Goal: Understand site structure: Grasp the organization and layout of the website

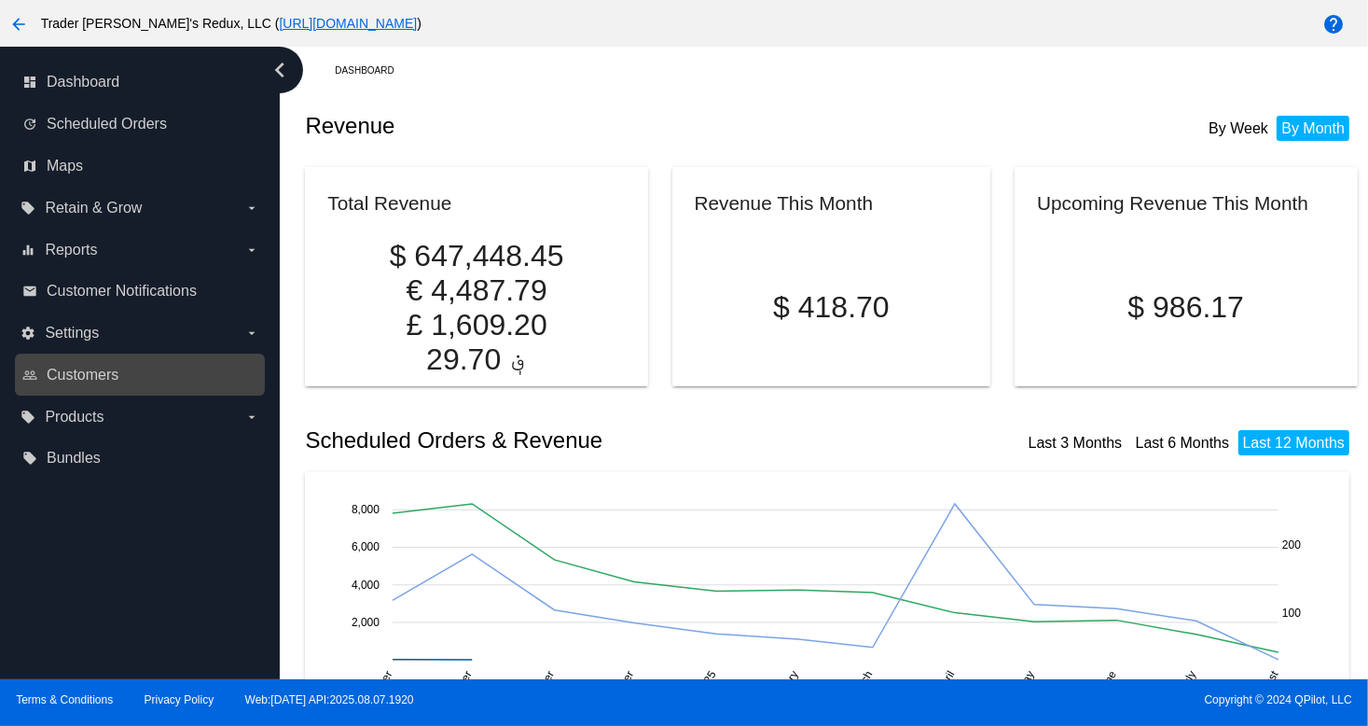
click at [119, 358] on div "people_outline Customers" at bounding box center [140, 374] width 250 height 42
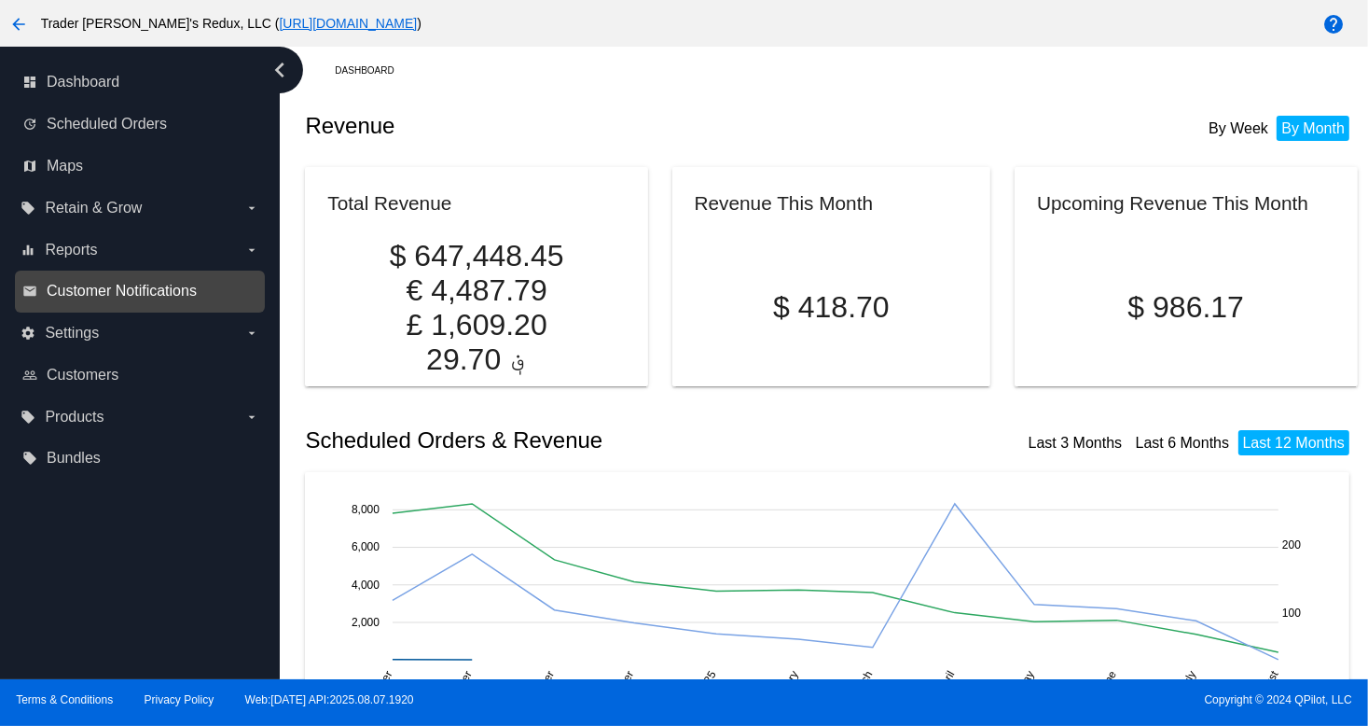
click at [74, 299] on span "Customer Notifications" at bounding box center [122, 291] width 150 height 17
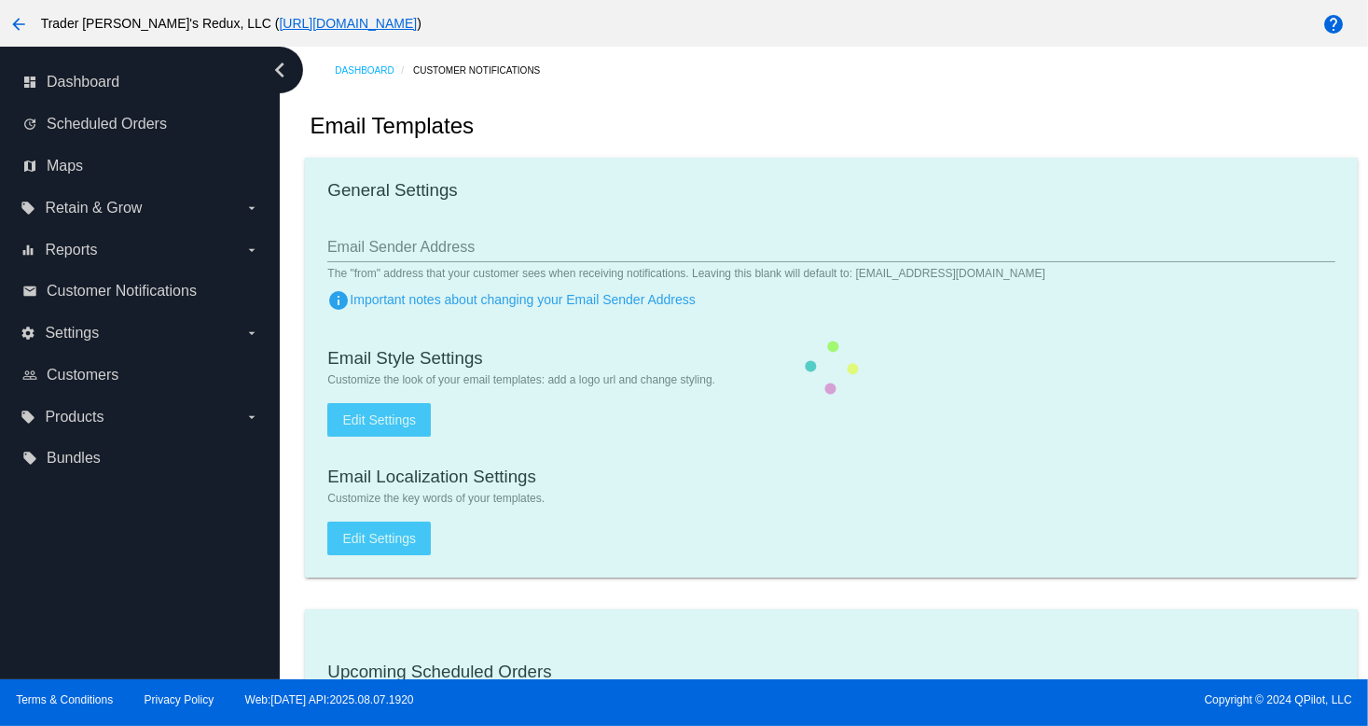
checkbox input "true"
type input "1"
checkbox input "true"
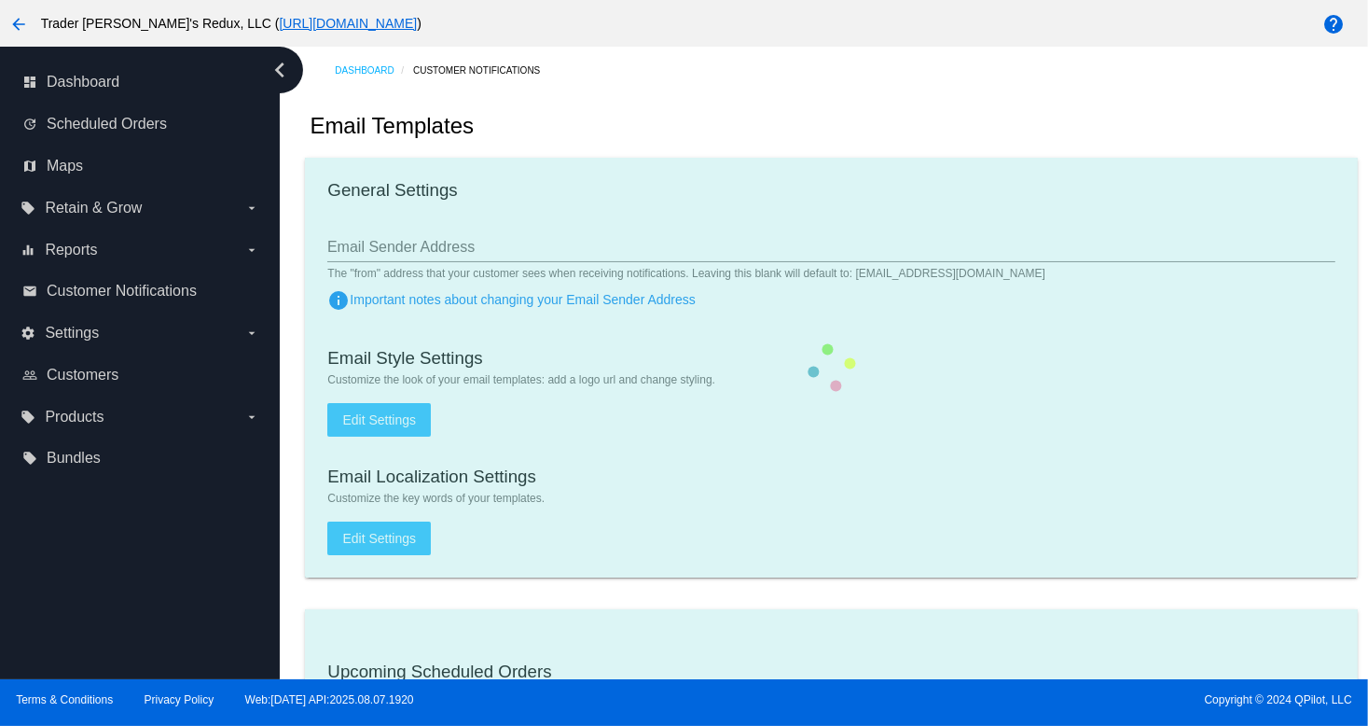
checkbox input "true"
type input "[EMAIL_ADDRESS][DOMAIN_NAME]"
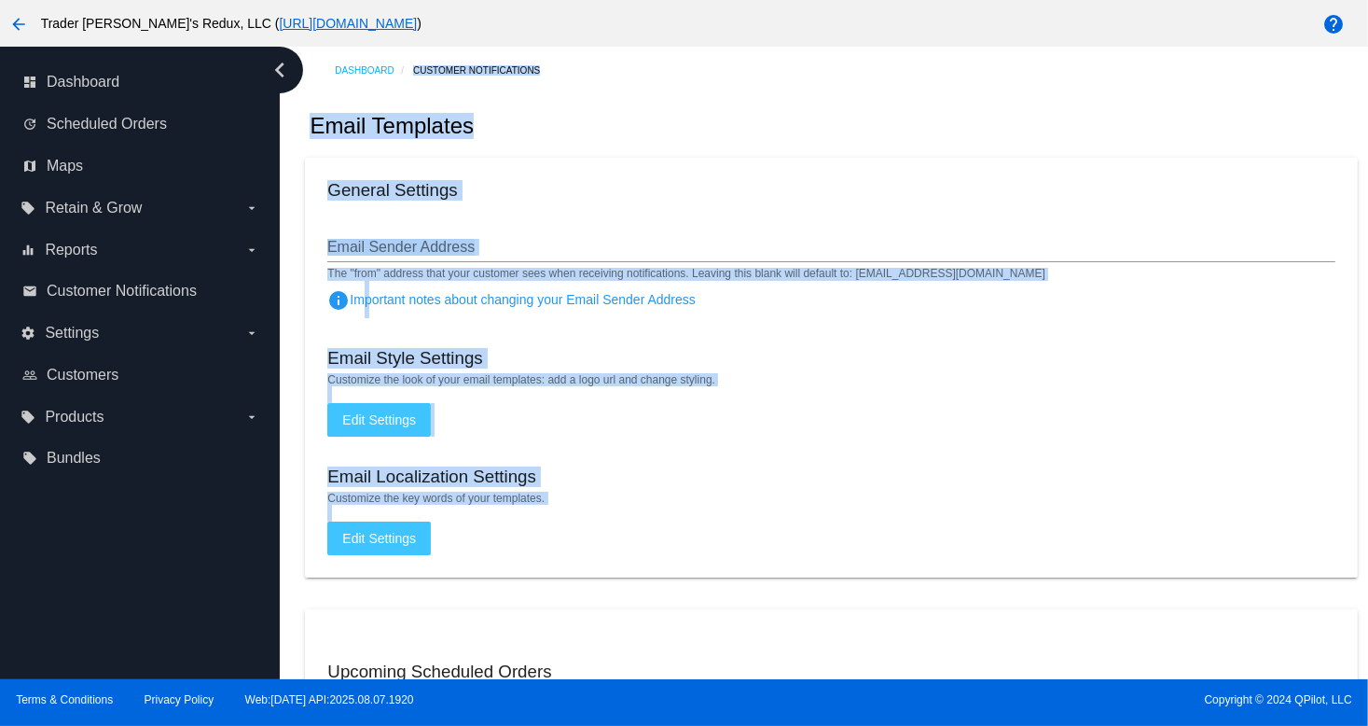
drag, startPoint x: 298, startPoint y: 658, endPoint x: 159, endPoint y: 545, distance: 179.6
click at [204, 633] on div "chevron_left dashboard Dashboard update Scheduled Orders map Maps local_offer R…" at bounding box center [684, 363] width 1368 height 632
click at [39, 411] on label "local_offer Products arrow_drop_down" at bounding box center [140, 417] width 238 height 30
click at [0, 0] on input "local_offer Products arrow_drop_down" at bounding box center [0, 0] width 0 height 0
click at [684, 368] on div "Email Style Settings" at bounding box center [830, 360] width 1007 height 25
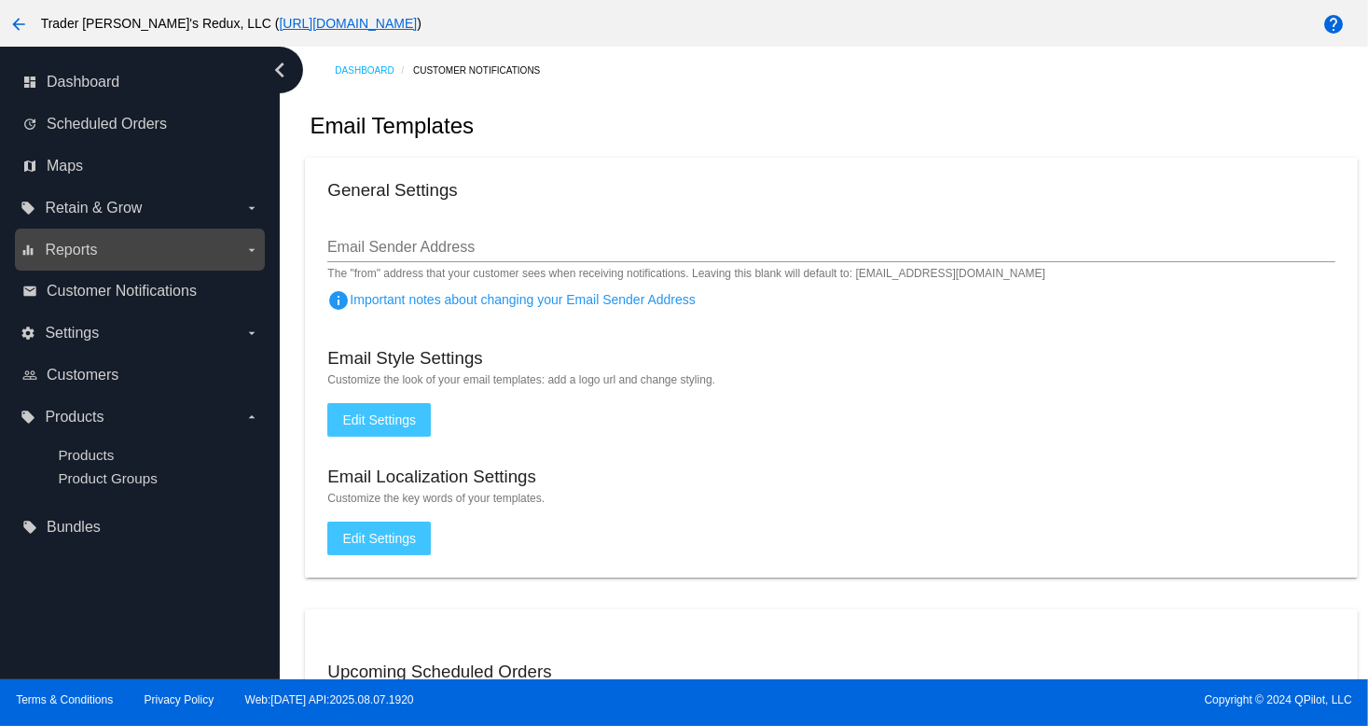
click at [73, 247] on span "Reports" at bounding box center [71, 250] width 52 height 17
click at [0, 0] on input "equalizer Reports arrow_drop_down" at bounding box center [0, 0] width 0 height 0
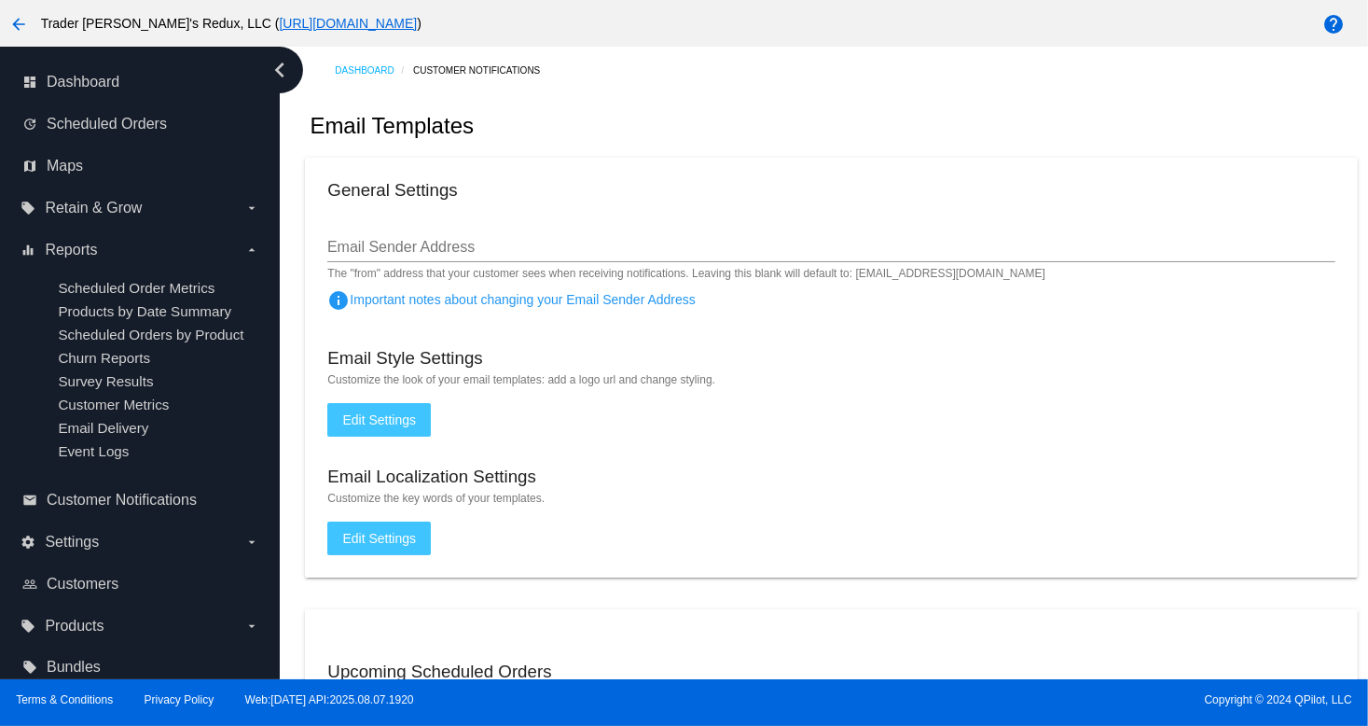
drag, startPoint x: 67, startPoint y: 300, endPoint x: 511, endPoint y: 336, distance: 445.3
click at [72, 307] on ul "Scheduled Order Metrics Products by Date Summary Scheduled Orders by Product Ch…" at bounding box center [140, 369] width 238 height 209
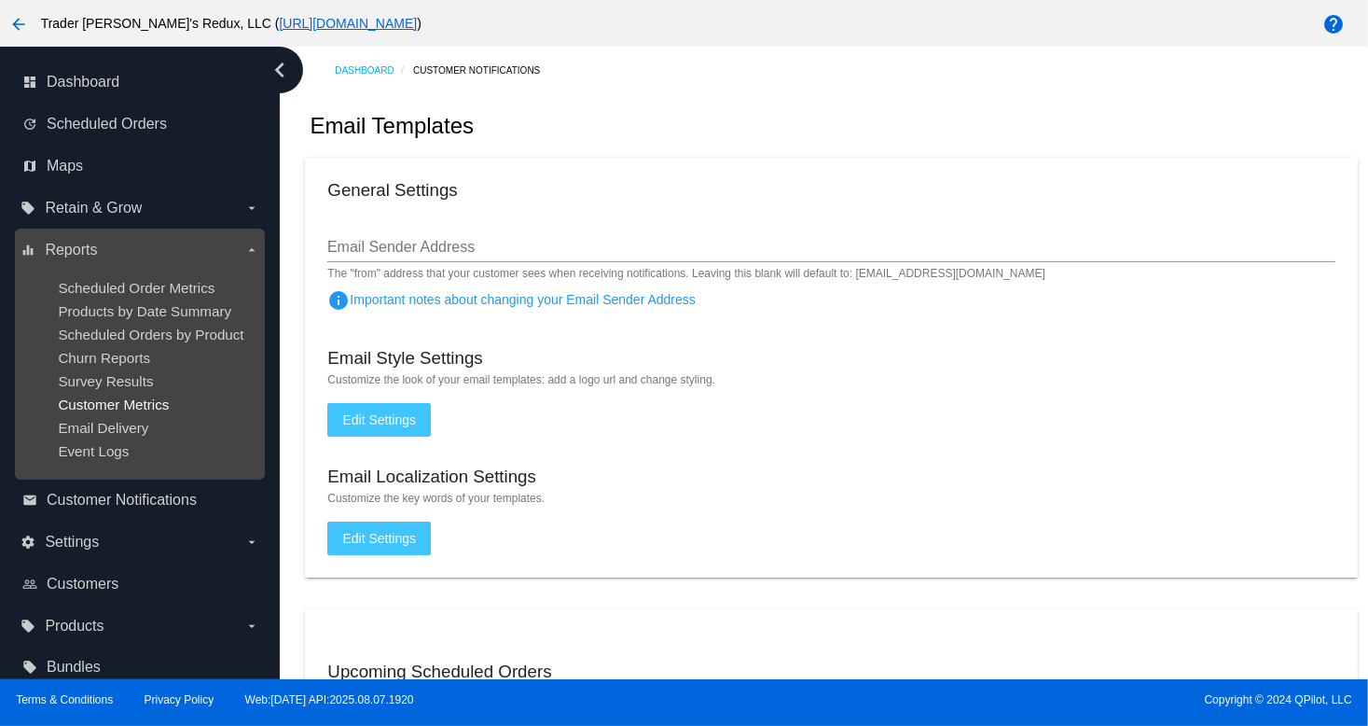
click at [113, 408] on span "Customer Metrics" at bounding box center [113, 404] width 111 height 16
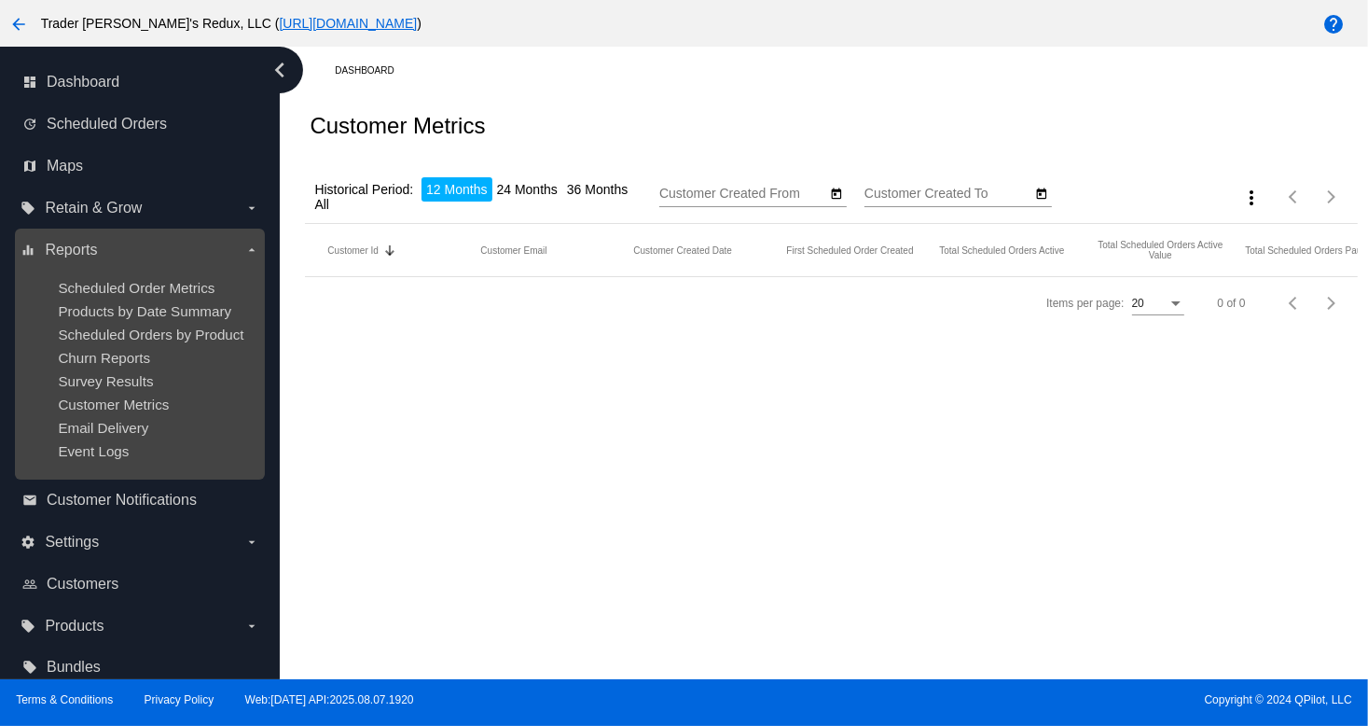
type input "[DATE]"
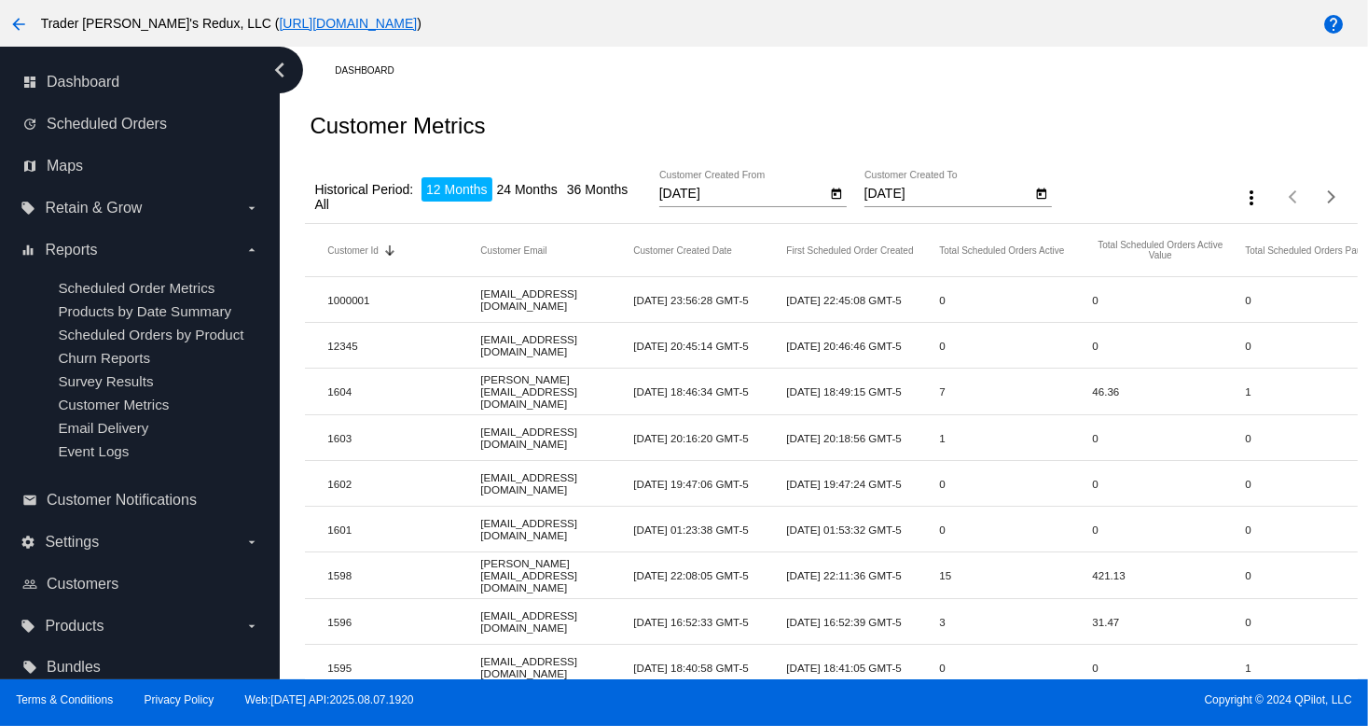
click at [601, 112] on div "Customer Metrics" at bounding box center [831, 125] width 1052 height 63
click at [545, 196] on li "24 Months" at bounding box center [527, 189] width 70 height 24
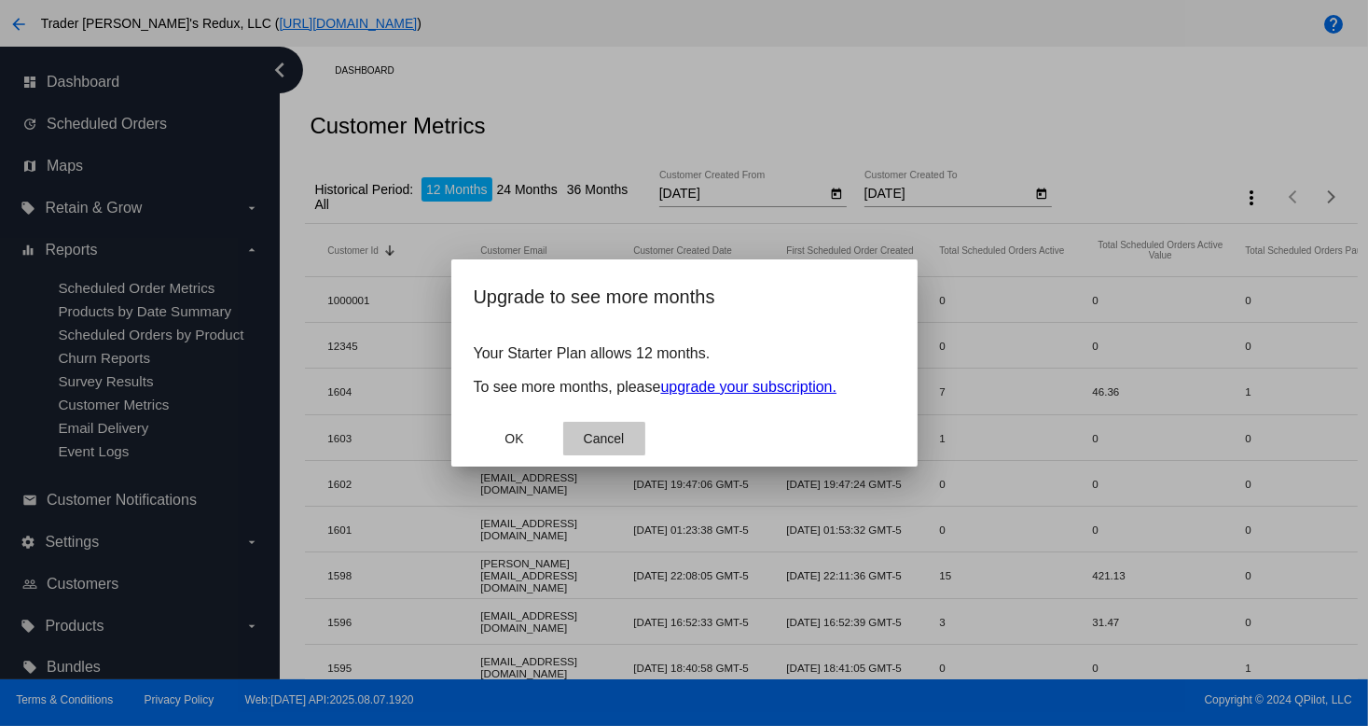
click at [599, 445] on span "Cancel" at bounding box center [604, 438] width 41 height 15
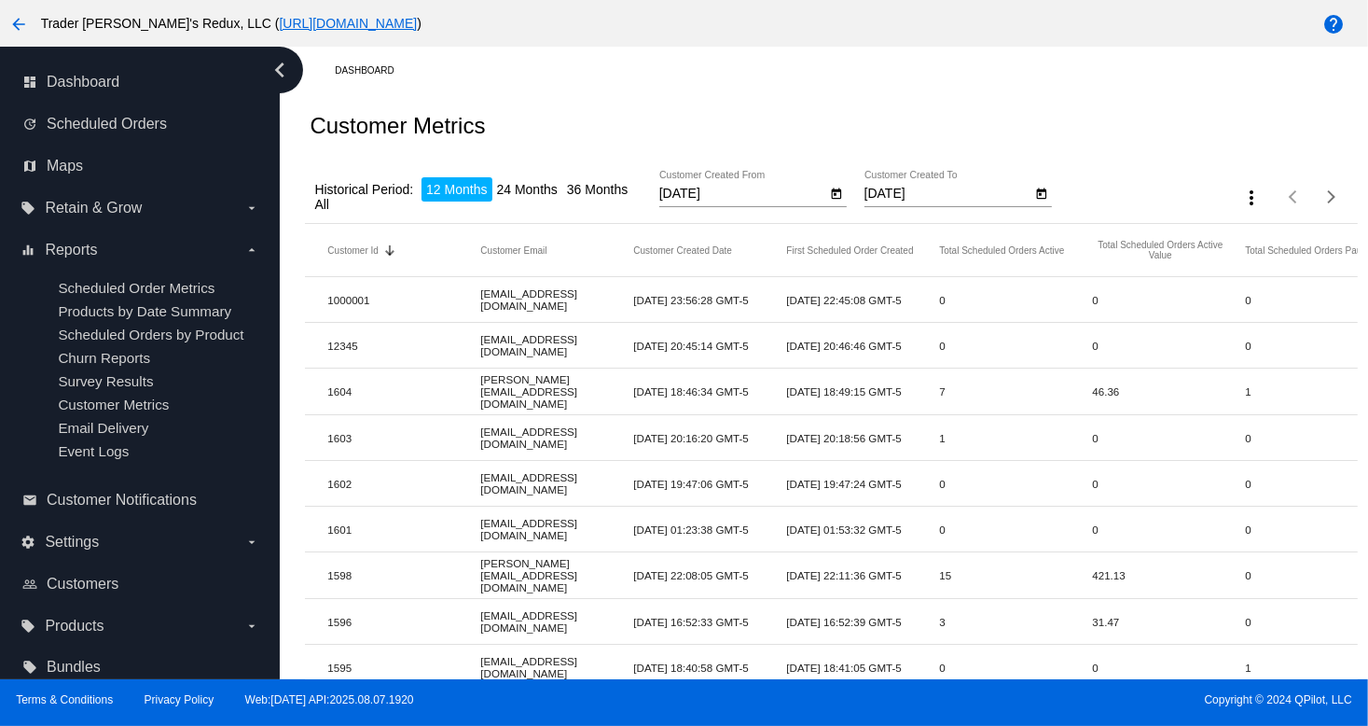
click at [615, 192] on li "36 Months" at bounding box center [597, 189] width 70 height 24
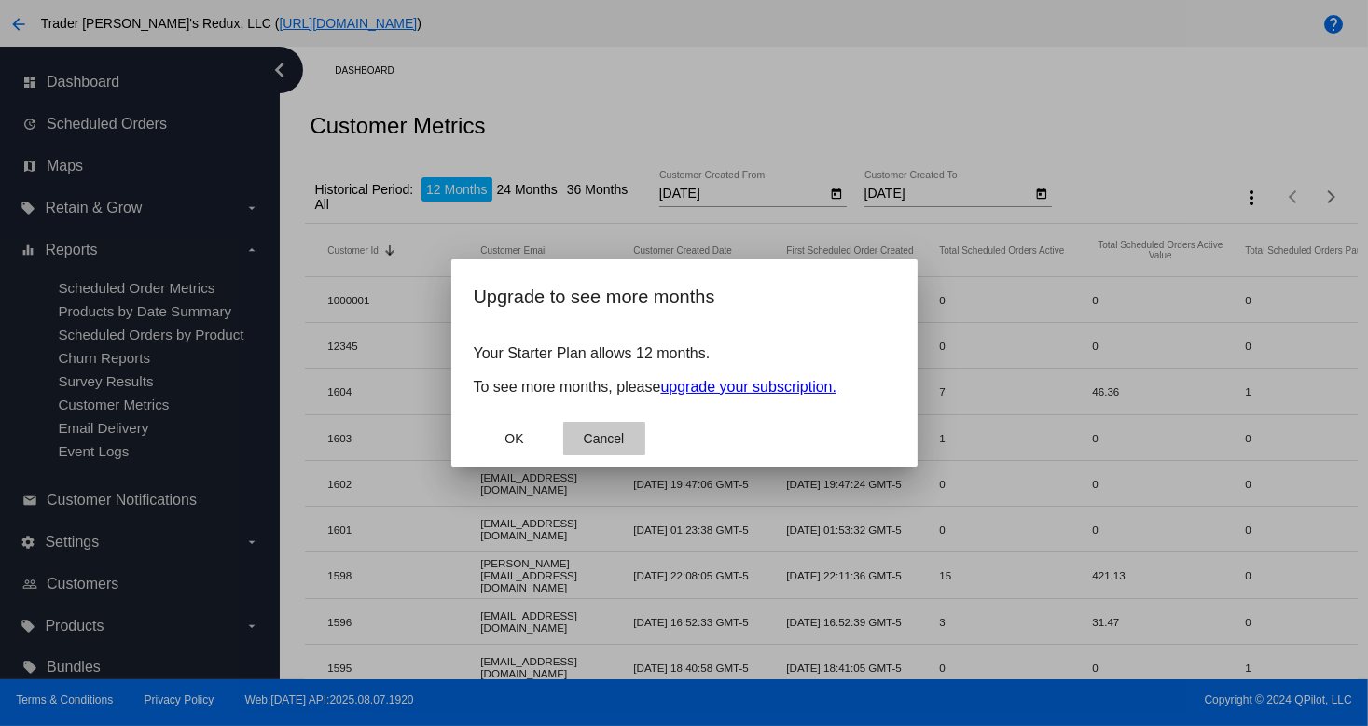
click at [618, 434] on span "Cancel" at bounding box center [604, 438] width 41 height 15
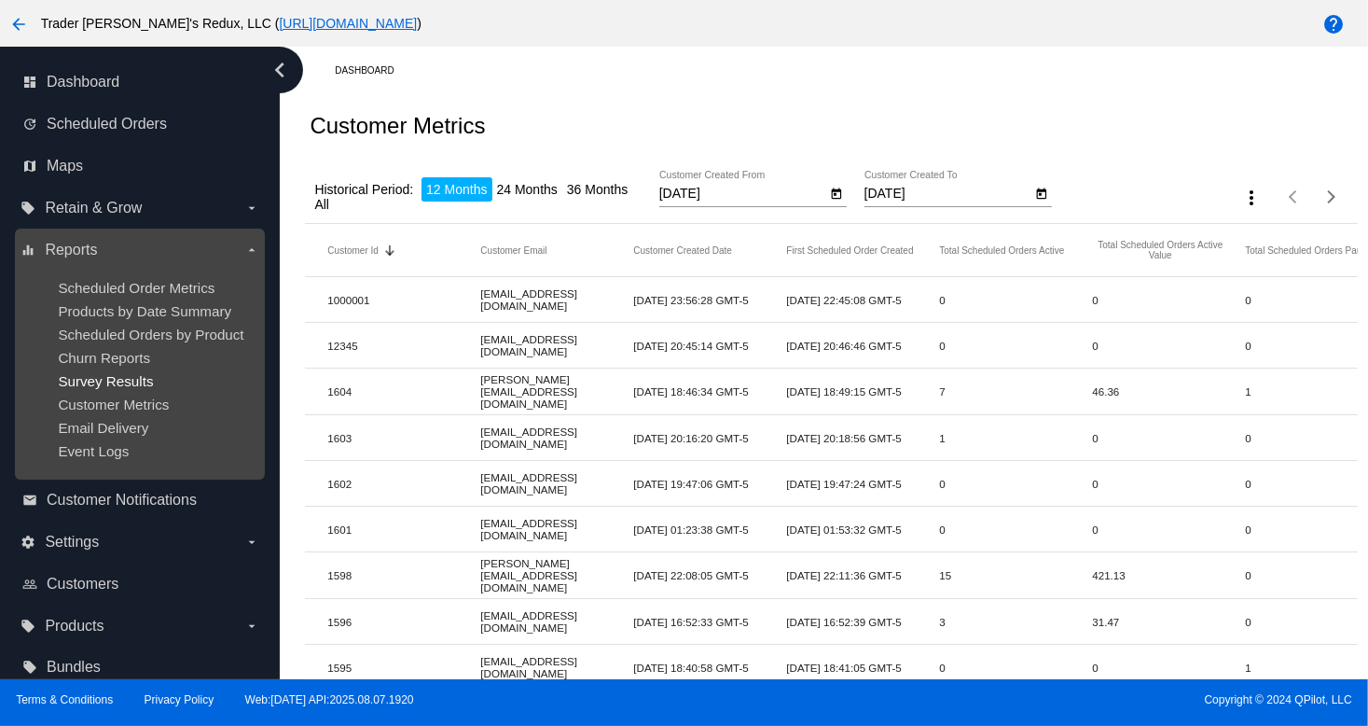
click at [131, 387] on span "Survey Results" at bounding box center [105, 381] width 95 height 16
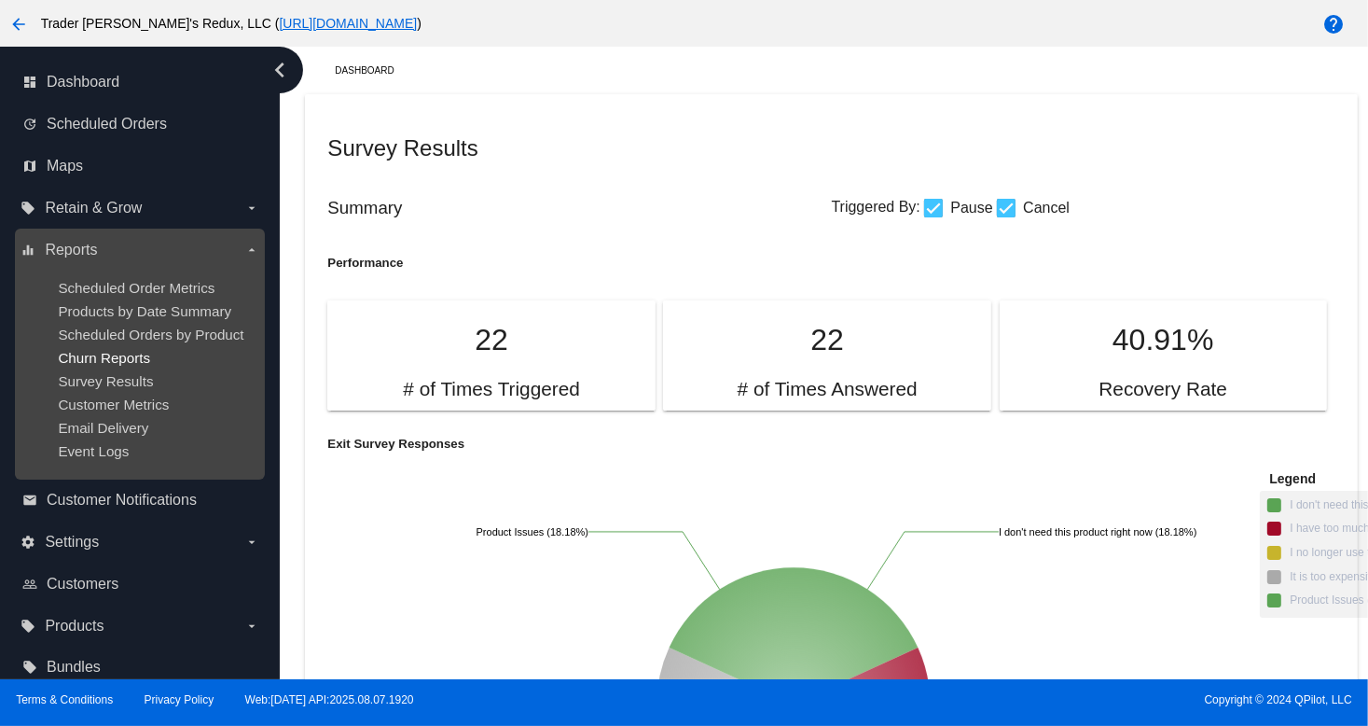
click at [86, 355] on span "Churn Reports" at bounding box center [104, 358] width 92 height 16
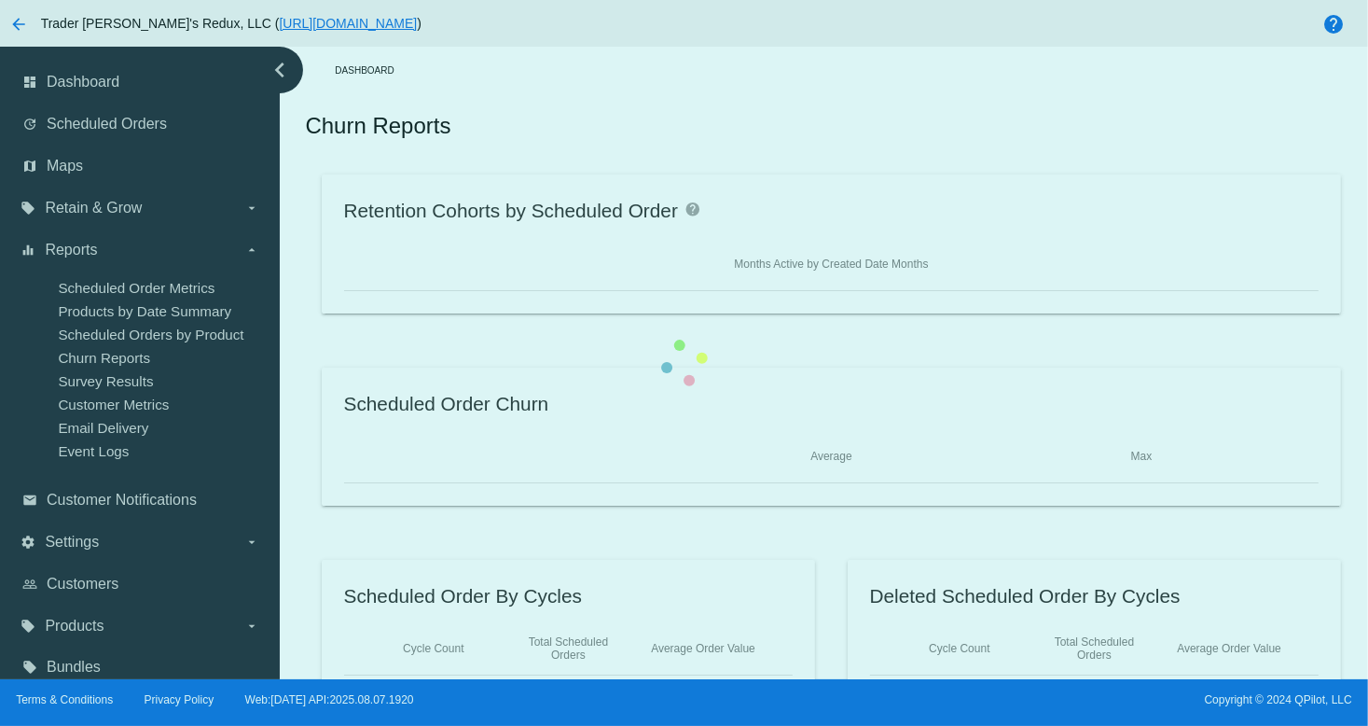
click at [305, 381] on div "Retention Cohorts by Scheduled Order help Months Active by Created Date Months …" at bounding box center [831, 435] width 1052 height 523
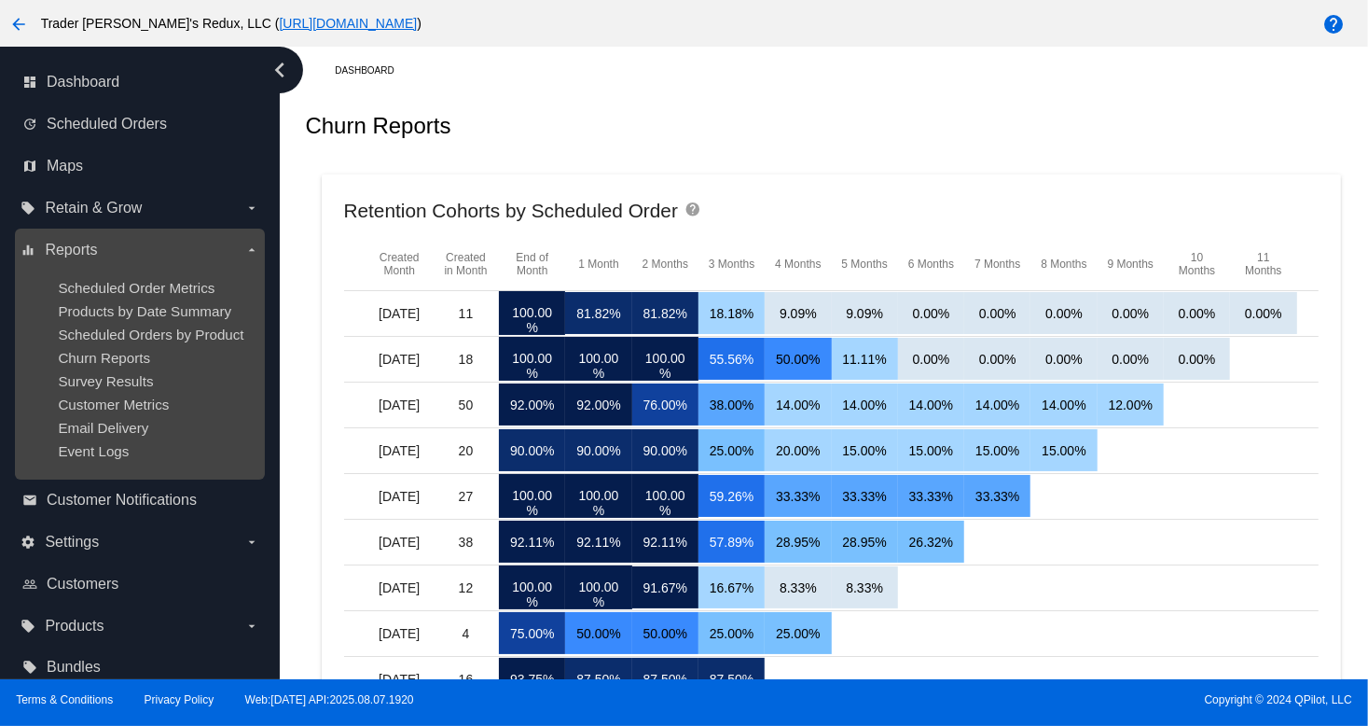
click at [92, 430] on span "Email Delivery" at bounding box center [103, 428] width 90 height 16
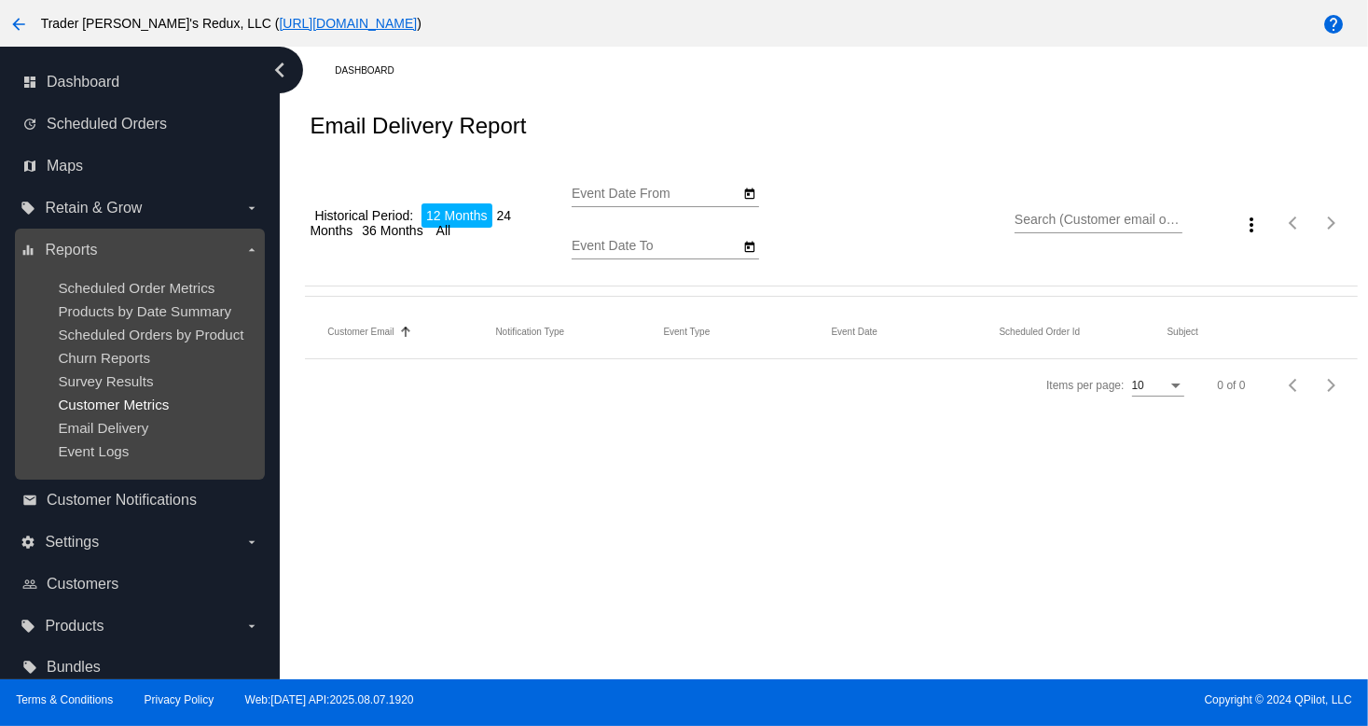
click at [104, 401] on span "Customer Metrics" at bounding box center [113, 404] width 111 height 16
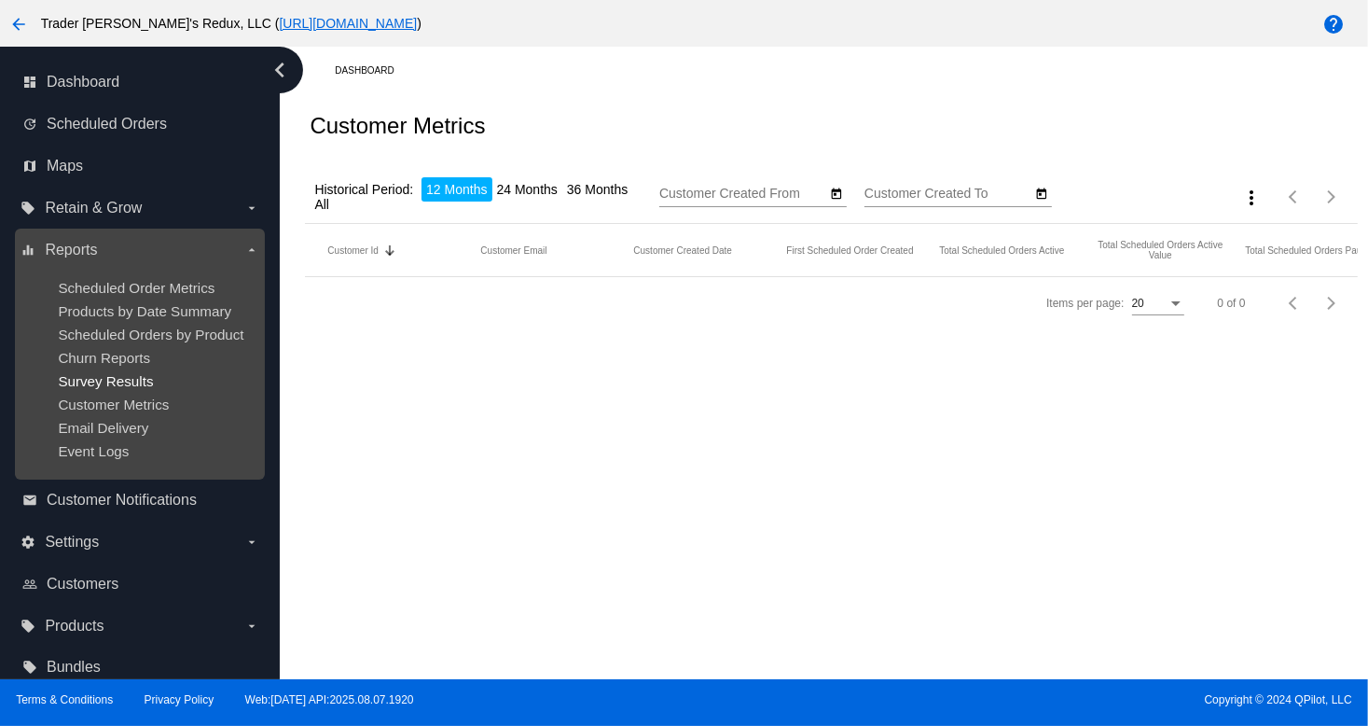
type input "[DATE]"
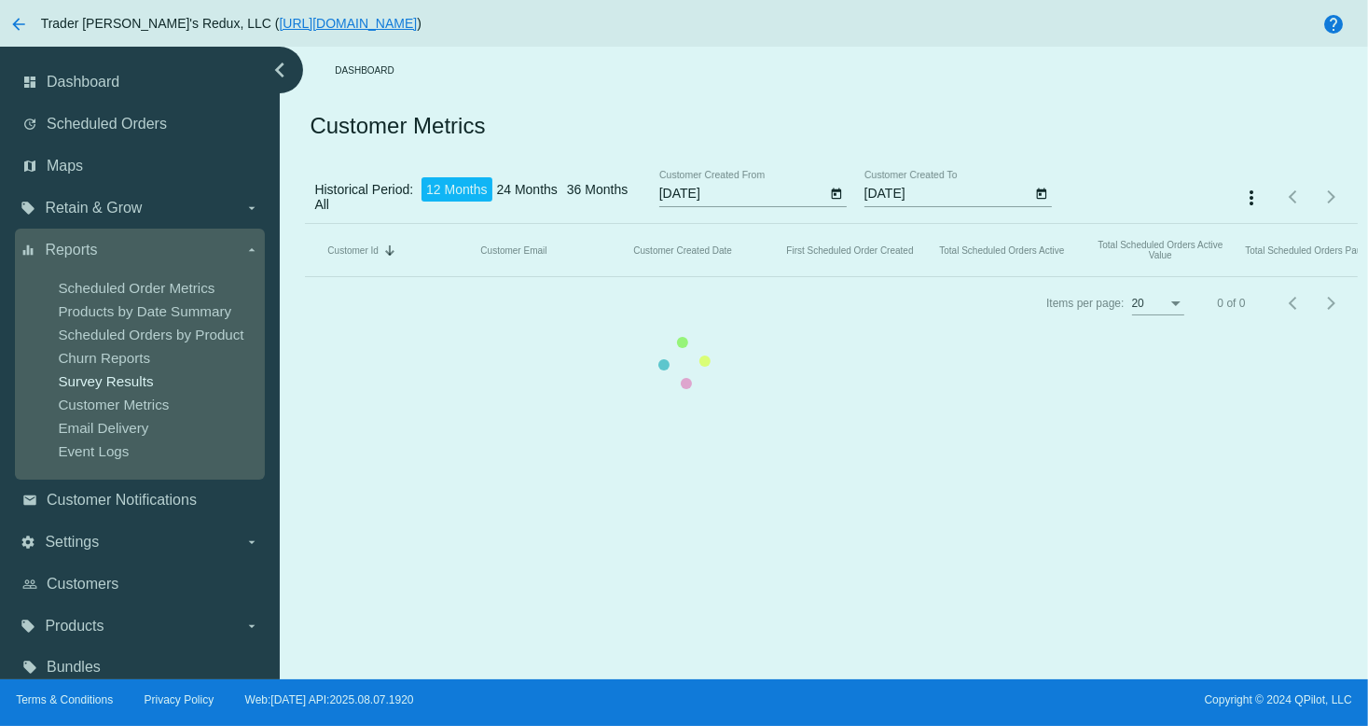
click at [305, 277] on mat-table "Customer Id Sorted by CustomerId descending Customer Email Customer Created Dat…" at bounding box center [831, 250] width 1052 height 53
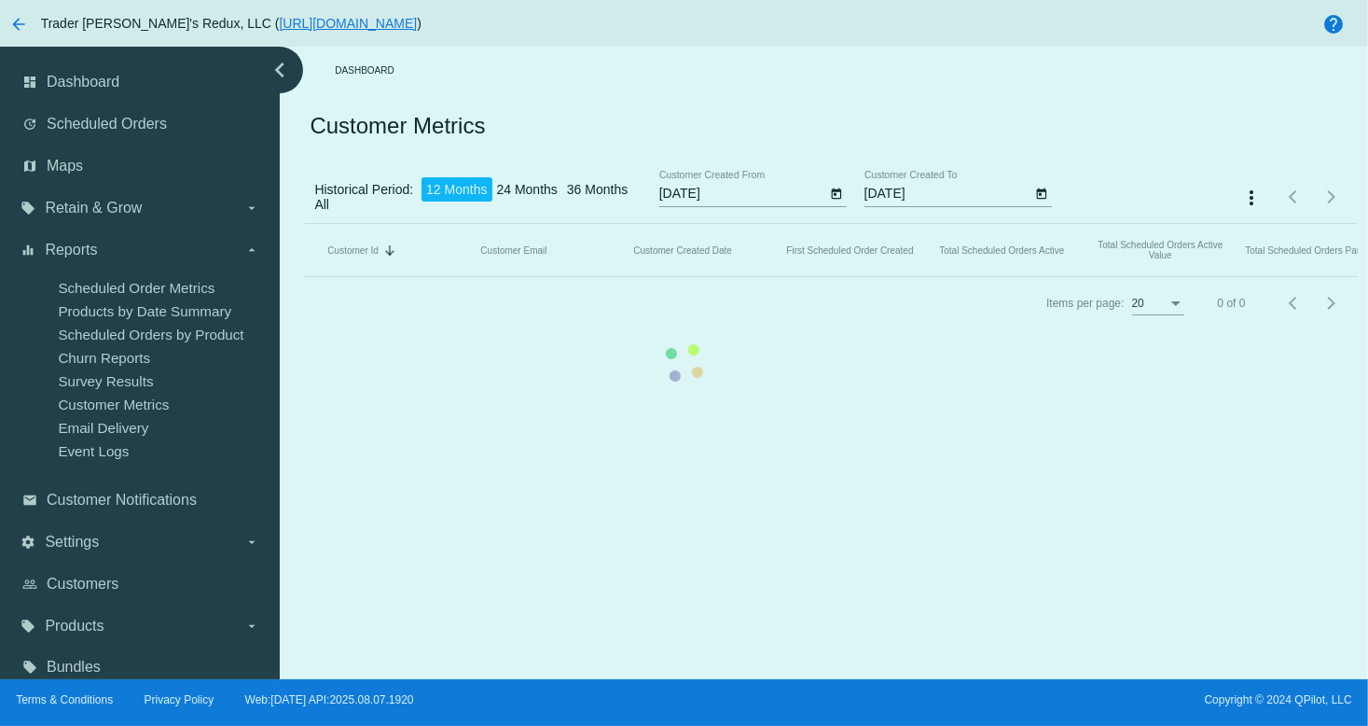
click at [305, 277] on mat-table "Customer Id Sorted by CustomerId descending Customer Email Customer Created Dat…" at bounding box center [831, 250] width 1052 height 53
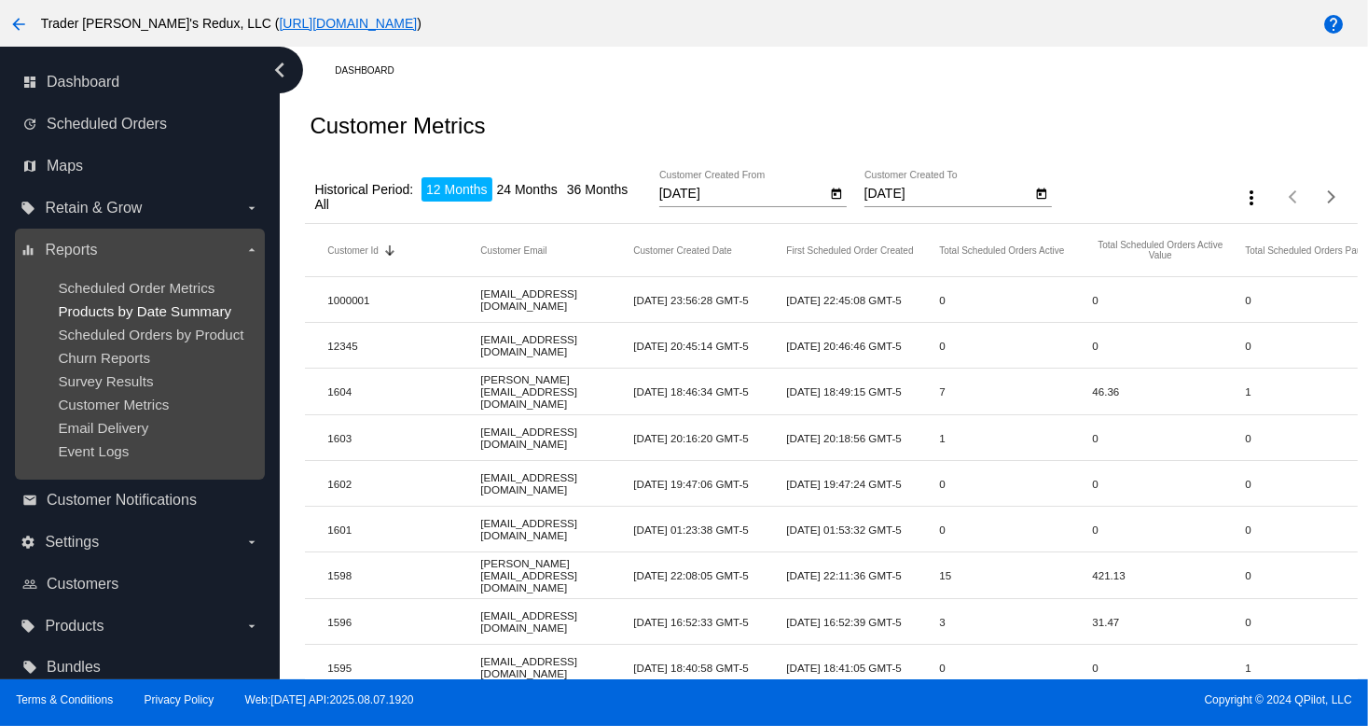
click at [126, 303] on span "Products by Date Summary" at bounding box center [144, 311] width 173 height 16
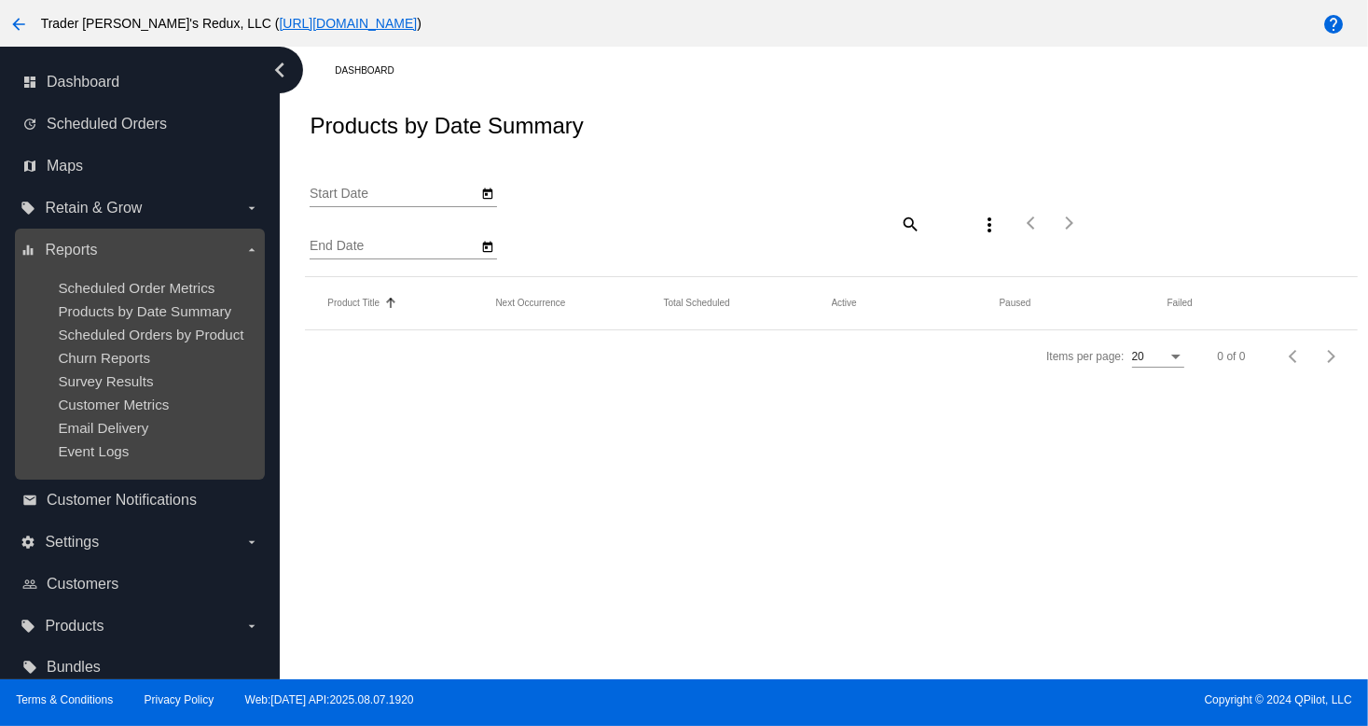
type input "[DATE]"
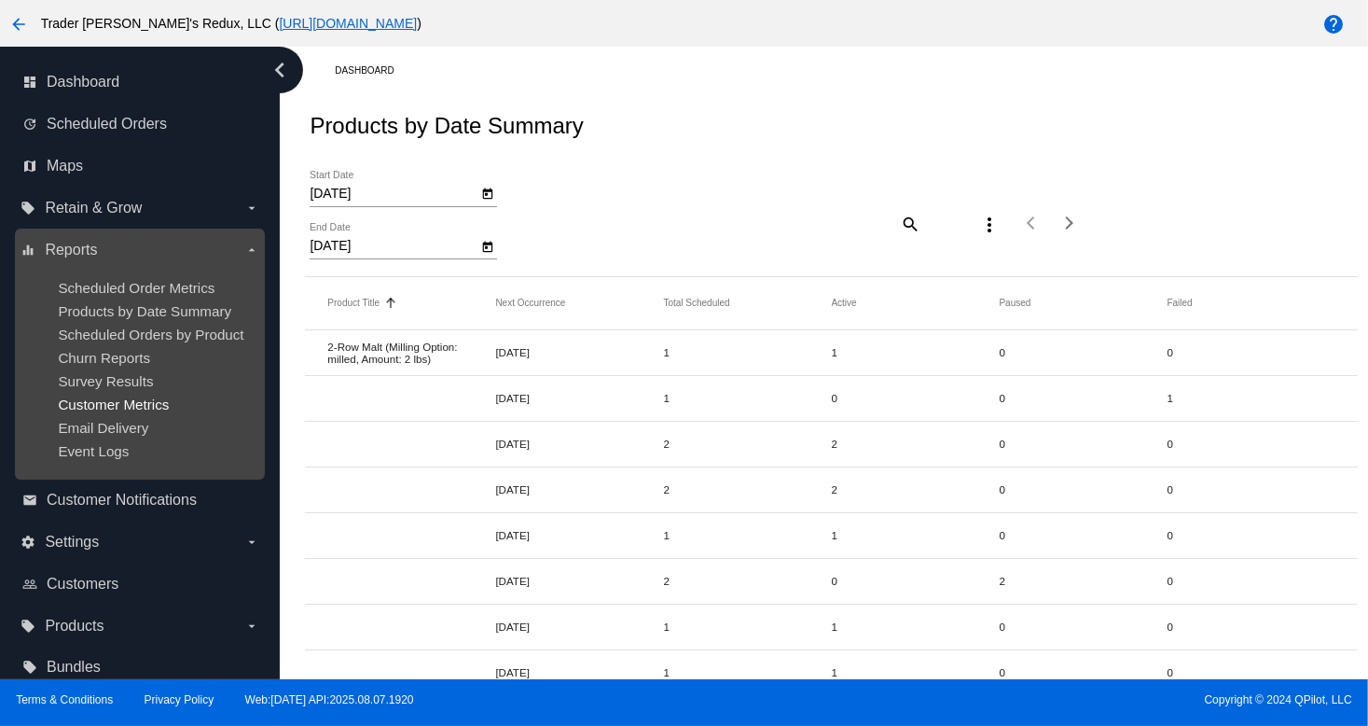
click at [108, 408] on span "Customer Metrics" at bounding box center [113, 404] width 111 height 16
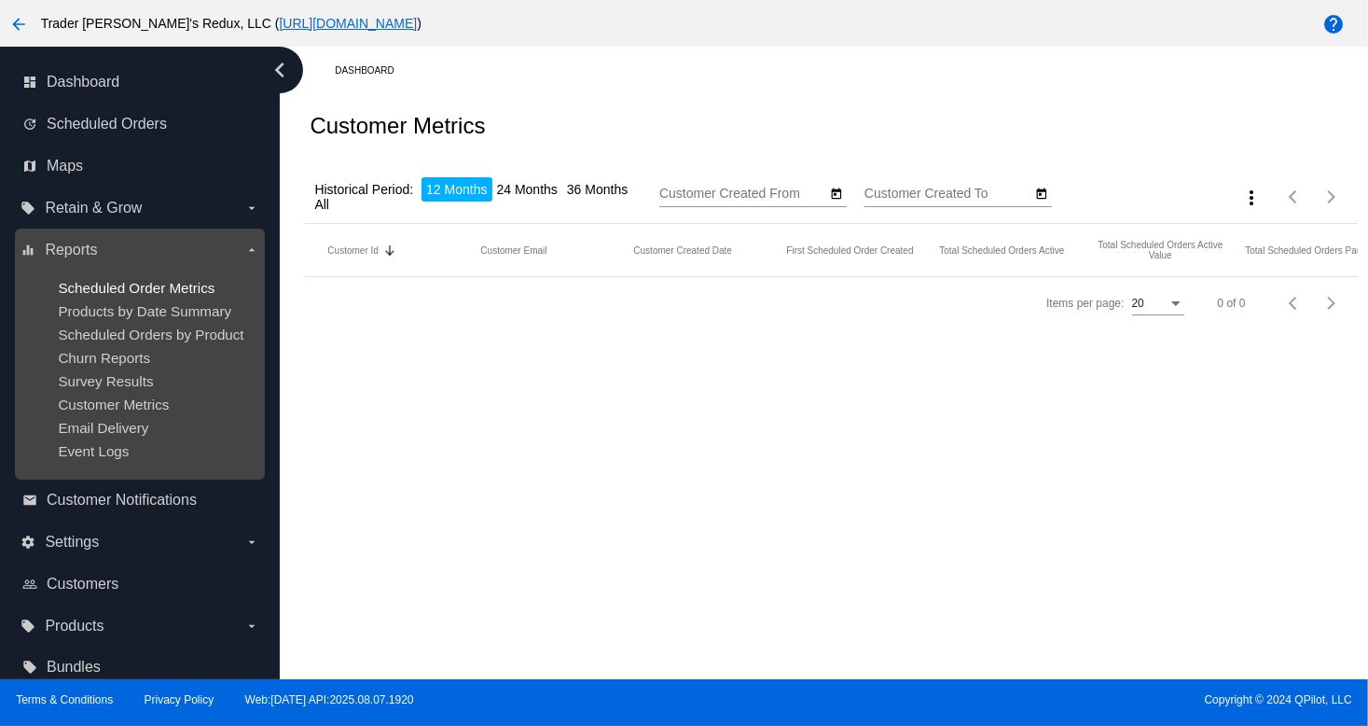
type input "[DATE]"
click at [100, 284] on div "chevron_left dashboard Dashboard update Scheduled Orders map Maps local_offer R…" at bounding box center [684, 363] width 1368 height 632
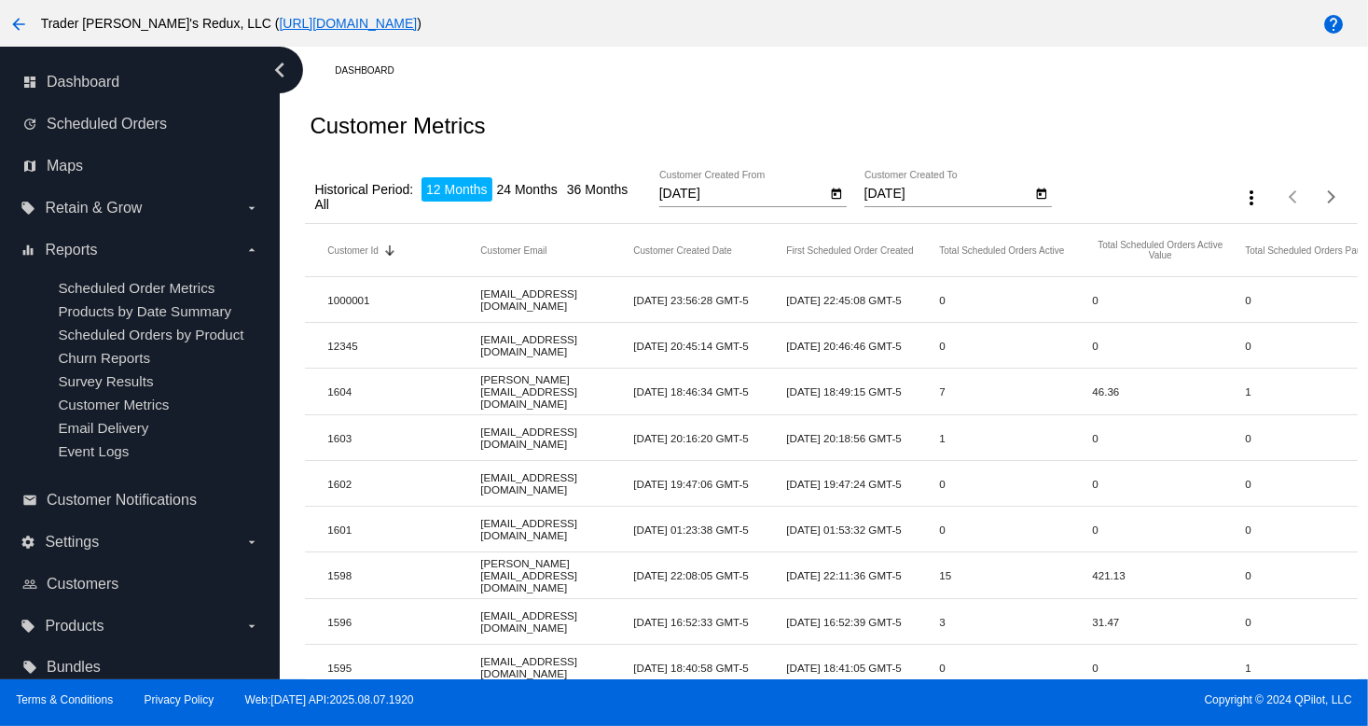
click at [1063, 104] on div "Customer Metrics" at bounding box center [831, 125] width 1052 height 63
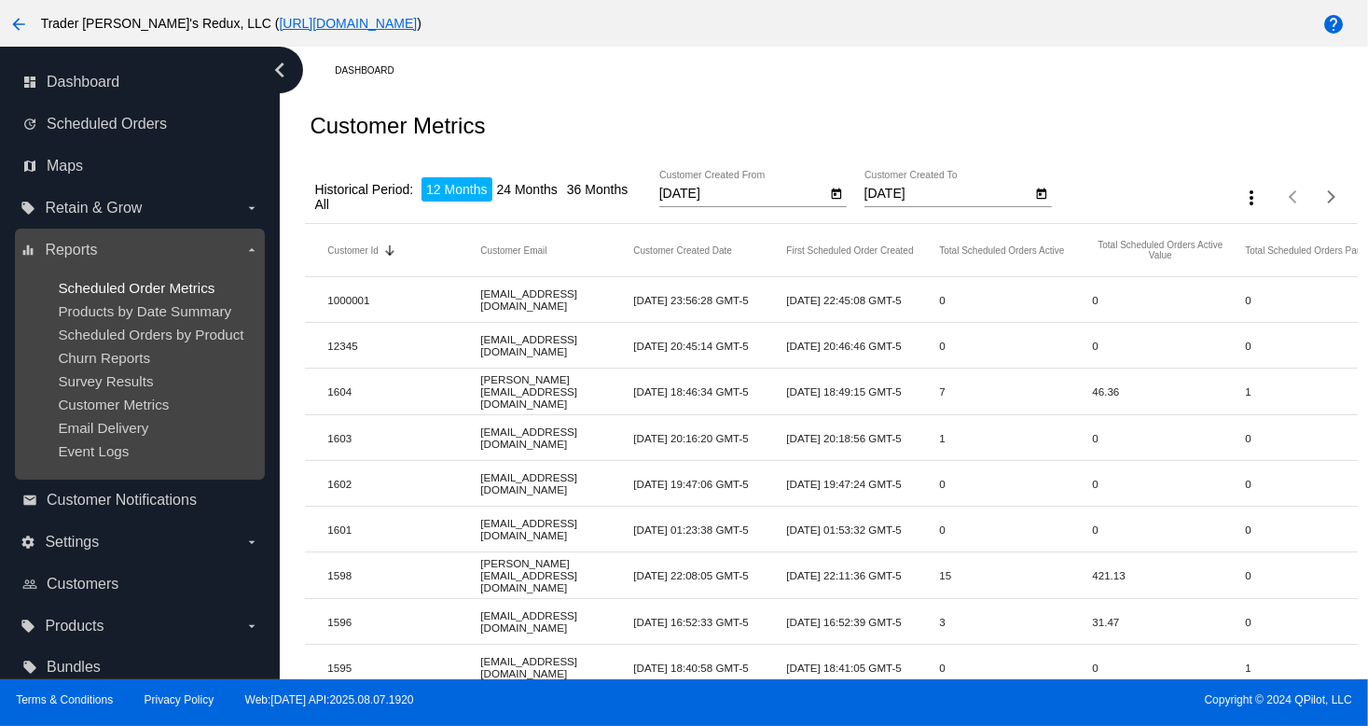
click at [139, 287] on span "Scheduled Order Metrics" at bounding box center [136, 288] width 157 height 16
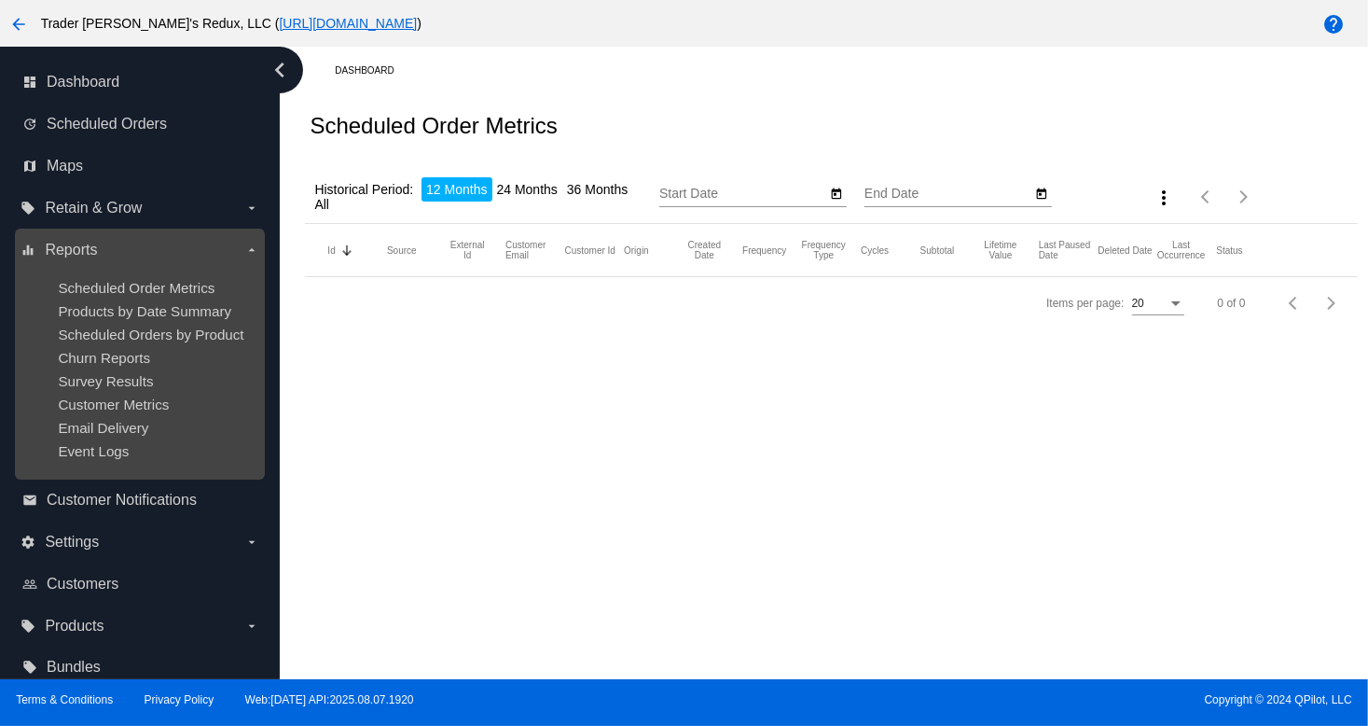
click at [135, 325] on ul "Scheduled Order Metrics Products by Date Summary Scheduled Orders by Product Ch…" at bounding box center [140, 369] width 238 height 209
type input "[DATE]"
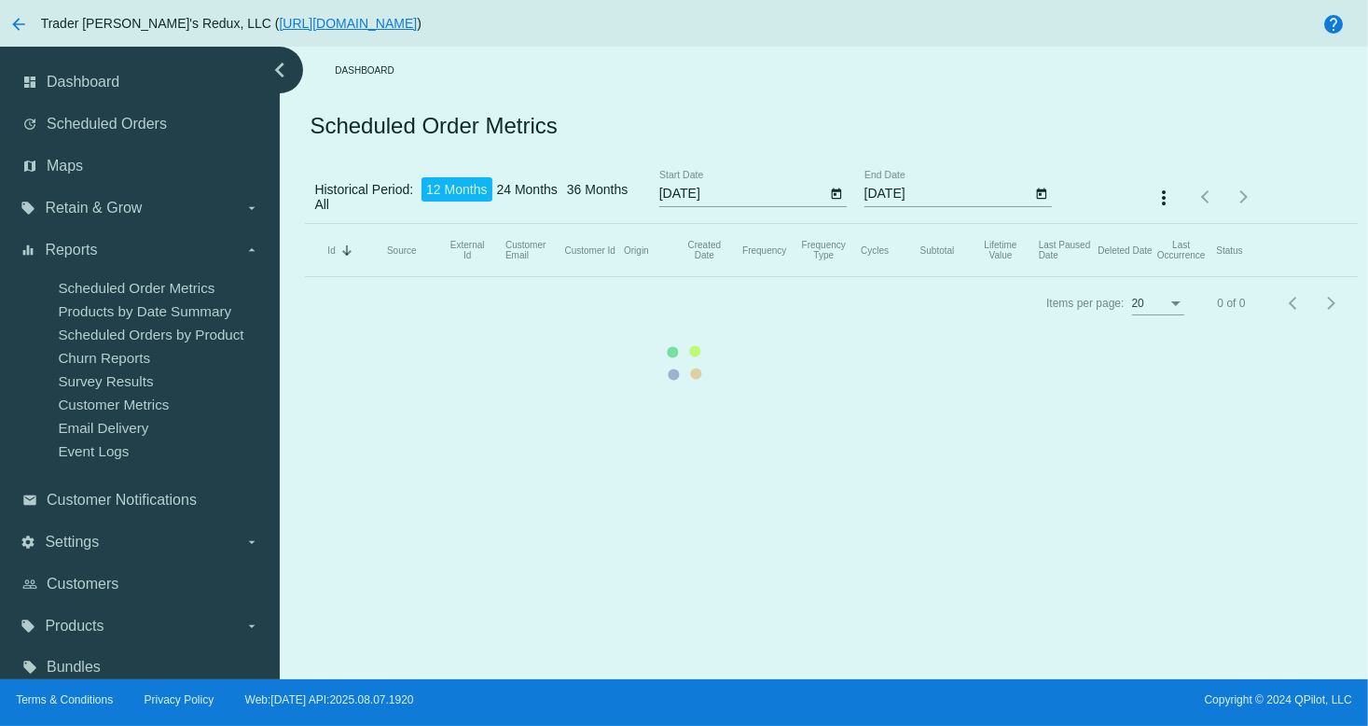
click at [305, 277] on mat-table "Id Sorted by Id descending Source External Id Customer Email Customer Id Origin…" at bounding box center [831, 250] width 1052 height 53
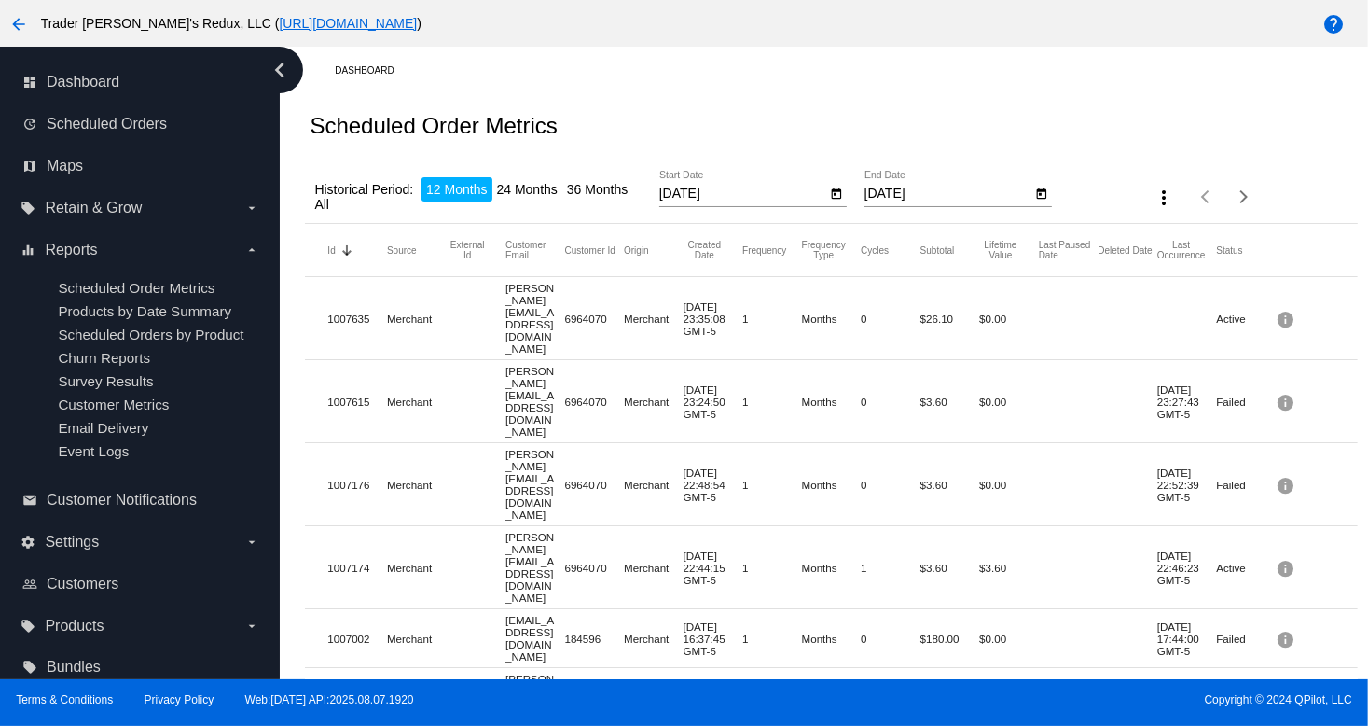
click at [406, 443] on mat-row "1007176 Merchant [EMAIL_ADDRESS][DOMAIN_NAME] 6964070 Merchant [DATE] 22:48:54 …" at bounding box center [831, 484] width 1052 height 83
click at [535, 177] on li "24 Months" at bounding box center [527, 189] width 70 height 24
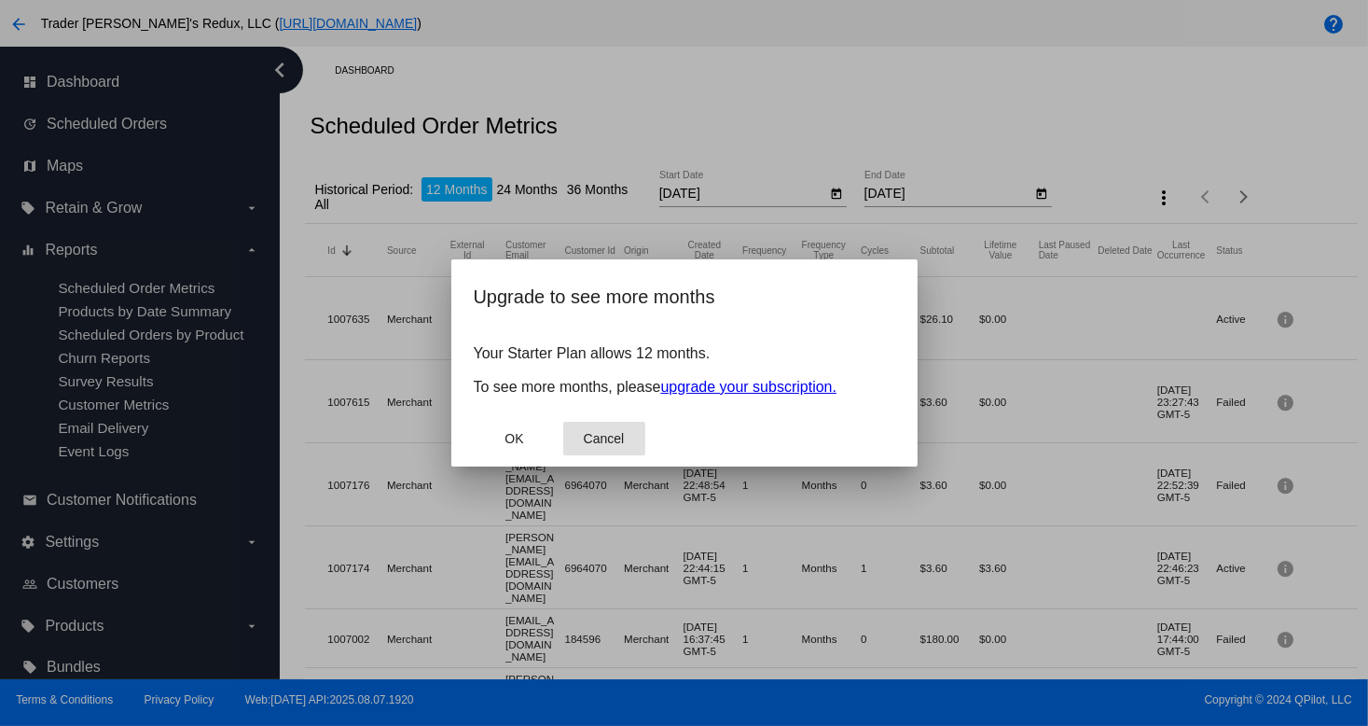
click at [589, 447] on button "Cancel" at bounding box center [604, 439] width 82 height 34
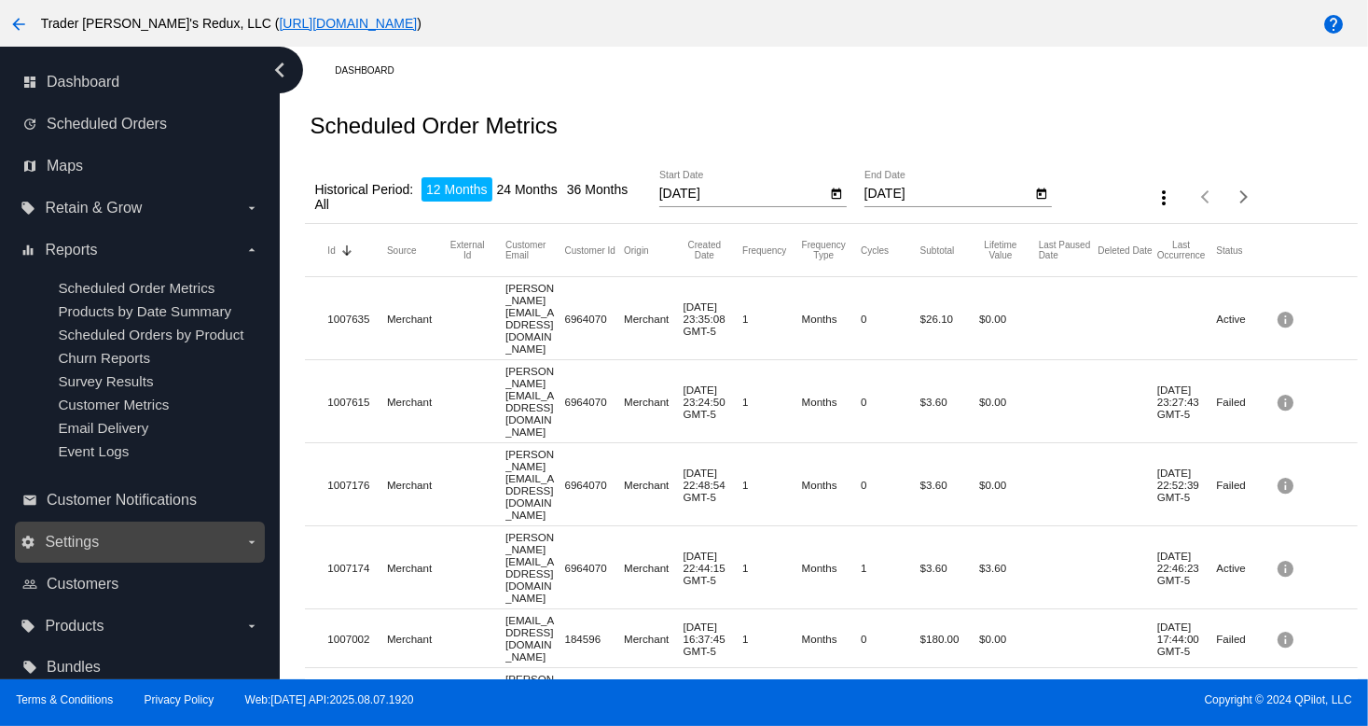
click at [75, 548] on span "Settings" at bounding box center [72, 541] width 54 height 17
click at [0, 0] on input "settings Settings arrow_drop_down" at bounding box center [0, 0] width 0 height 0
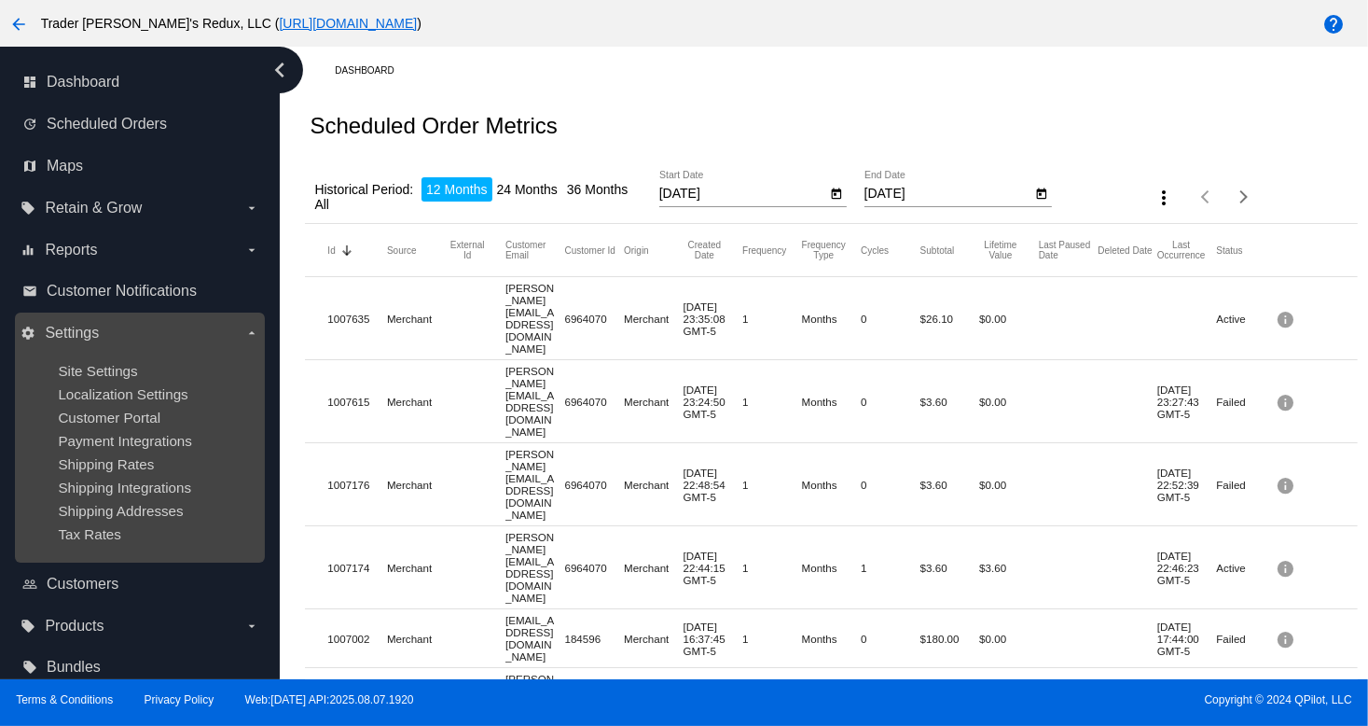
click at [90, 501] on ul "Site Settings Localization Settings Customer Portal Payment Integrations Shippi…" at bounding box center [140, 452] width 238 height 209
click at [136, 424] on span "Customer Portal" at bounding box center [109, 417] width 103 height 16
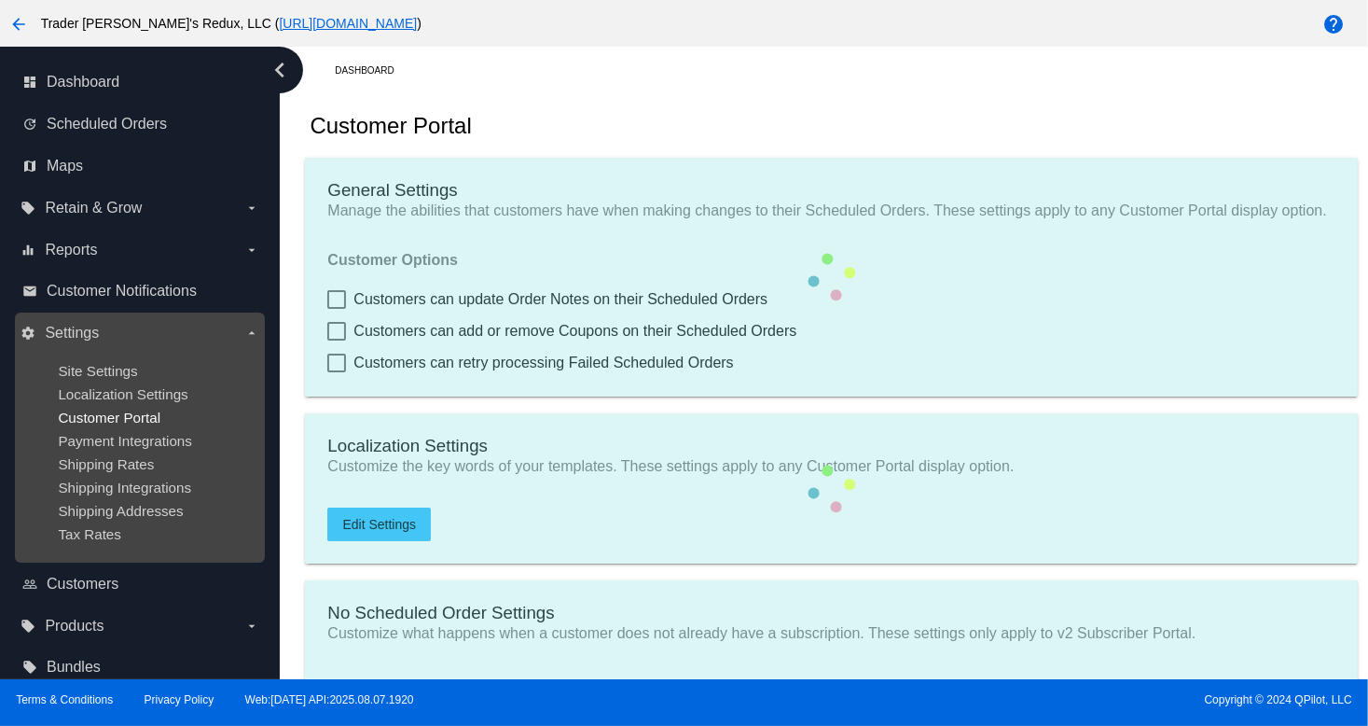
checkbox input "true"
type input "Create a Subscription"
type input "[URL][DOMAIN_NAME]"
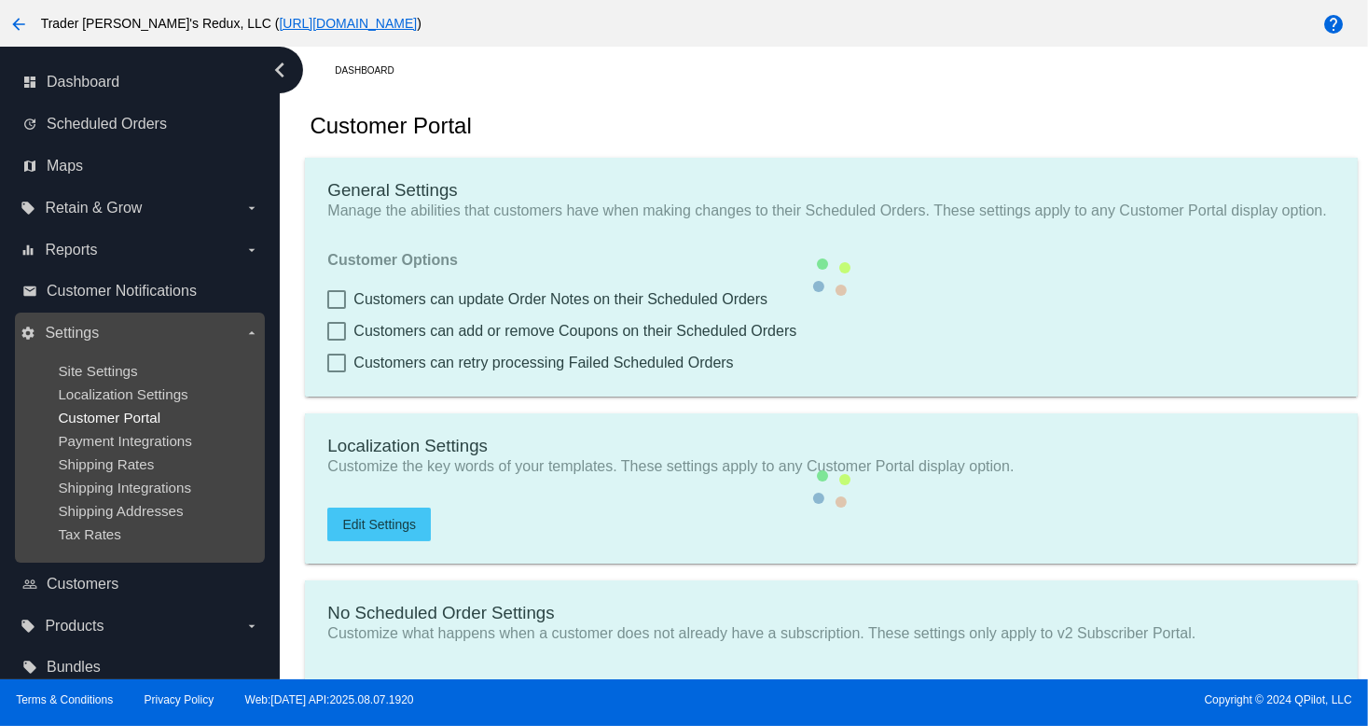
checkbox input "true"
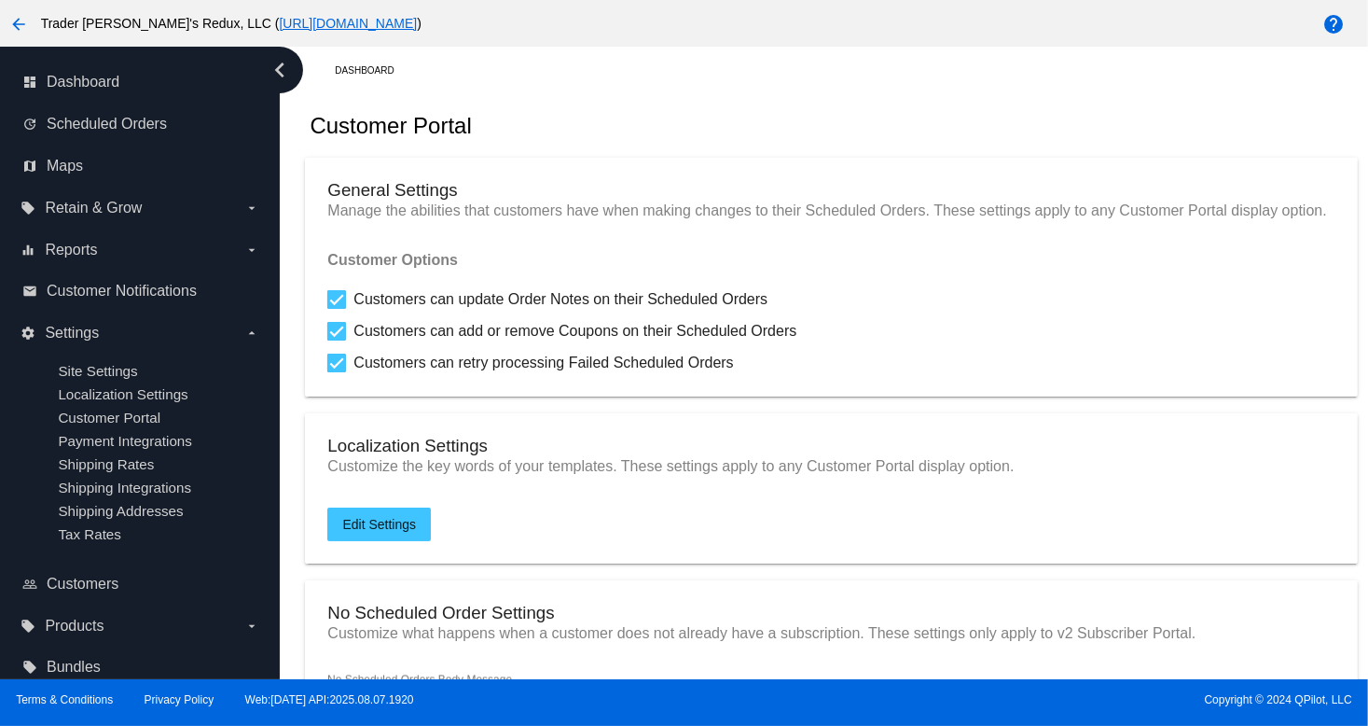
click at [309, 384] on mat-card "General Settings Manage the abilities that customers have when making changes t…" at bounding box center [831, 277] width 1052 height 239
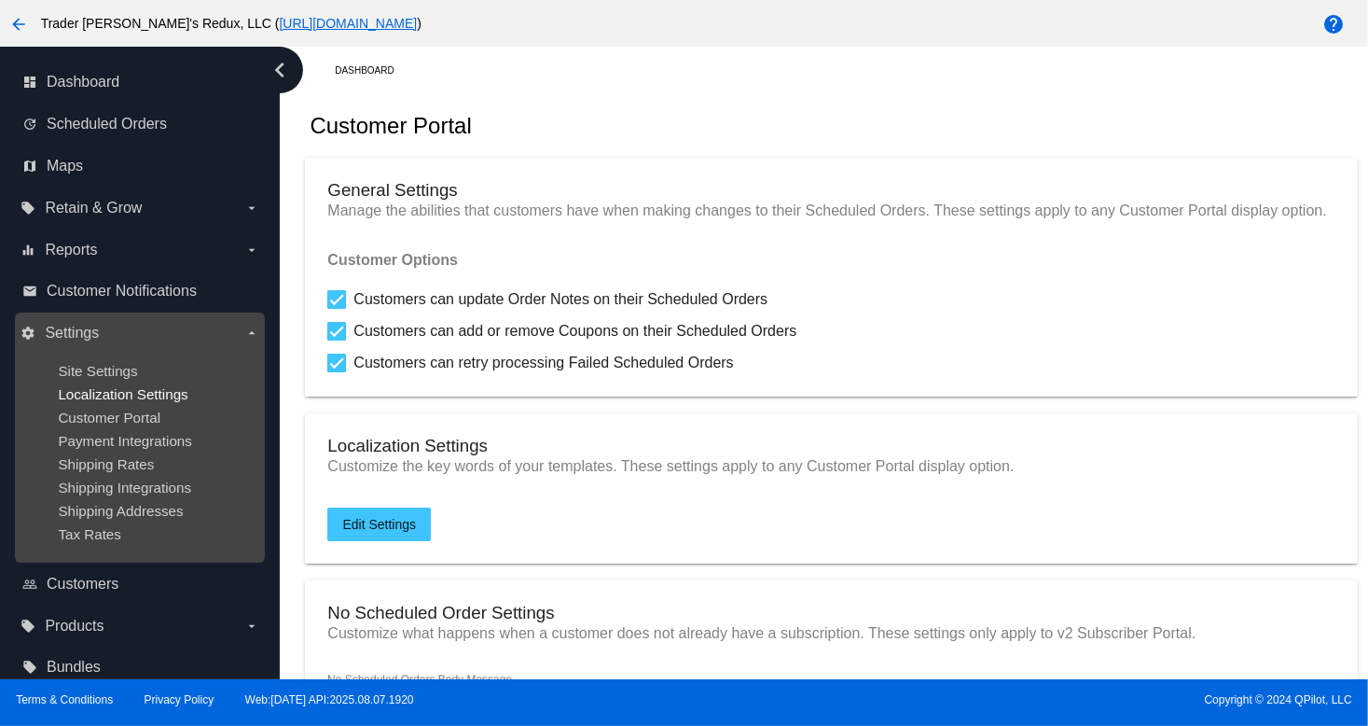
click at [111, 391] on span "Localization Settings" at bounding box center [123, 394] width 130 height 16
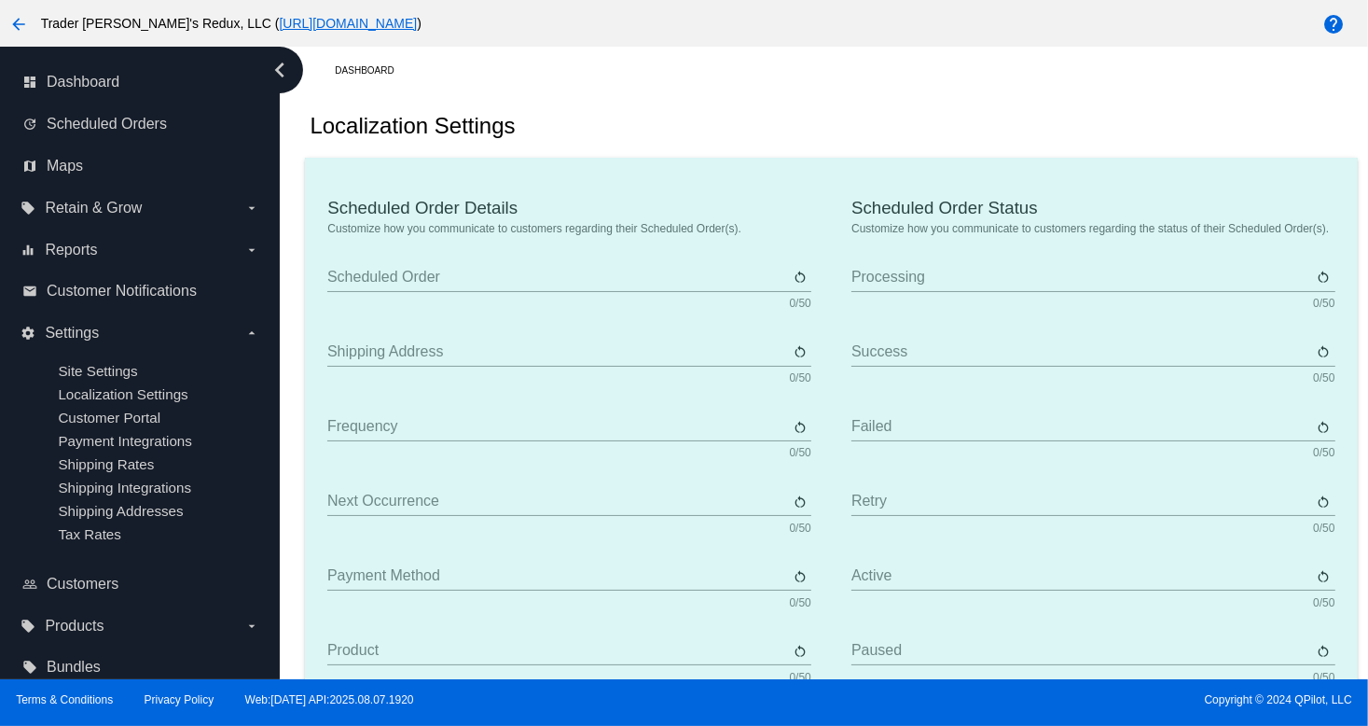
type input "Scheduled Order"
type input "Shipping address"
type input "Frequency"
type input "Next occurrence"
type input "Payment method"
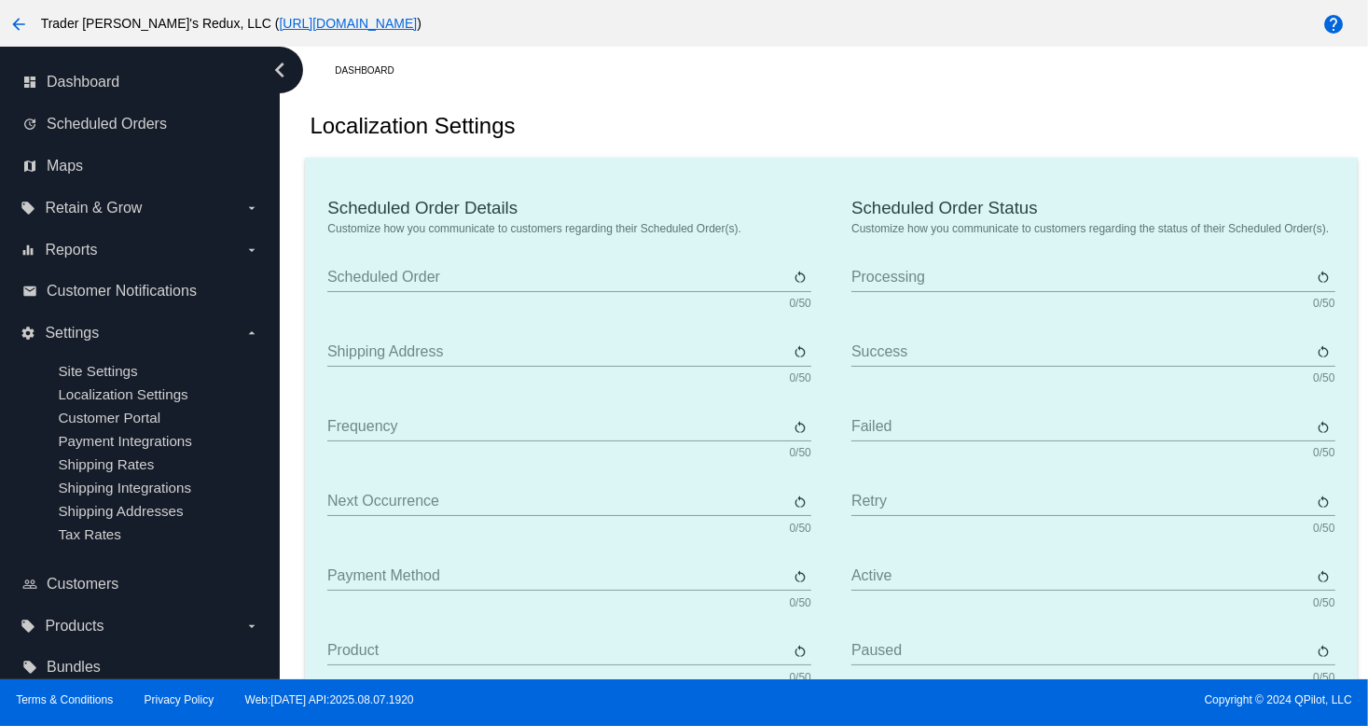
type input "Product"
type input "Quantity"
type input "Price"
type input "Out of stock"
type input "Subtotal"
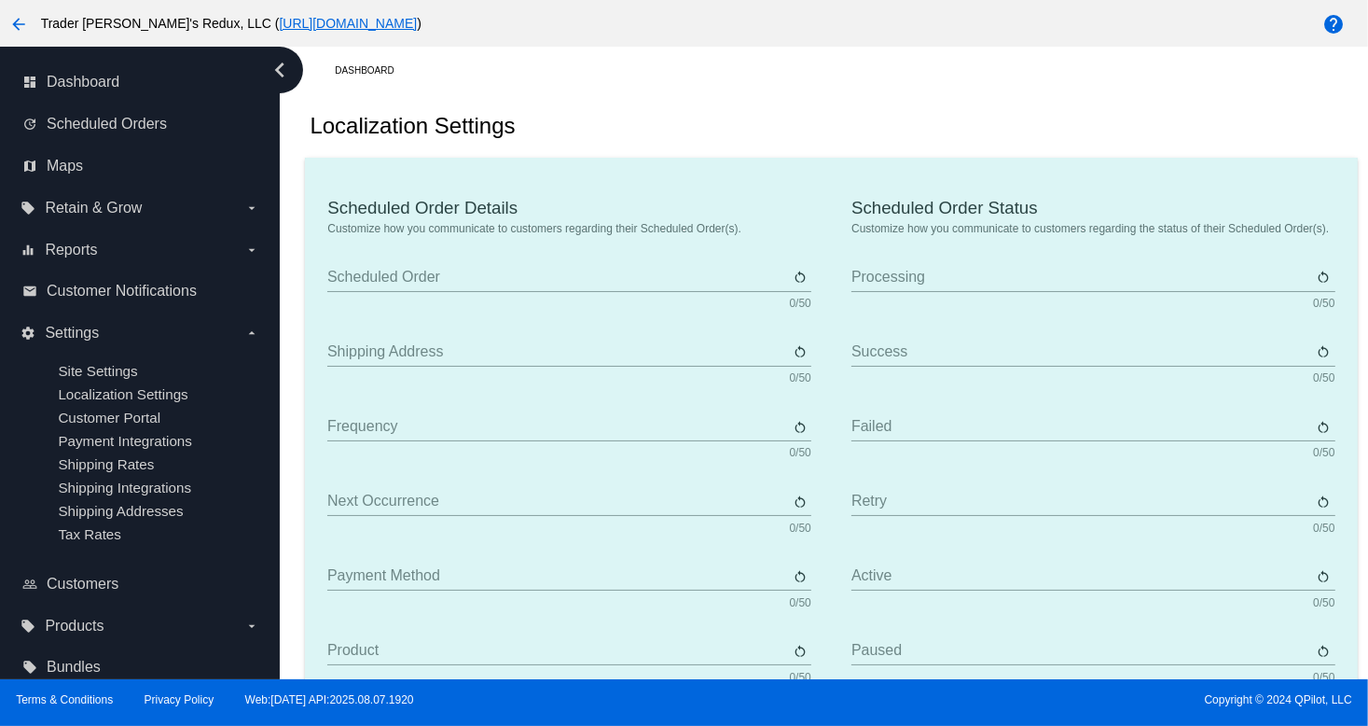
type input "Shipping"
type input "Tax"
type input "TBD"
type input "Total"
type input "No payment method"
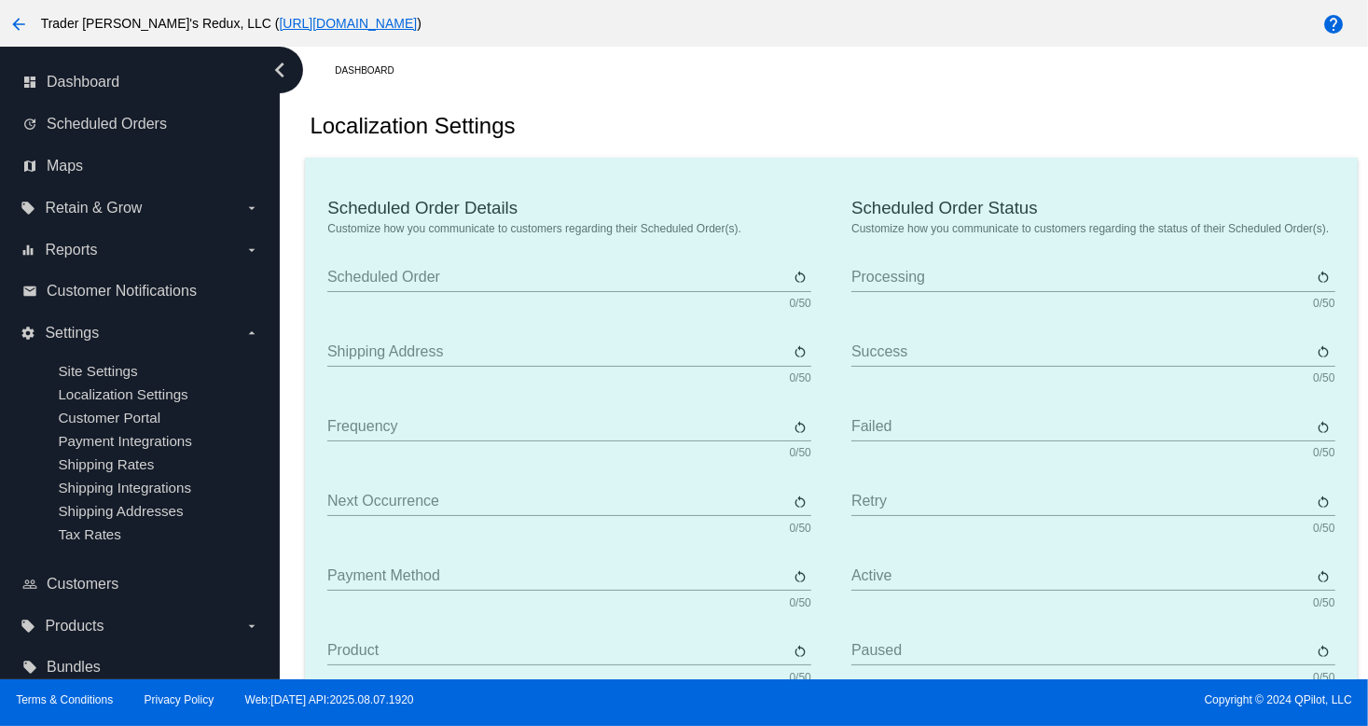
type input "Subscribe"
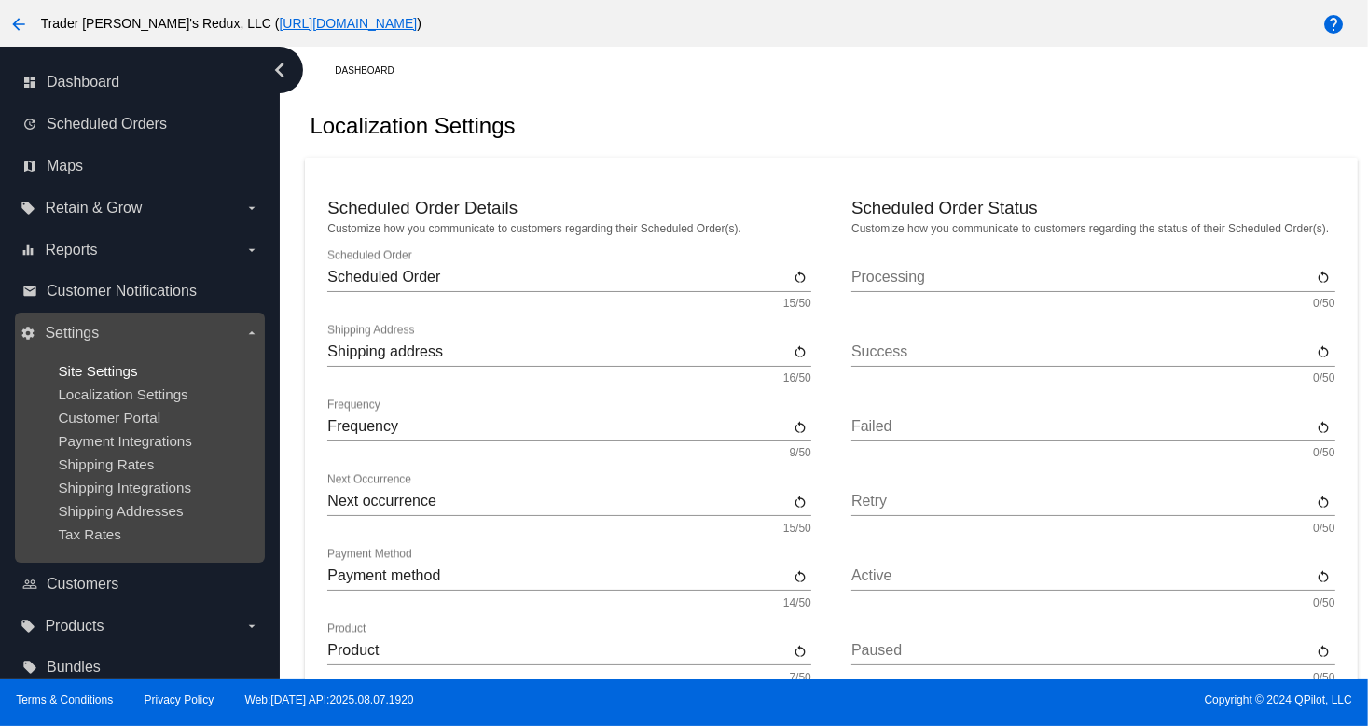
drag, startPoint x: 74, startPoint y: 354, endPoint x: 77, endPoint y: 371, distance: 17.2
click at [75, 361] on div "settings Settings arrow_drop_down Site Settings Localization Settings Customer …" at bounding box center [140, 437] width 238 height 239
click at [141, 484] on span "Shipping Integrations" at bounding box center [124, 487] width 133 height 16
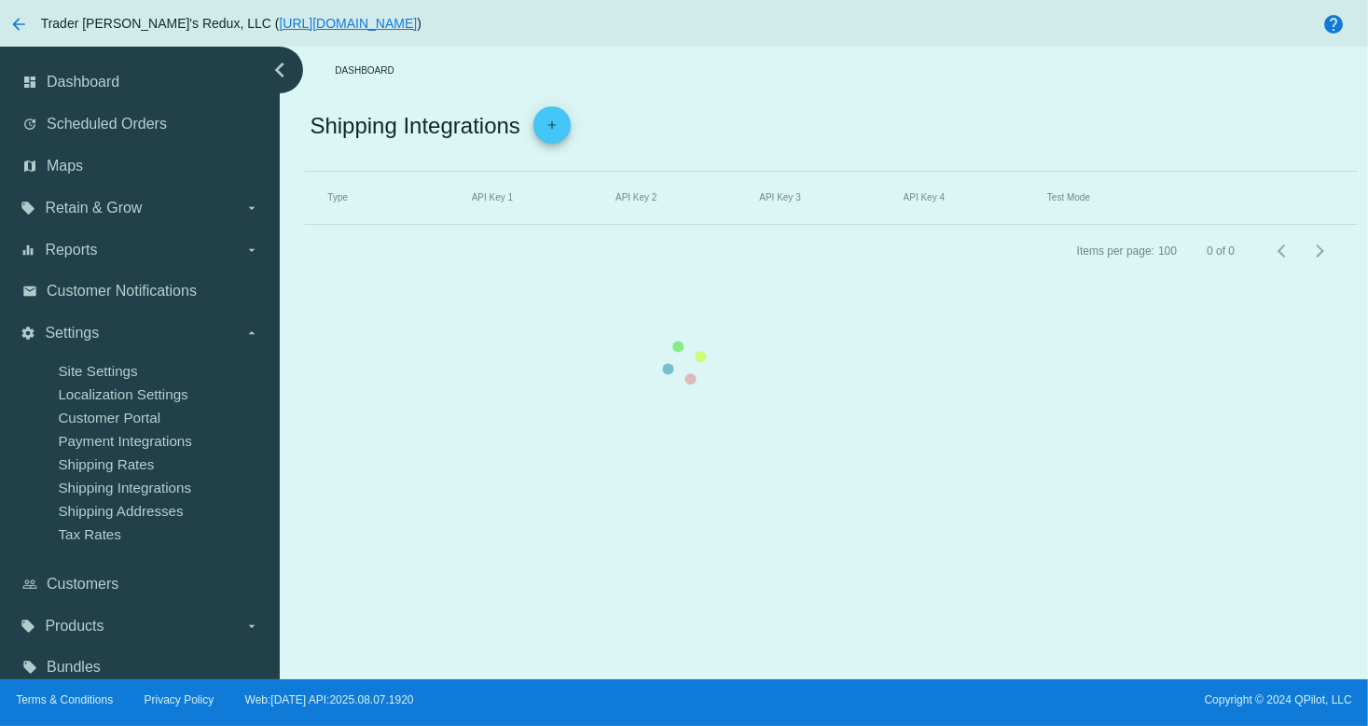
click at [305, 225] on mat-table "Type API Key 1 API Key 2 API Key 3 API Key 4 Test Mode" at bounding box center [831, 198] width 1052 height 53
drag, startPoint x: 130, startPoint y: 396, endPoint x: 161, endPoint y: 322, distance: 81.1
click at [305, 225] on mat-table "Type API Key 1 API Key 2 API Key 3 API Key 4 Test Mode" at bounding box center [831, 198] width 1052 height 53
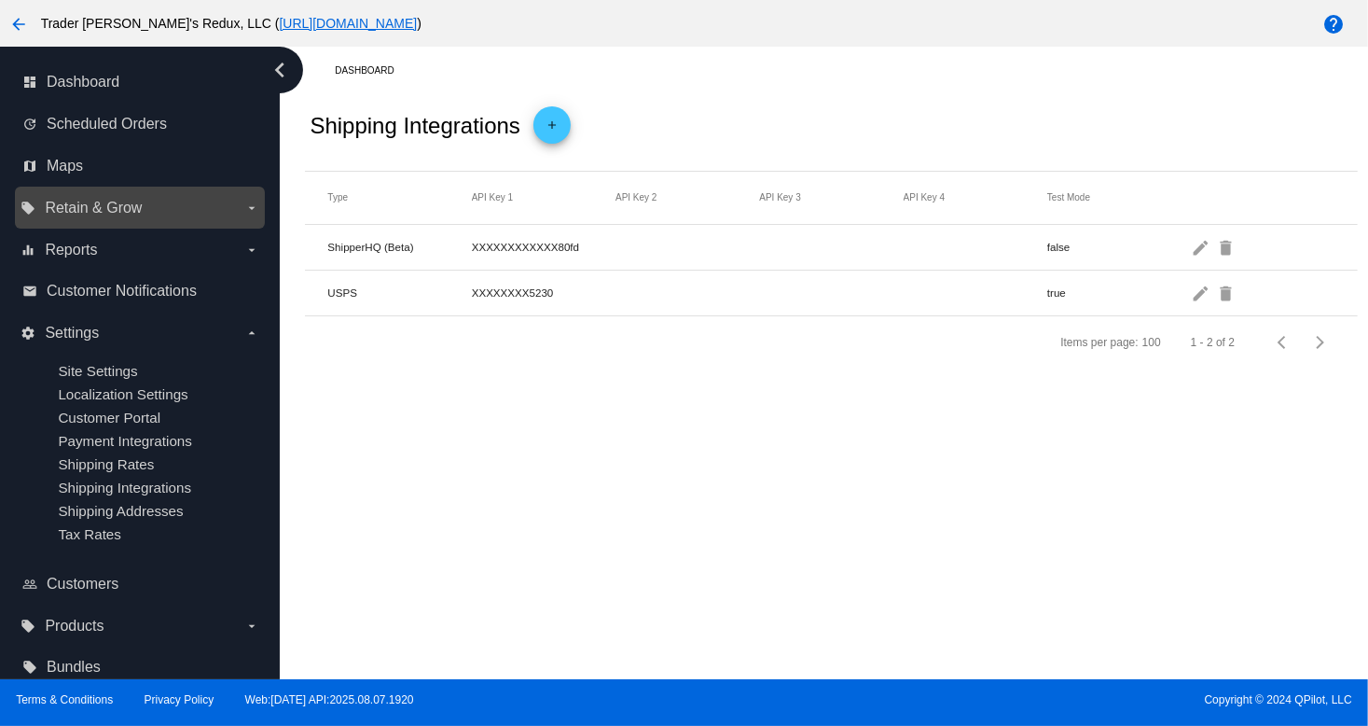
click at [141, 215] on span "Retain & Grow" at bounding box center [93, 208] width 97 height 17
click at [0, 0] on input "local_offer Retain & Grow arrow_drop_down" at bounding box center [0, 0] width 0 height 0
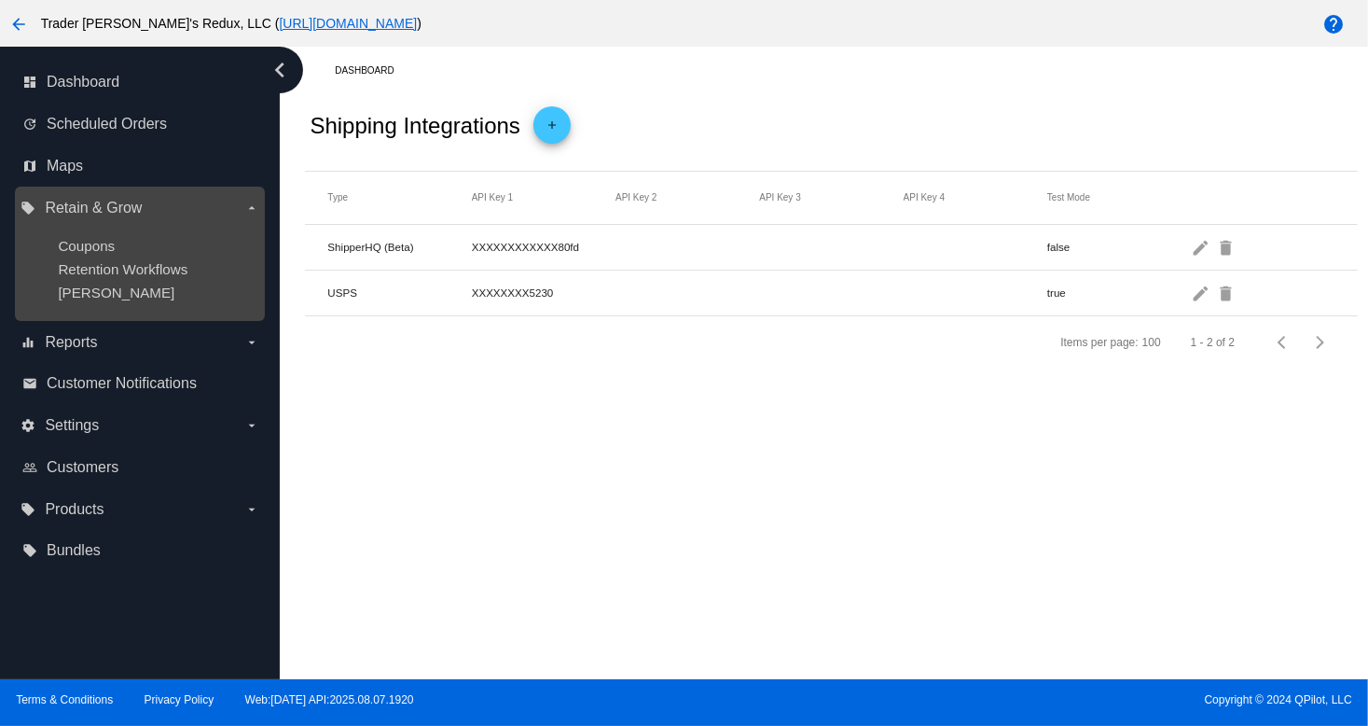
click at [112, 292] on div "[PERSON_NAME]" at bounding box center [154, 292] width 193 height 16
click at [104, 258] on ul "Coupons Retention Workflows [PERSON_NAME]" at bounding box center [140, 269] width 238 height 92
click at [118, 271] on span "Retention Workflows" at bounding box center [123, 269] width 130 height 16
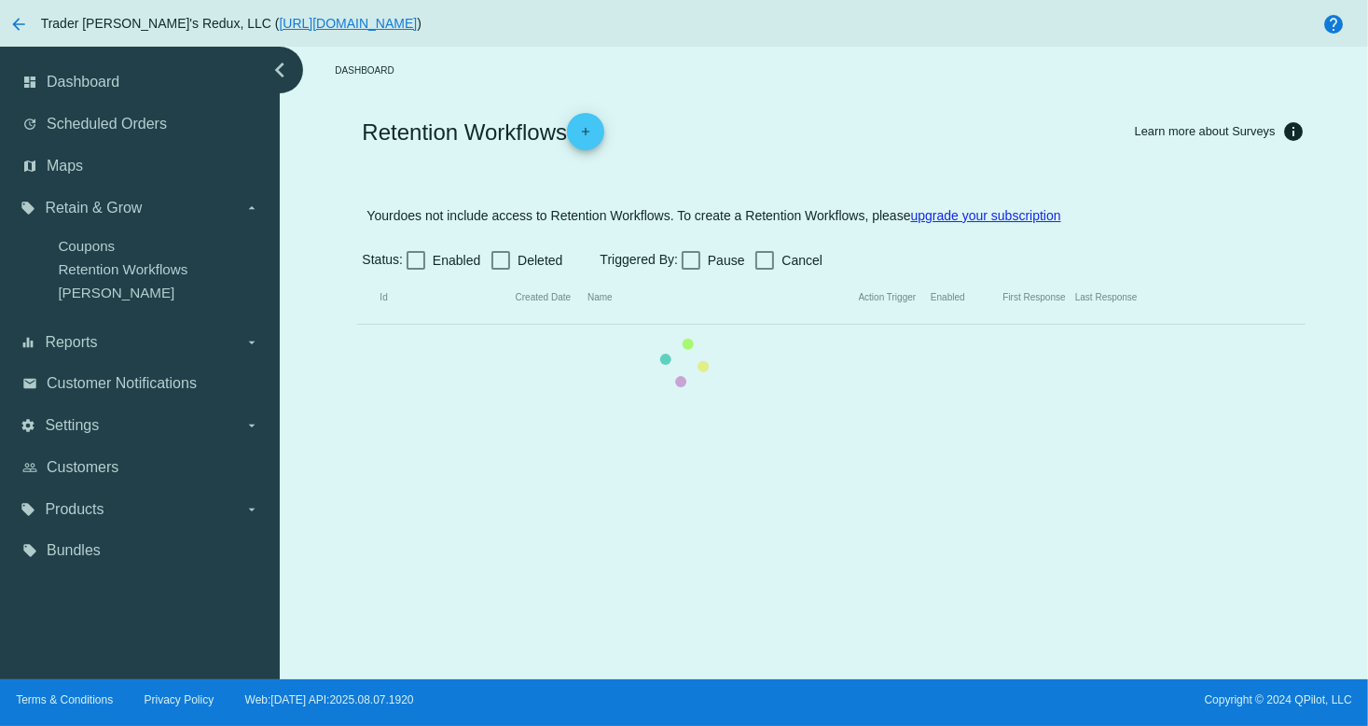
drag, startPoint x: 95, startPoint y: 318, endPoint x: 544, endPoint y: 385, distance: 453.6
click at [357, 318] on mat-table "Id Created Date Name Action Trigger Enabled First Response Last Response" at bounding box center [831, 297] width 948 height 53
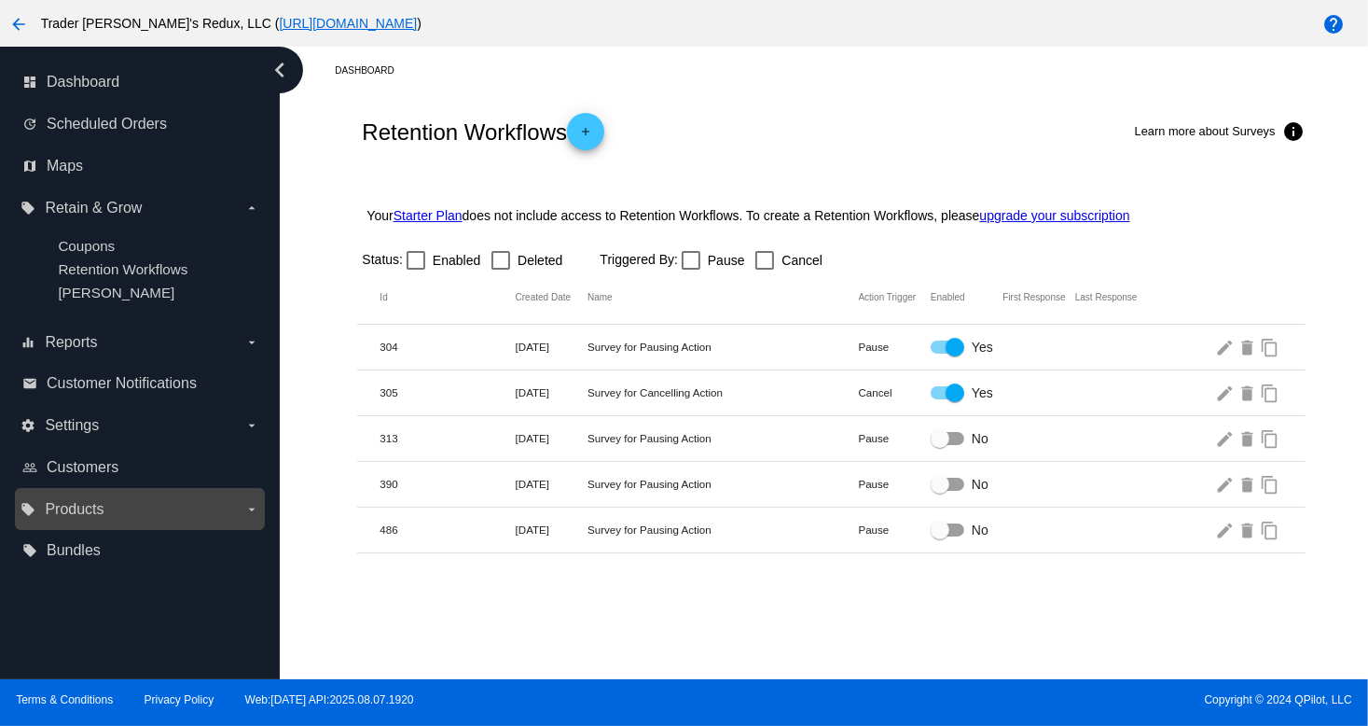
click at [120, 490] on div "local_offer Products arrow_drop_down" at bounding box center [140, 509] width 250 height 42
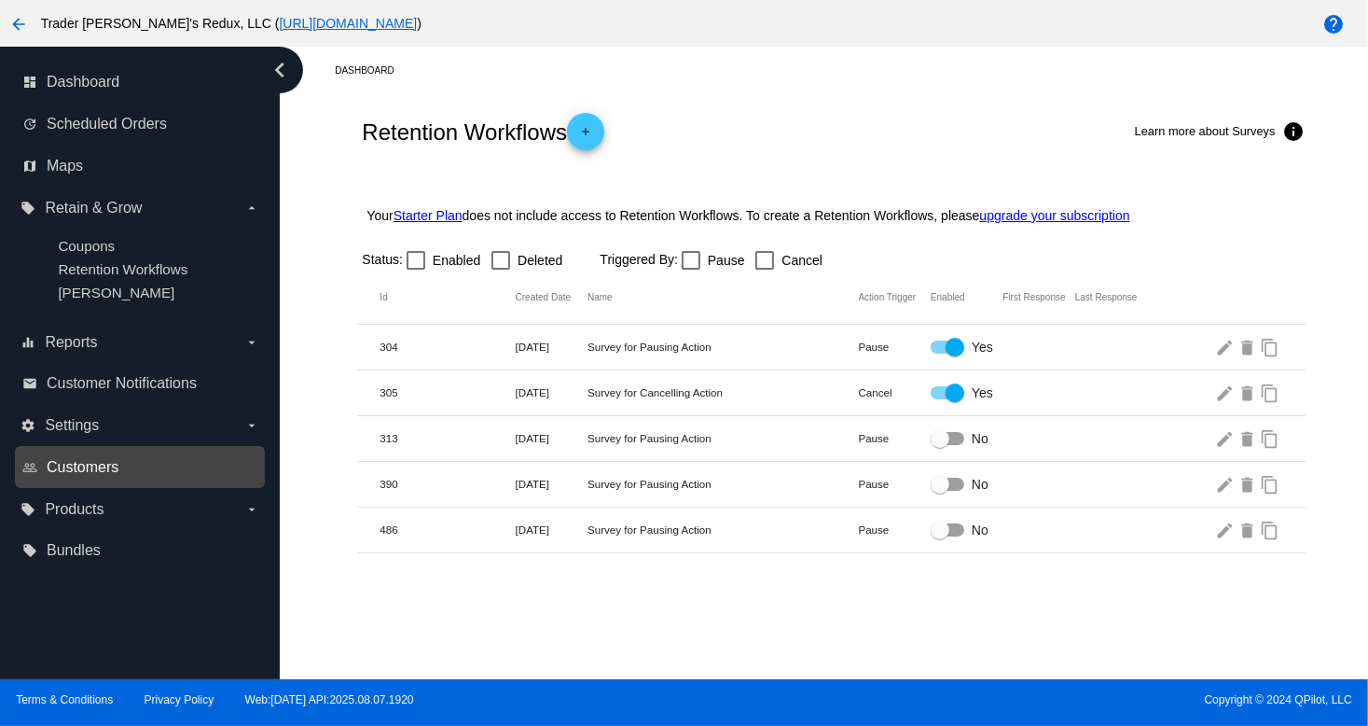
click at [99, 464] on span "Customers" at bounding box center [83, 467] width 72 height 17
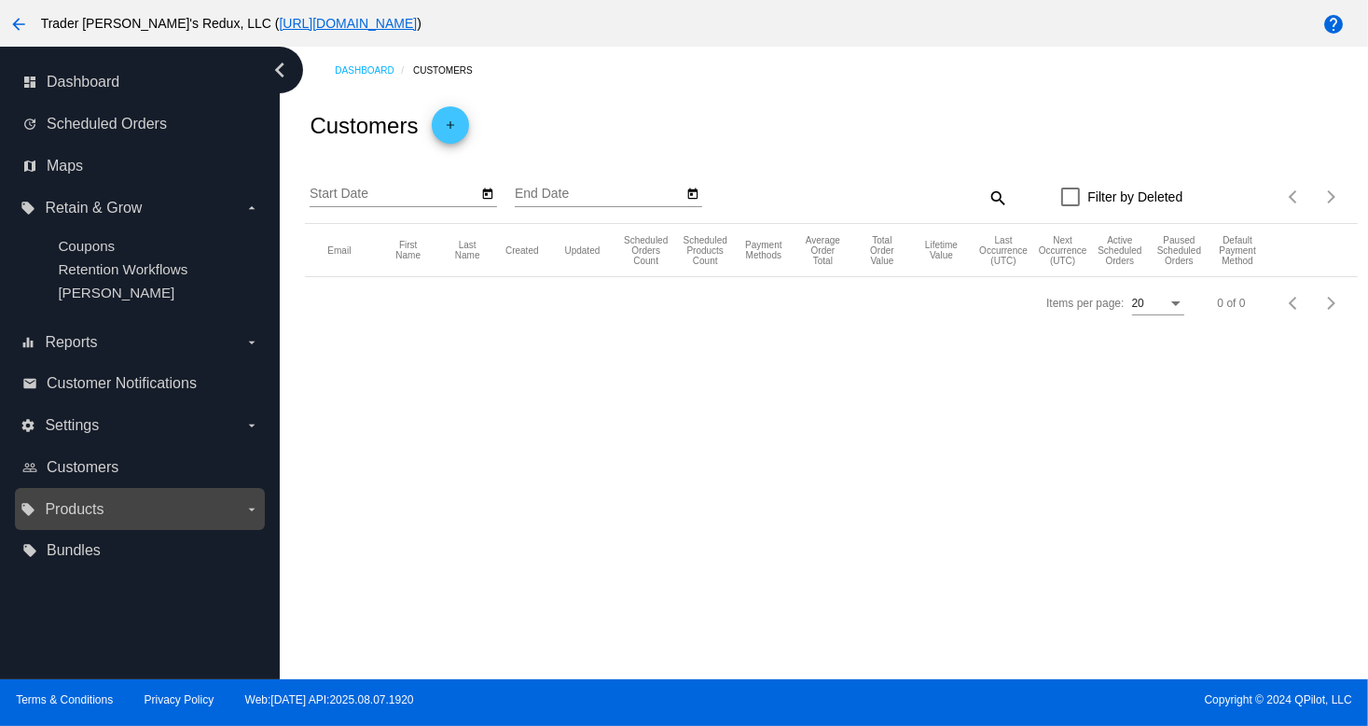
click at [78, 518] on span "Products" at bounding box center [74, 509] width 59 height 17
click at [0, 0] on input "local_offer Products arrow_drop_down" at bounding box center [0, 0] width 0 height 0
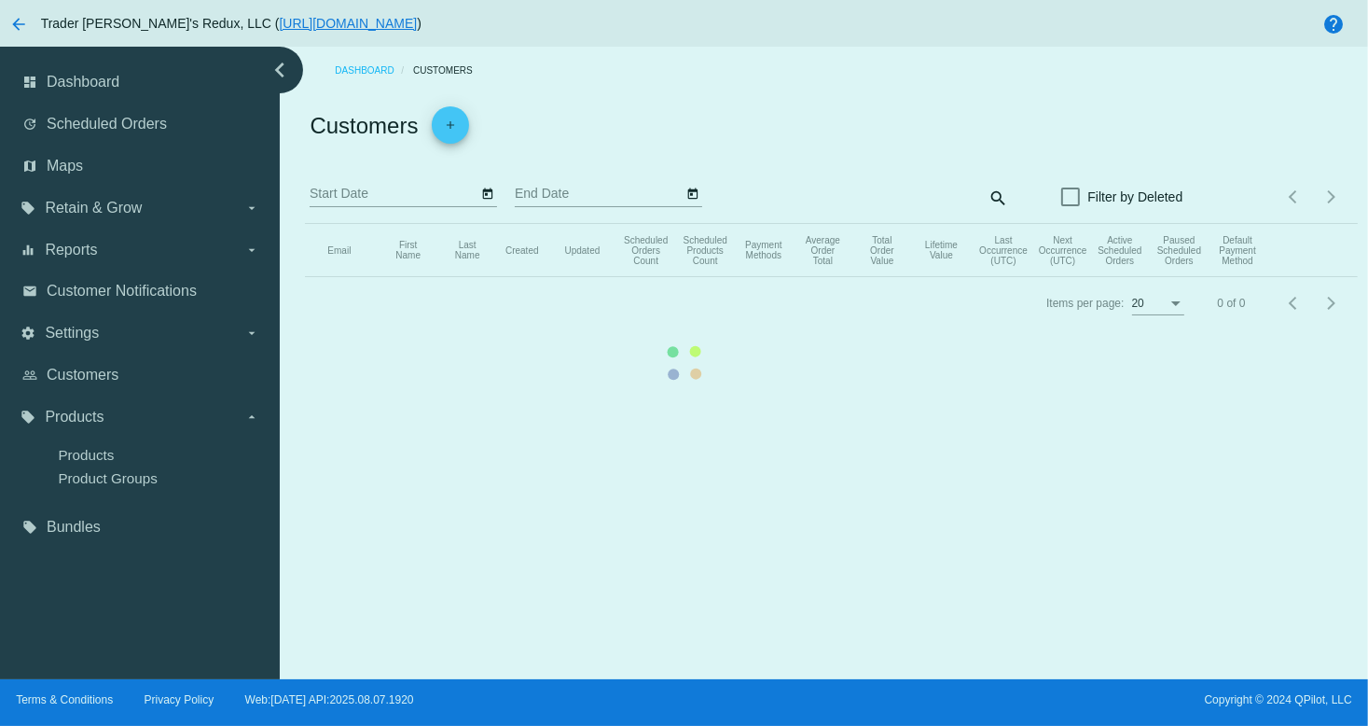
click at [305, 277] on mat-table "Email First Name Last Name Created Updated Scheduled Orders Count Scheduled Pro…" at bounding box center [831, 250] width 1052 height 53
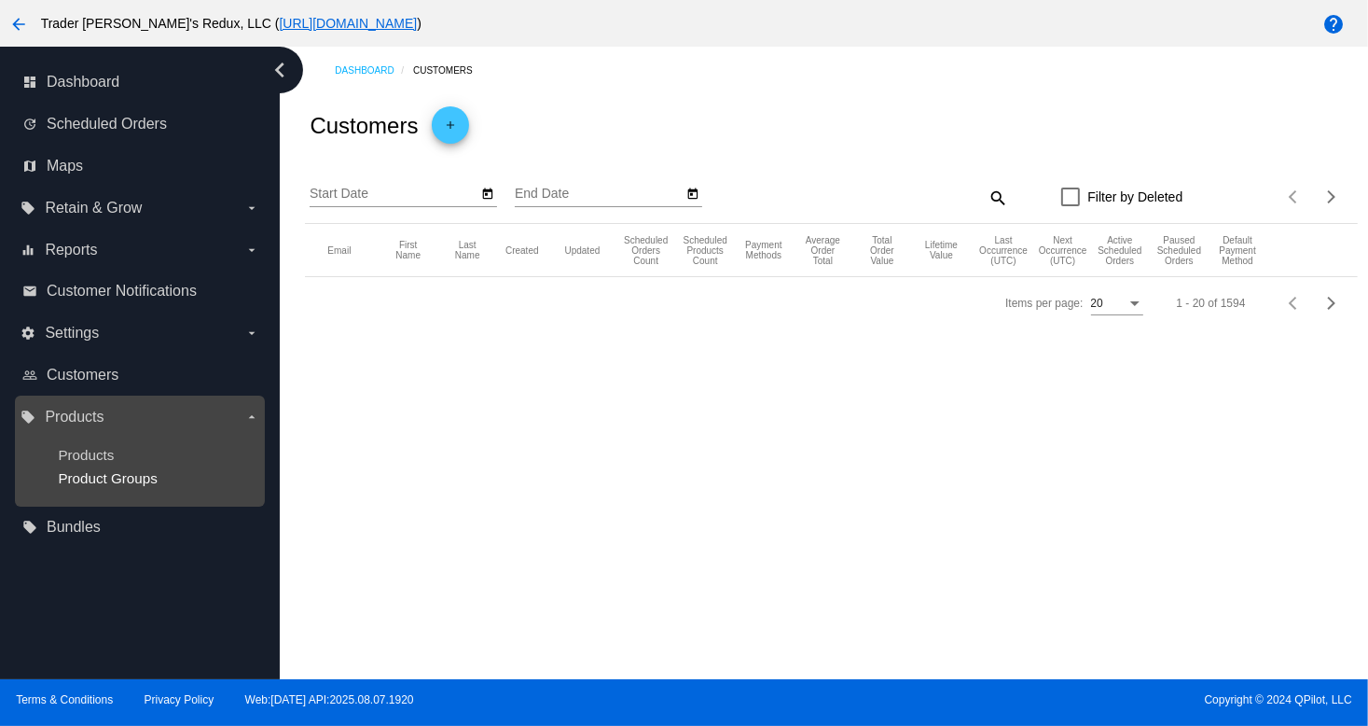
click at [92, 474] on span "Product Groups" at bounding box center [107, 478] width 99 height 16
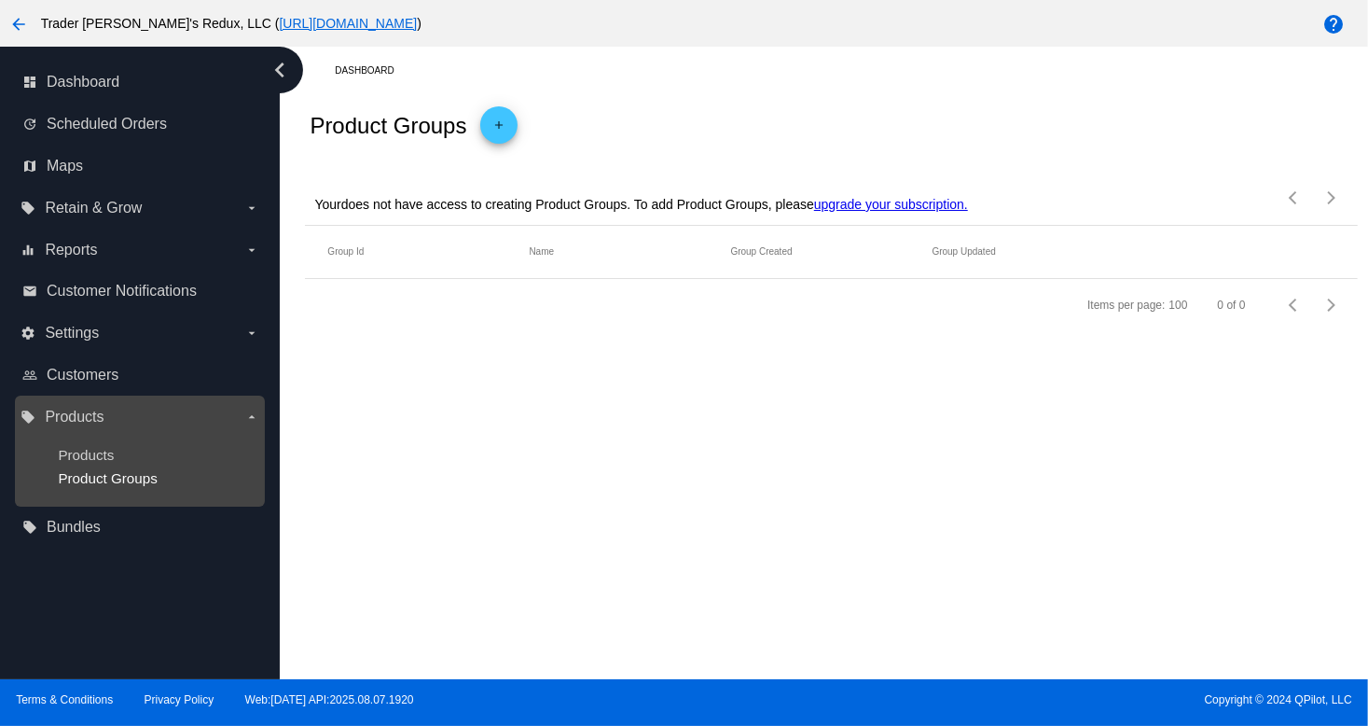
drag, startPoint x: 92, startPoint y: 474, endPoint x: 1334, endPoint y: 334, distance: 1249.2
click at [100, 472] on span "Product Groups" at bounding box center [107, 478] width 99 height 16
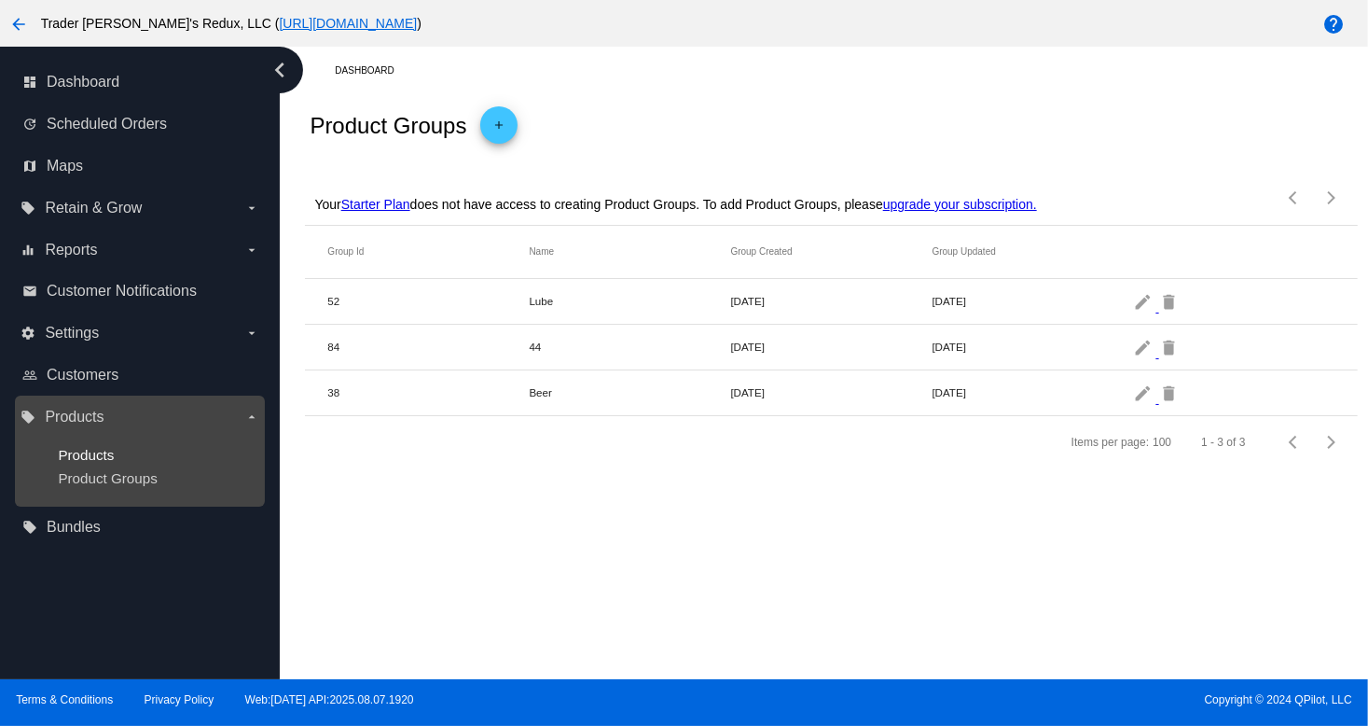
click at [97, 450] on span "Products" at bounding box center [86, 455] width 56 height 16
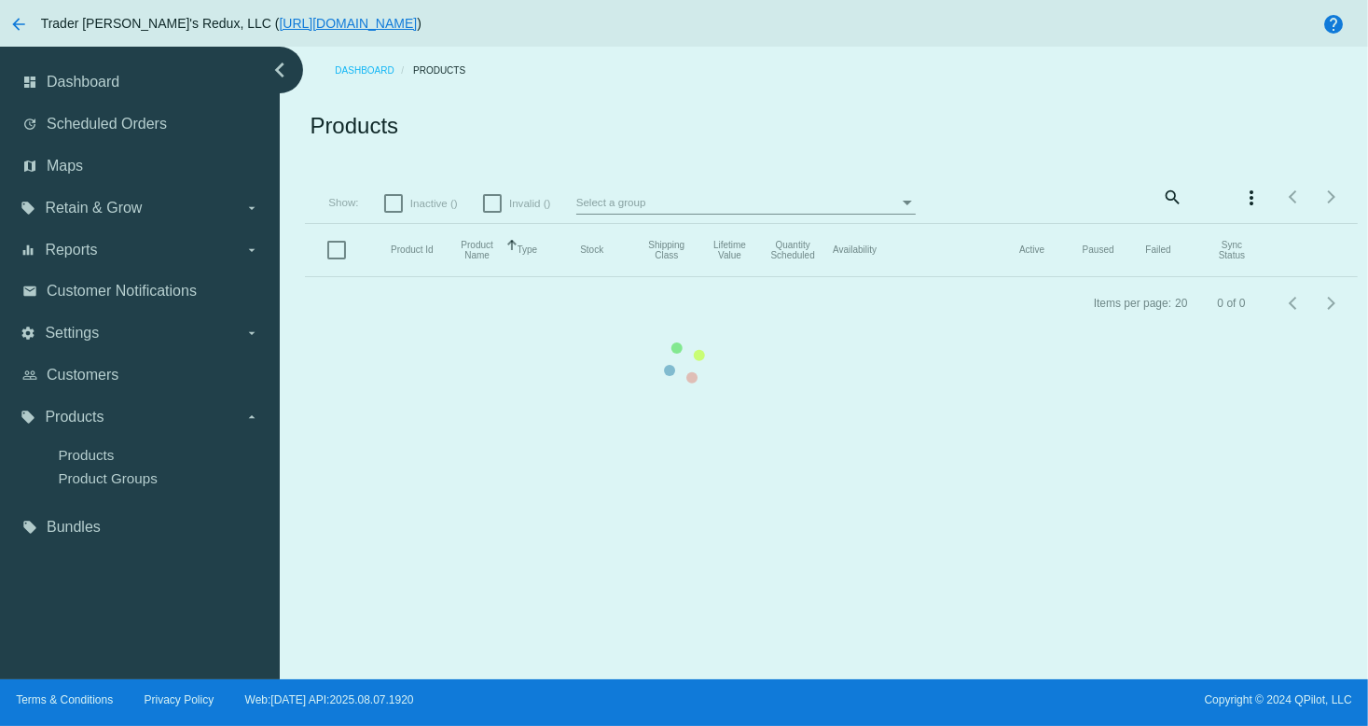
click at [305, 277] on mat-table "Product Id Product Name Sorted by ProductName ascending Type Stock Shipping Cla…" at bounding box center [831, 250] width 1052 height 53
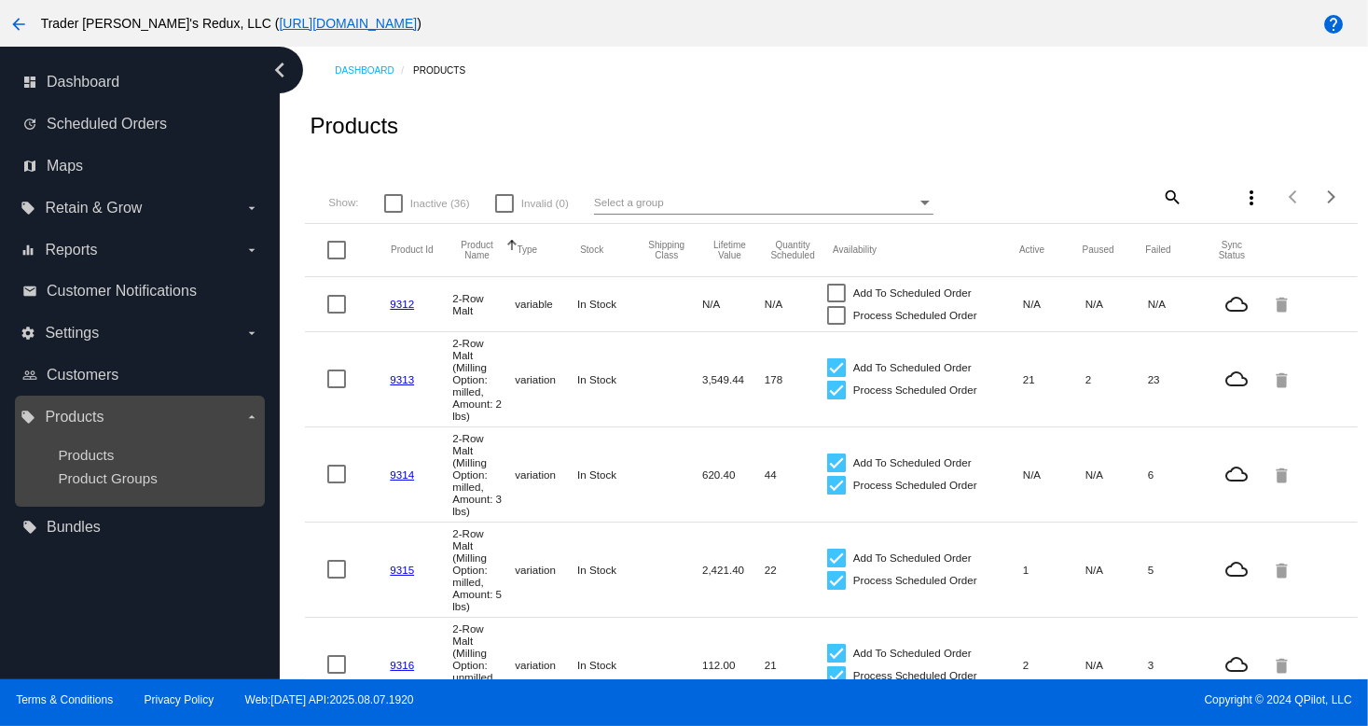
click at [63, 396] on div "local_offer Products arrow_drop_down Products Product Groups" at bounding box center [140, 450] width 250 height 111
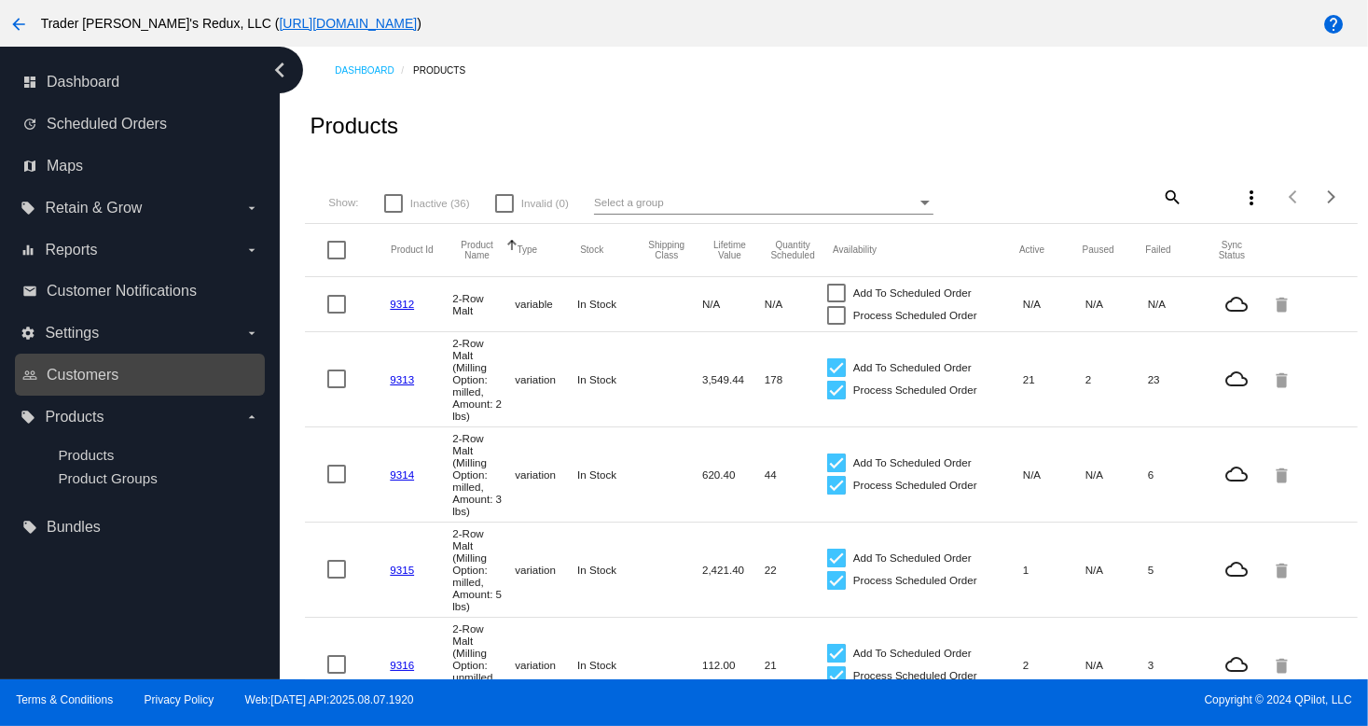
click at [110, 393] on div "people_outline Customers" at bounding box center [140, 374] width 250 height 42
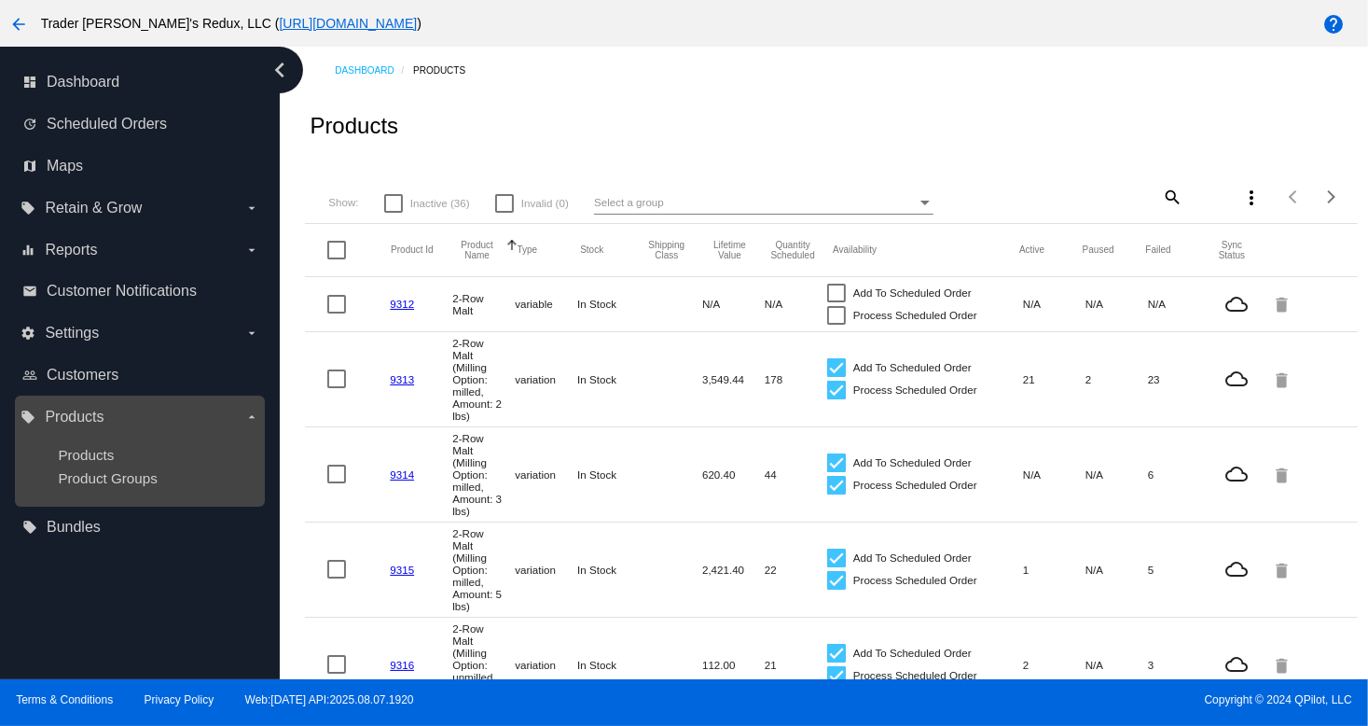
click at [114, 422] on label "local_offer Products arrow_drop_down" at bounding box center [140, 417] width 238 height 30
click at [0, 0] on input "local_offer Products arrow_drop_down" at bounding box center [0, 0] width 0 height 0
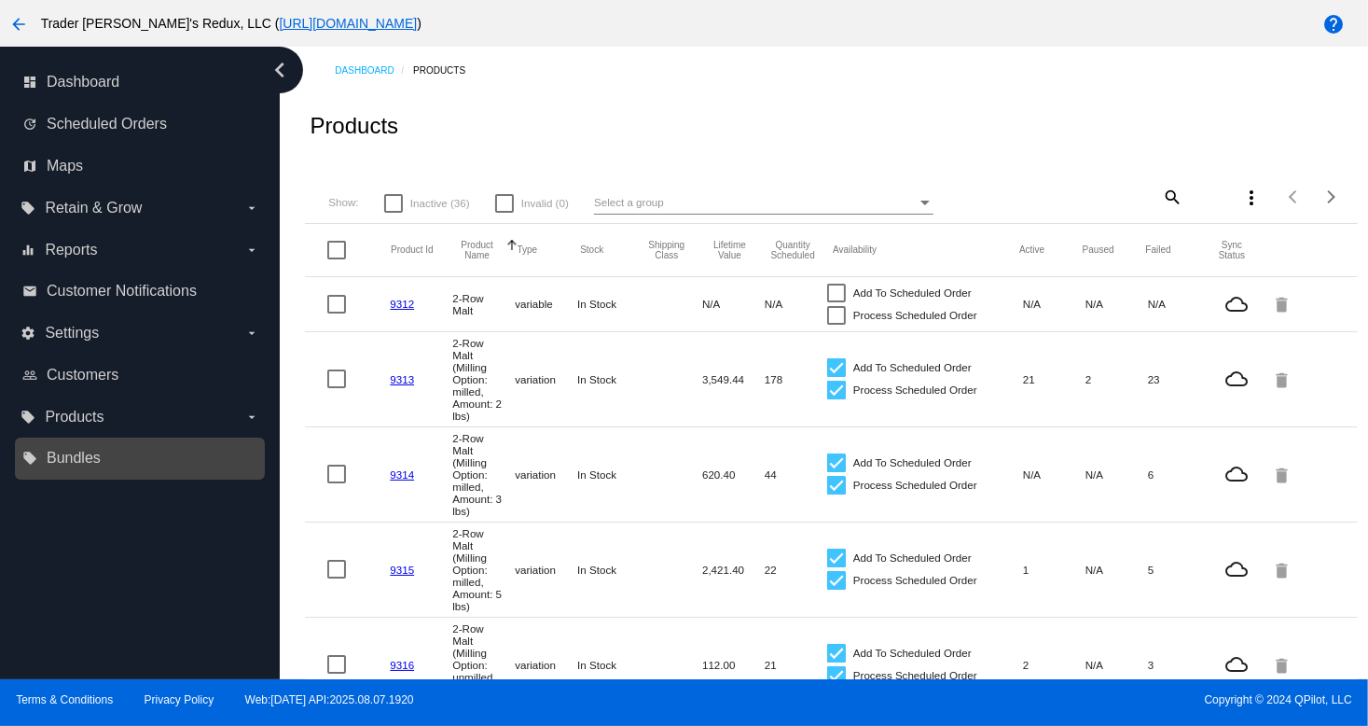
click at [104, 456] on link "local_offer Bundles" at bounding box center [140, 458] width 237 height 30
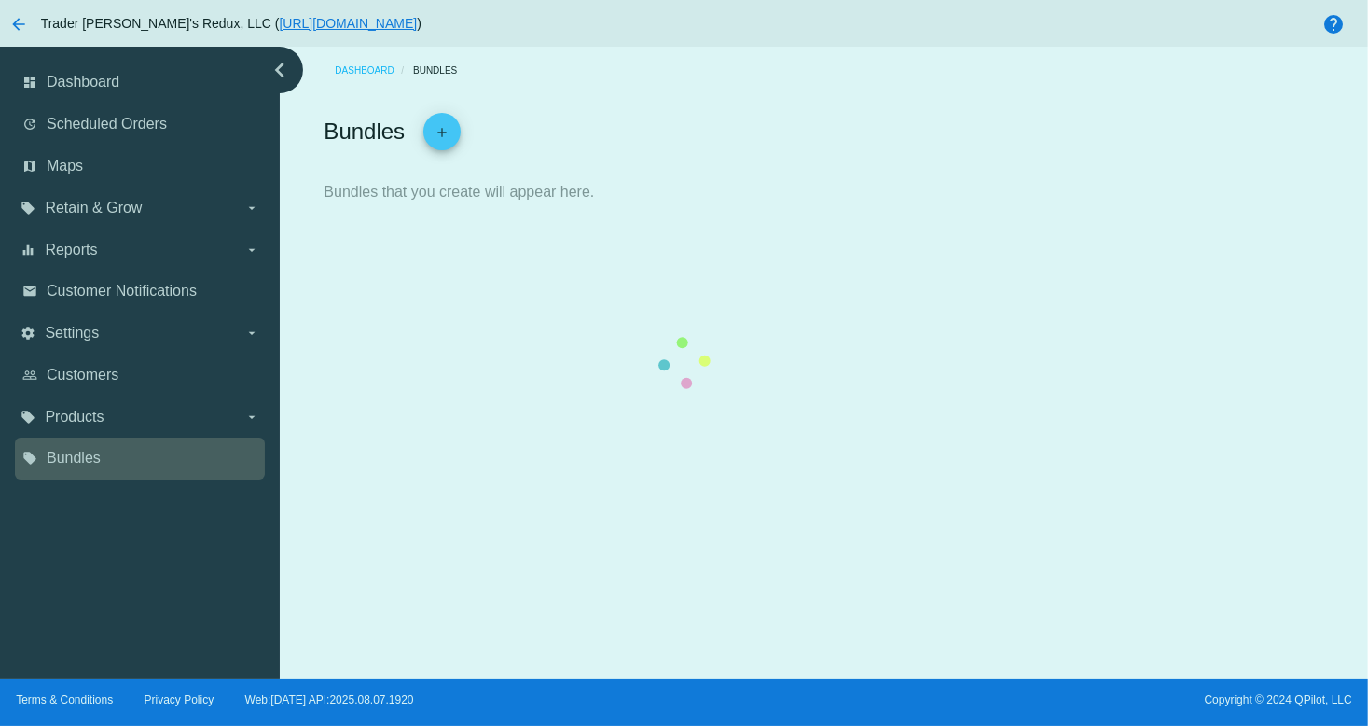
click at [324, 215] on div at bounding box center [324, 215] width 0 height 0
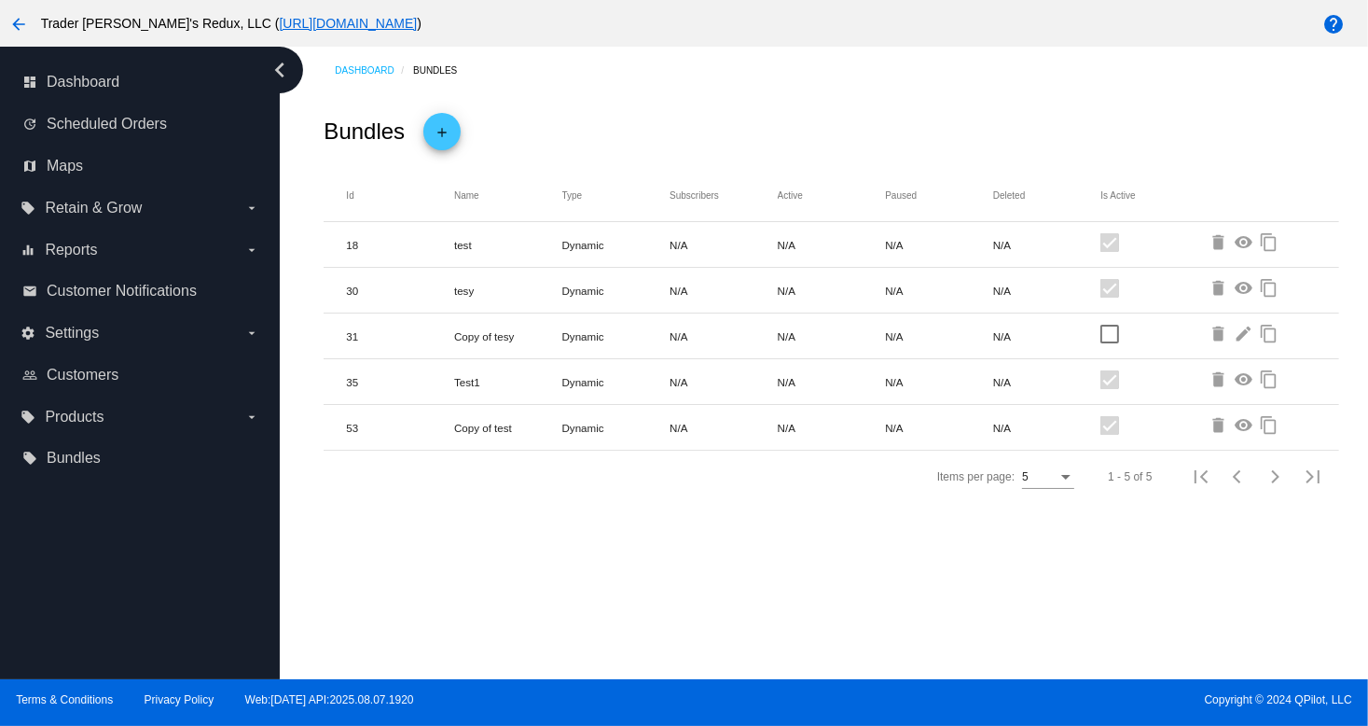
drag, startPoint x: 825, startPoint y: 564, endPoint x: 810, endPoint y: 561, distance: 16.1
click at [824, 564] on div "Dashboard Bundles Bundles add Id Name Type Subscribers Active Paused Deleted Is…" at bounding box center [824, 363] width 1088 height 632
click at [78, 160] on span "Maps" at bounding box center [65, 166] width 36 height 17
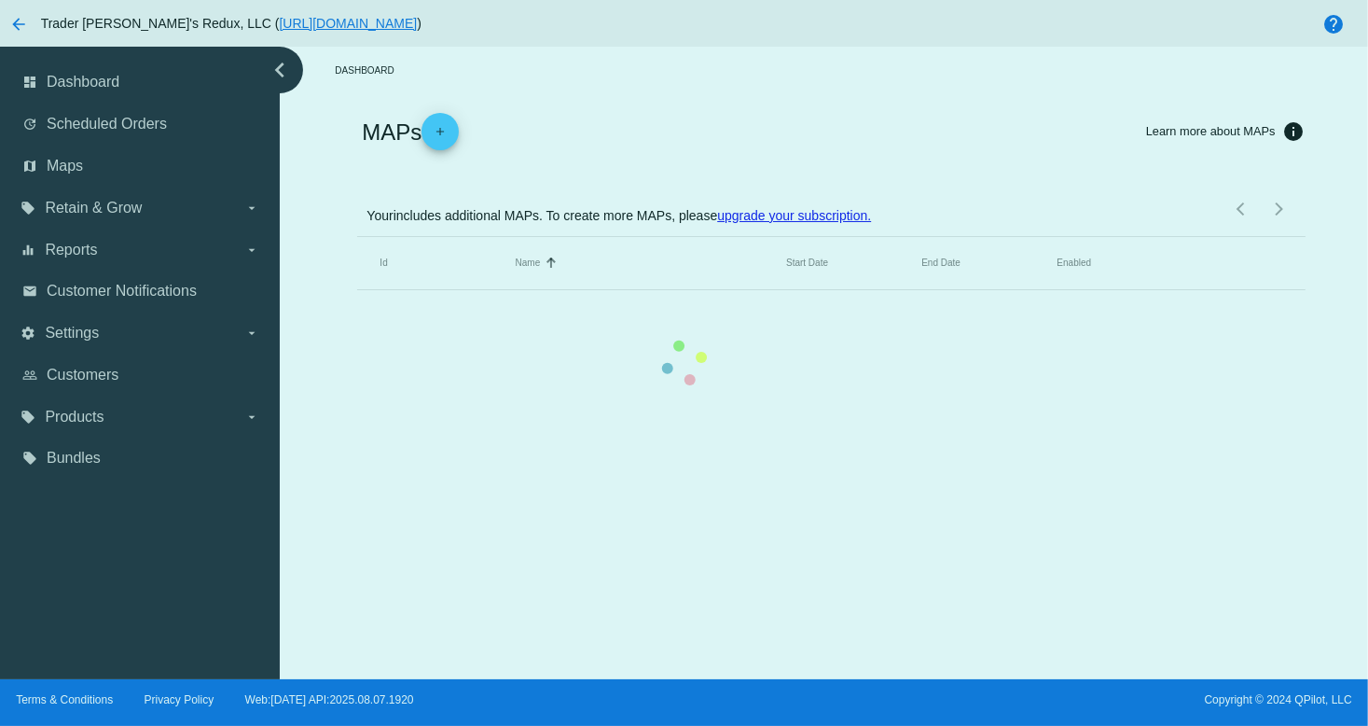
click at [357, 237] on mat-table "Id Name Sorted by Name ascending Start Date End Date Enabled" at bounding box center [831, 263] width 948 height 53
click at [134, 221] on div "chevron_left dashboard Dashboard update Scheduled Orders map Maps local_offer R…" at bounding box center [684, 363] width 1368 height 632
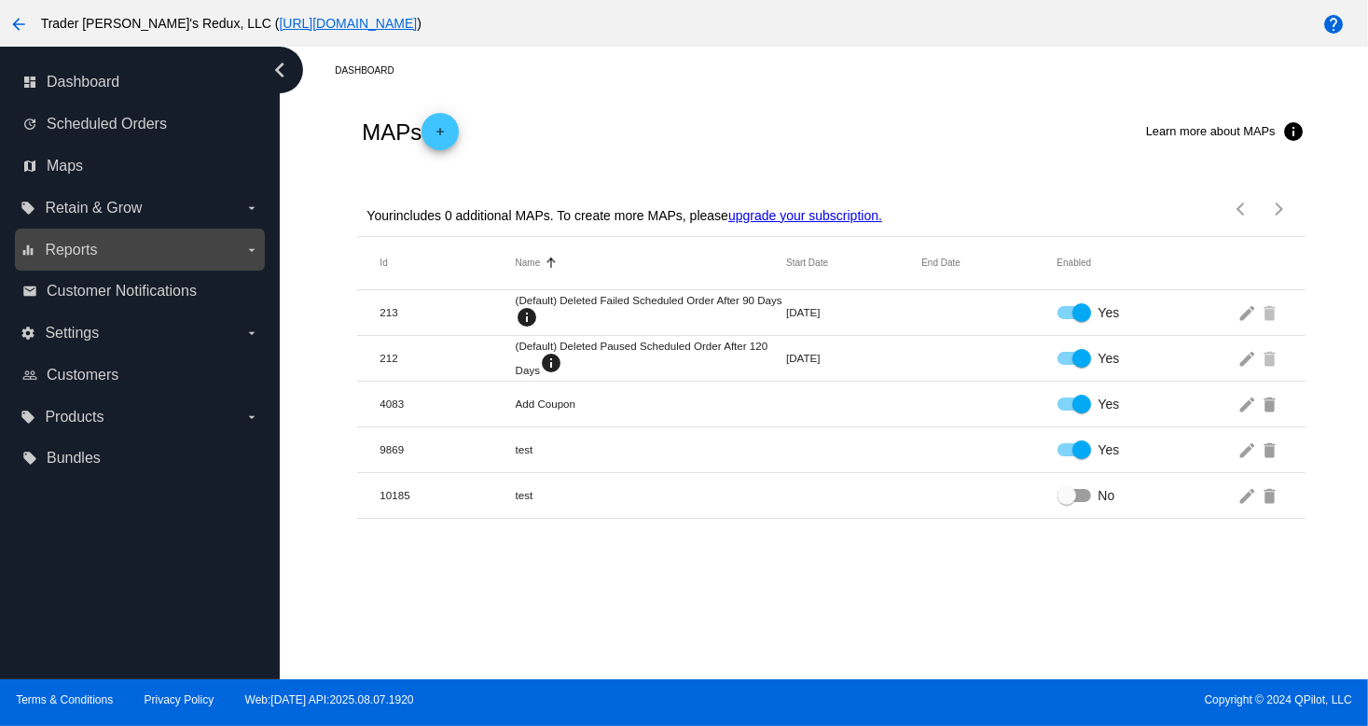
click at [48, 251] on span "Reports" at bounding box center [71, 250] width 52 height 17
click at [0, 0] on input "equalizer Reports arrow_drop_down" at bounding box center [0, 0] width 0 height 0
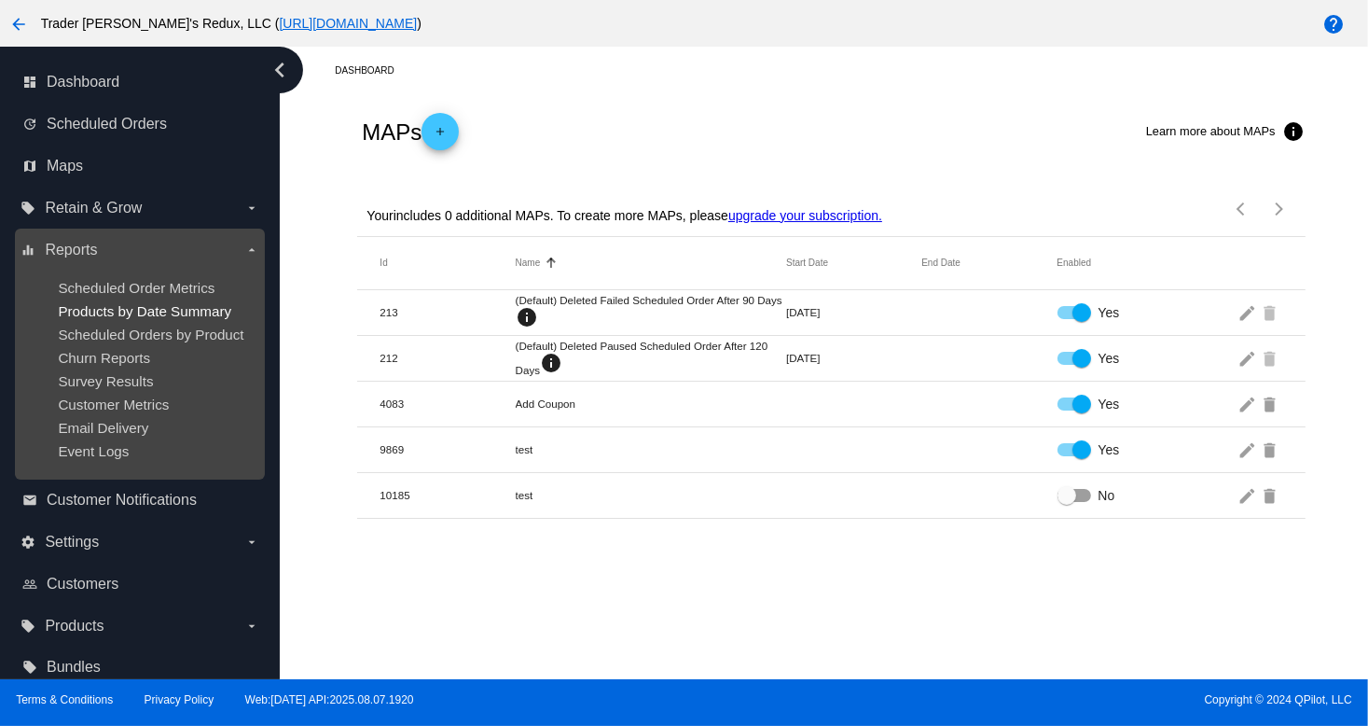
click at [118, 305] on span "Products by Date Summary" at bounding box center [144, 311] width 173 height 16
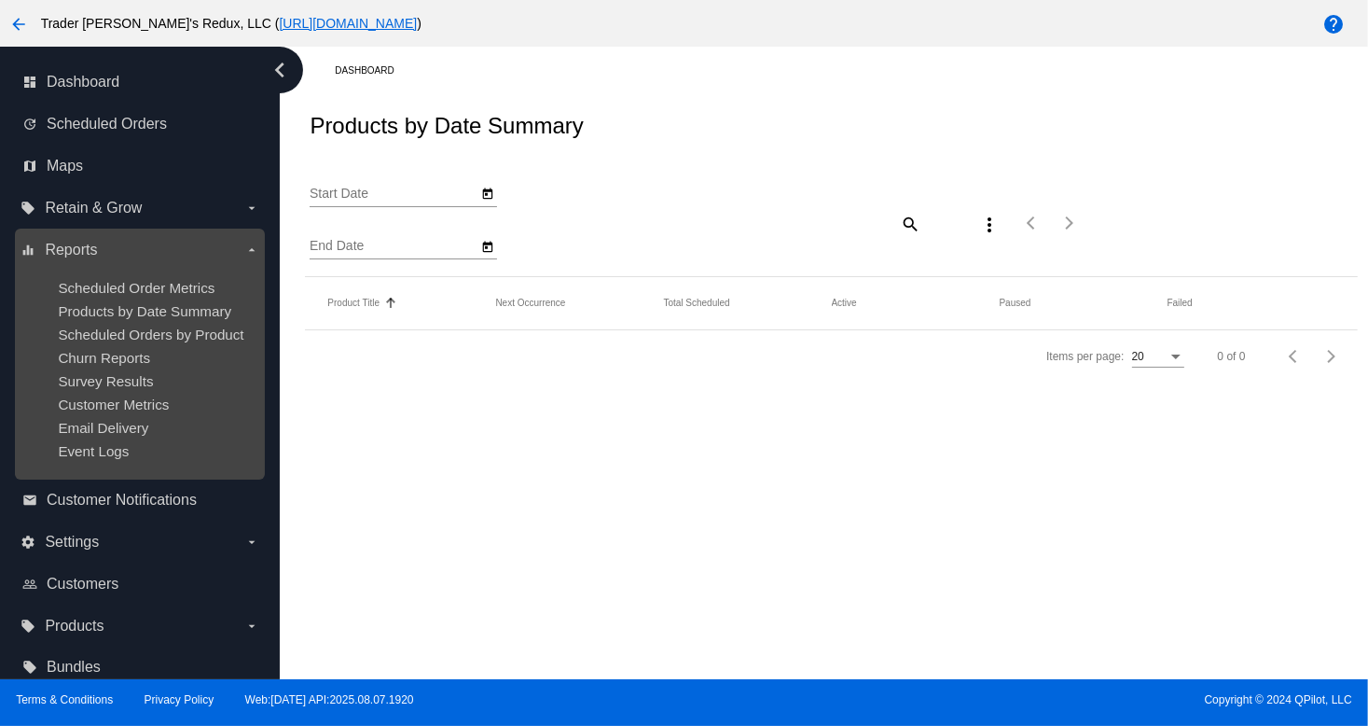
type input "[DATE]"
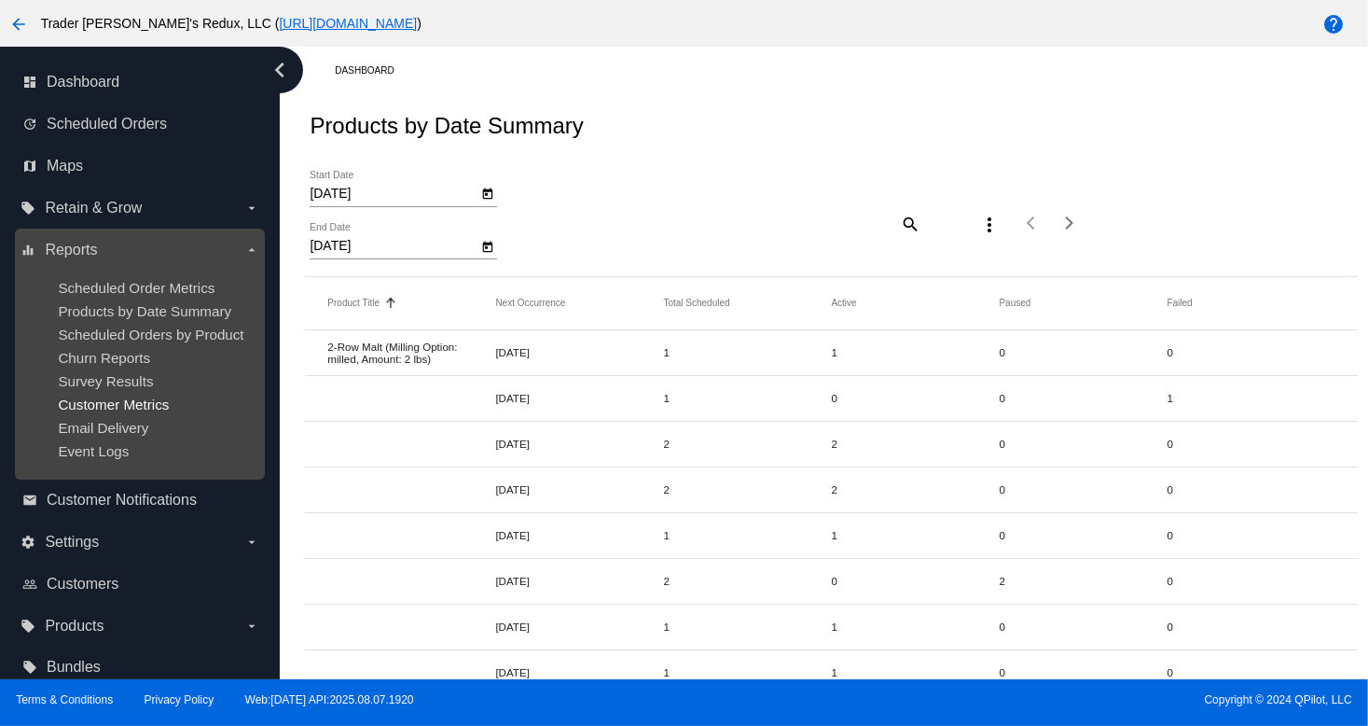
click at [123, 408] on span "Customer Metrics" at bounding box center [113, 404] width 111 height 16
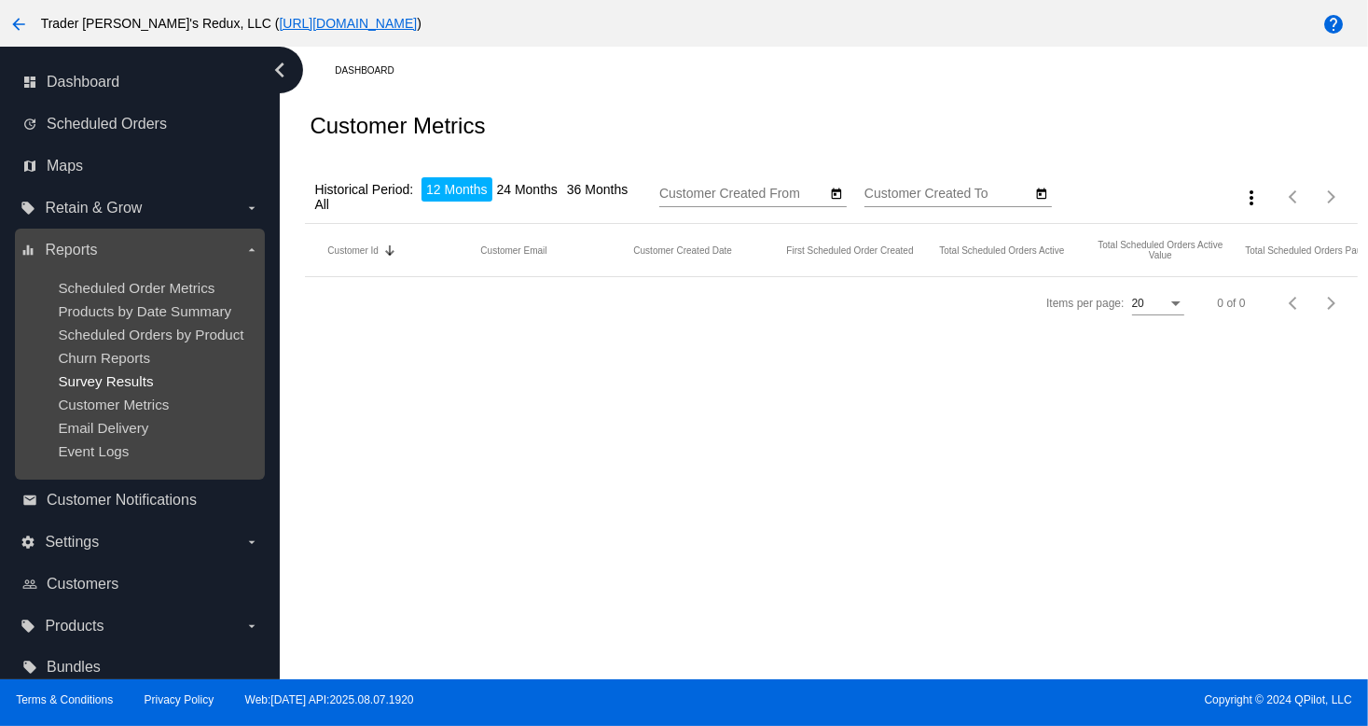
type input "[DATE]"
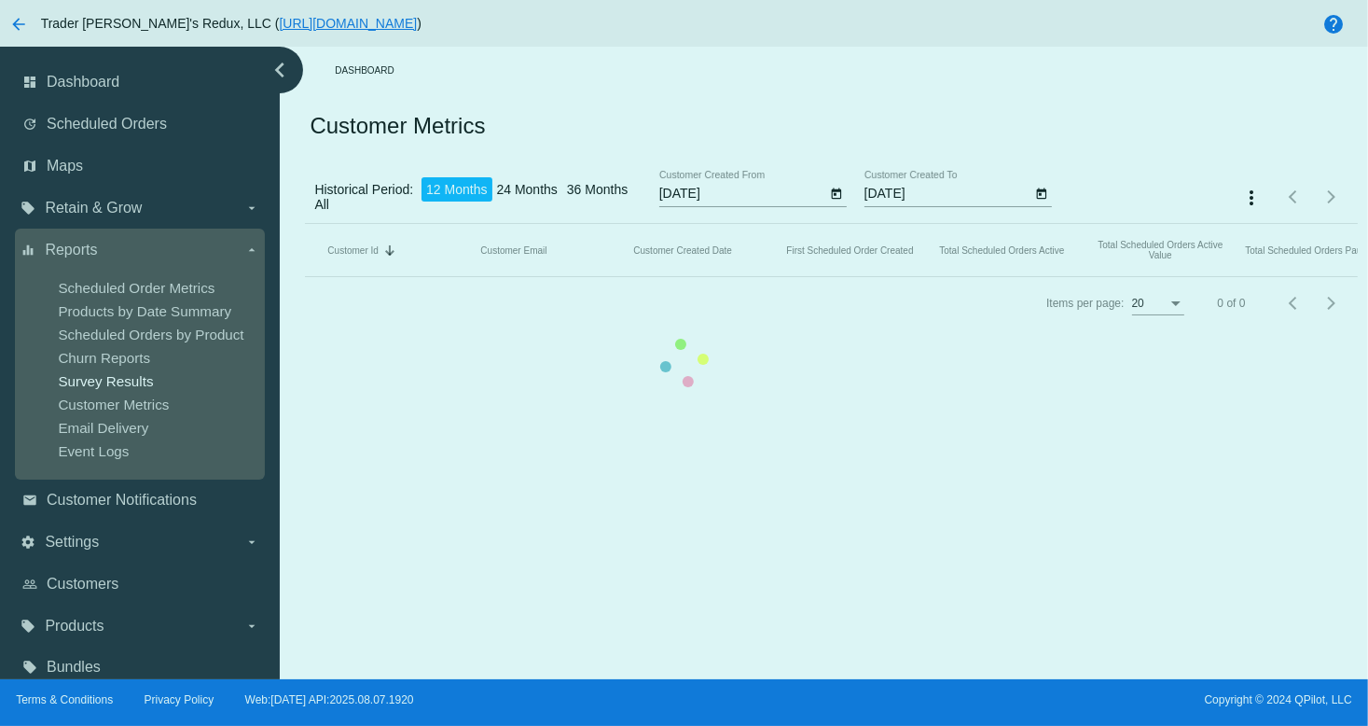
click at [135, 381] on div "chevron_left dashboard Dashboard update Scheduled Orders map Maps local_offer R…" at bounding box center [684, 363] width 1368 height 632
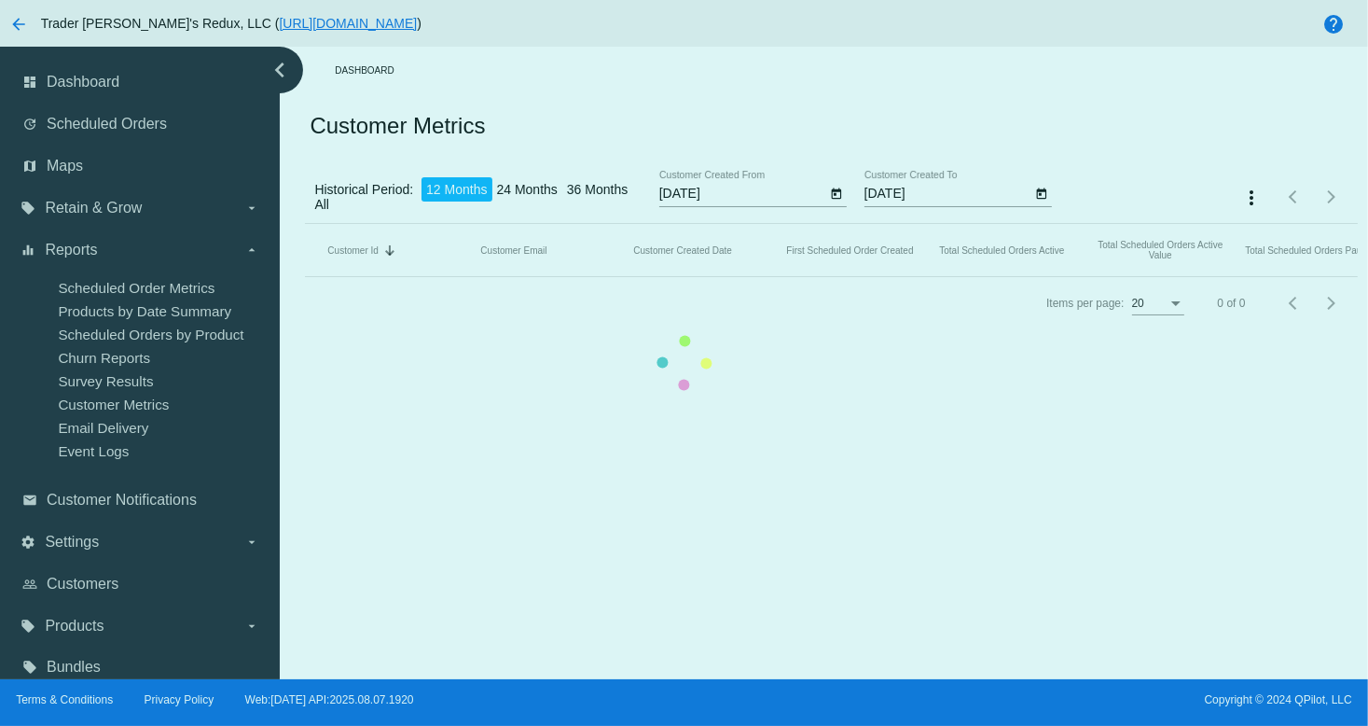
click at [305, 277] on mat-table "Customer Id Sorted by CustomerId descending Customer Email Customer Created Dat…" at bounding box center [831, 250] width 1052 height 53
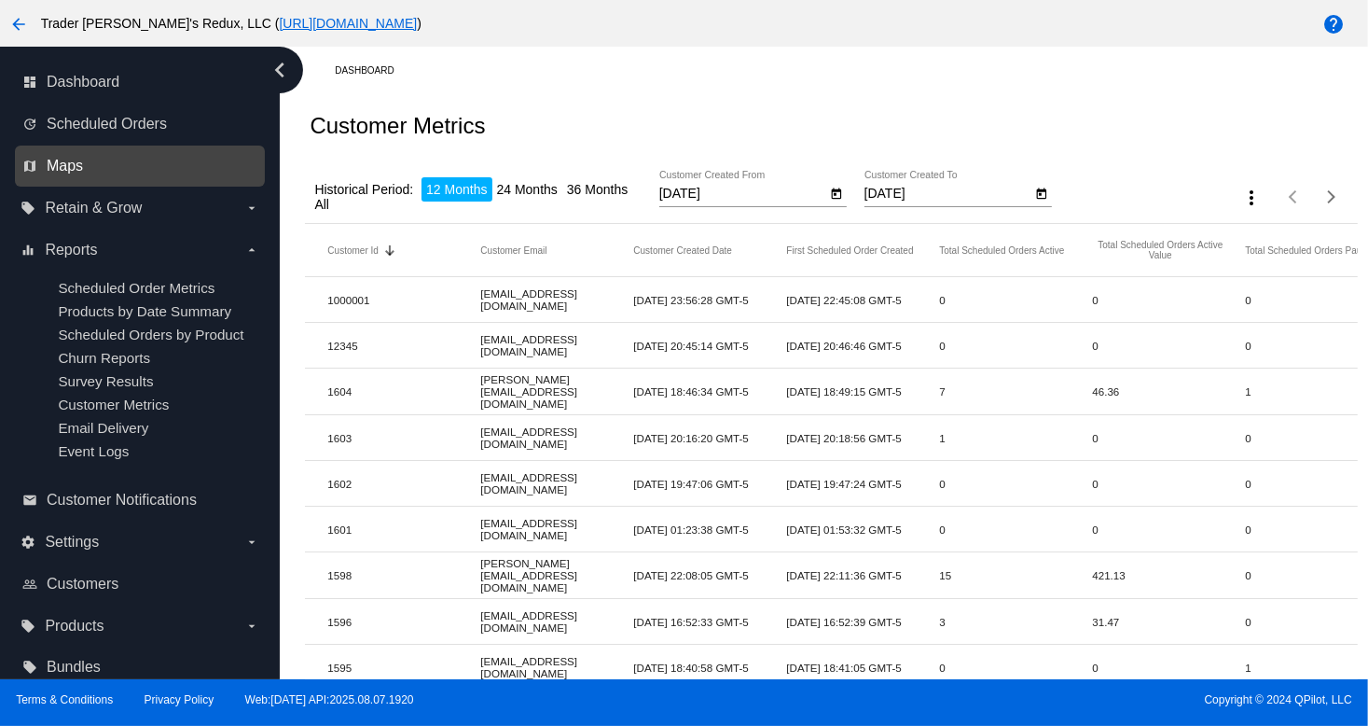
click at [78, 165] on span "Maps" at bounding box center [65, 166] width 36 height 17
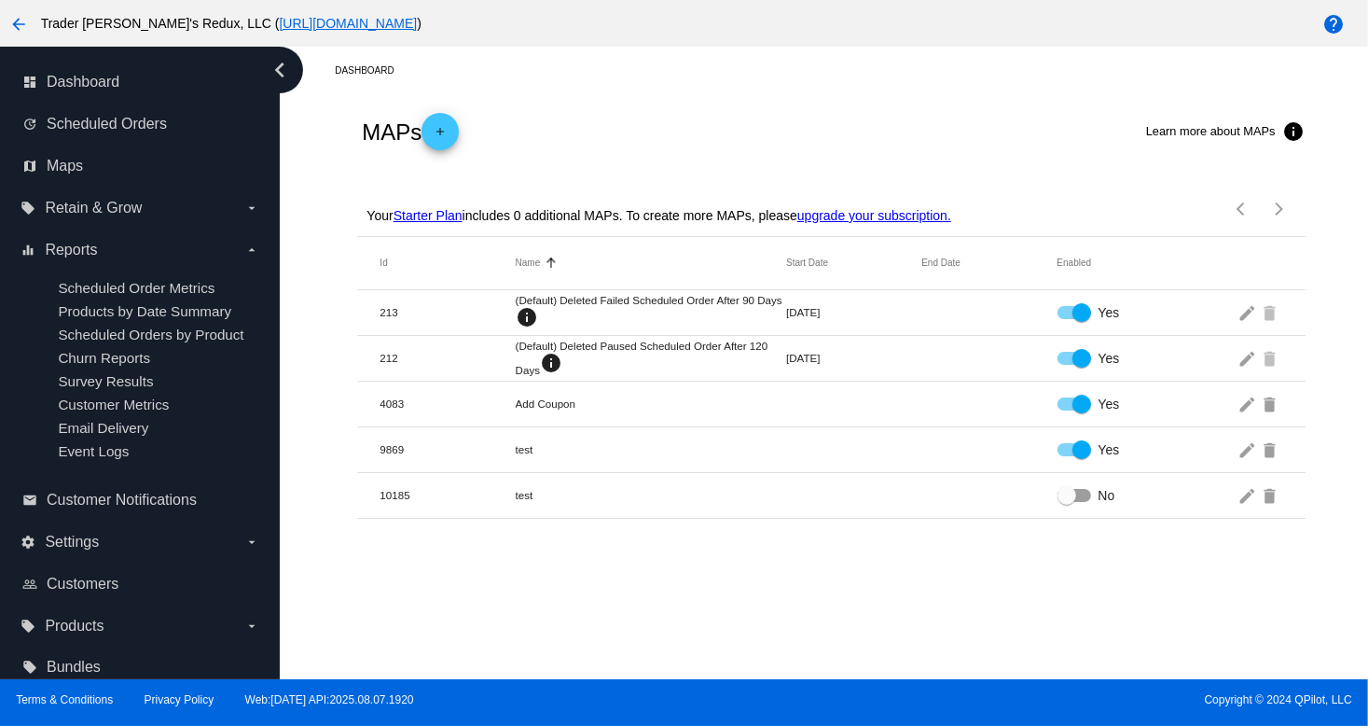
click at [740, 406] on mat-cell "Add Coupon" at bounding box center [651, 403] width 270 height 12
drag, startPoint x: 697, startPoint y: 311, endPoint x: 769, endPoint y: 313, distance: 72.8
click at [769, 313] on mat-cell "(Default) Deleted Failed Scheduled Order After 90 Days info" at bounding box center [651, 312] width 270 height 36
click at [758, 176] on div "Your Starter Plan includes 0 additional MAPs. To create more MAPs, please upgra…" at bounding box center [831, 202] width 948 height 67
drag, startPoint x: 700, startPoint y: 218, endPoint x: 975, endPoint y: 260, distance: 277.4
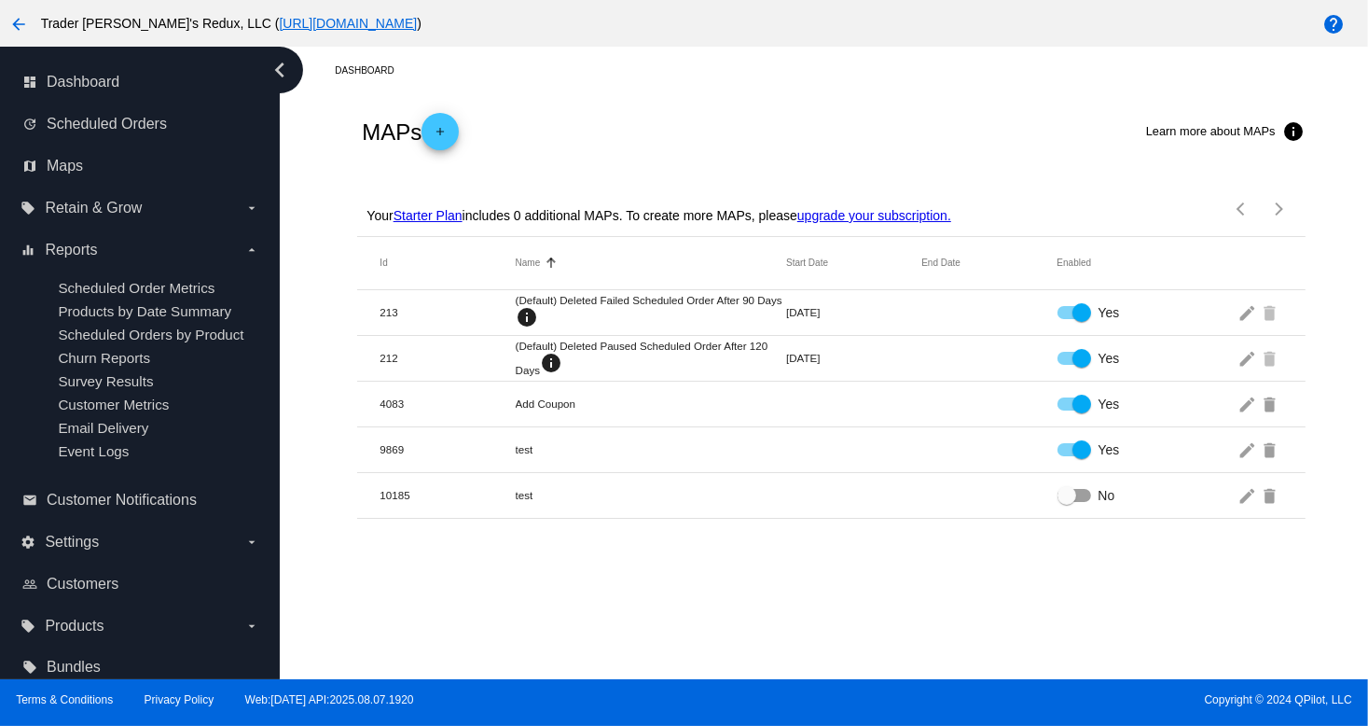
click at [1000, 255] on div "MAPs add Learn more about MAPs info Your Starter Plan includes 0 additional MAP…" at bounding box center [831, 306] width 948 height 424
click at [756, 322] on mat-cell "(Default) Deleted Failed Scheduled Order After 90 Days info" at bounding box center [651, 312] width 270 height 36
click at [754, 322] on mat-cell "(Default) Deleted Failed Scheduled Order After 90 Days info" at bounding box center [651, 312] width 270 height 36
drag, startPoint x: 753, startPoint y: 345, endPoint x: 763, endPoint y: 335, distance: 14.5
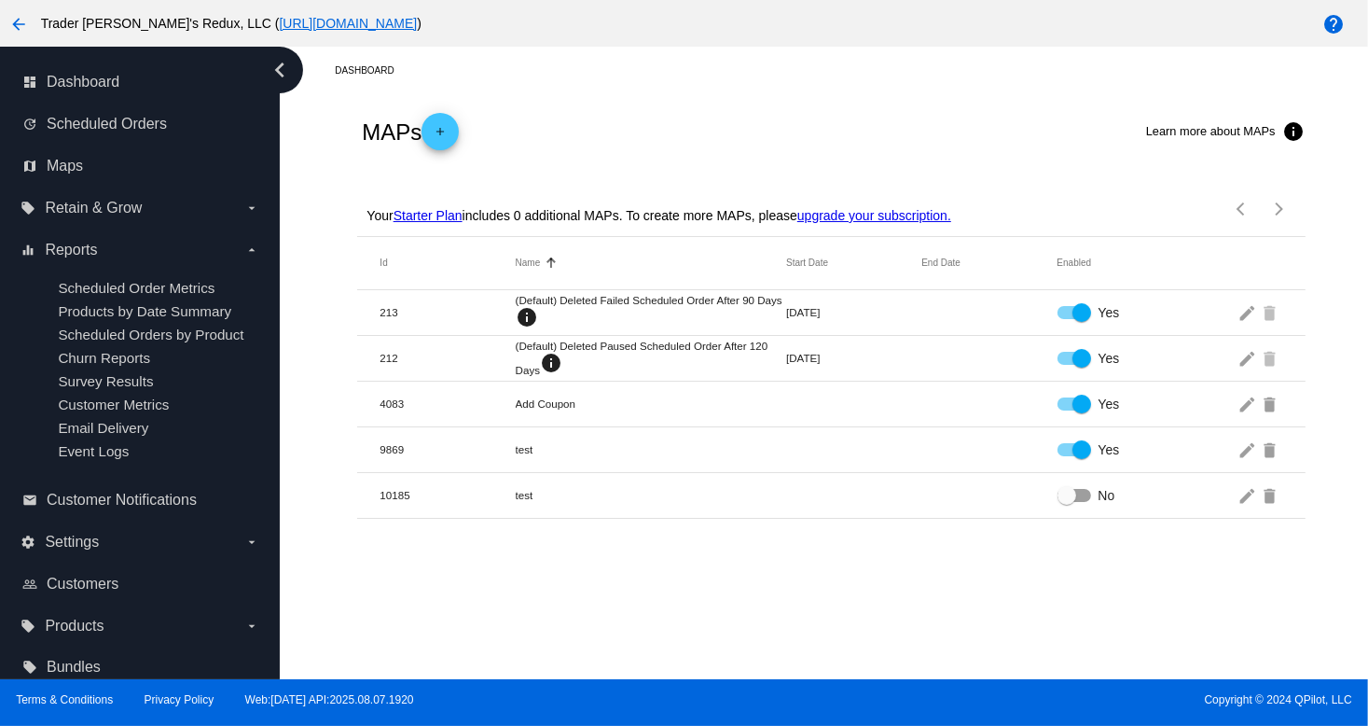
click at [755, 344] on mat-cell "(Default) Deleted Paused Scheduled Order After 120 Days info" at bounding box center [651, 357] width 270 height 36
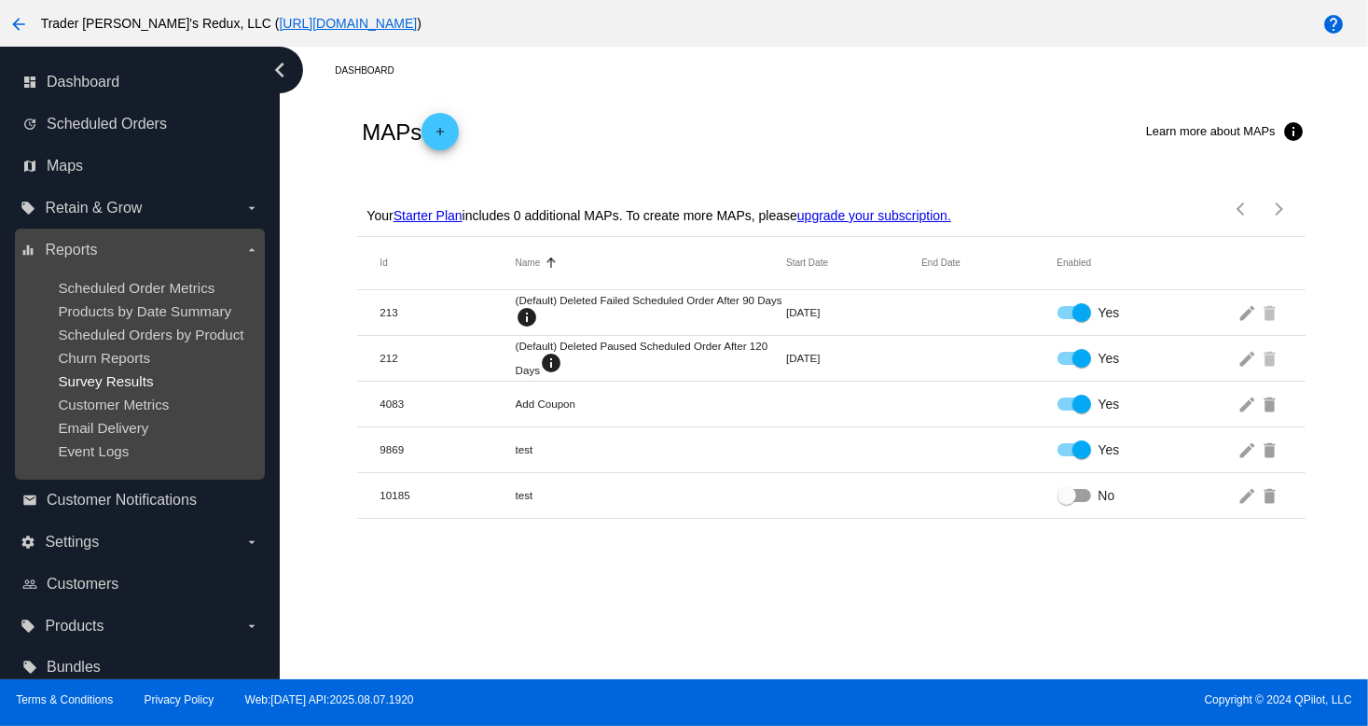
click at [125, 388] on span "Survey Results" at bounding box center [105, 381] width 95 height 16
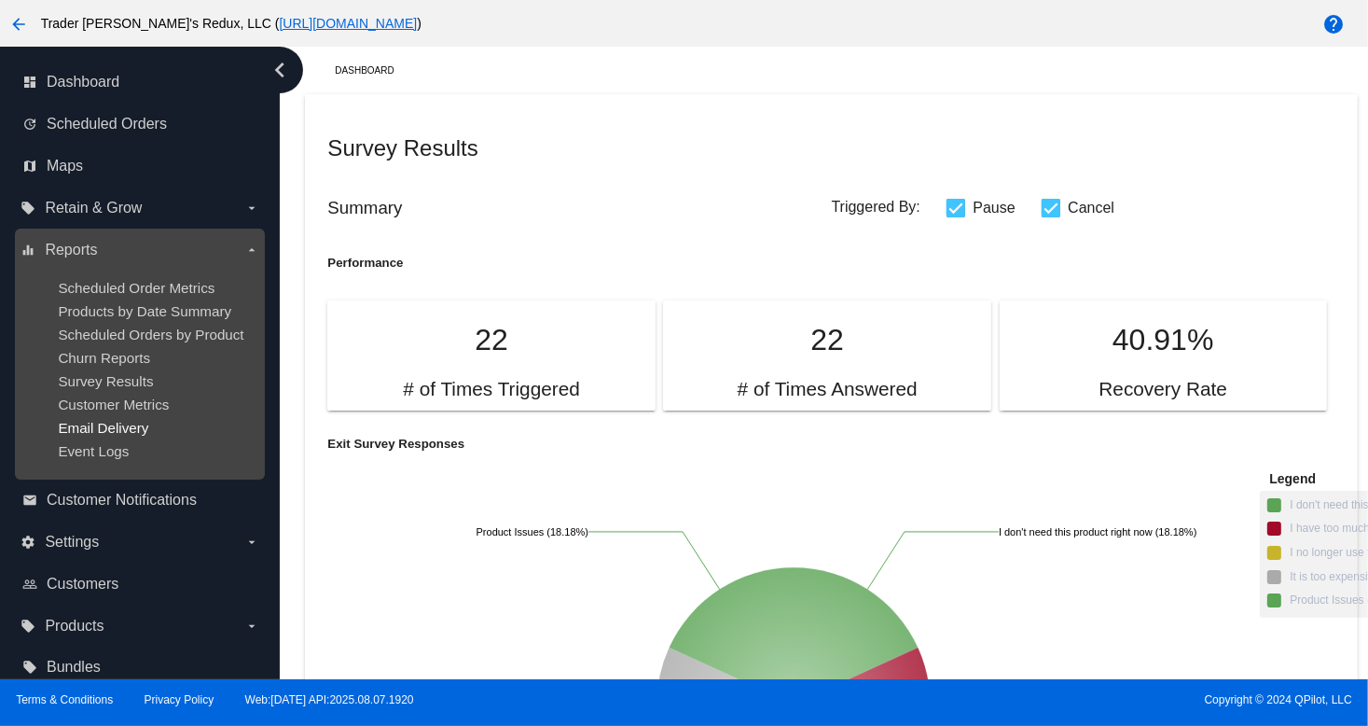
click at [102, 430] on span "Email Delivery" at bounding box center [103, 428] width 90 height 16
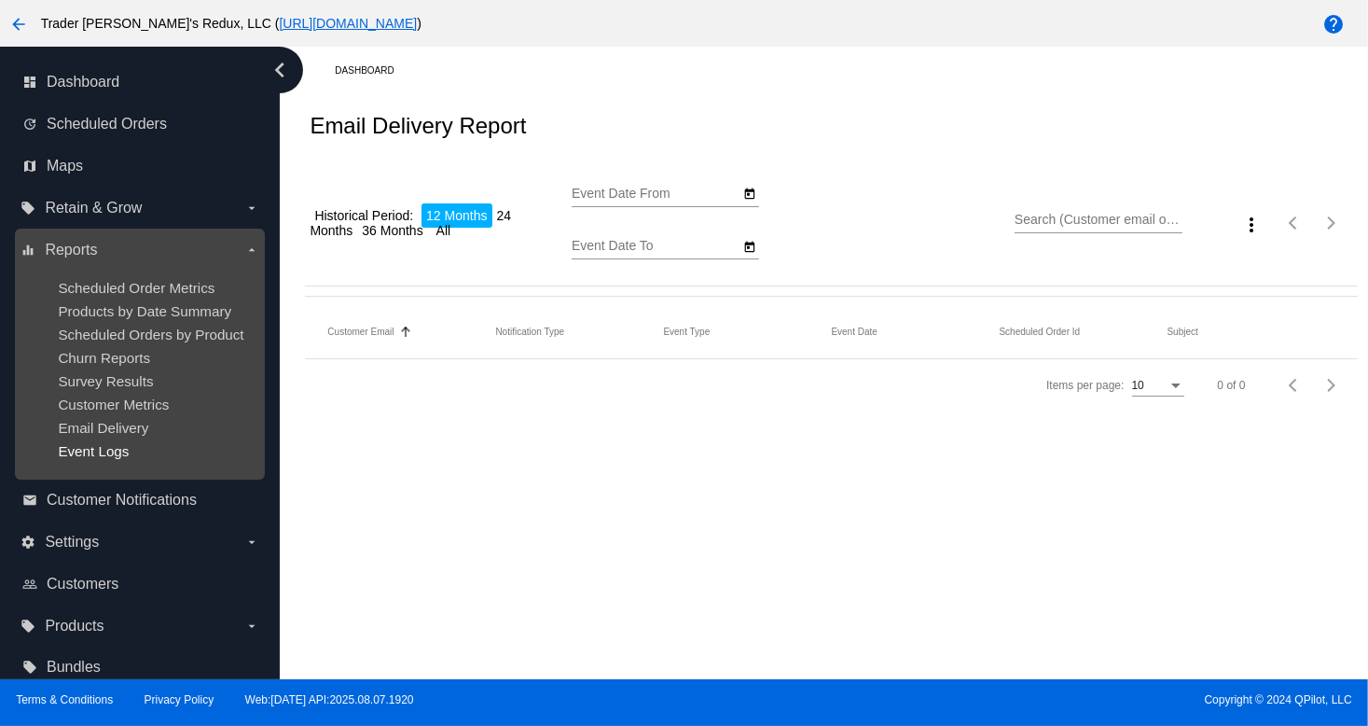
type input "[DATE]"
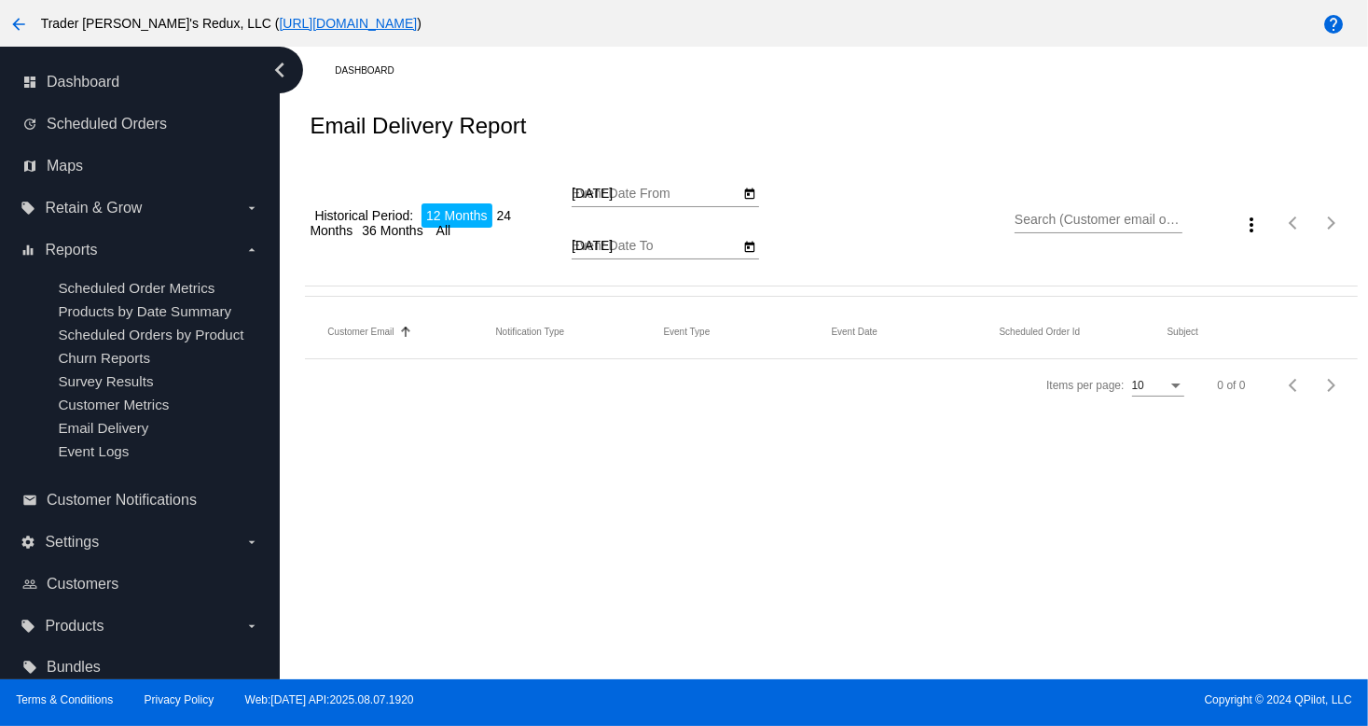
drag, startPoint x: 90, startPoint y: 450, endPoint x: 125, endPoint y: 398, distance: 63.1
click at [305, 359] on mat-table "Customer Email Sorted by EmailTo ascending Notification Type Event Type Event D…" at bounding box center [831, 332] width 1052 height 53
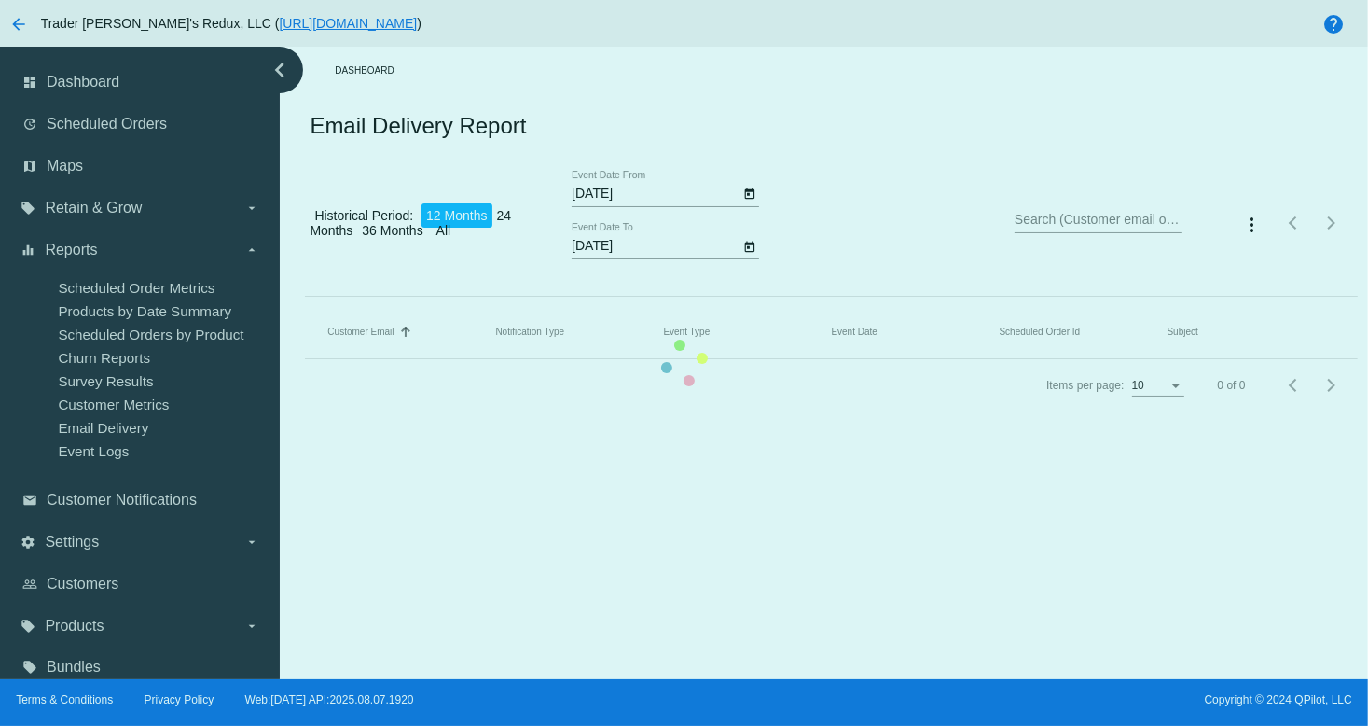
click at [305, 333] on mat-table "Customer Email Sorted by EmailTo ascending Notification Type Event Type Event D…" at bounding box center [831, 332] width 1052 height 53
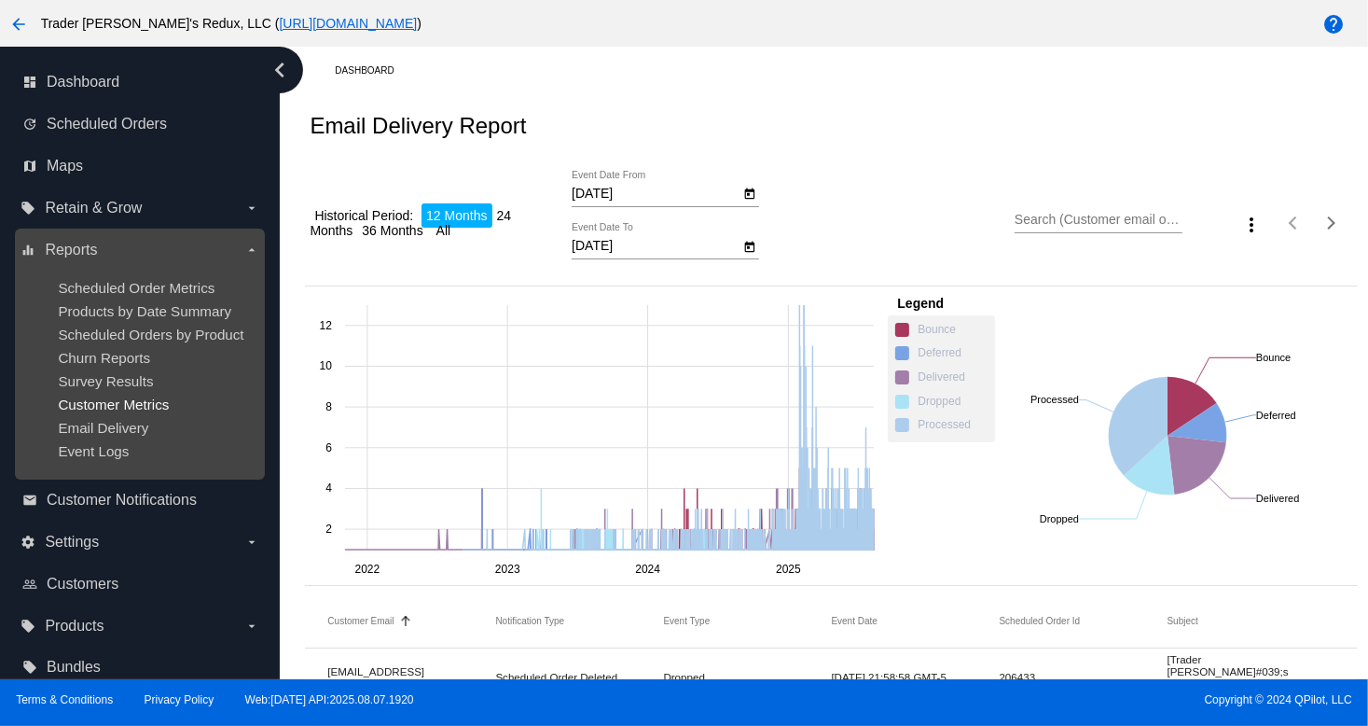
drag, startPoint x: 97, startPoint y: 416, endPoint x: 164, endPoint y: 411, distance: 67.3
click at [104, 415] on ul "Scheduled Order Metrics Products by Date Summary Scheduled Orders by Product Ch…" at bounding box center [140, 369] width 238 height 209
click at [203, 393] on ul "Scheduled Order Metrics Products by Date Summary Scheduled Orders by Product Ch…" at bounding box center [140, 369] width 238 height 209
click at [213, 380] on div "Survey Results" at bounding box center [154, 381] width 193 height 16
click at [231, 325] on ul "Scheduled Order Metrics Products by Date Summary Scheduled Orders by Product Ch…" at bounding box center [140, 369] width 238 height 209
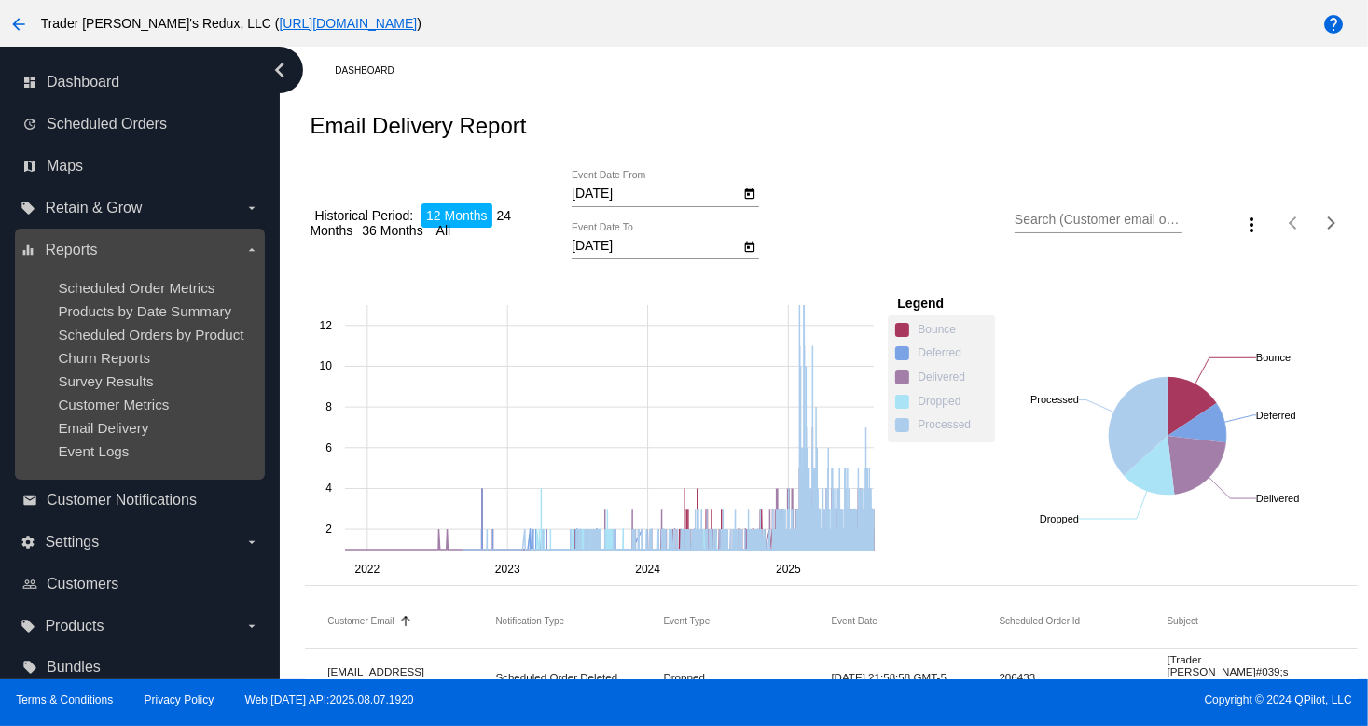
drag, startPoint x: 241, startPoint y: 352, endPoint x: 175, endPoint y: 348, distance: 65.4
click at [229, 351] on div "Churn Reports" at bounding box center [154, 358] width 193 height 16
click at [172, 346] on ul "Scheduled Order Metrics Products by Date Summary Scheduled Orders by Product Ch…" at bounding box center [140, 369] width 238 height 209
drag, startPoint x: 164, startPoint y: 312, endPoint x: 156, endPoint y: 258, distance: 54.7
click at [164, 311] on span "Products by Date Summary" at bounding box center [144, 311] width 173 height 16
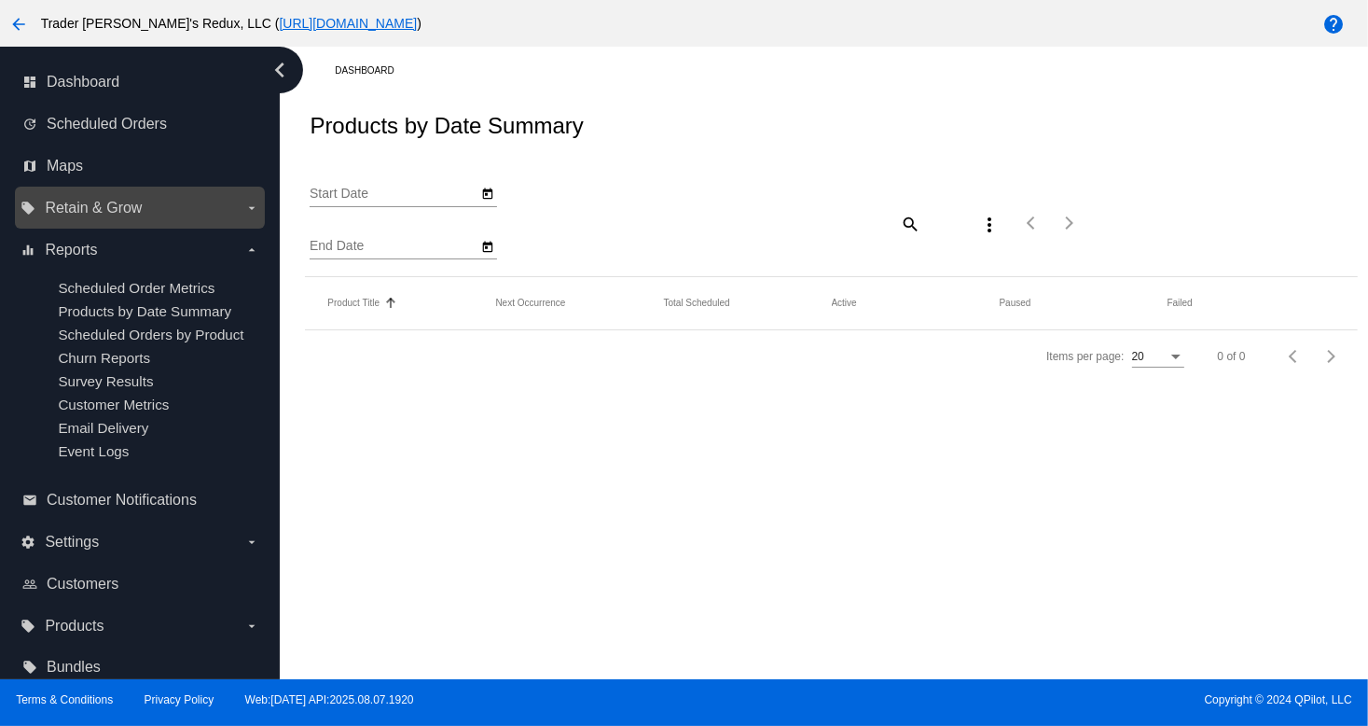
click at [133, 221] on label "local_offer Retain & Grow arrow_drop_down" at bounding box center [140, 208] width 238 height 30
click at [0, 0] on input "local_offer Retain & Grow arrow_drop_down" at bounding box center [0, 0] width 0 height 0
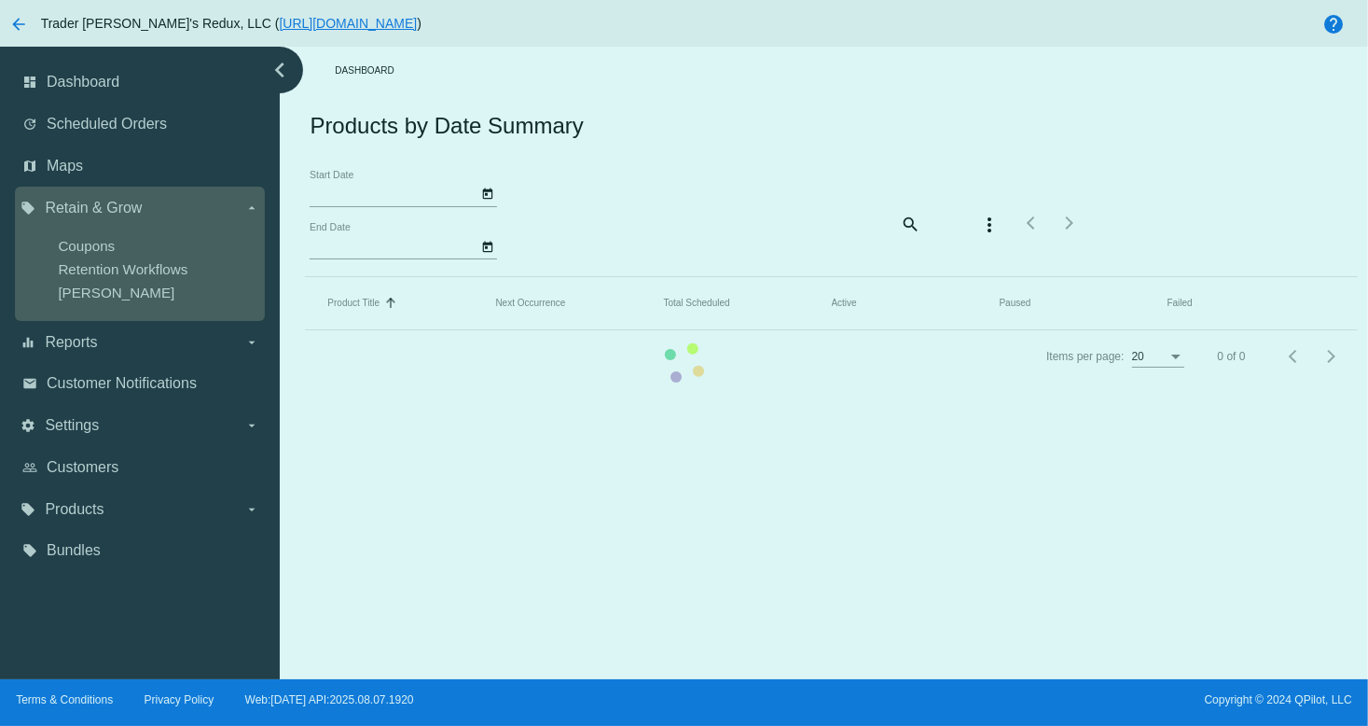
type input "[DATE]"
click at [92, 260] on div "chevron_left dashboard Dashboard update Scheduled Orders map Maps local_offer R…" at bounding box center [684, 363] width 1368 height 632
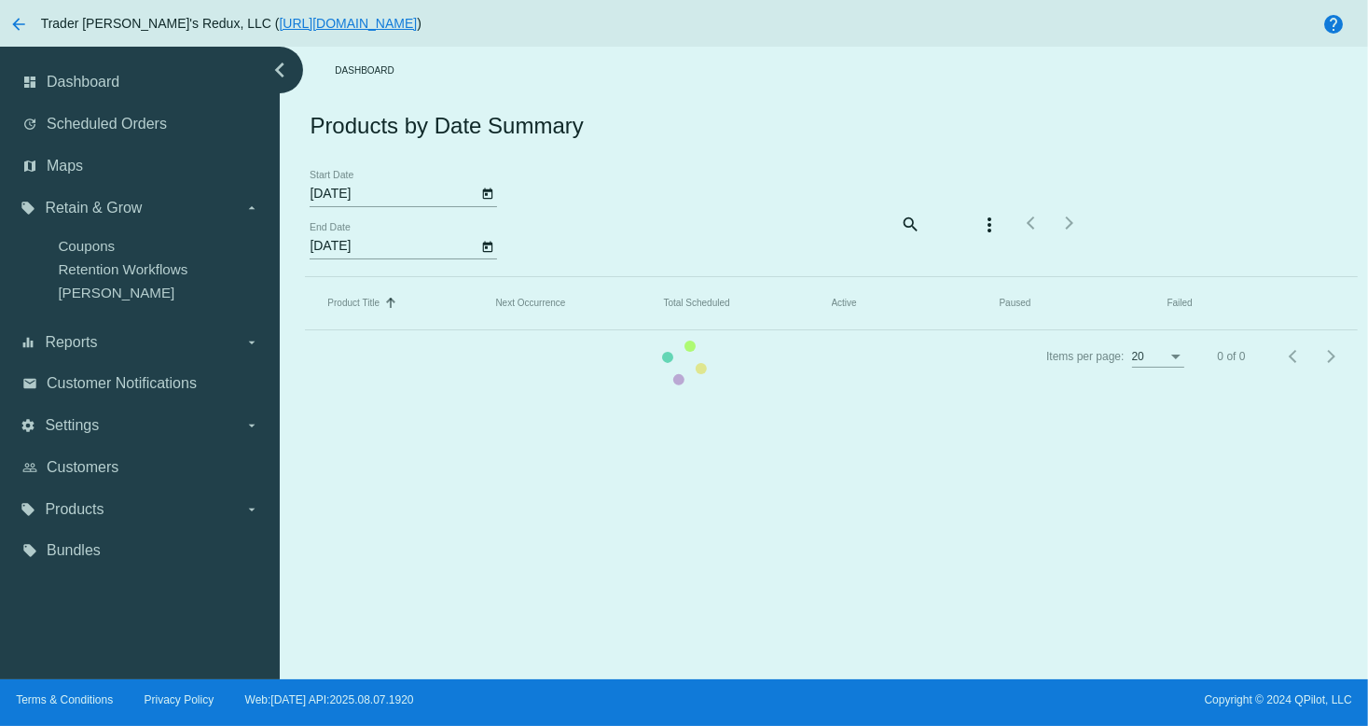
click at [305, 277] on mat-table "Product Title Sorted by Title ascending Next Occurrence Total Scheduled Active …" at bounding box center [831, 303] width 1052 height 53
click at [305, 284] on mat-table "Product Title Sorted by Title ascending Next Occurrence Total Scheduled Active …" at bounding box center [831, 303] width 1052 height 53
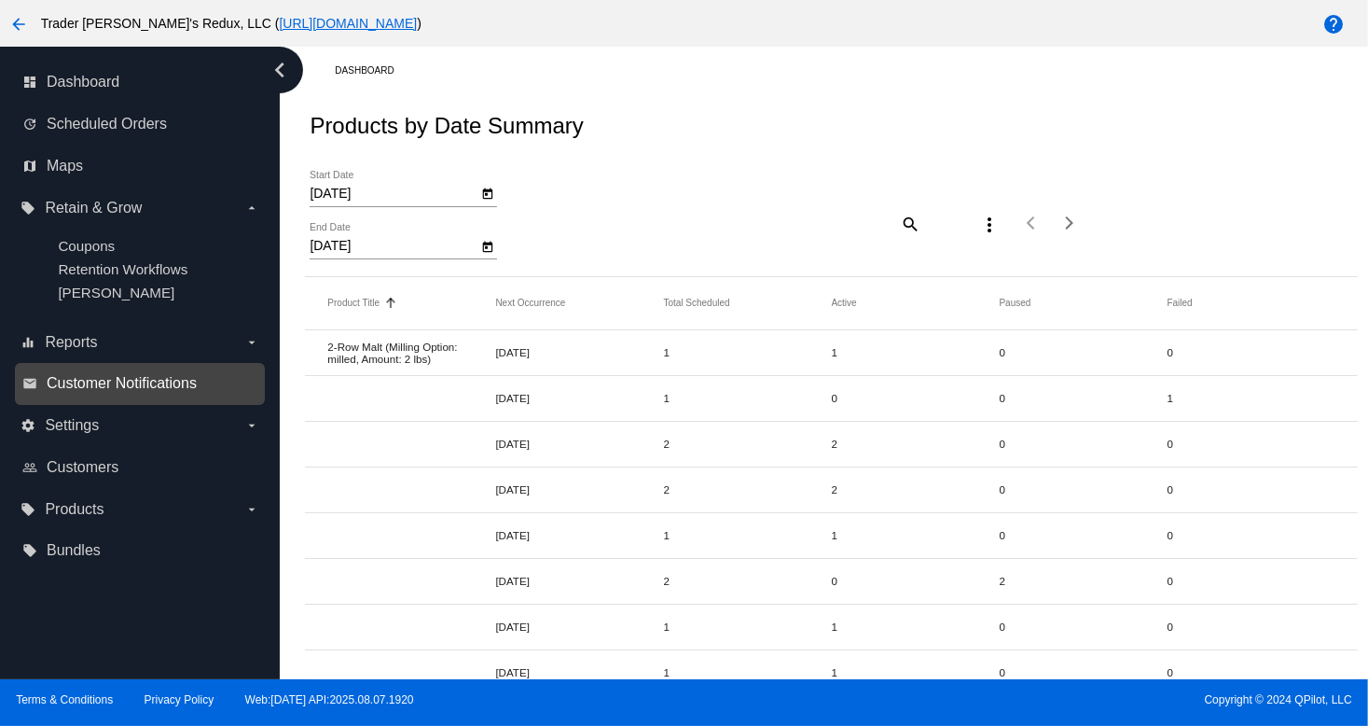
click at [153, 379] on span "Customer Notifications" at bounding box center [122, 383] width 150 height 17
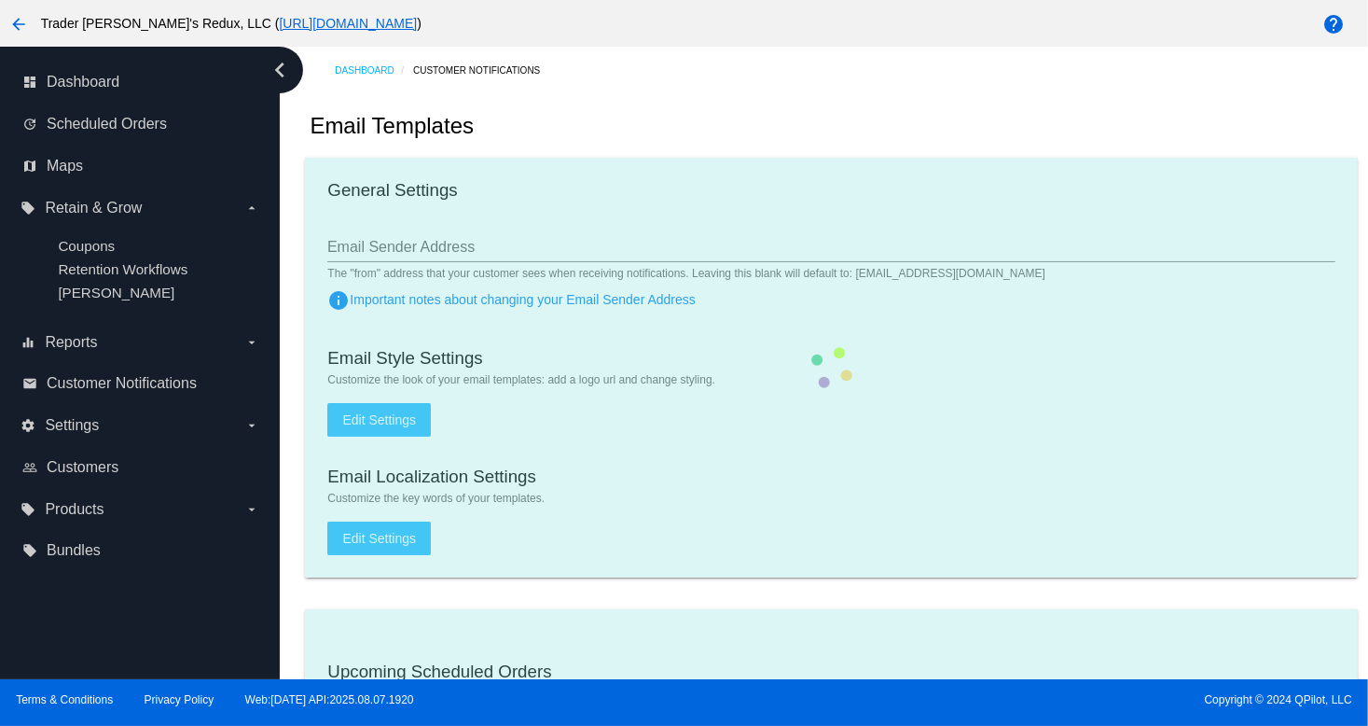
checkbox input "true"
type input "1"
checkbox input "true"
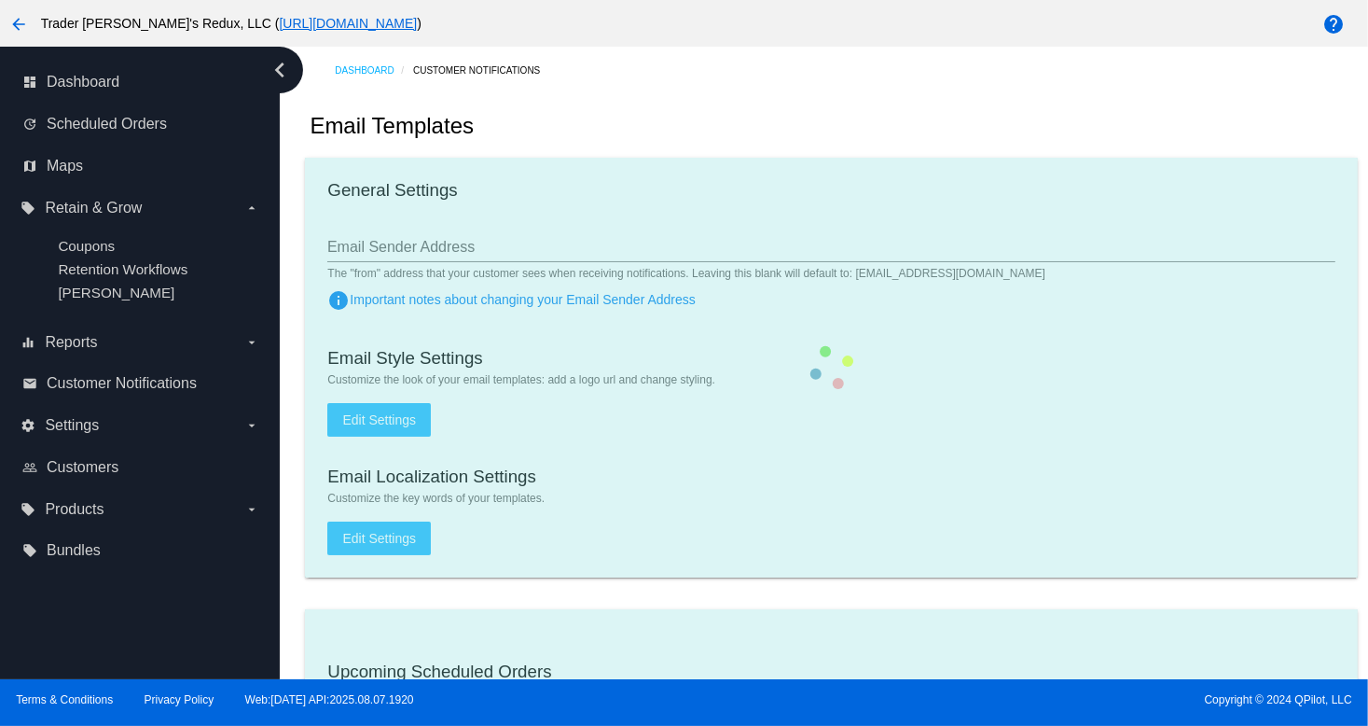
checkbox input "true"
type input "[EMAIL_ADDRESS][DOMAIN_NAME]"
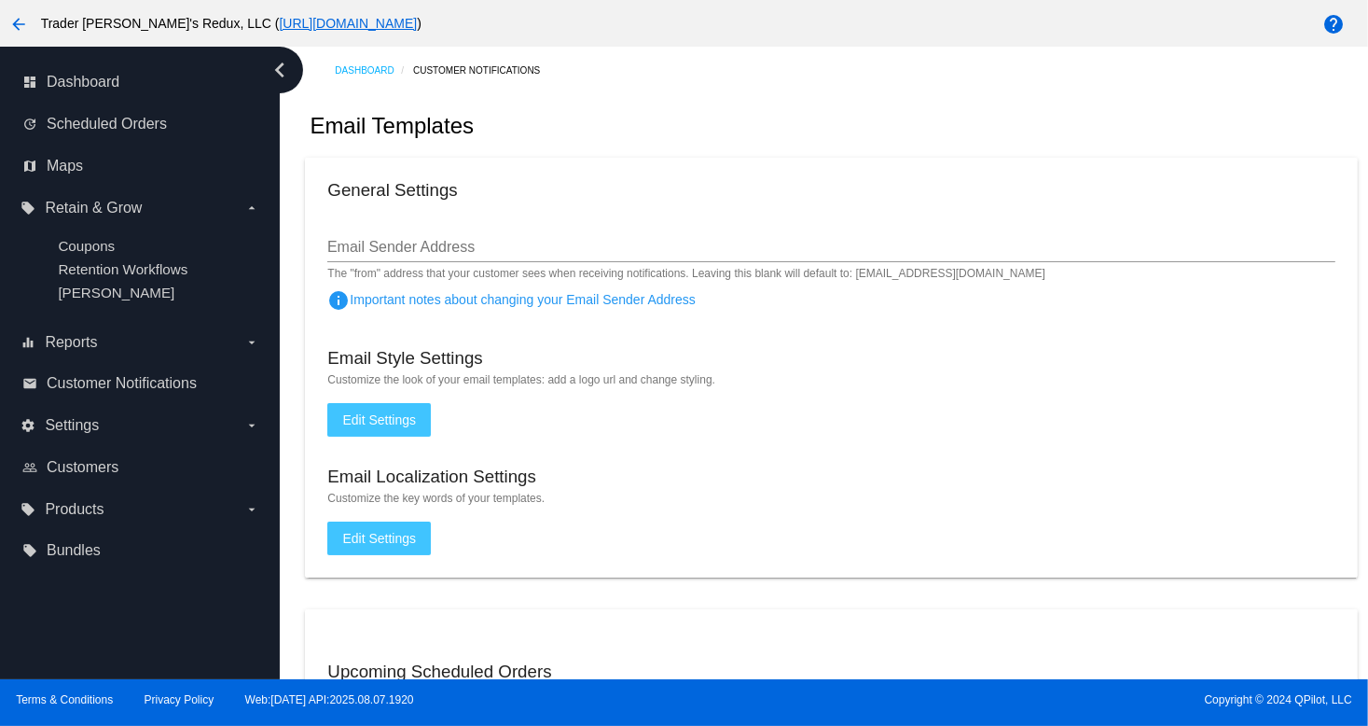
click at [252, 609] on div "chevron_left dashboard Dashboard update Scheduled Orders map Maps local_offer R…" at bounding box center [140, 363] width 280 height 632
drag, startPoint x: 251, startPoint y: 519, endPoint x: 262, endPoint y: 512, distance: 13.0
click at [256, 514] on label "local_offer Products arrow_drop_down" at bounding box center [140, 509] width 238 height 30
click at [0, 0] on input "local_offer Products arrow_drop_down" at bounding box center [0, 0] width 0 height 0
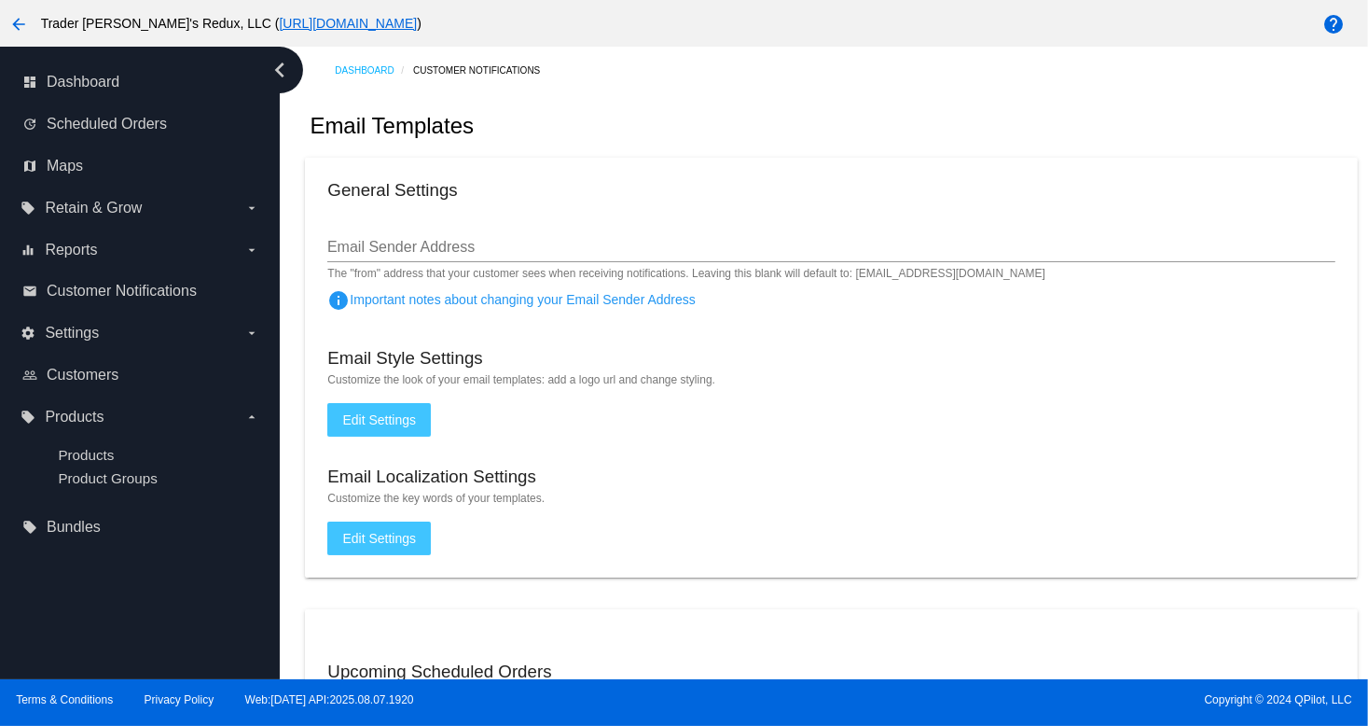
click at [280, 507] on div "Dashboard Customer Notifications Email Templates General Settings Email Sender …" at bounding box center [824, 363] width 1088 height 632
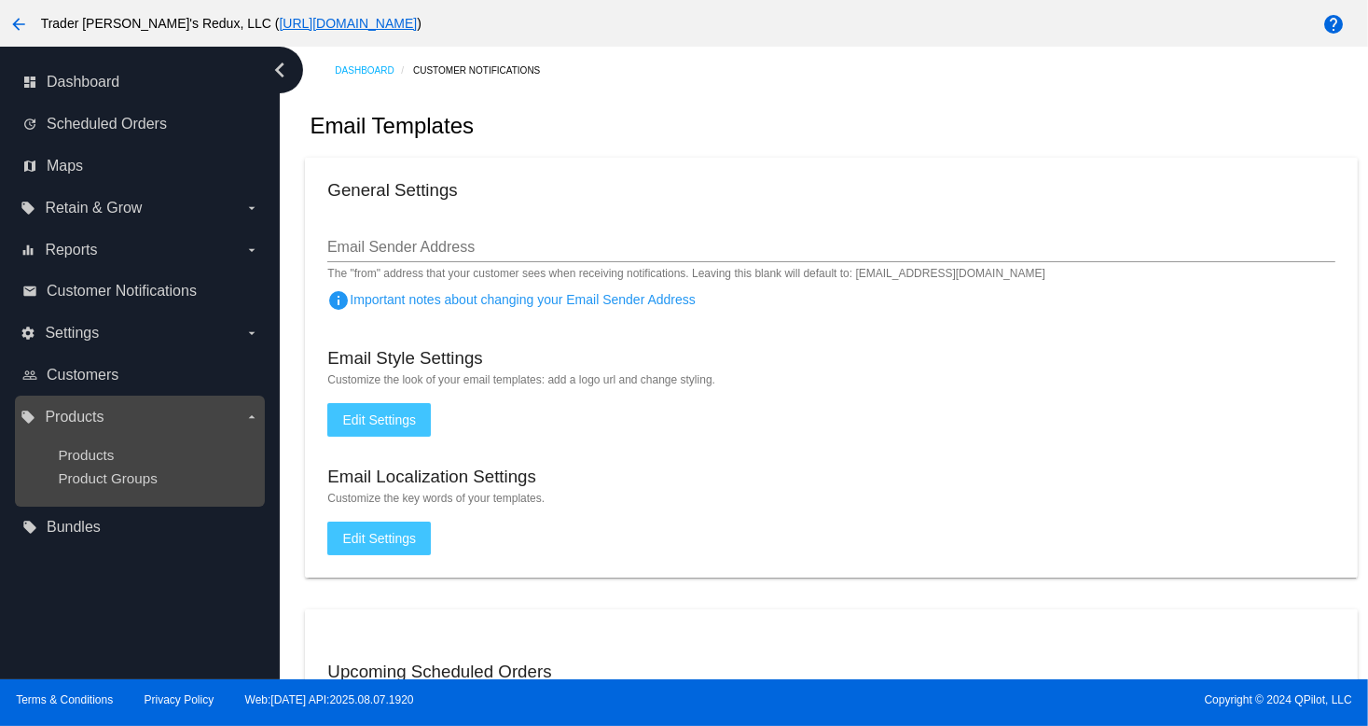
click at [93, 445] on ul "Products Product Groups" at bounding box center [140, 466] width 238 height 69
click at [101, 459] on span "Products" at bounding box center [86, 455] width 56 height 16
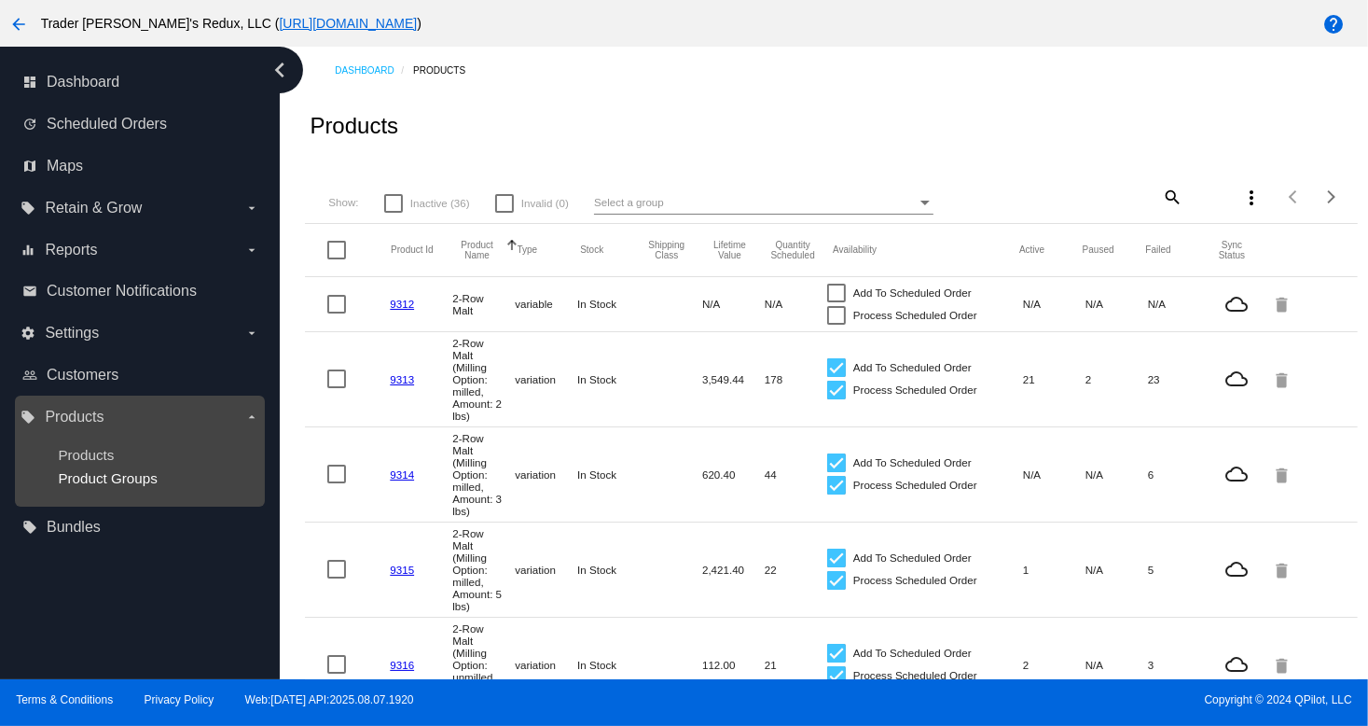
drag, startPoint x: 151, startPoint y: 445, endPoint x: 78, endPoint y: 478, distance: 80.1
click at [134, 464] on ul "Products Product Groups" at bounding box center [140, 466] width 238 height 69
click at [68, 478] on span "Product Groups" at bounding box center [107, 478] width 99 height 16
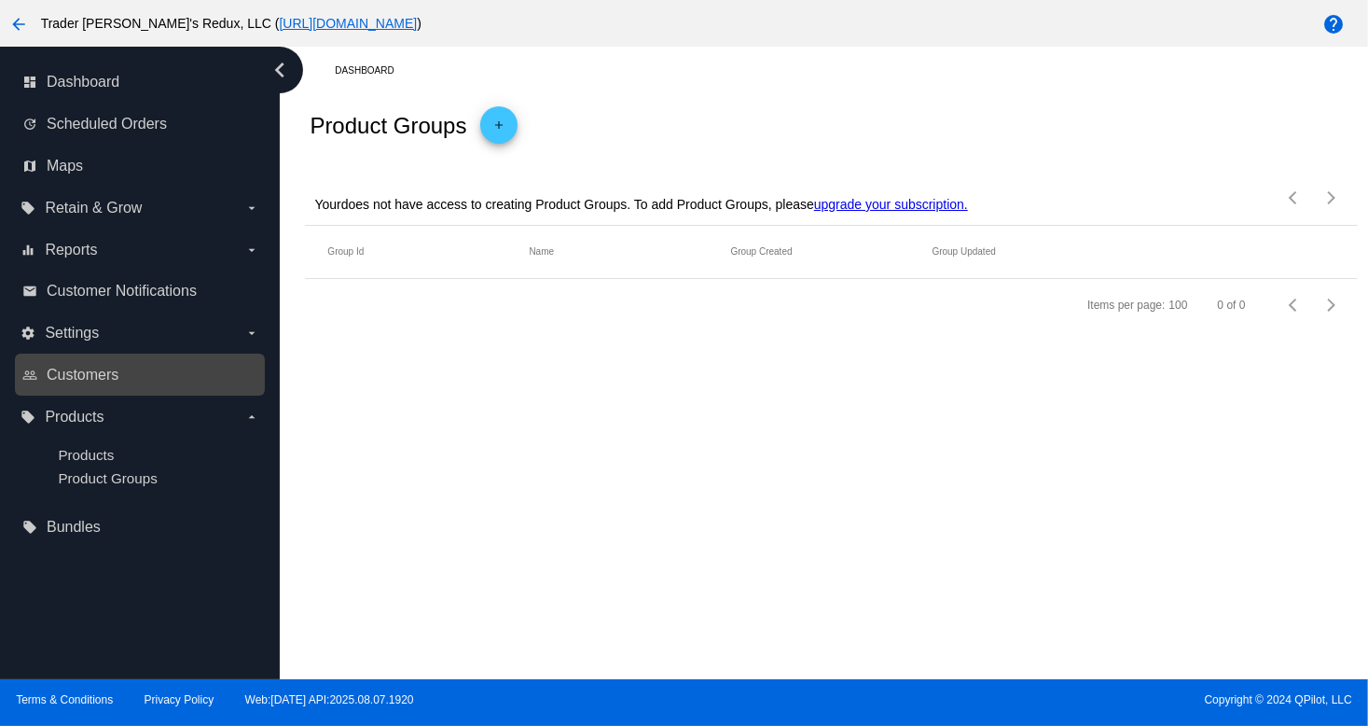
click at [119, 378] on link "people_outline Customers" at bounding box center [140, 375] width 237 height 30
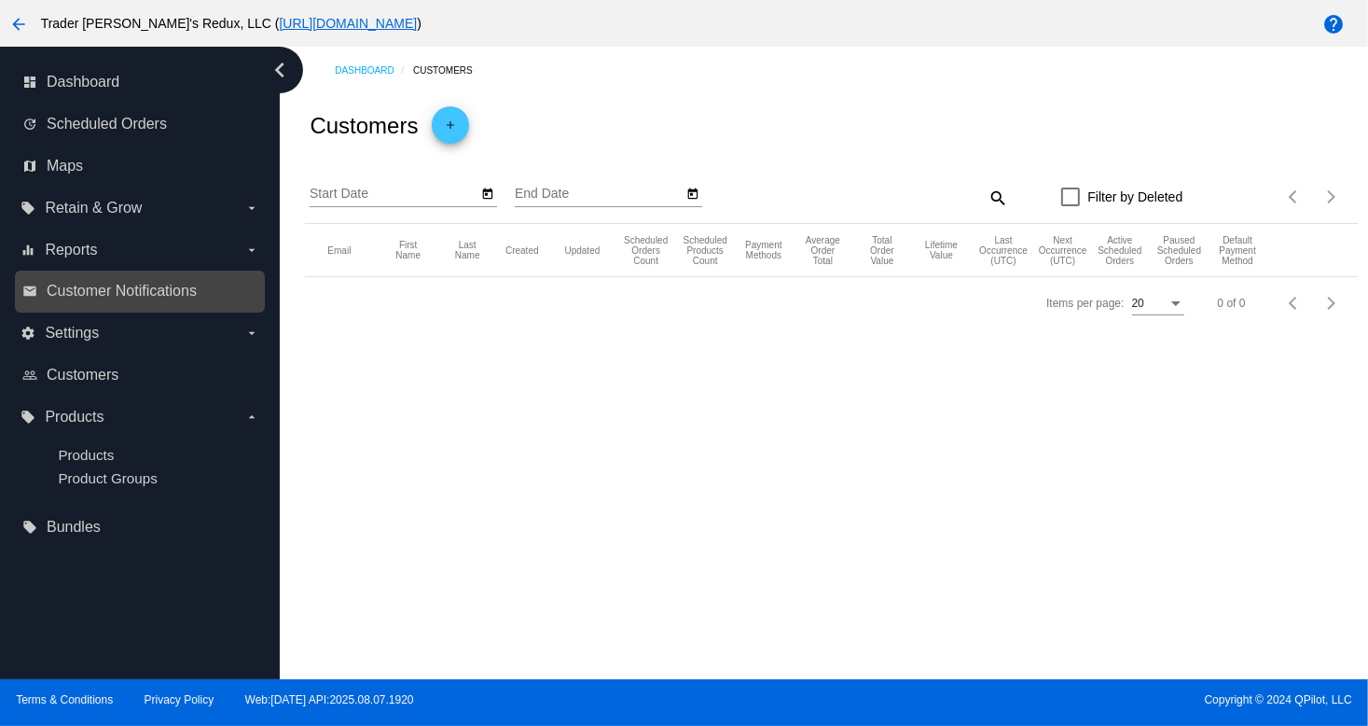
click at [102, 311] on div "email Customer Notifications" at bounding box center [140, 291] width 250 height 42
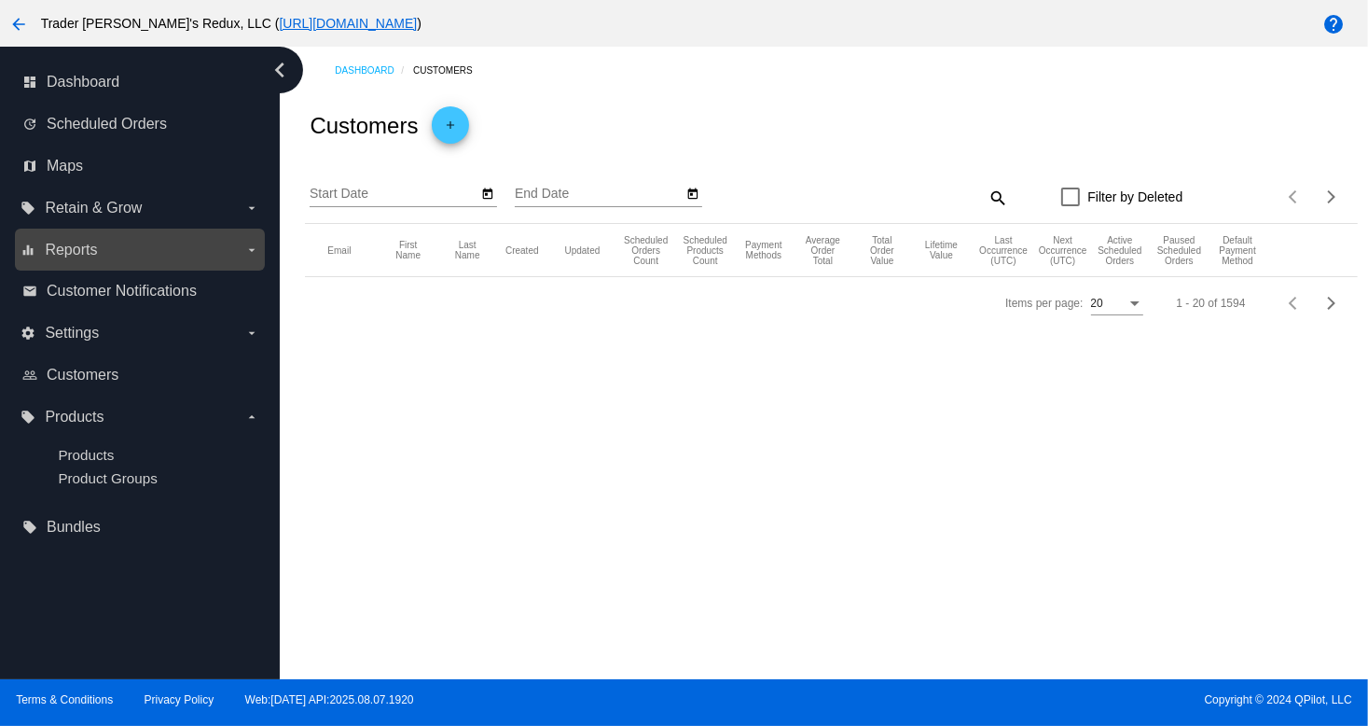
click at [76, 261] on label "equalizer Reports arrow_drop_down" at bounding box center [140, 250] width 238 height 30
click at [0, 0] on input "equalizer Reports arrow_drop_down" at bounding box center [0, 0] width 0 height 0
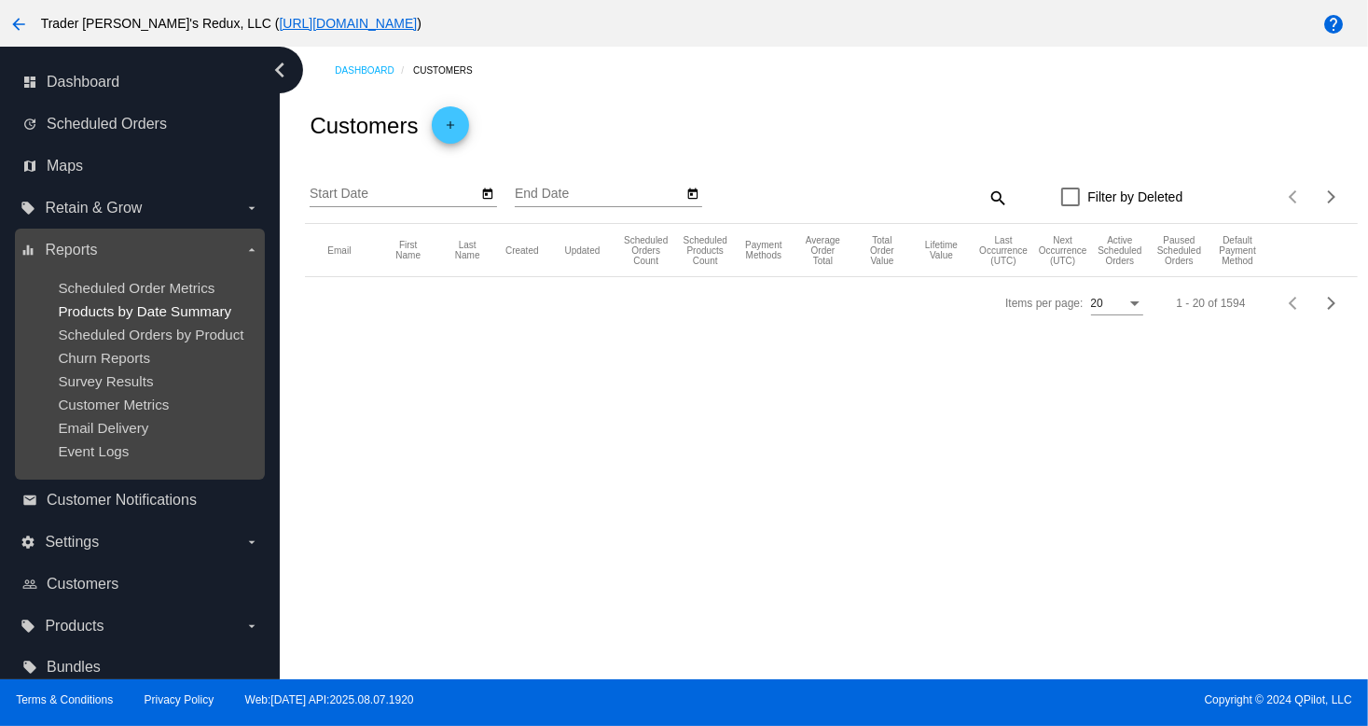
click at [91, 303] on span "Products by Date Summary" at bounding box center [144, 311] width 173 height 16
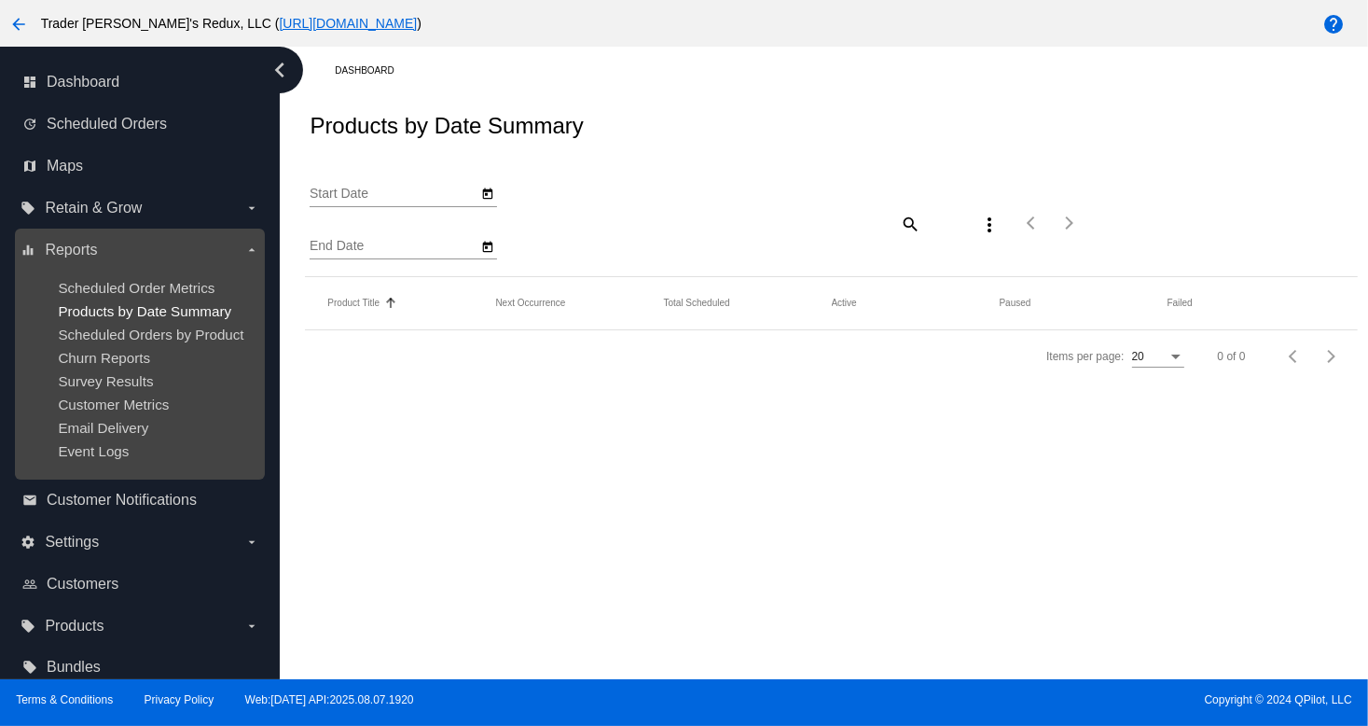
type input "[DATE]"
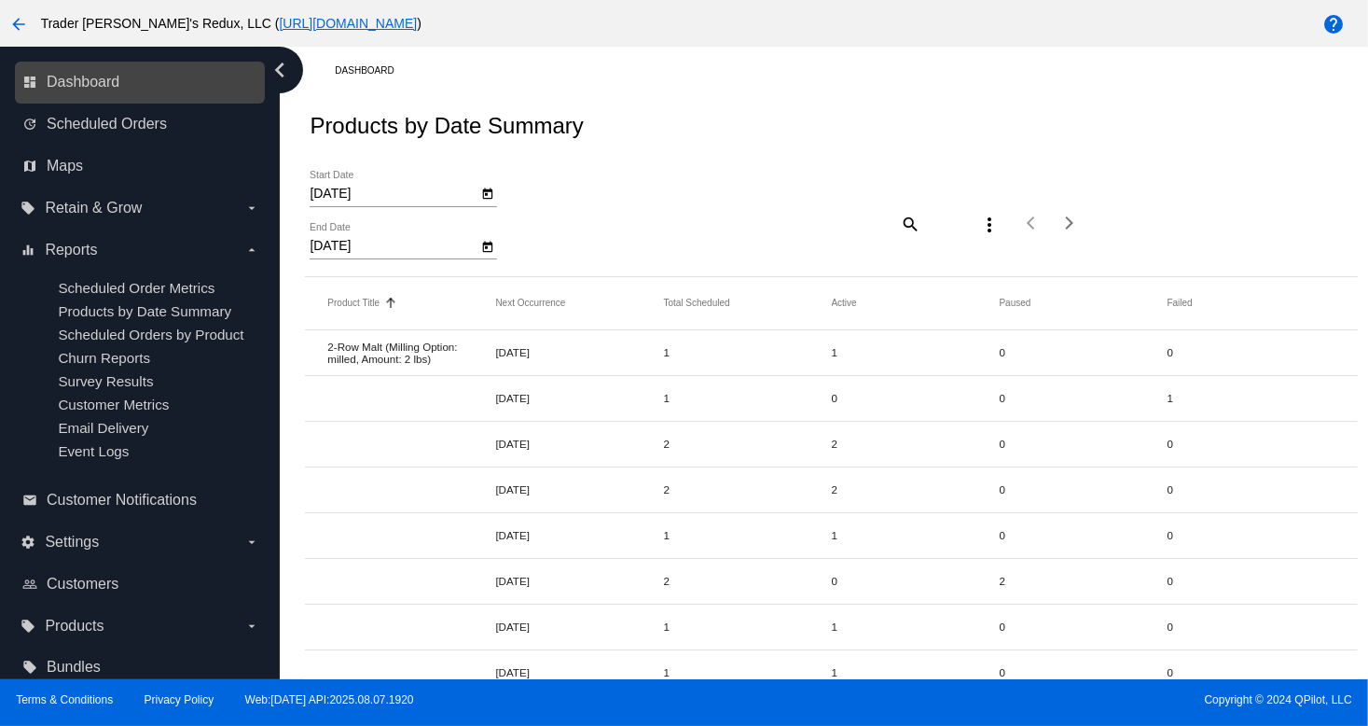
click at [125, 74] on link "dashboard Dashboard" at bounding box center [140, 82] width 237 height 30
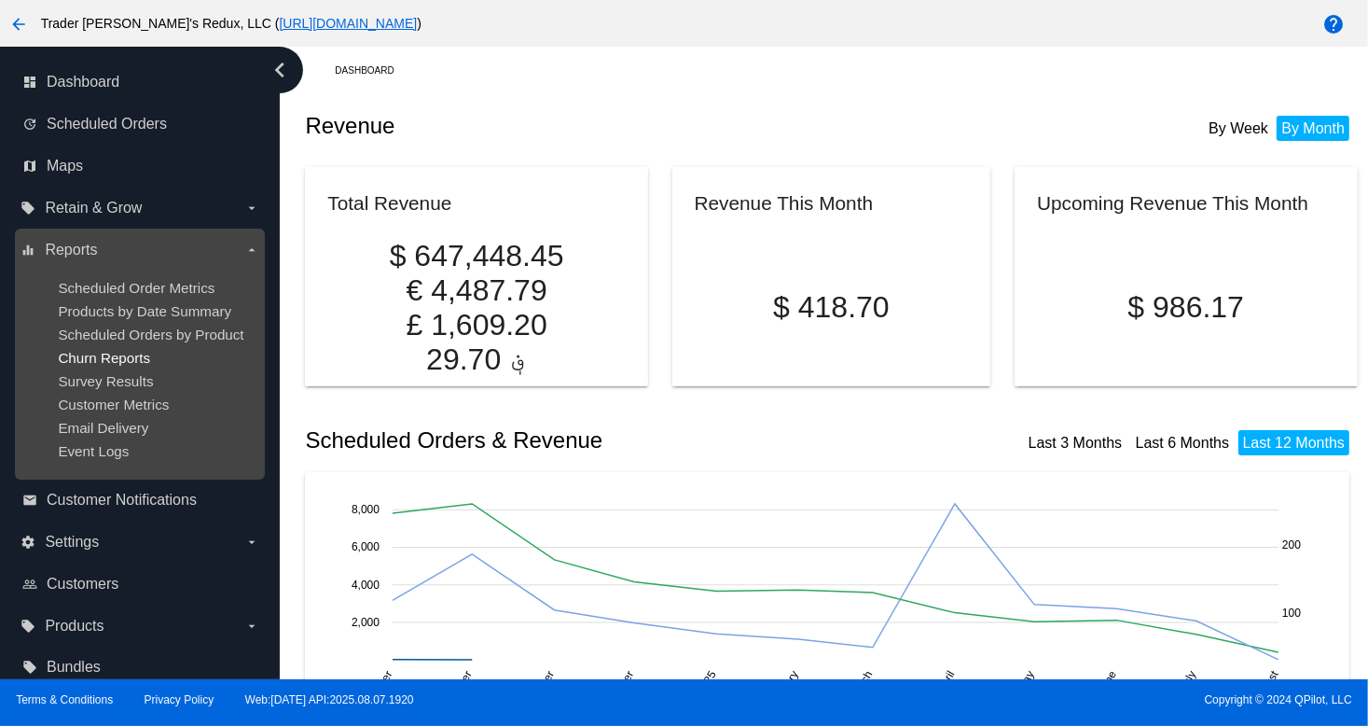
click at [112, 364] on span "Churn Reports" at bounding box center [104, 358] width 92 height 16
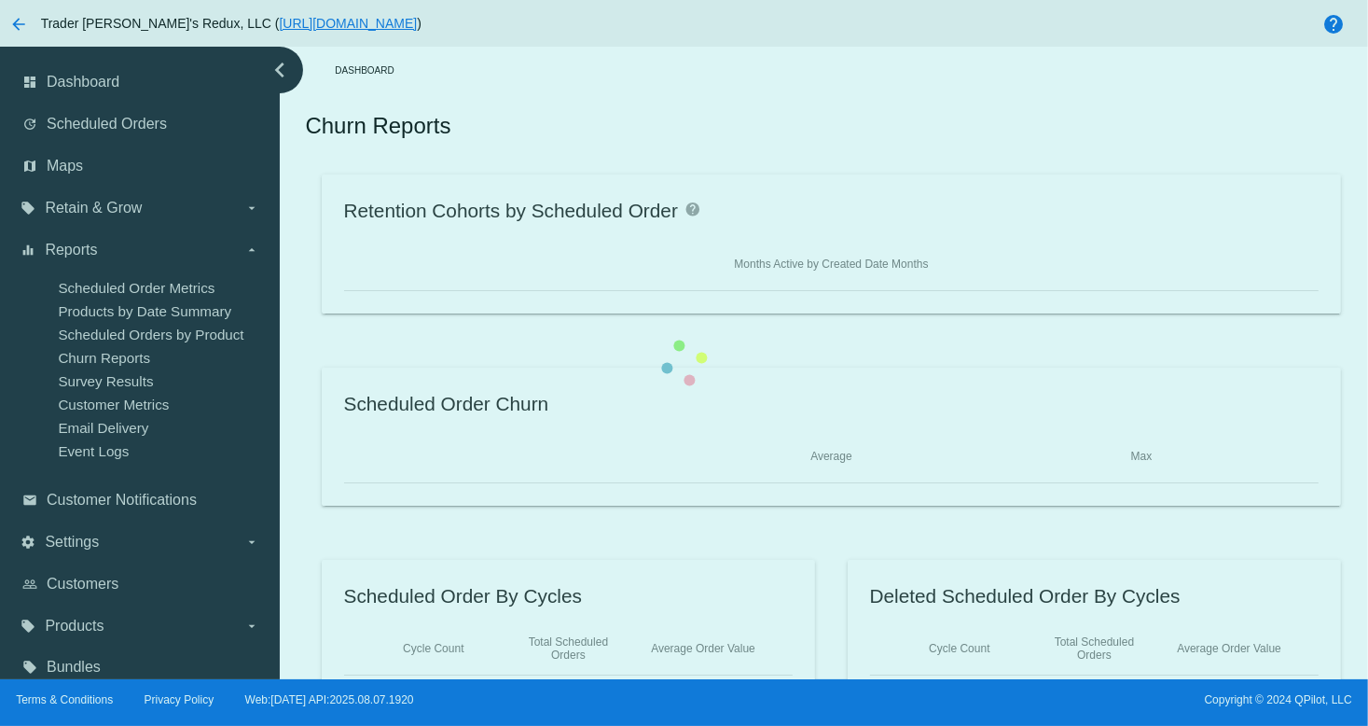
click at [305, 422] on div "Retention Cohorts by Scheduled Order help Months Active by Created Date Months …" at bounding box center [831, 435] width 1052 height 523
click at [152, 422] on div "chevron_left dashboard Dashboard update Scheduled Orders map Maps local_offer R…" at bounding box center [684, 363] width 1368 height 632
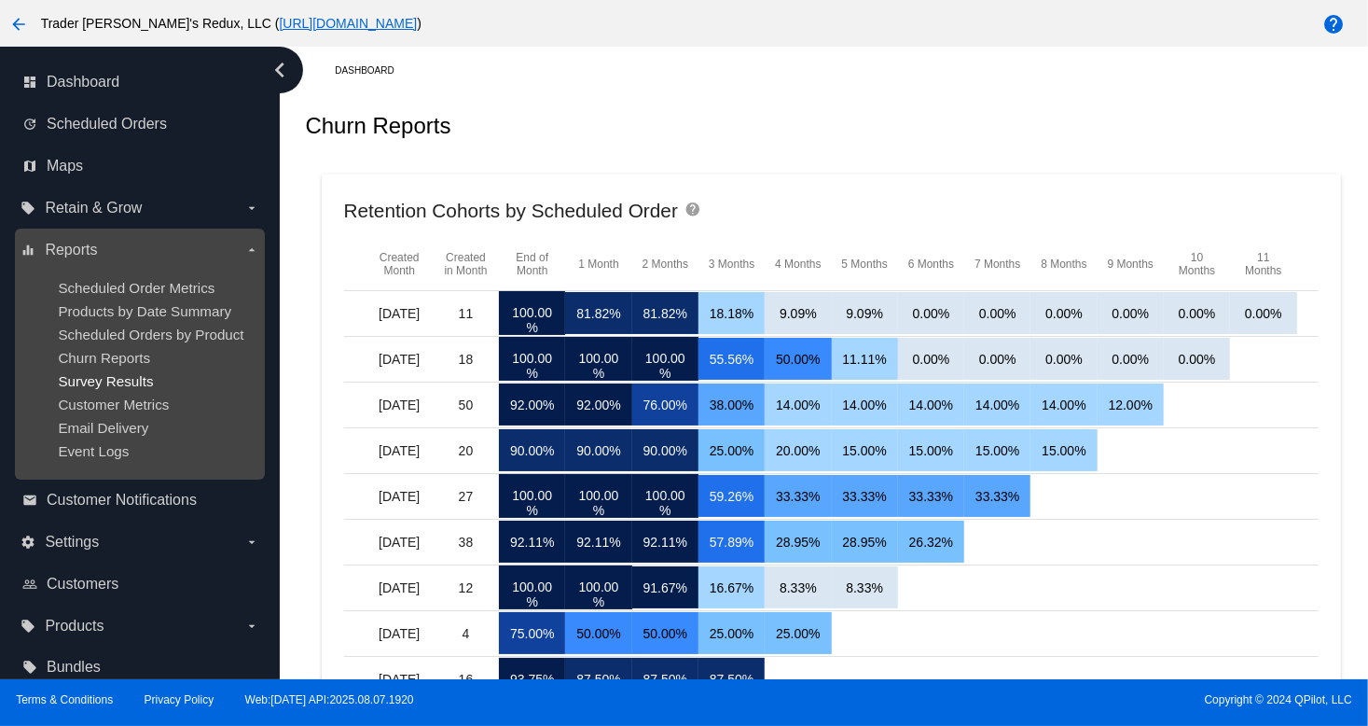
click at [131, 378] on span "Survey Results" at bounding box center [105, 381] width 95 height 16
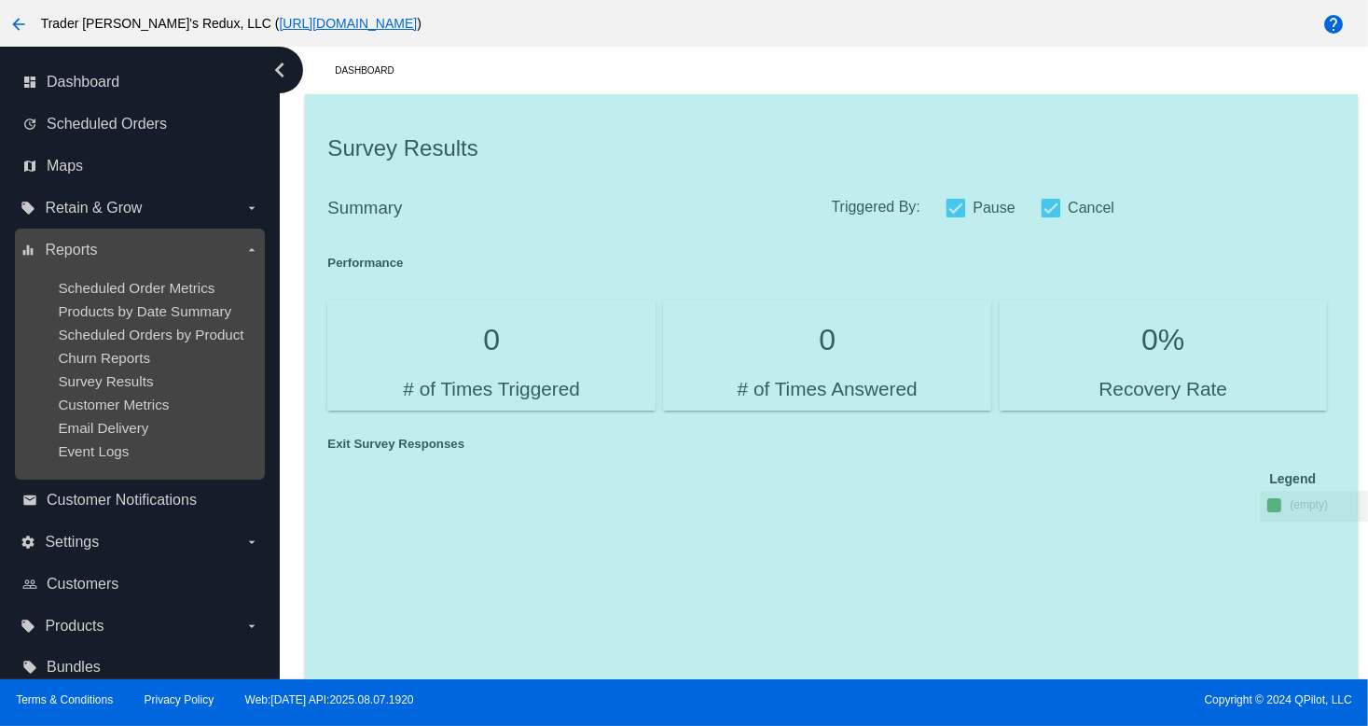
click at [134, 397] on ul "Scheduled Order Metrics Products by Date Summary Scheduled Orders by Product Ch…" at bounding box center [140, 369] width 238 height 209
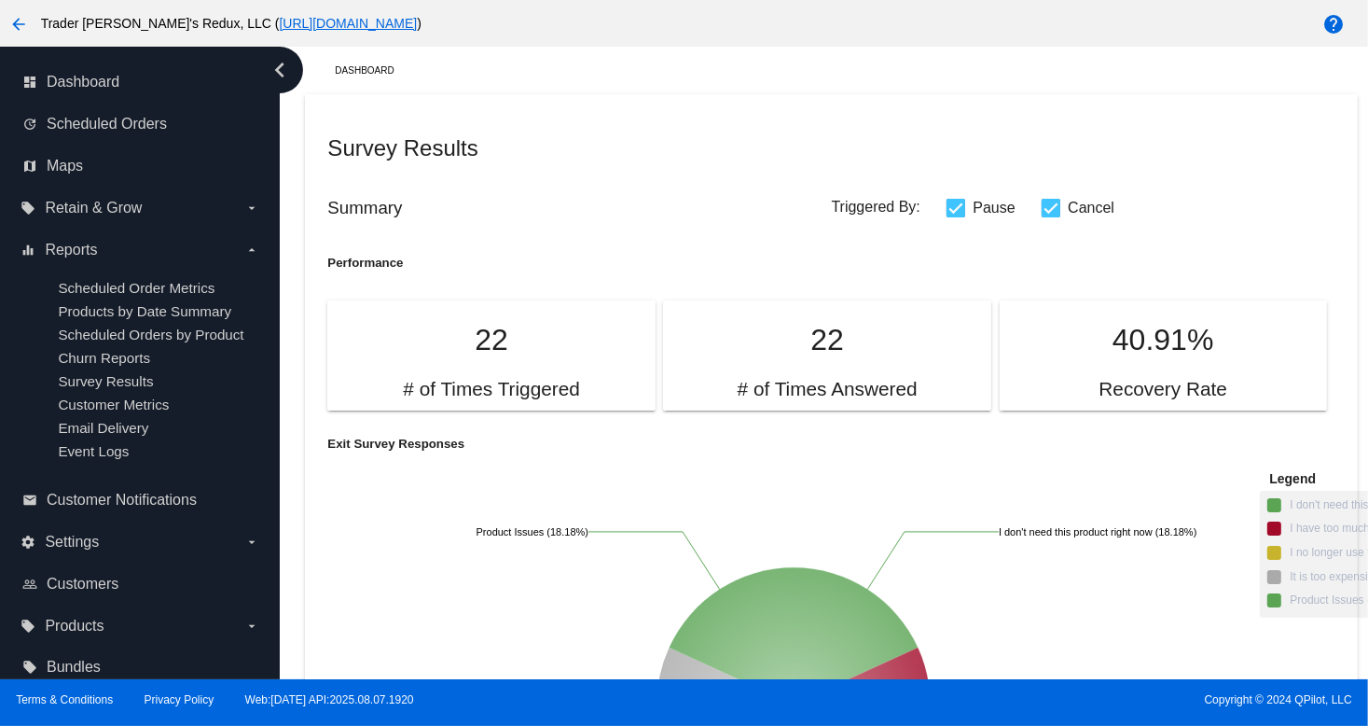
click at [671, 293] on article "22 # of Times Answered" at bounding box center [831, 346] width 336 height 110
drag, startPoint x: 389, startPoint y: 385, endPoint x: 1051, endPoint y: 333, distance: 664.2
click at [899, 385] on div "22 # of Times Triggered 22 # of Times Answered 40.91% Recovery Rate" at bounding box center [830, 346] width 1007 height 110
click at [836, 202] on span "Triggered By:" at bounding box center [876, 207] width 89 height 16
click at [1061, 225] on div "Summary Triggered By: Pause Cancel" at bounding box center [830, 207] width 1007 height 55
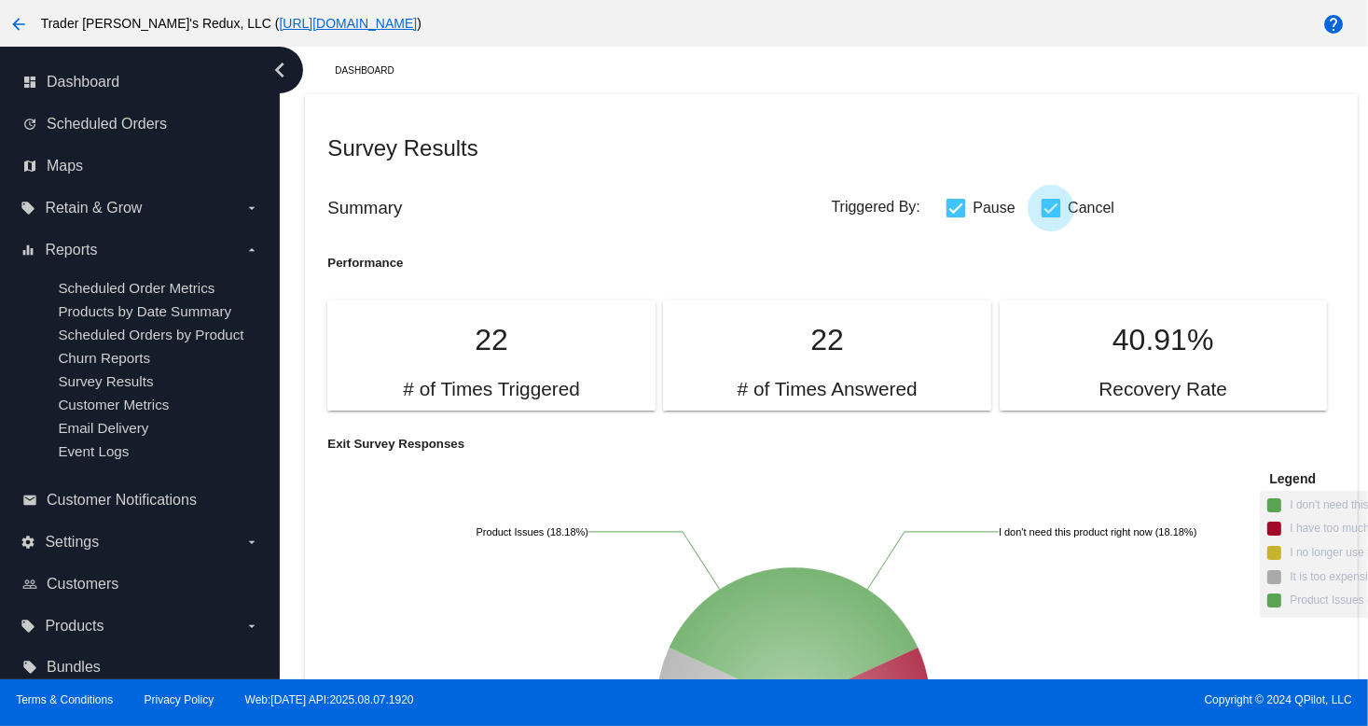
click at [1058, 206] on label "Cancel" at bounding box center [1078, 208] width 73 height 22
click at [1051, 217] on input "Cancel" at bounding box center [1050, 217] width 1 height 1
checkbox input "false"
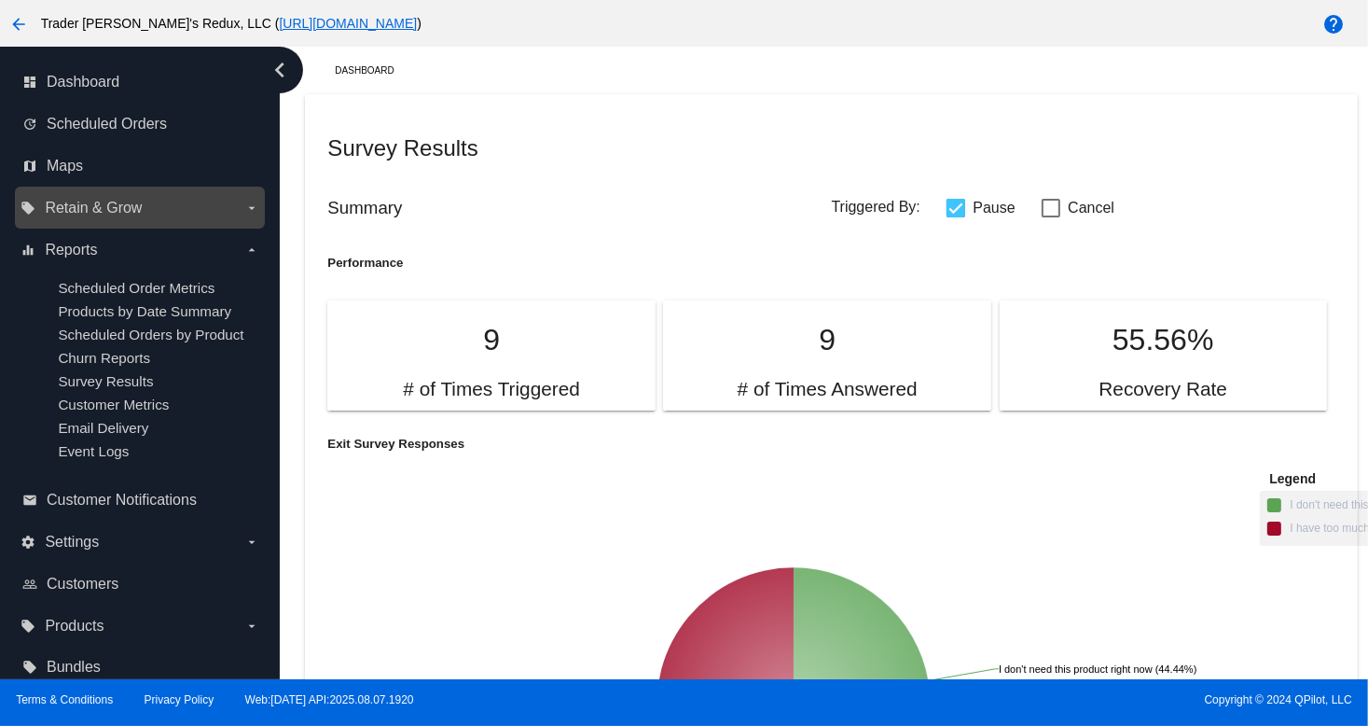
click at [96, 208] on span "Retain & Grow" at bounding box center [93, 208] width 97 height 17
click at [0, 0] on input "local_offer Retain & Grow arrow_drop_down" at bounding box center [0, 0] width 0 height 0
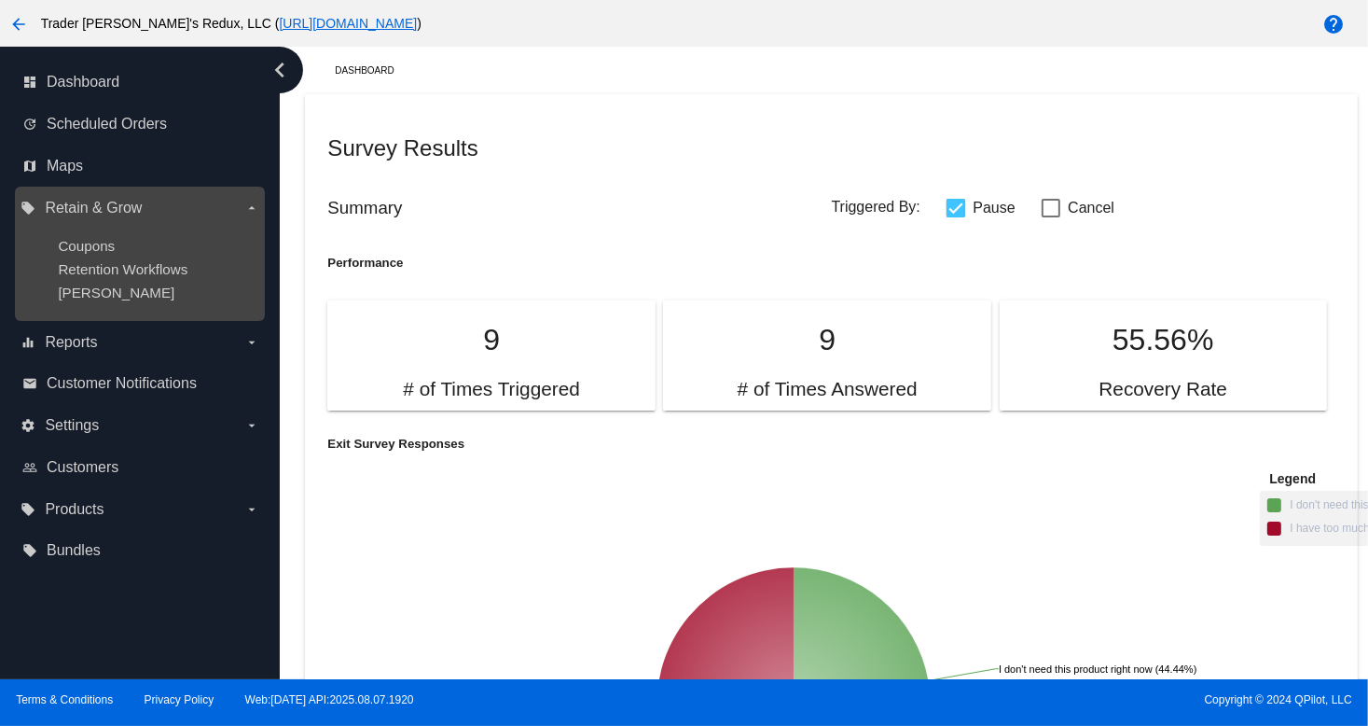
click at [84, 254] on div "Coupons" at bounding box center [154, 246] width 193 height 16
click at [103, 271] on span "Retention Workflows" at bounding box center [123, 269] width 130 height 16
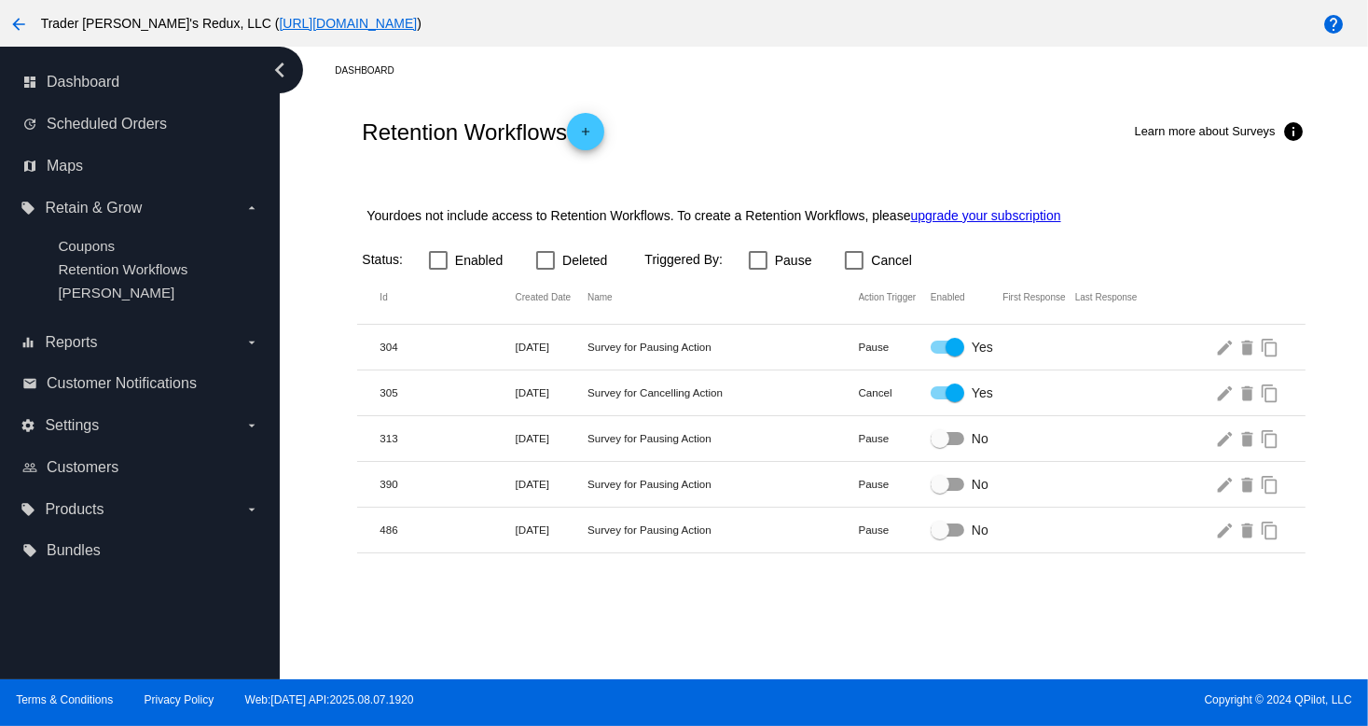
click at [464, 378] on mat-row "305 [DATE] Survey for Cancelling Action Cancel Yes edit delete content_copy" at bounding box center [831, 393] width 948 height 46
drag, startPoint x: 561, startPoint y: 385, endPoint x: 440, endPoint y: 277, distance: 162.5
click at [549, 373] on mat-row "305 [DATE] Survey for Cancelling Action Cancel Yes edit delete content_copy" at bounding box center [831, 393] width 948 height 46
drag, startPoint x: 441, startPoint y: 262, endPoint x: 452, endPoint y: 265, distance: 11.5
click at [452, 255] on label "Enabled" at bounding box center [466, 260] width 74 height 22
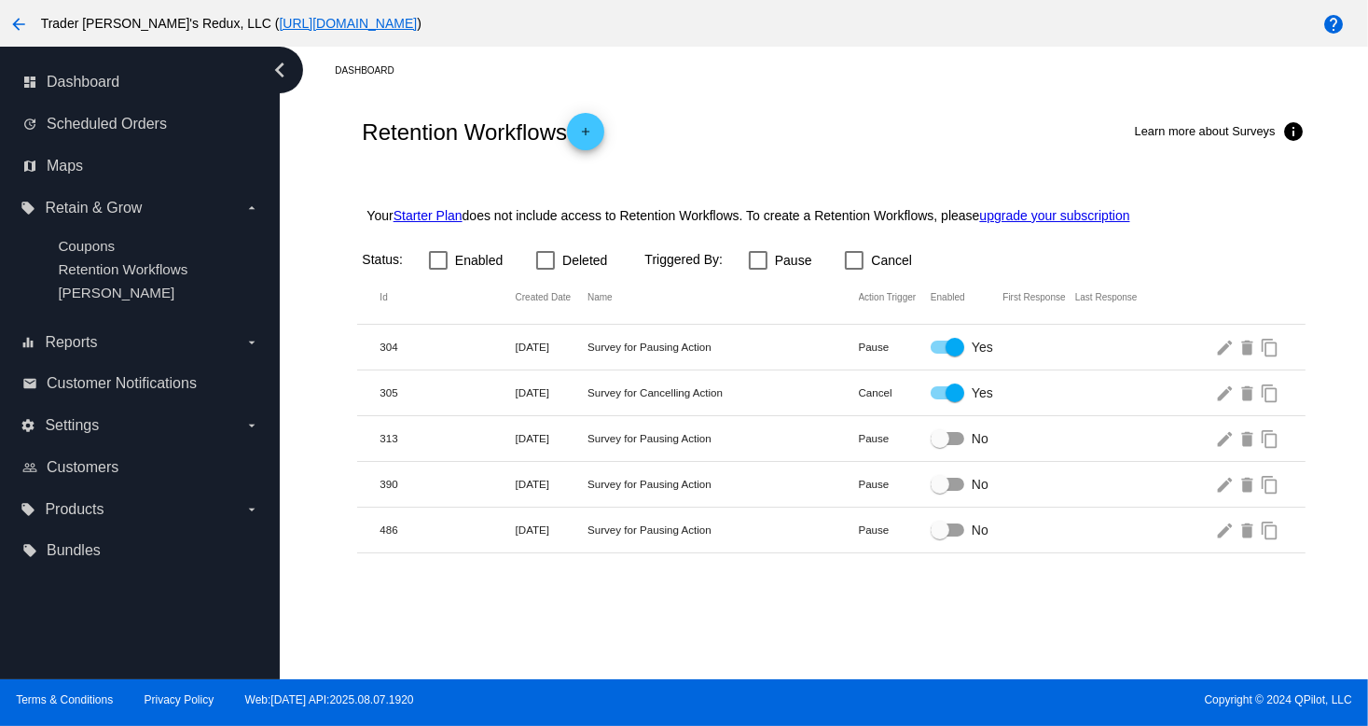
click at [433, 255] on div at bounding box center [438, 260] width 19 height 19
click at [437, 270] on input "Enabled" at bounding box center [437, 270] width 1 height 1
checkbox input "true"
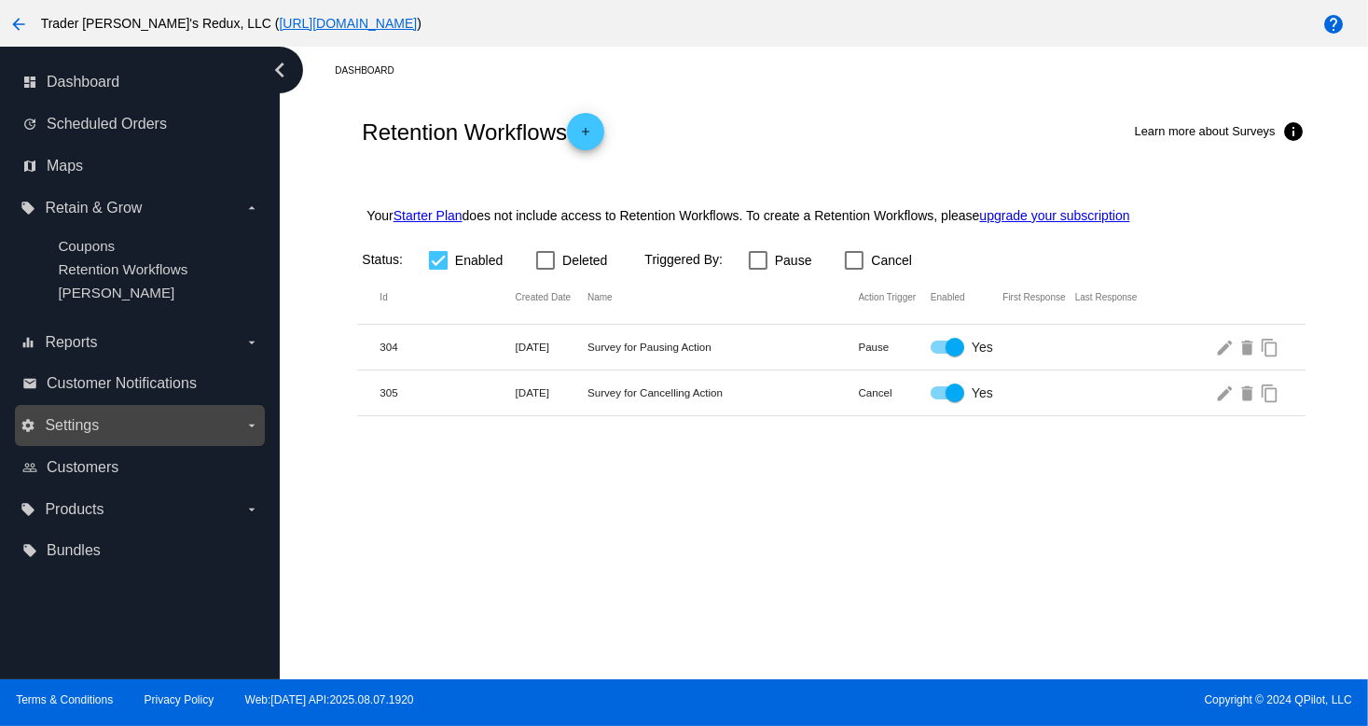
click at [104, 446] on div "settings Settings arrow_drop_down" at bounding box center [140, 426] width 250 height 42
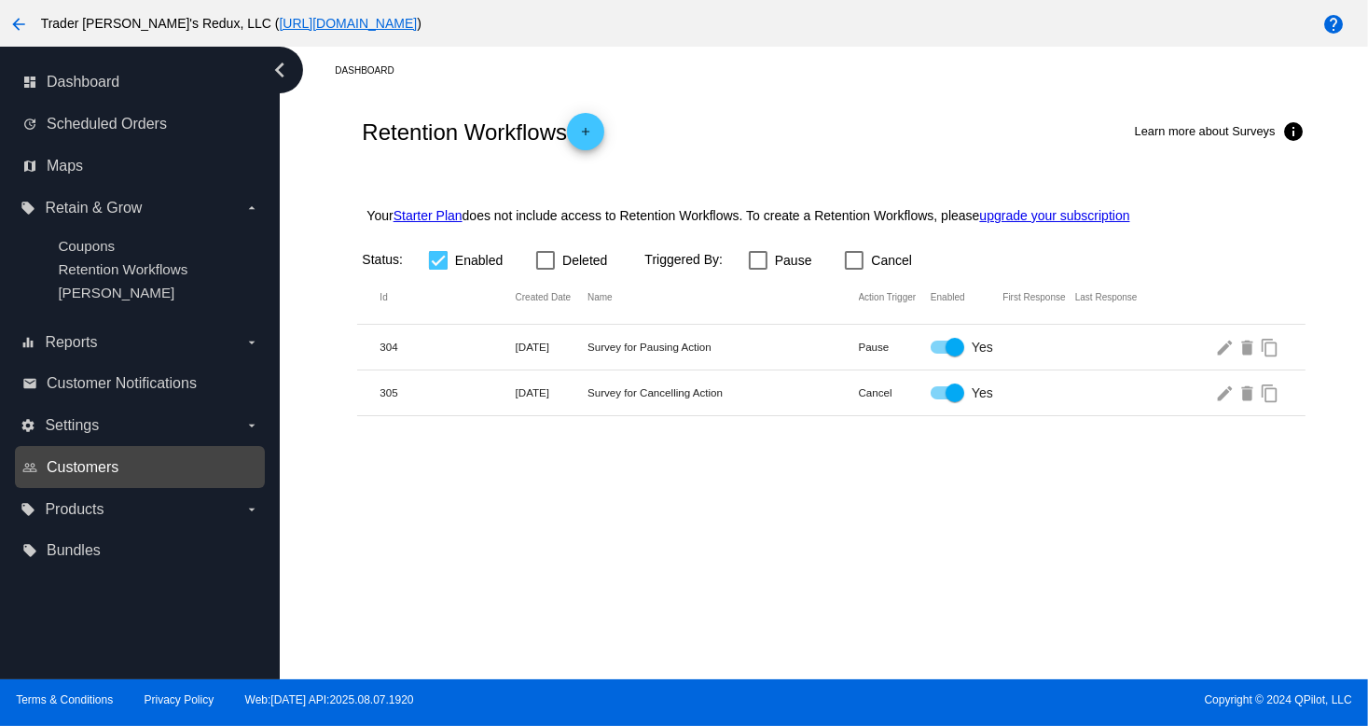
click at [76, 471] on span "Customers" at bounding box center [83, 467] width 72 height 17
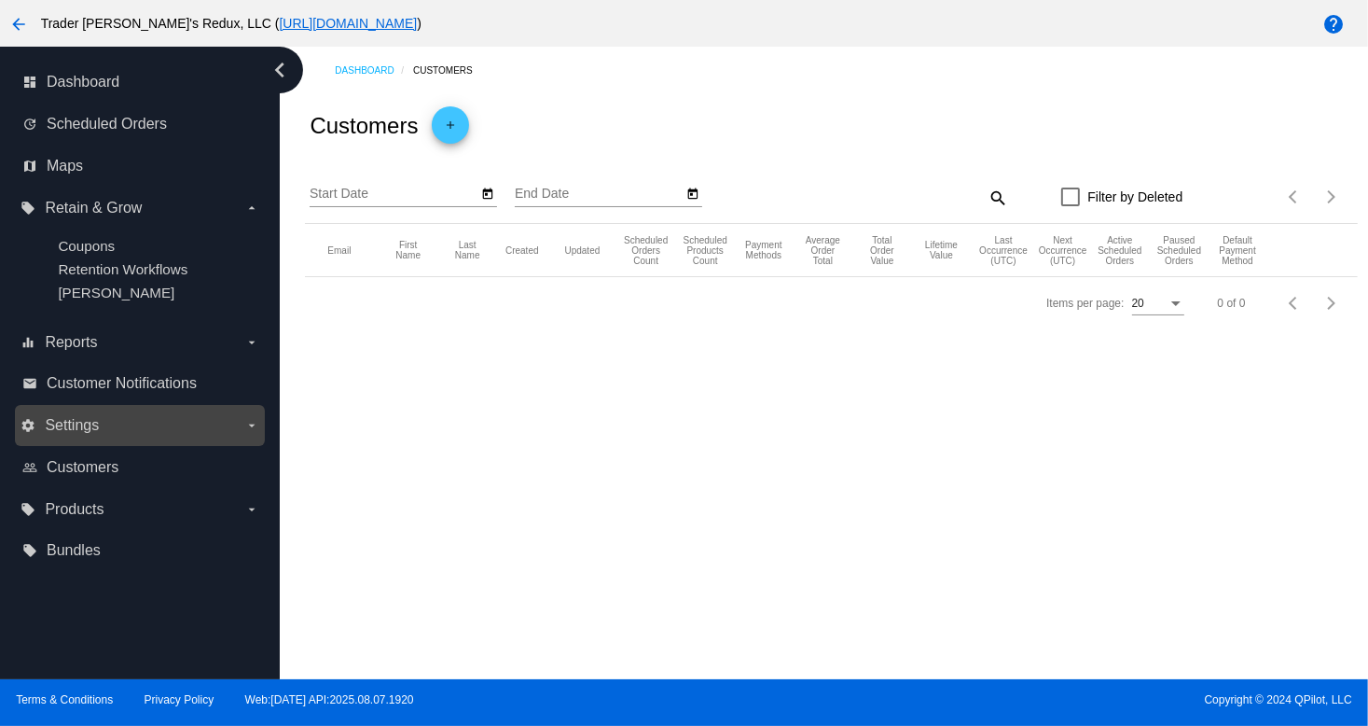
click at [69, 426] on span "Settings" at bounding box center [72, 425] width 54 height 17
click at [0, 0] on input "settings Settings arrow_drop_down" at bounding box center [0, 0] width 0 height 0
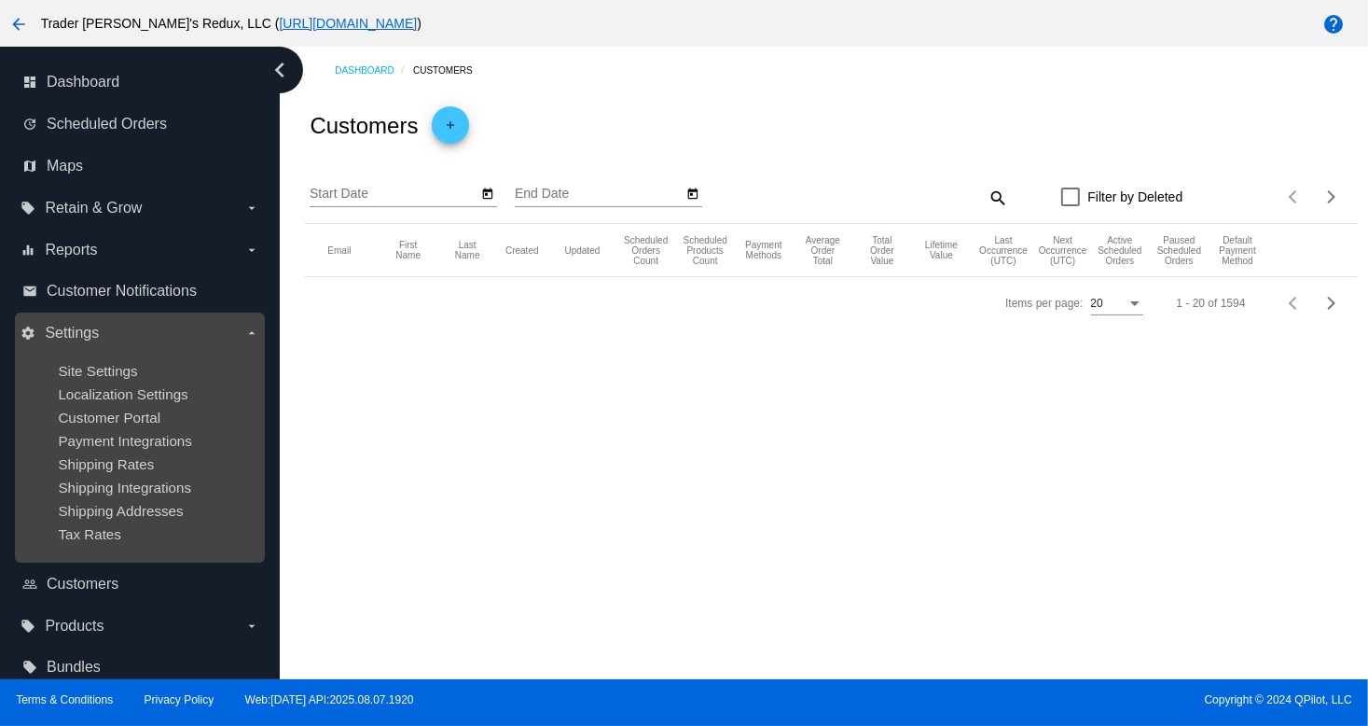
click at [68, 453] on ul "Site Settings Localization Settings Customer Portal Payment Integrations Shippi…" at bounding box center [140, 452] width 238 height 209
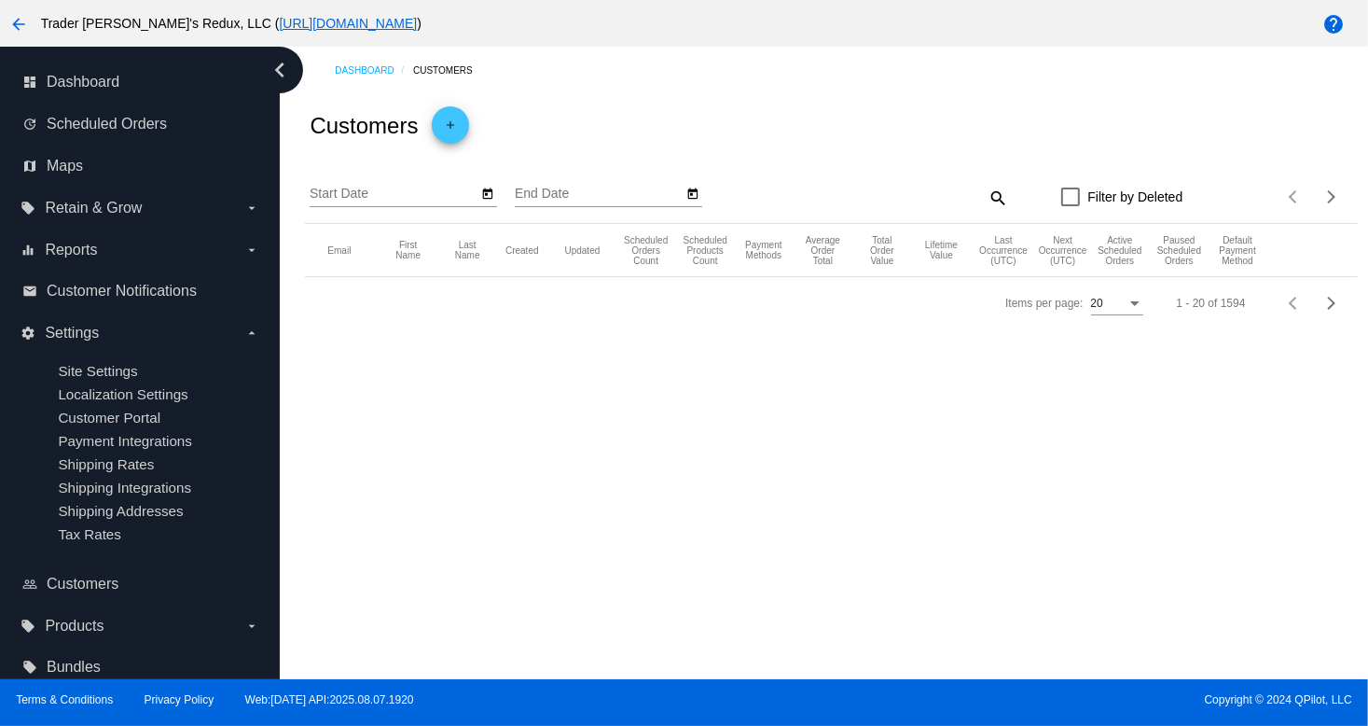
click at [164, 450] on div "chevron_left dashboard Dashboard update Scheduled Orders map Maps local_offer R…" at bounding box center [684, 363] width 1368 height 632
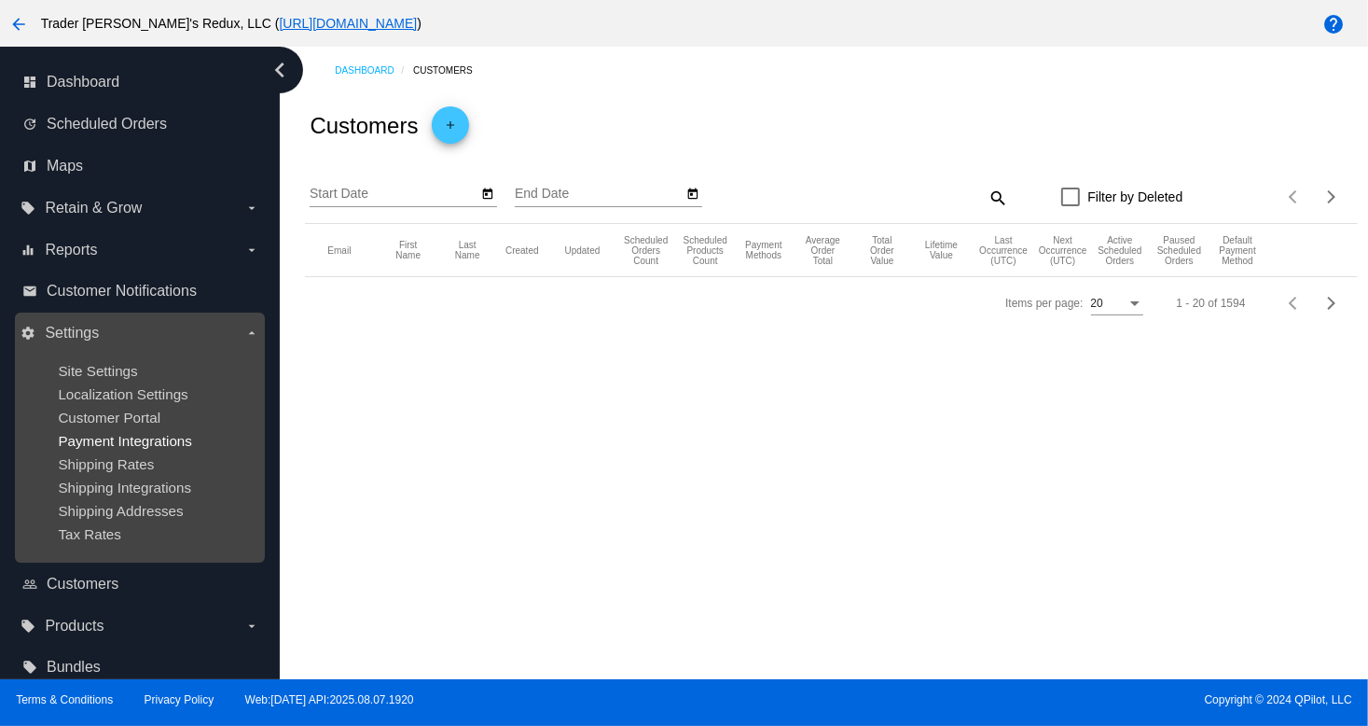
click at [117, 436] on span "Payment Integrations" at bounding box center [125, 441] width 134 height 16
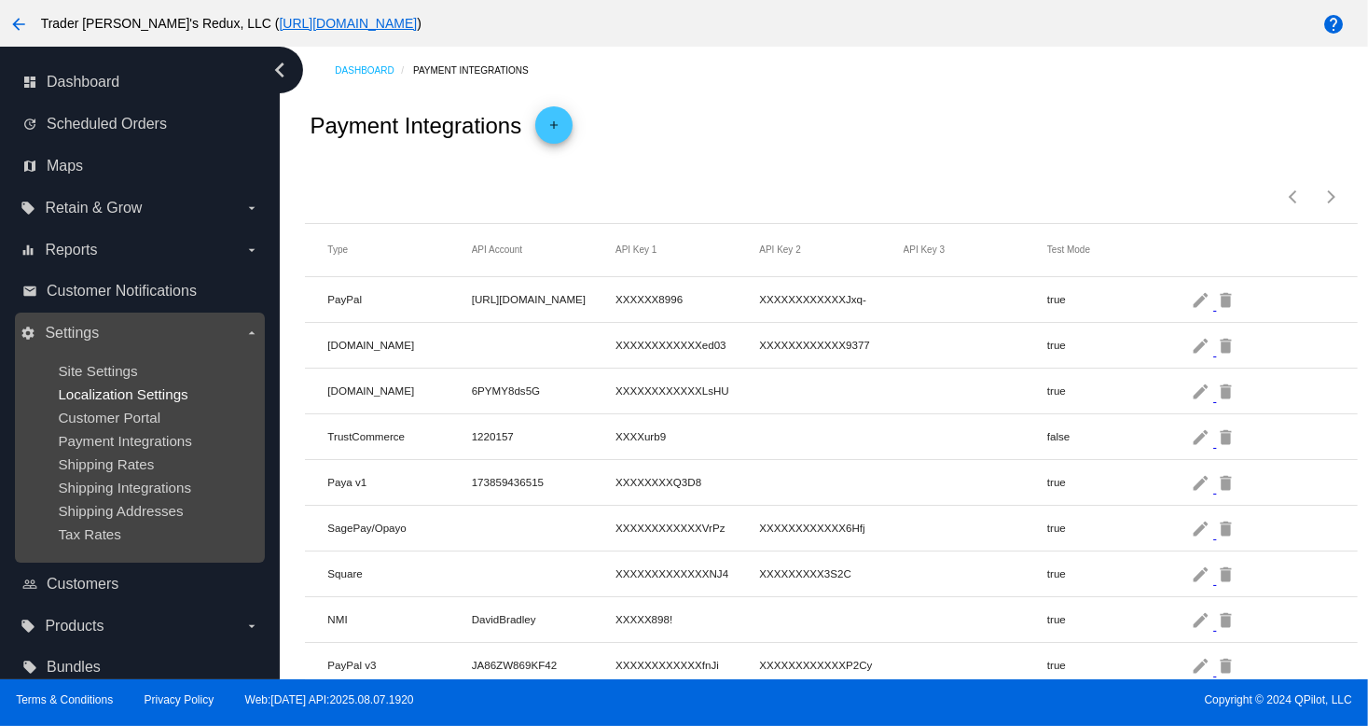
click at [159, 388] on span "Localization Settings" at bounding box center [123, 394] width 130 height 16
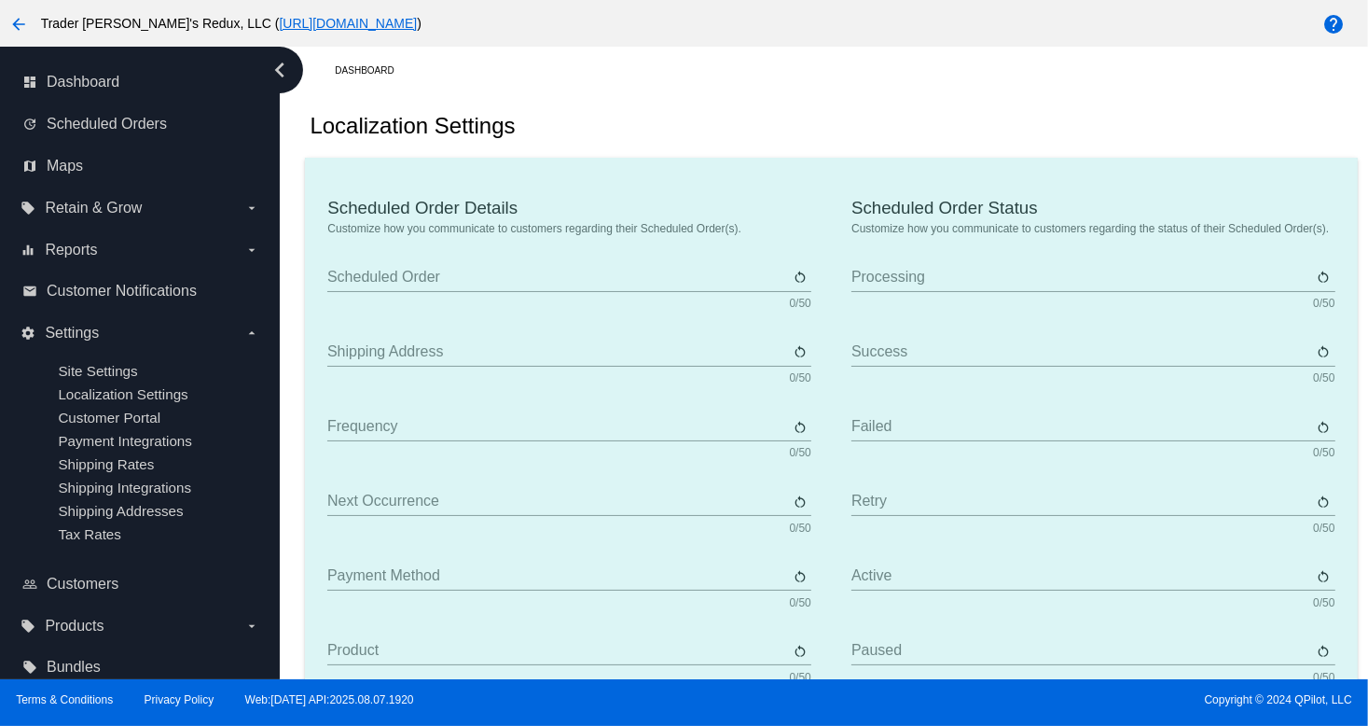
type input "Scheduled Order"
type input "Shipping address"
type input "Frequency"
type input "Next occurrence"
type input "Payment method"
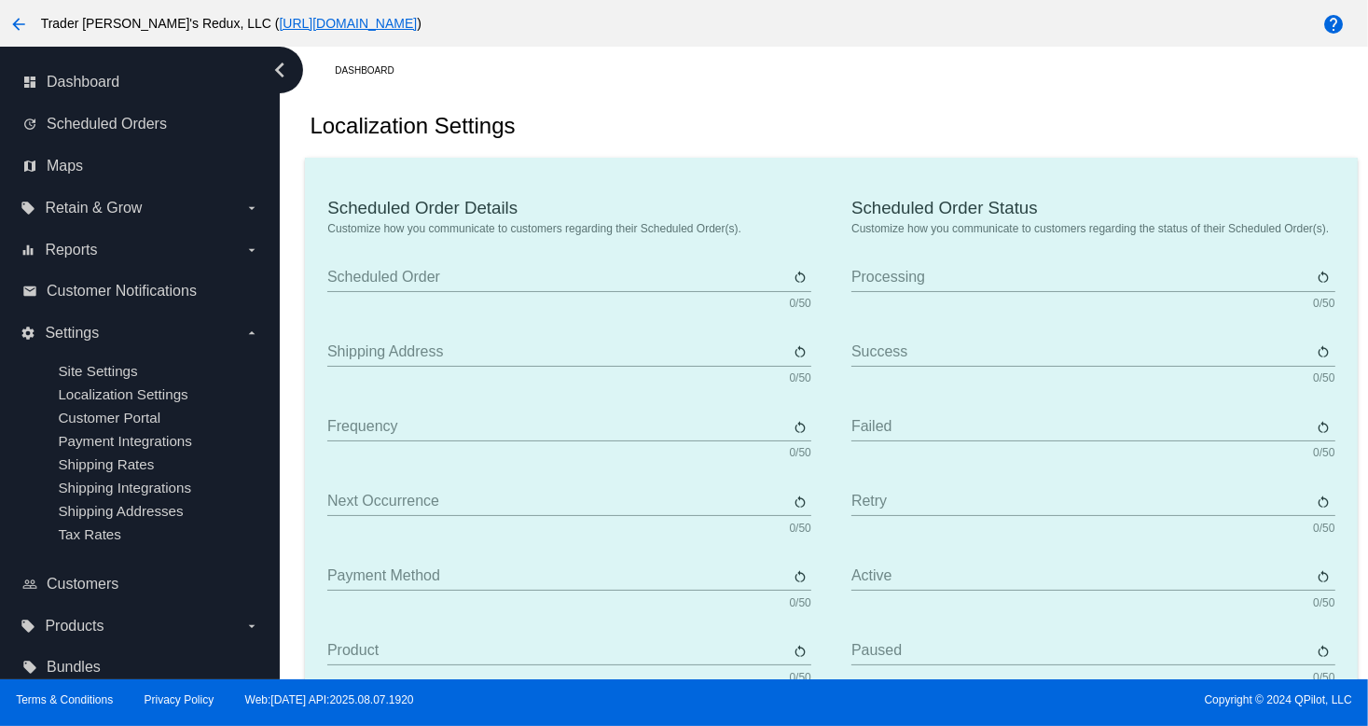
type input "Product"
type input "Quantity"
type input "Price"
type input "Out of stock"
type input "Subtotal"
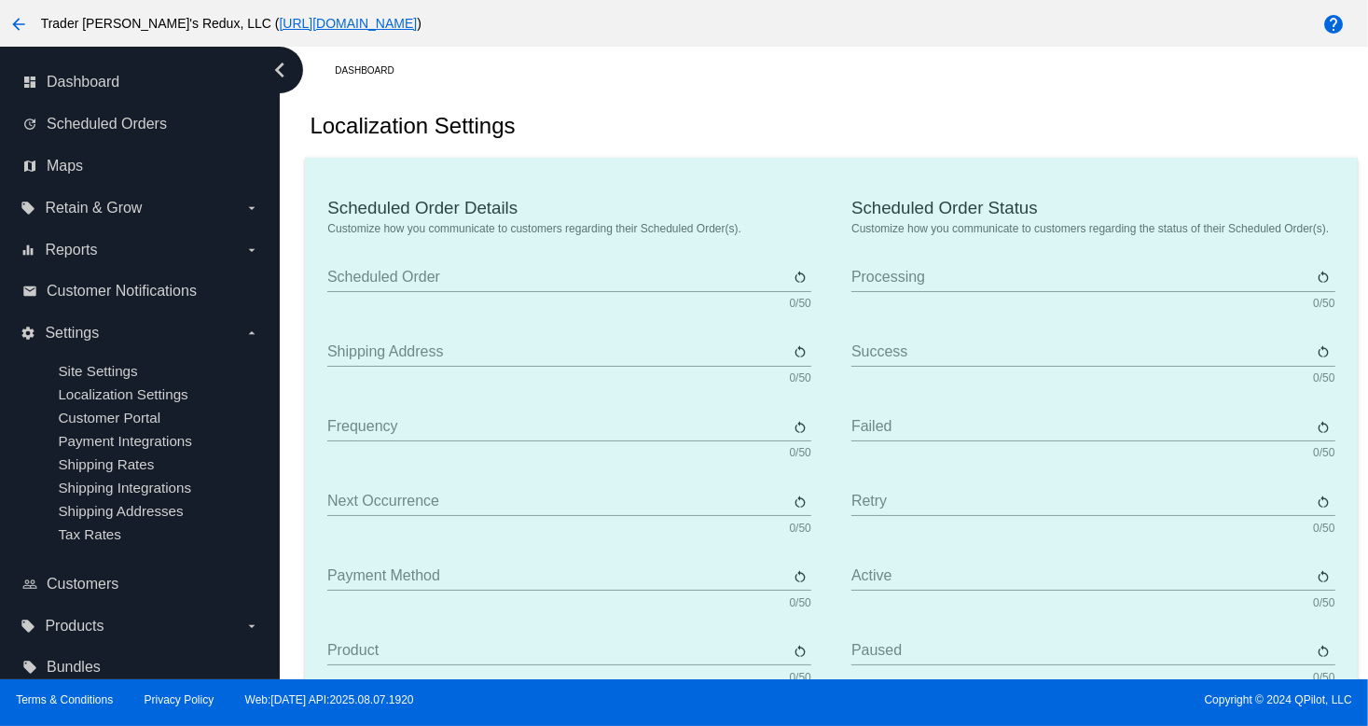
type input "Shipping"
type input "Tax"
type input "TBD"
type input "Total"
type input "No payment method"
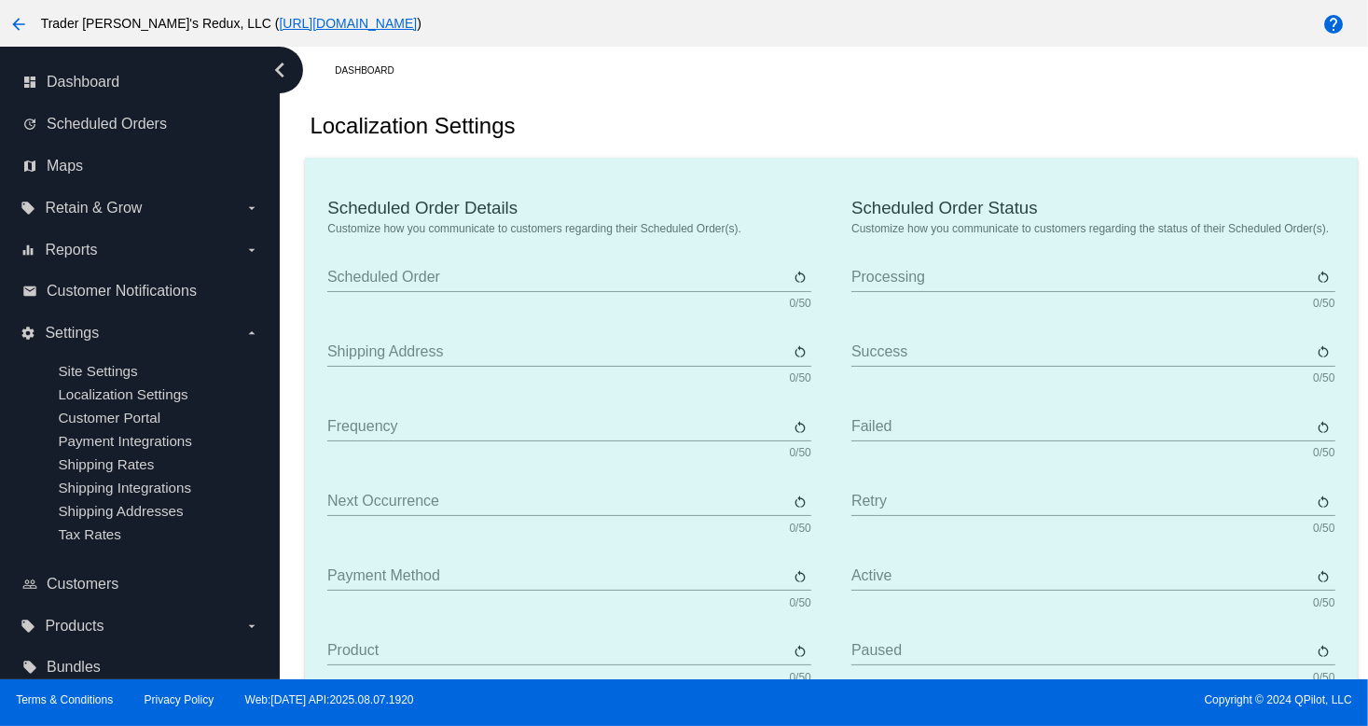
type input "Subscribe"
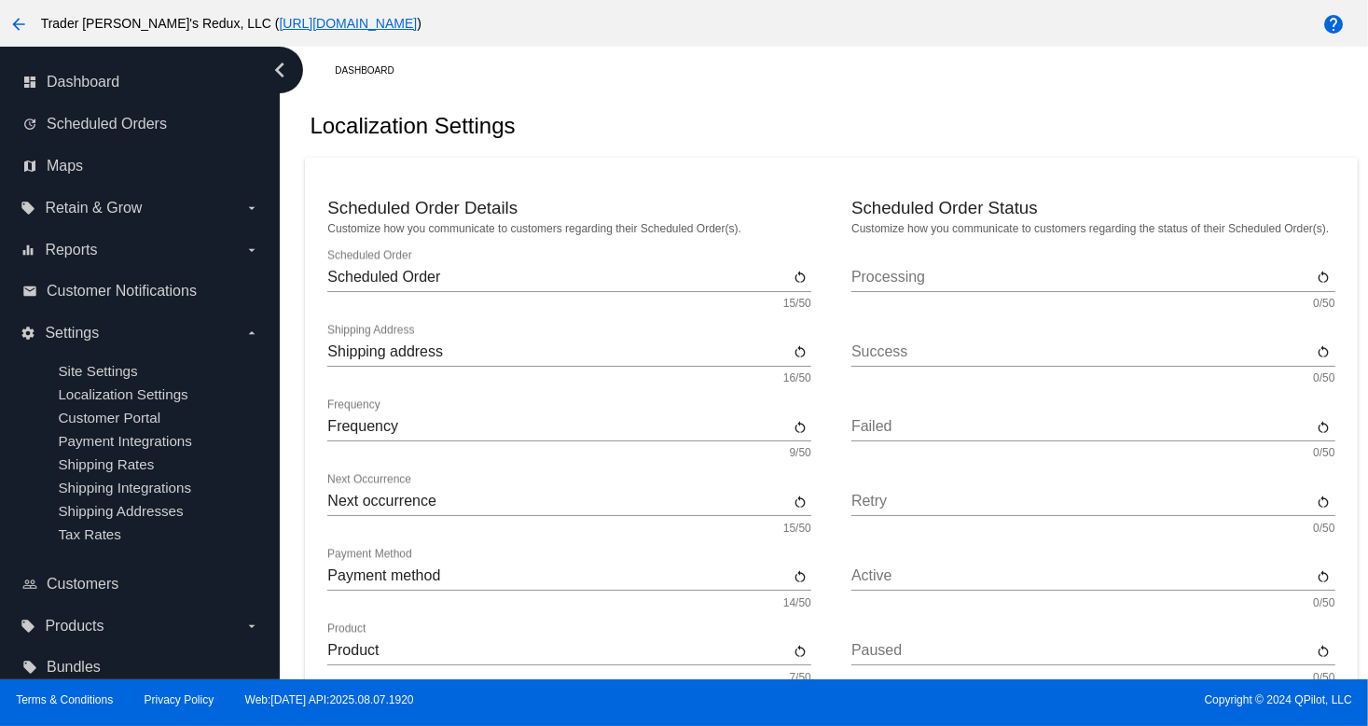
drag, startPoint x: 901, startPoint y: 331, endPoint x: 907, endPoint y: 316, distance: 15.9
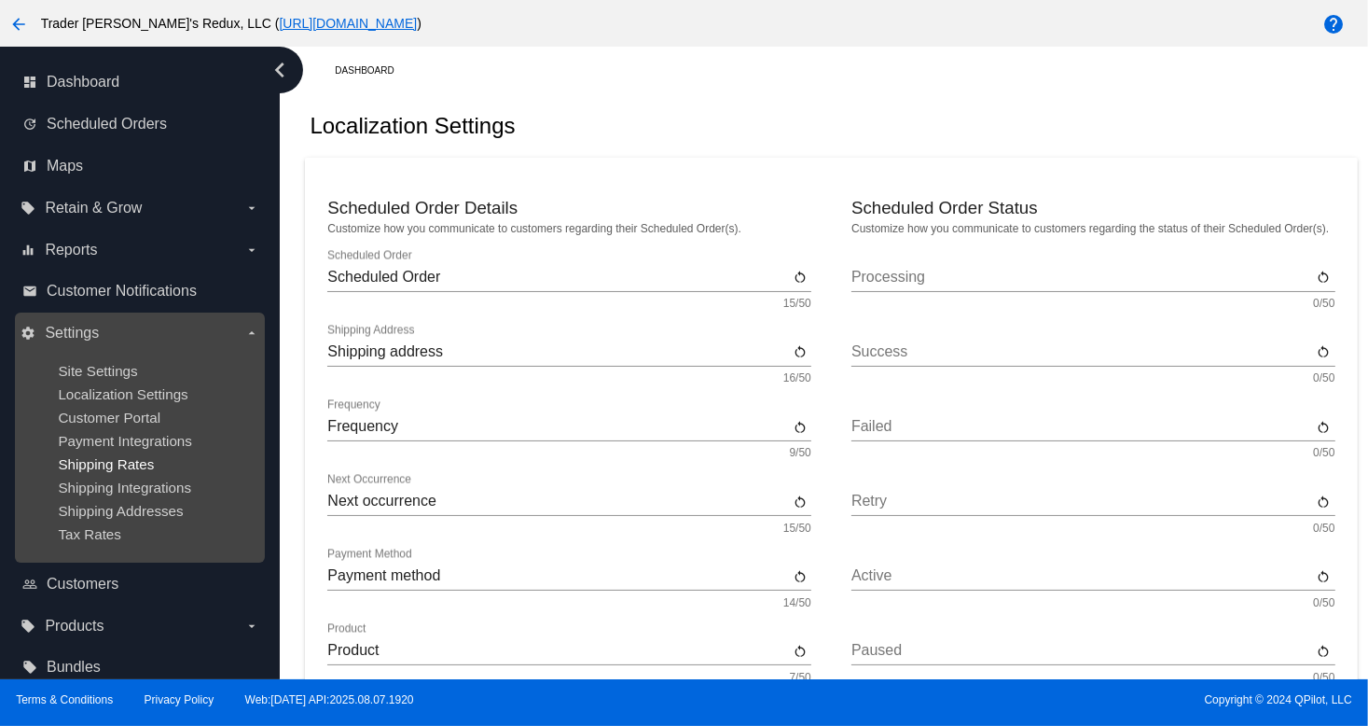
click at [152, 467] on span "Shipping Rates" at bounding box center [106, 464] width 96 height 16
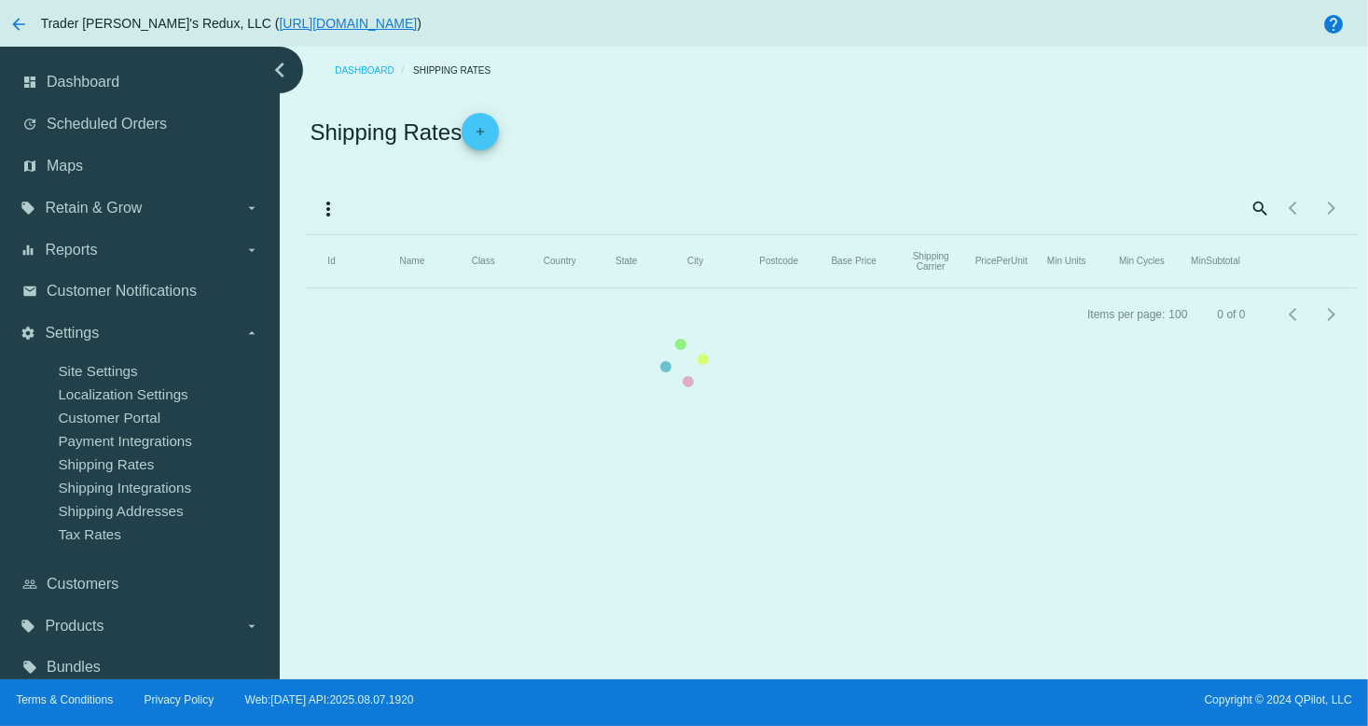
click at [305, 288] on mat-table "Id Name Class Country State City Postcode Base Price Shipping Carrier PricePerU…" at bounding box center [831, 261] width 1052 height 53
drag, startPoint x: 173, startPoint y: 345, endPoint x: 187, endPoint y: 277, distance: 69.7
click at [305, 288] on mat-table "Id Name Class Country State City Postcode Base Price Shipping Carrier PricePerU…" at bounding box center [831, 261] width 1052 height 53
click at [305, 235] on mat-table "Id Name Class Country State City Postcode Base Price Shipping Carrier PricePerU…" at bounding box center [831, 261] width 1052 height 53
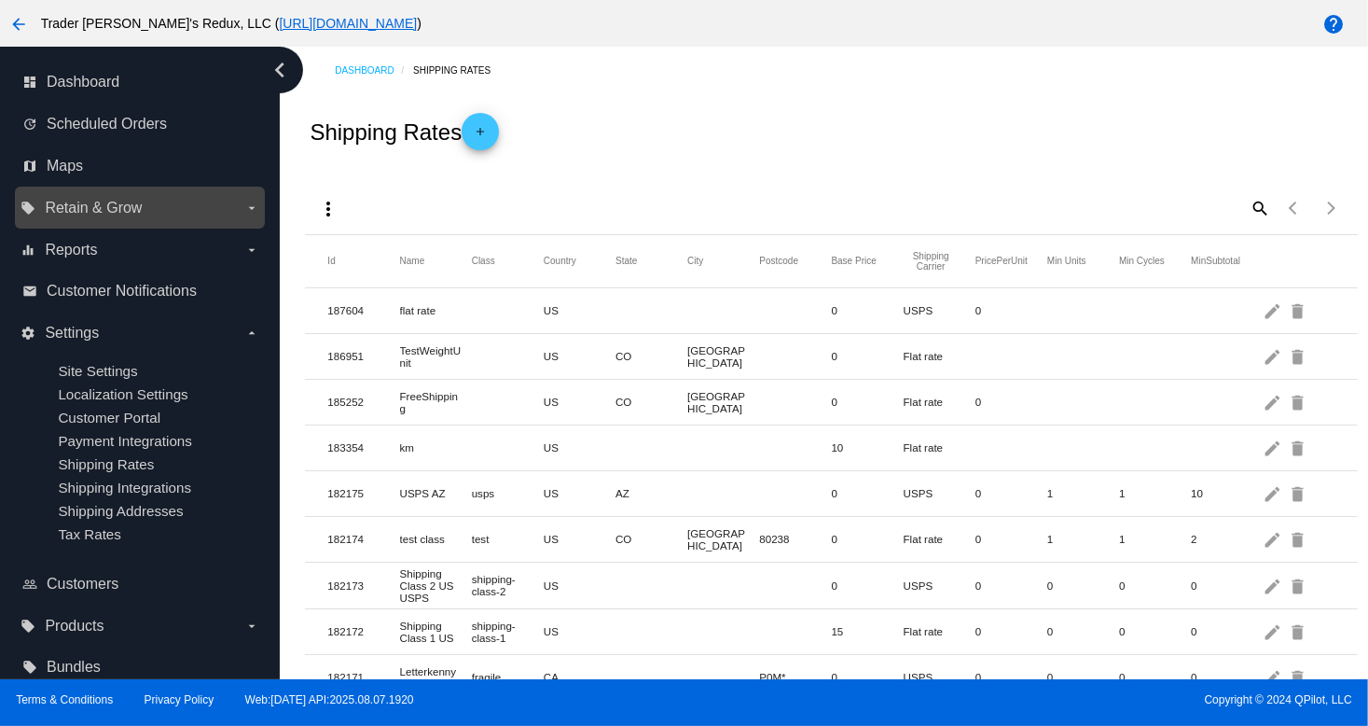
click at [119, 187] on div "local_offer Retain & Grow arrow_drop_down" at bounding box center [140, 208] width 250 height 42
click at [85, 206] on span "Retain & Grow" at bounding box center [93, 208] width 97 height 17
click at [0, 0] on input "local_offer Retain & Grow arrow_drop_down" at bounding box center [0, 0] width 0 height 0
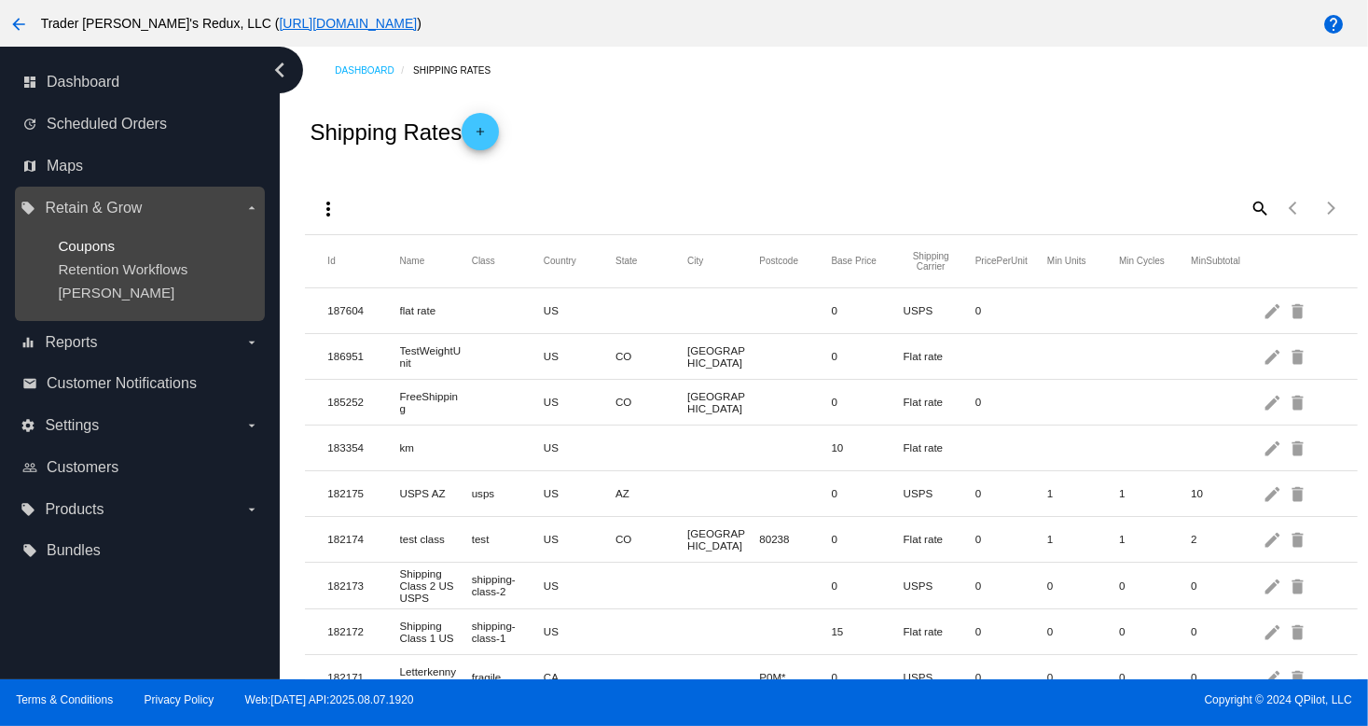
click at [98, 242] on span "Coupons" at bounding box center [86, 246] width 57 height 16
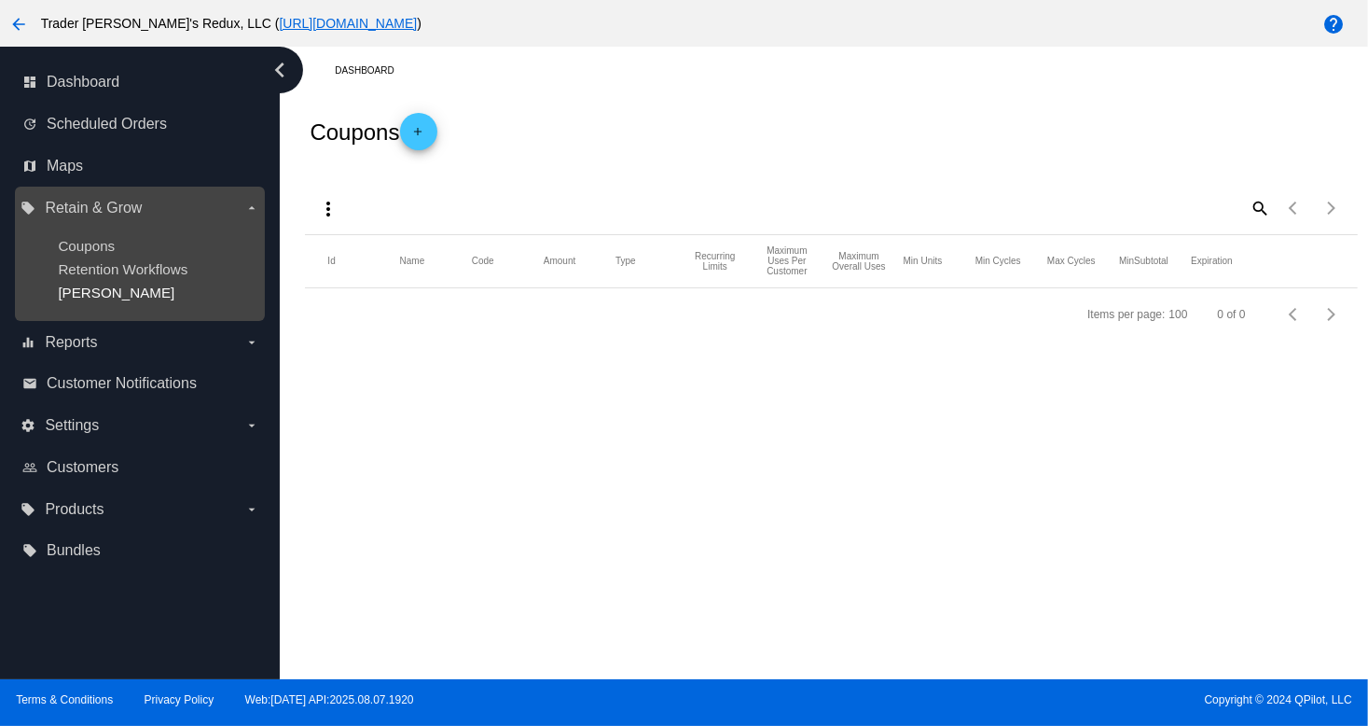
click at [97, 299] on span "[PERSON_NAME]" at bounding box center [116, 292] width 117 height 16
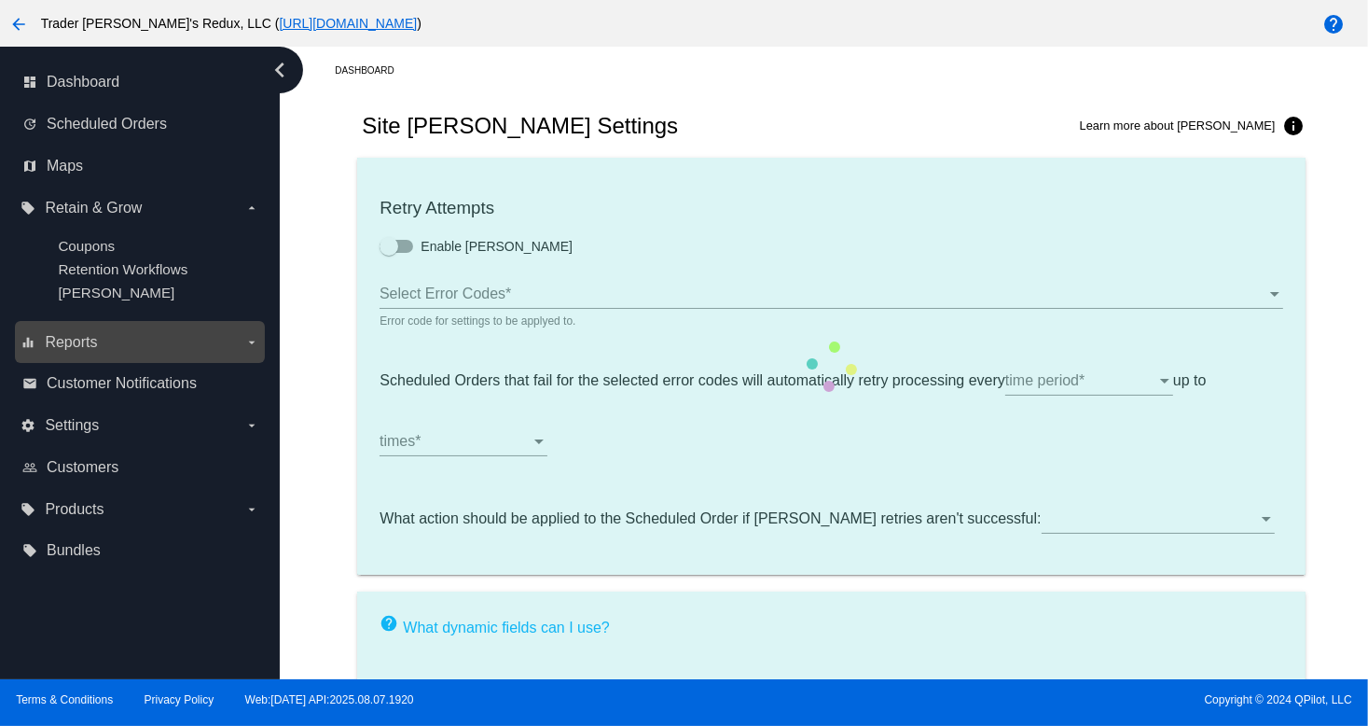
type input "If no changes are made, we will automatically retry processing your {{Scheduled…"
type input "If no changes are made, we will automatically {{DunningAction}} your {{Schedule…"
type input "Your {{ScheduledOrder}} was {{DunningAction}}."
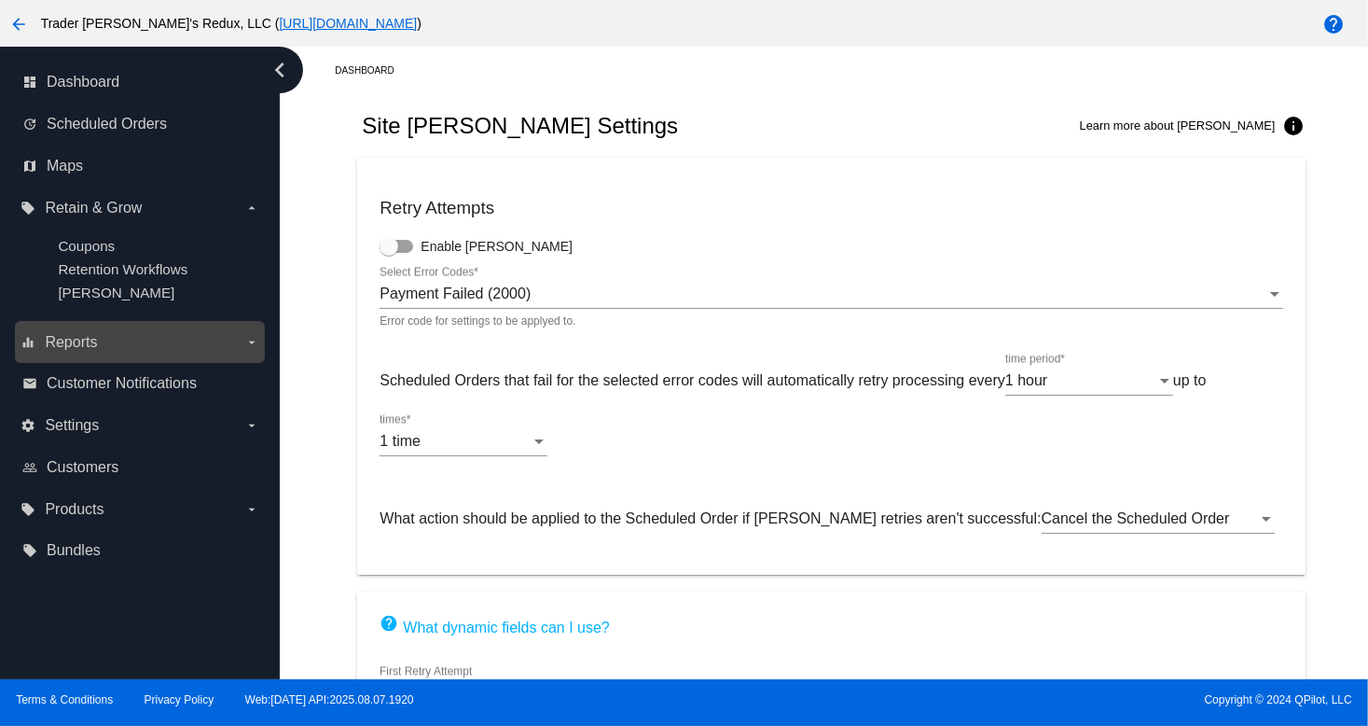
click at [81, 339] on span "Reports" at bounding box center [71, 342] width 52 height 17
click at [0, 0] on input "equalizer Reports arrow_drop_down" at bounding box center [0, 0] width 0 height 0
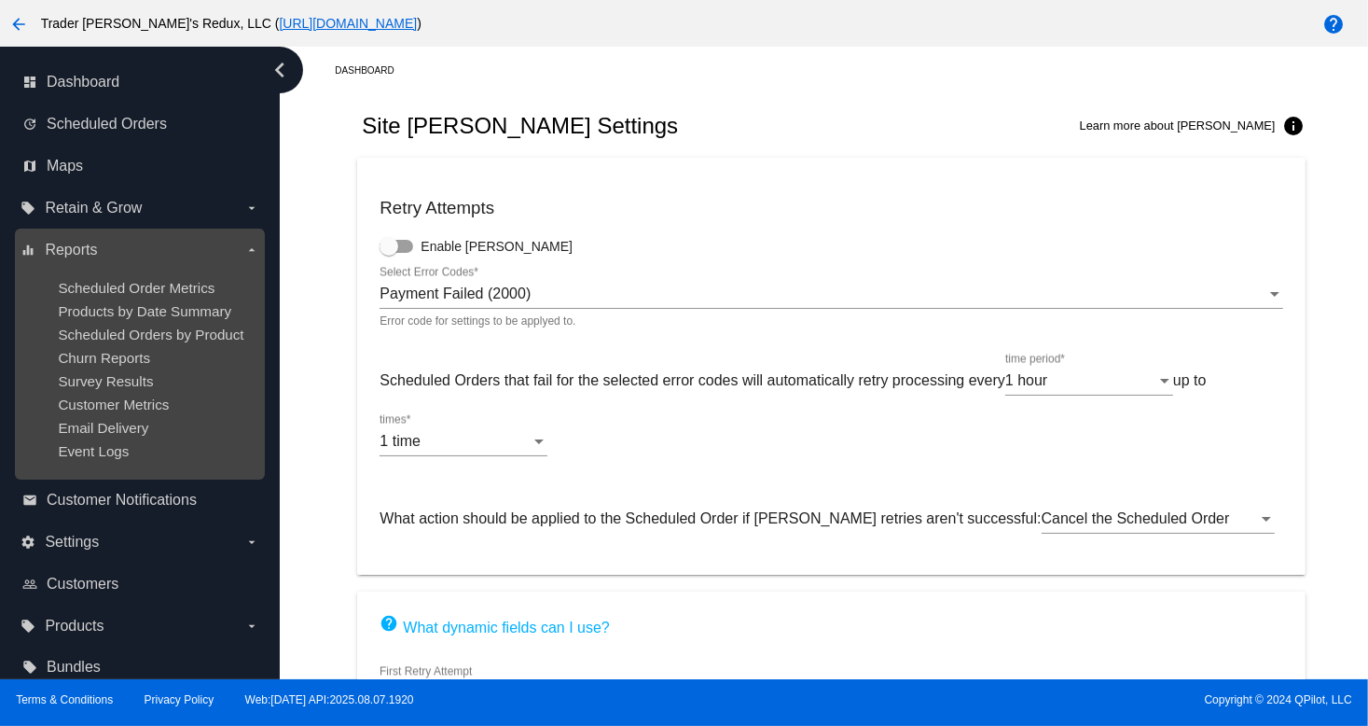
click at [150, 273] on ul "Scheduled Order Metrics Products by Date Summary Scheduled Orders by Product Ch…" at bounding box center [140, 369] width 238 height 209
click at [151, 309] on span "Products by Date Summary" at bounding box center [144, 311] width 173 height 16
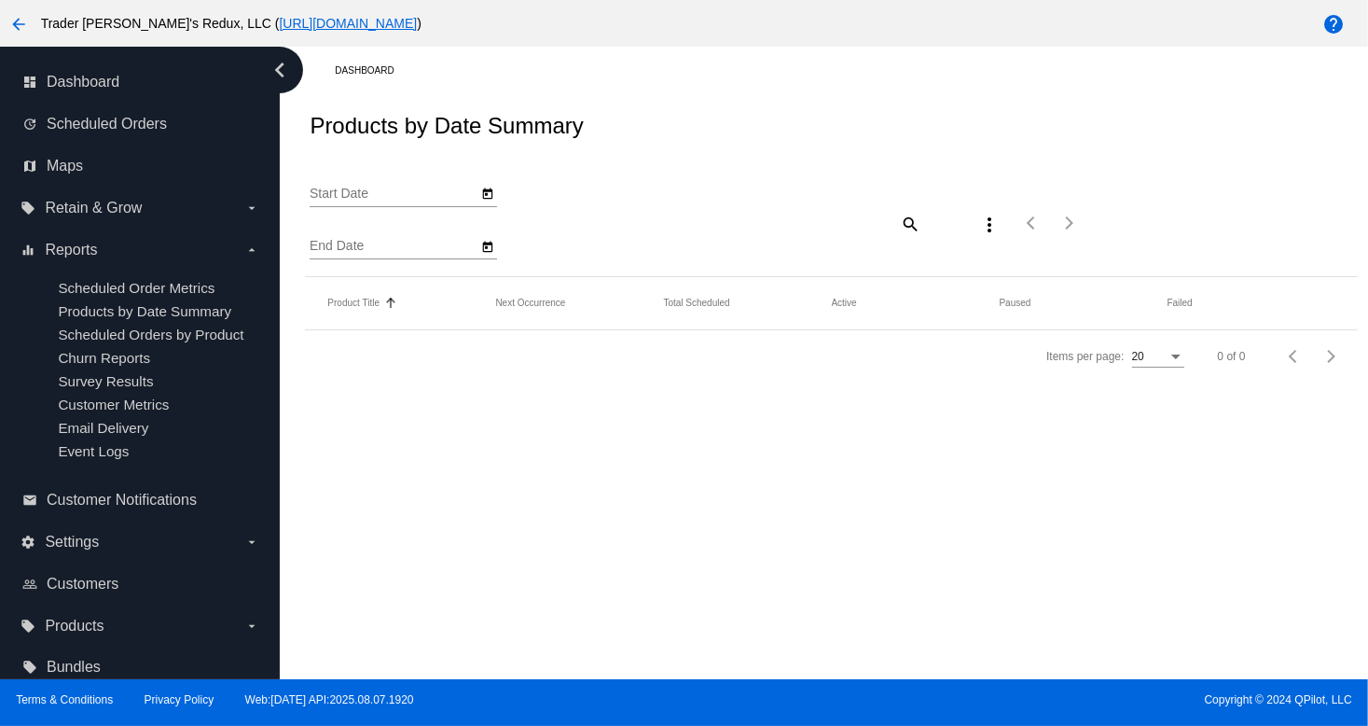
type input "[DATE]"
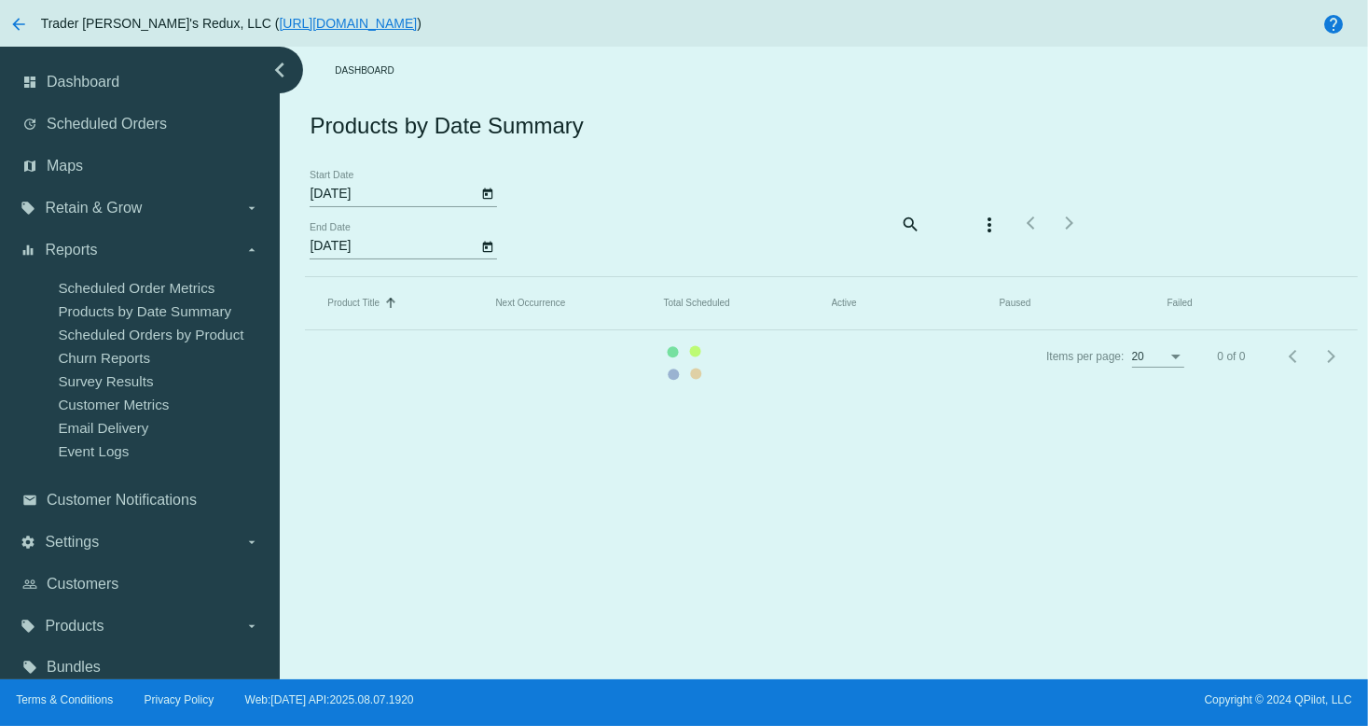
click at [305, 277] on mat-table "Product Title Sorted by Title ascending Next Occurrence Total Scheduled Active …" at bounding box center [831, 303] width 1052 height 53
click at [305, 330] on mat-table "Product Title Sorted by Title ascending Next Occurrence Total Scheduled Active …" at bounding box center [831, 303] width 1052 height 53
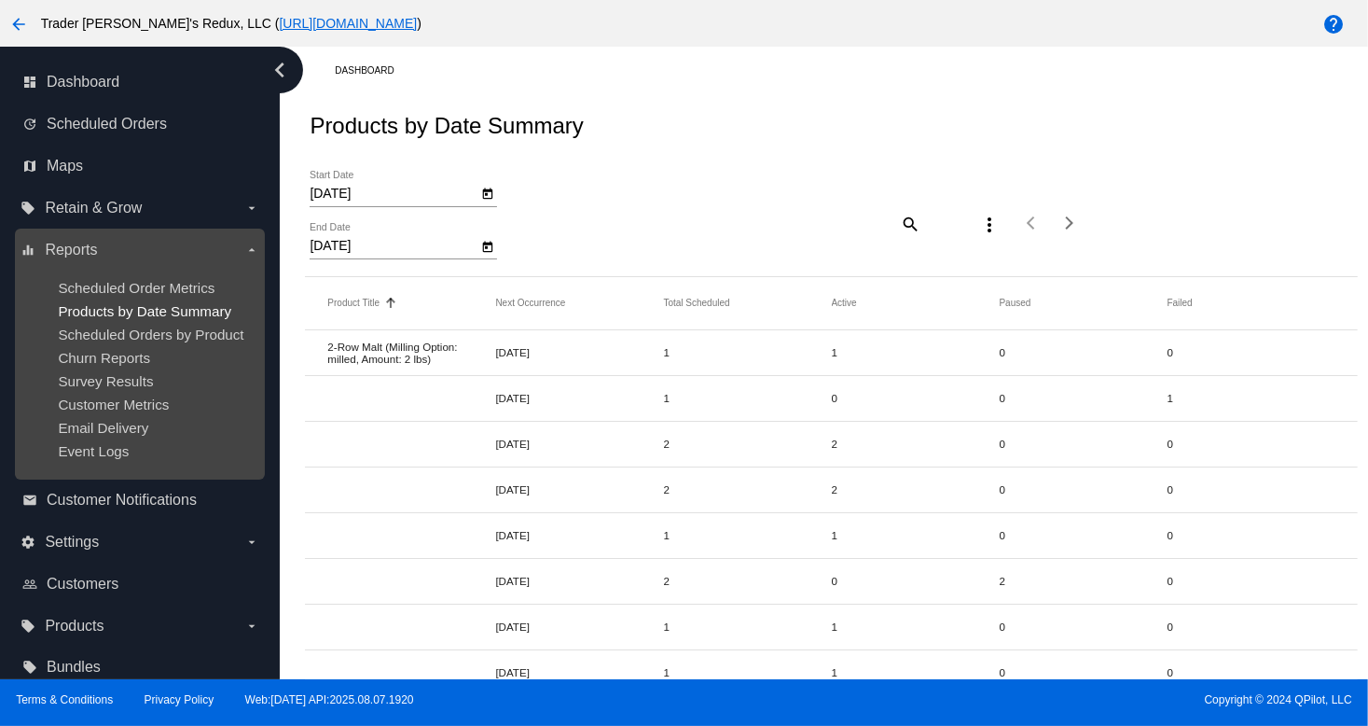
click at [134, 303] on span "Products by Date Summary" at bounding box center [144, 311] width 173 height 16
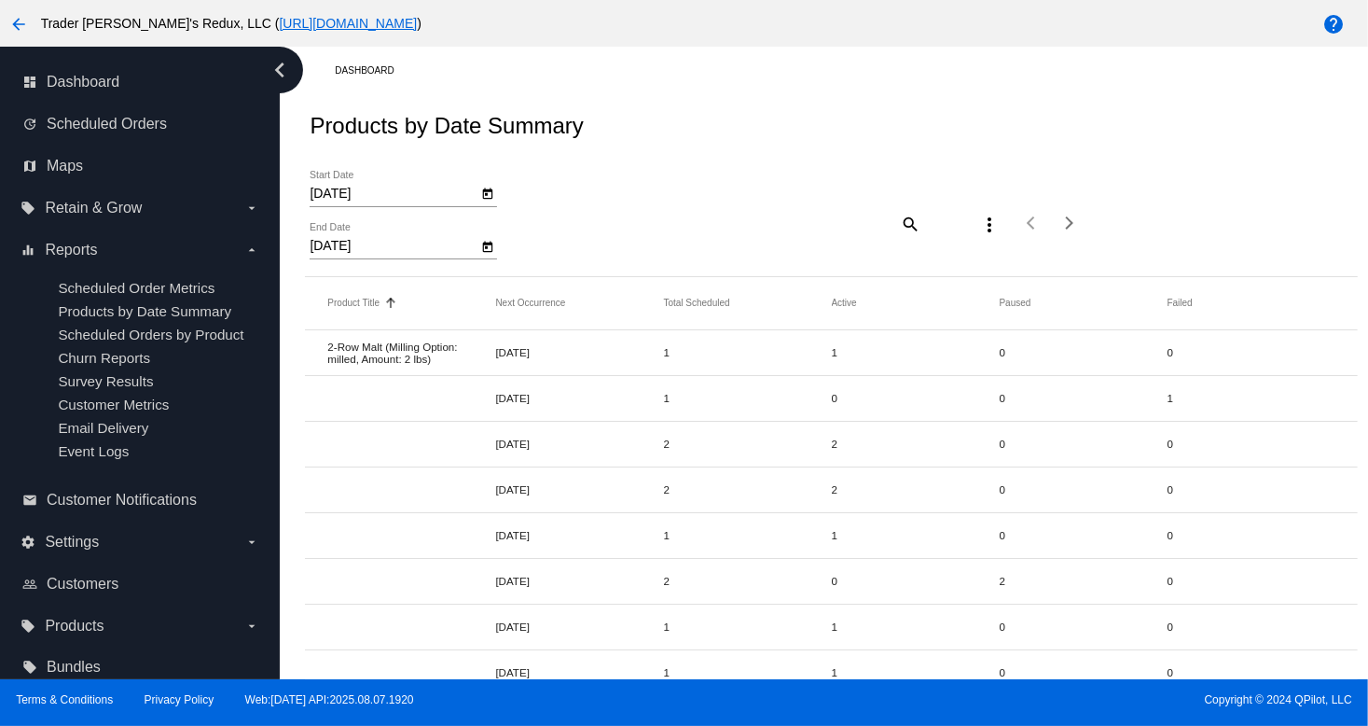
click at [527, 332] on mat-row "2-Row Malt (Milling Option: milled, Amount: 2 lbs) [DATE] 1 1 0 0" at bounding box center [831, 353] width 1052 height 46
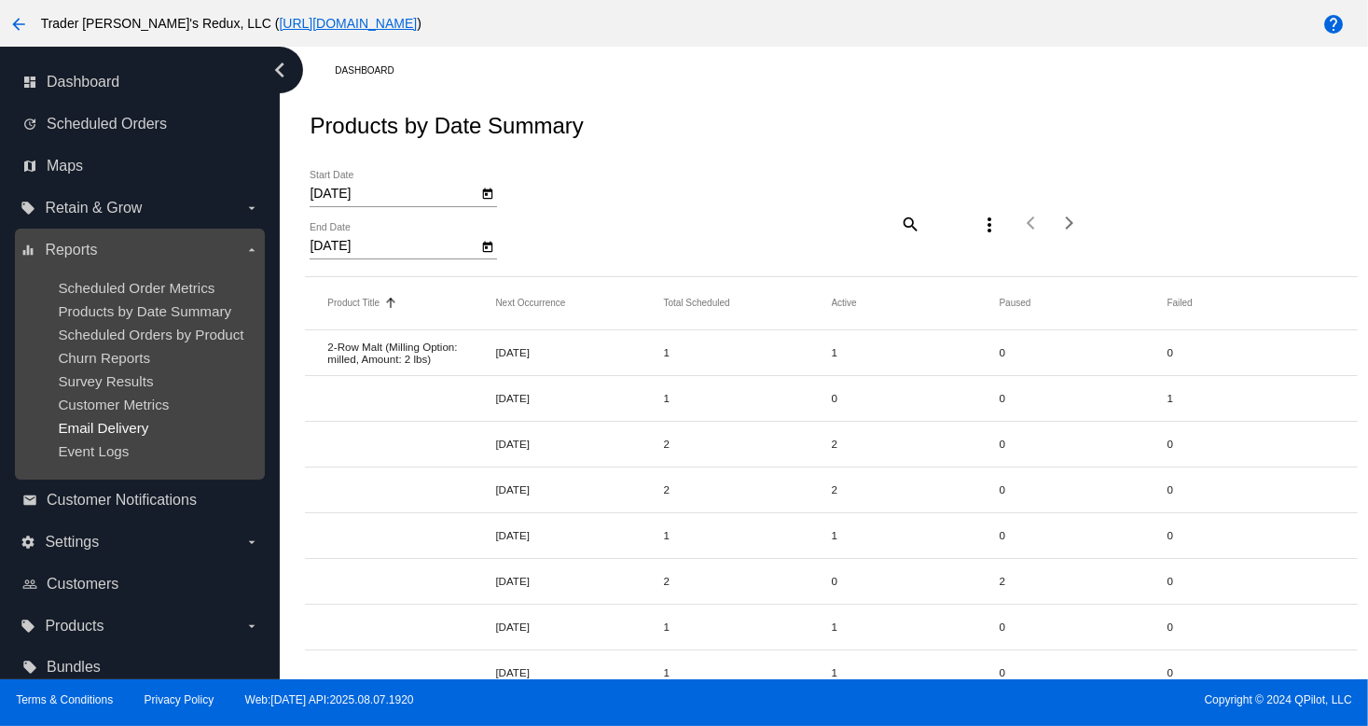
click at [141, 428] on span "Email Delivery" at bounding box center [103, 428] width 90 height 16
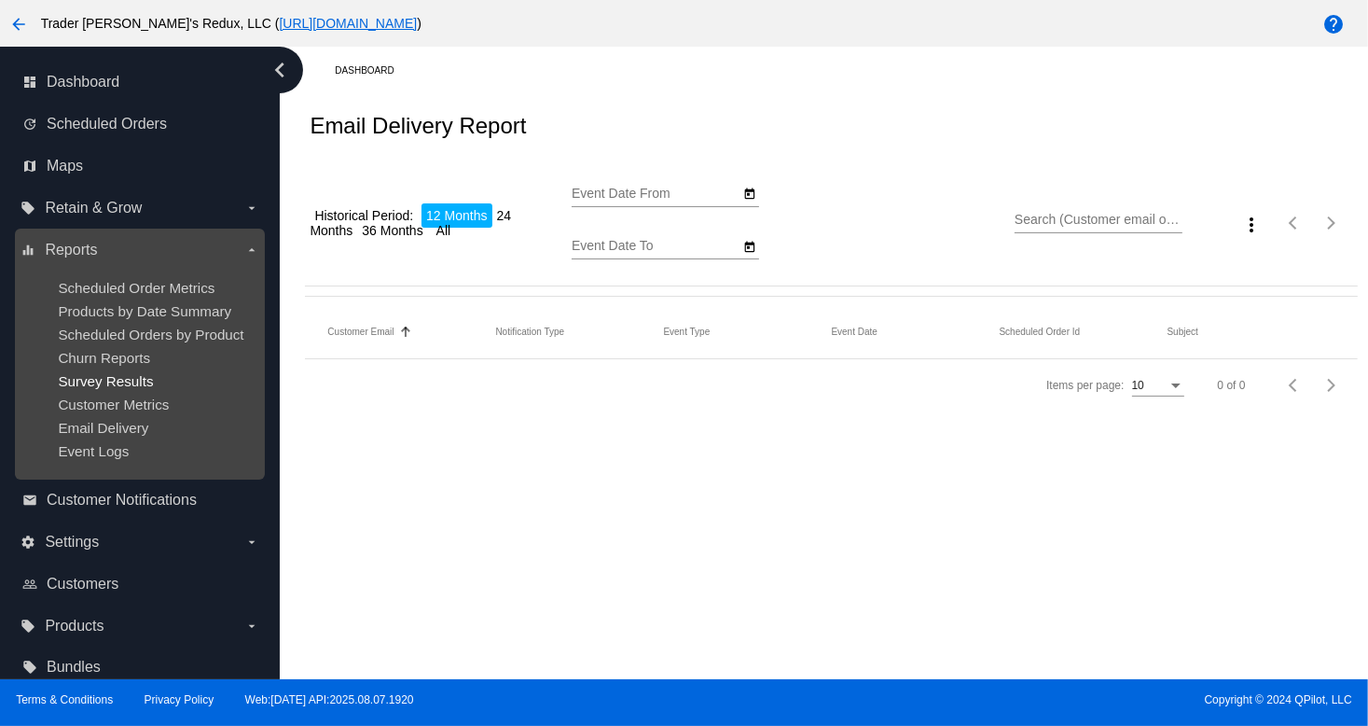
click at [138, 381] on span "Survey Results" at bounding box center [105, 381] width 95 height 16
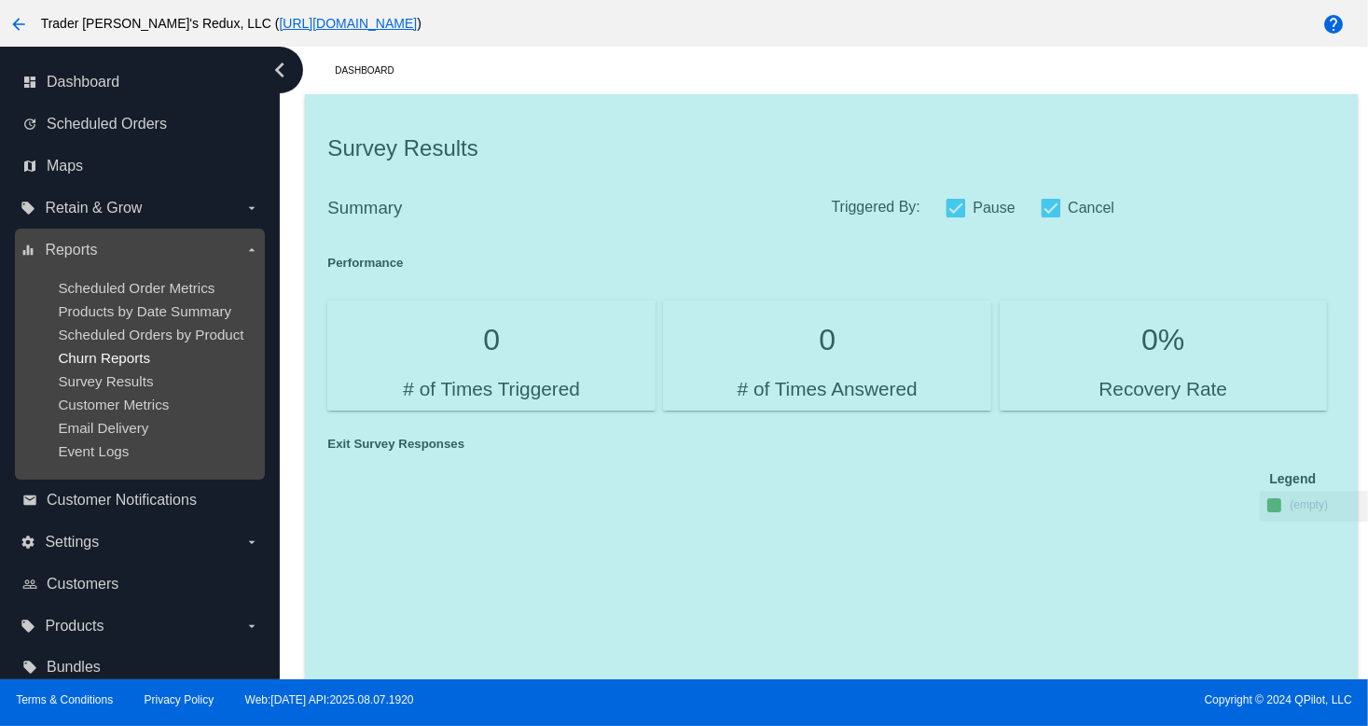
click at [142, 366] on span "Churn Reports" at bounding box center [104, 358] width 92 height 16
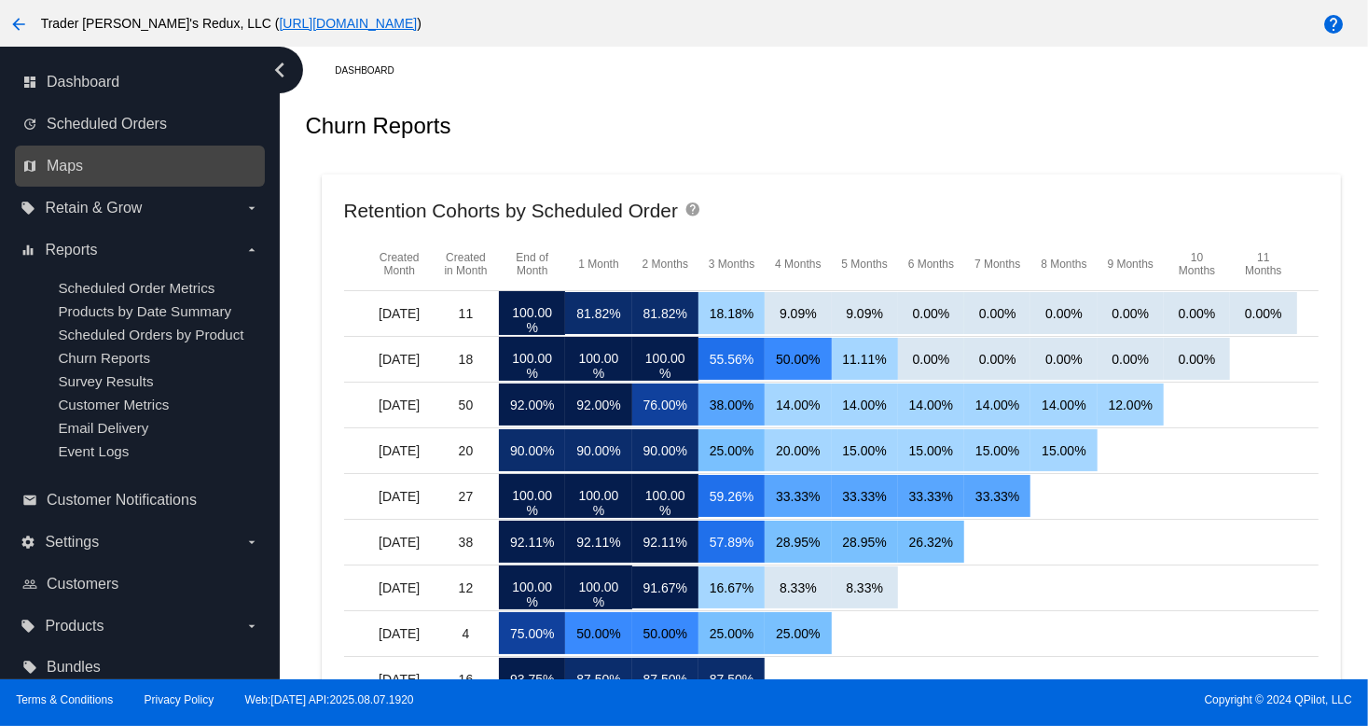
click at [131, 184] on div "map Maps" at bounding box center [140, 166] width 250 height 42
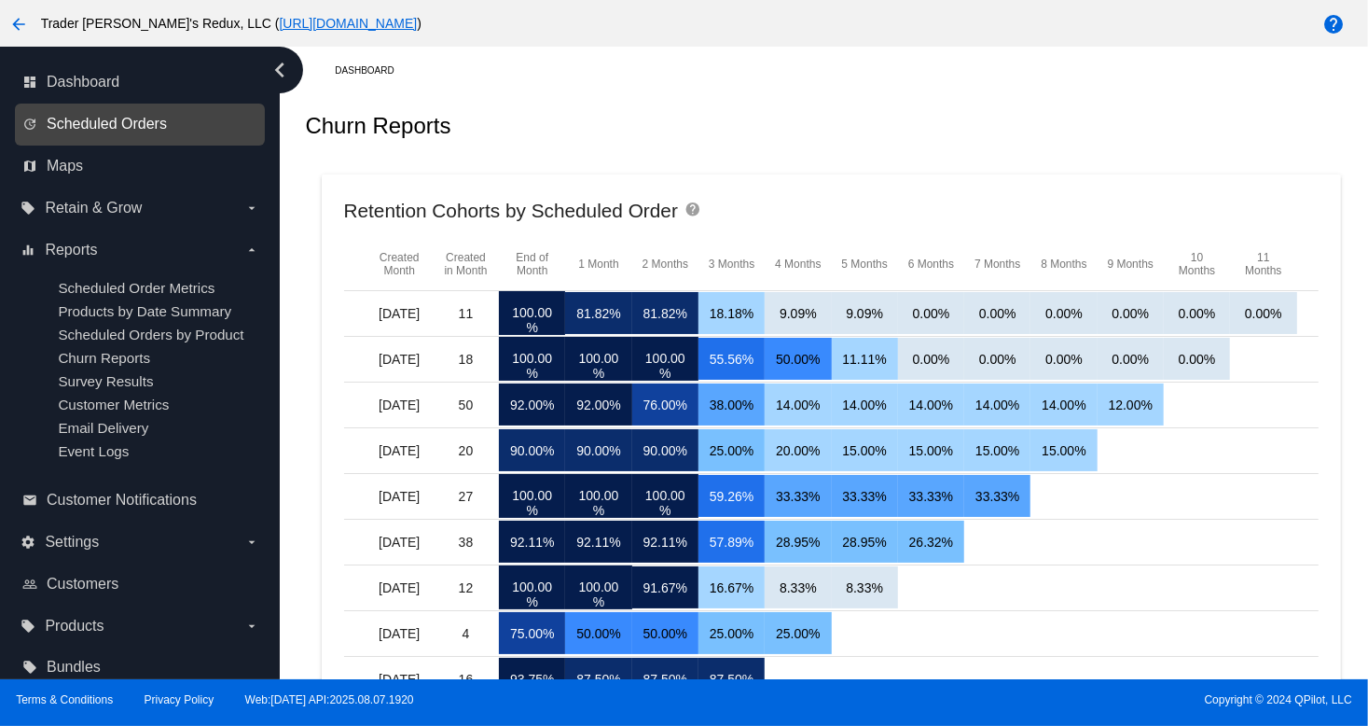
click at [153, 121] on span "Scheduled Orders" at bounding box center [107, 124] width 120 height 17
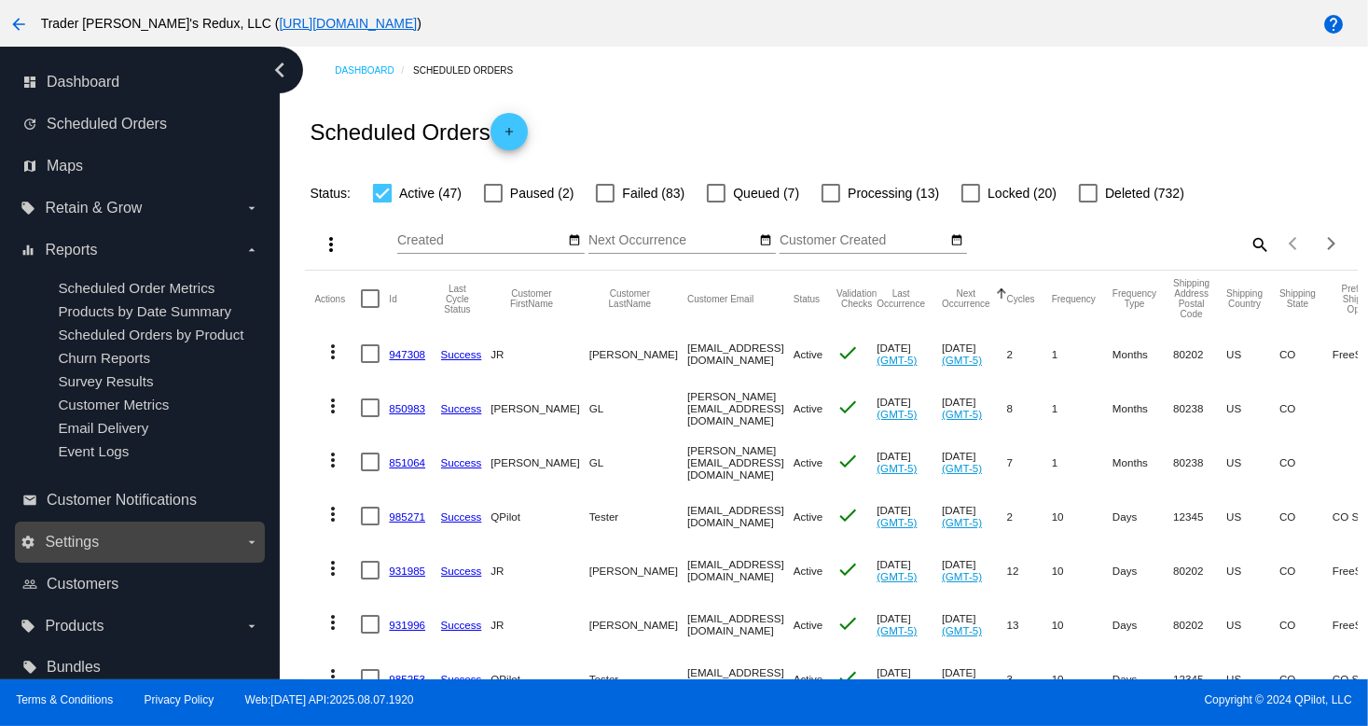
click at [105, 557] on label "settings Settings arrow_drop_down" at bounding box center [140, 542] width 238 height 30
click at [0, 0] on input "settings Settings arrow_drop_down" at bounding box center [0, 0] width 0 height 0
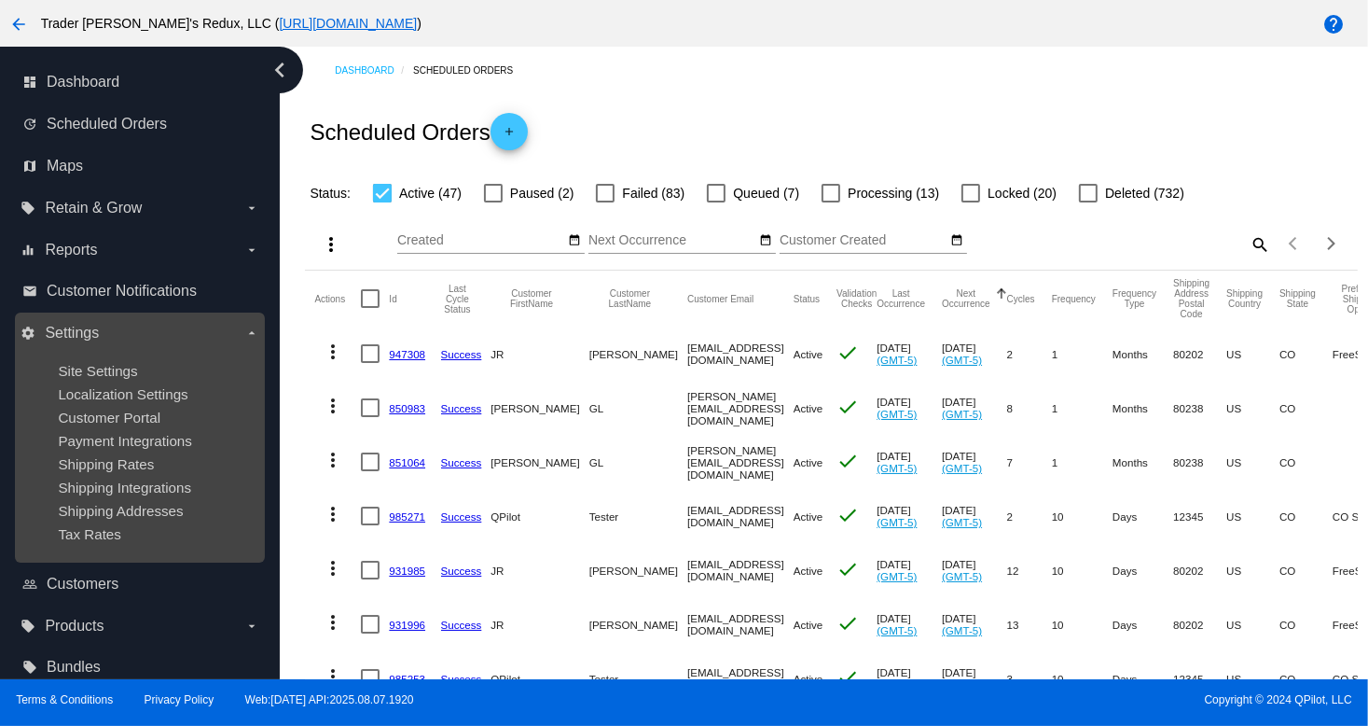
click at [133, 500] on ul "Site Settings Localization Settings Customer Portal Payment Integrations Shippi…" at bounding box center [140, 452] width 238 height 209
click at [145, 428] on ul "Site Settings Localization Settings Customer Portal Payment Integrations Shippi…" at bounding box center [140, 452] width 238 height 209
click at [162, 393] on span "Localization Settings" at bounding box center [123, 394] width 130 height 16
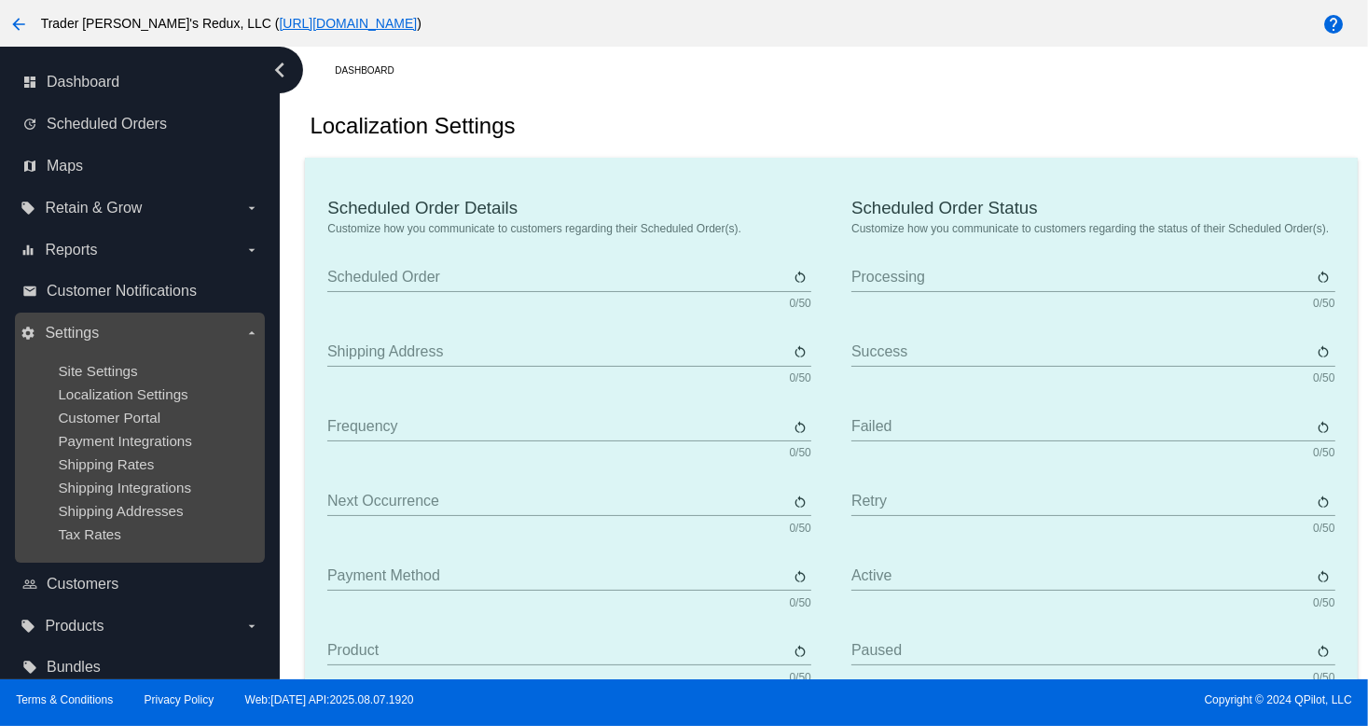
click at [187, 367] on div "Site Settings" at bounding box center [154, 371] width 193 height 16
type input "Scheduled Order"
type input "Shipping address"
type input "Frequency"
type input "Next occurrence"
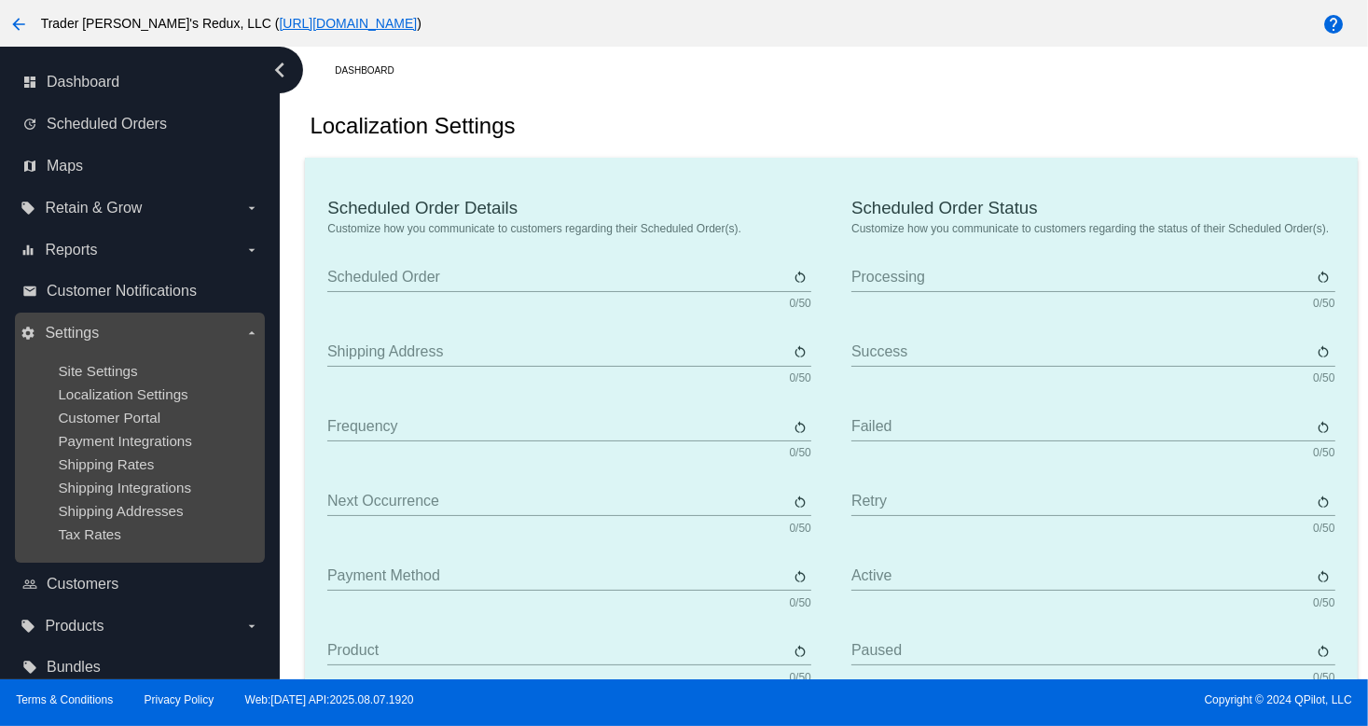
type input "Payment method"
type input "Product"
type input "Quantity"
type input "Price"
type input "Out of stock"
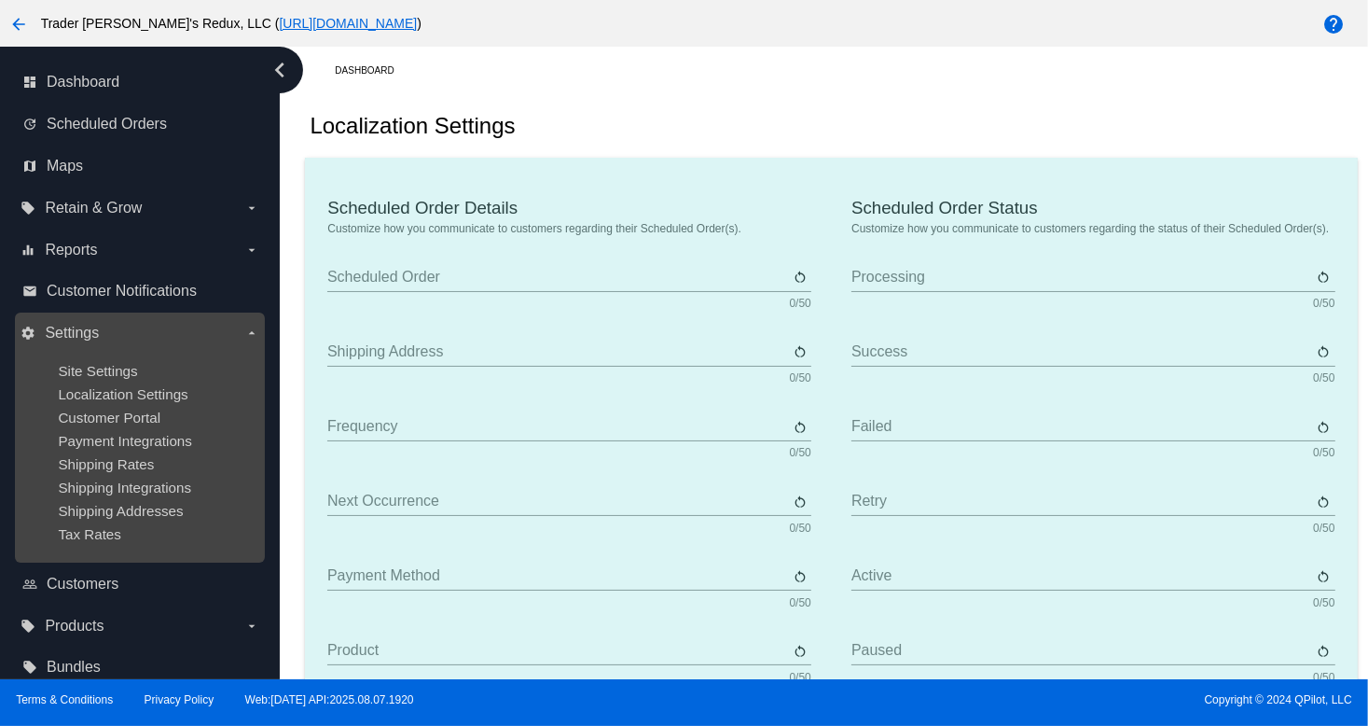
type input "Subtotal"
type input "Shipping"
type input "Tax"
type input "TBD"
type input "Total"
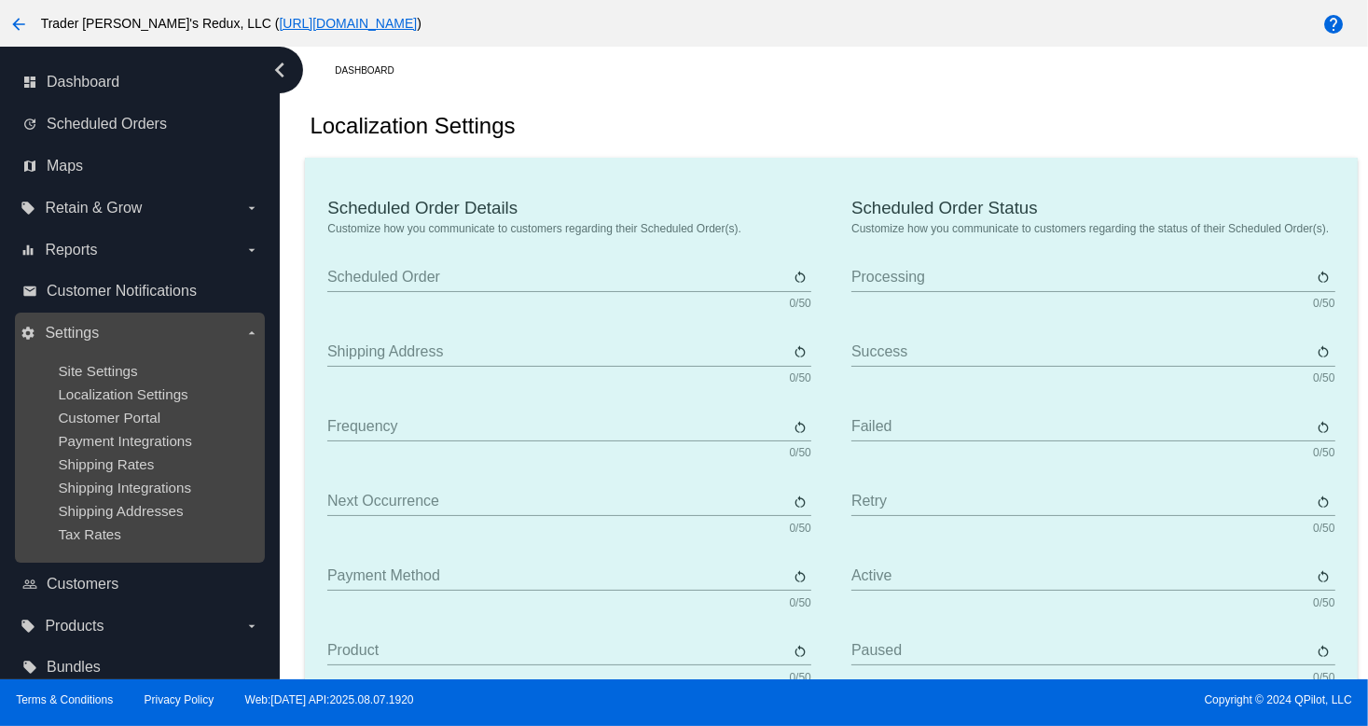
type input "No payment method"
type input "Subscribe"
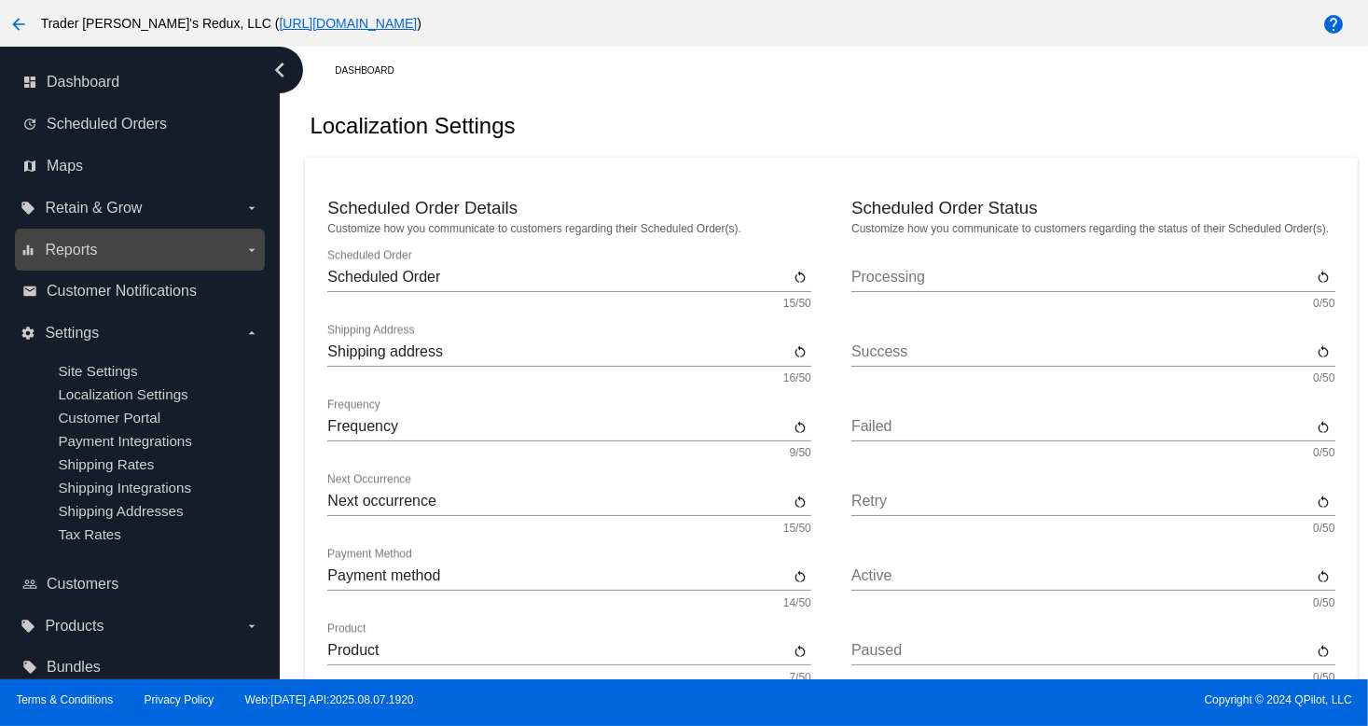
click at [119, 251] on label "equalizer Reports arrow_drop_down" at bounding box center [140, 250] width 238 height 30
click at [0, 0] on input "equalizer Reports arrow_drop_down" at bounding box center [0, 0] width 0 height 0
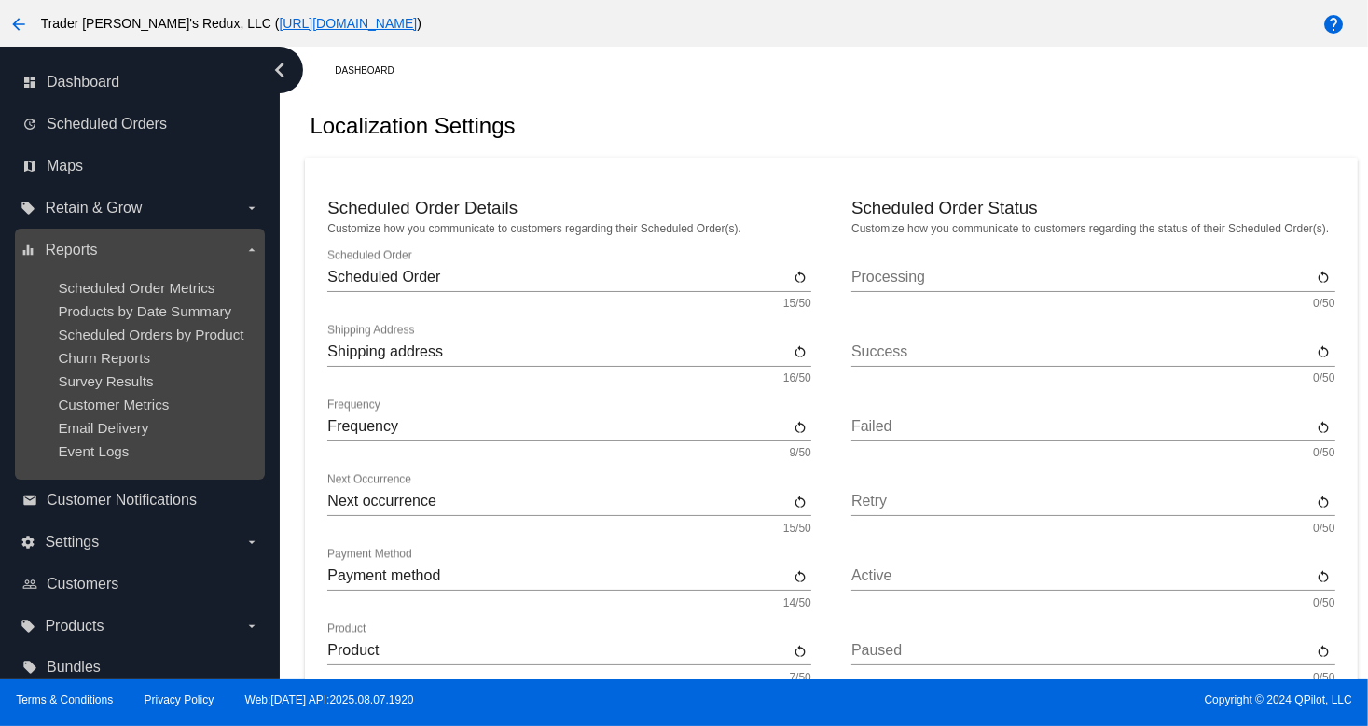
click at [140, 301] on ul "Scheduled Order Metrics Products by Date Summary Scheduled Orders by Product Ch…" at bounding box center [140, 369] width 238 height 209
click at [112, 318] on span "Products by Date Summary" at bounding box center [144, 311] width 173 height 16
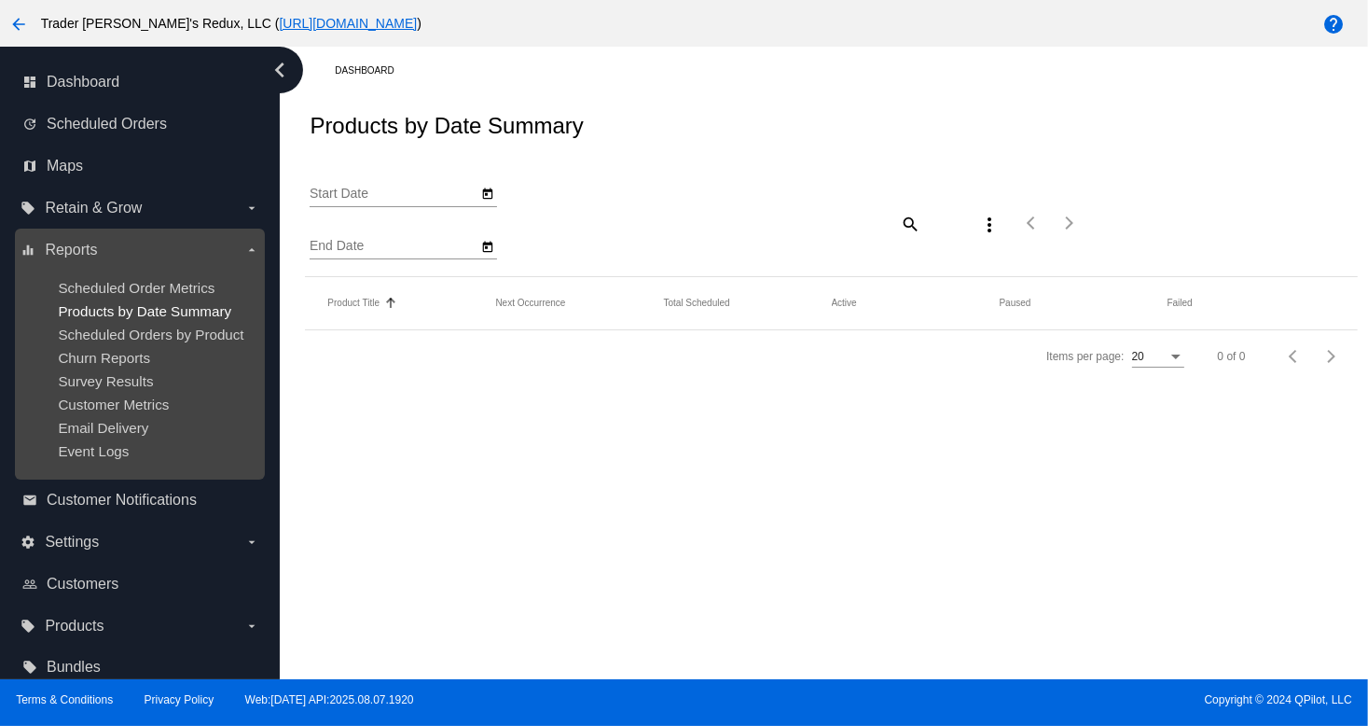
type input "[DATE]"
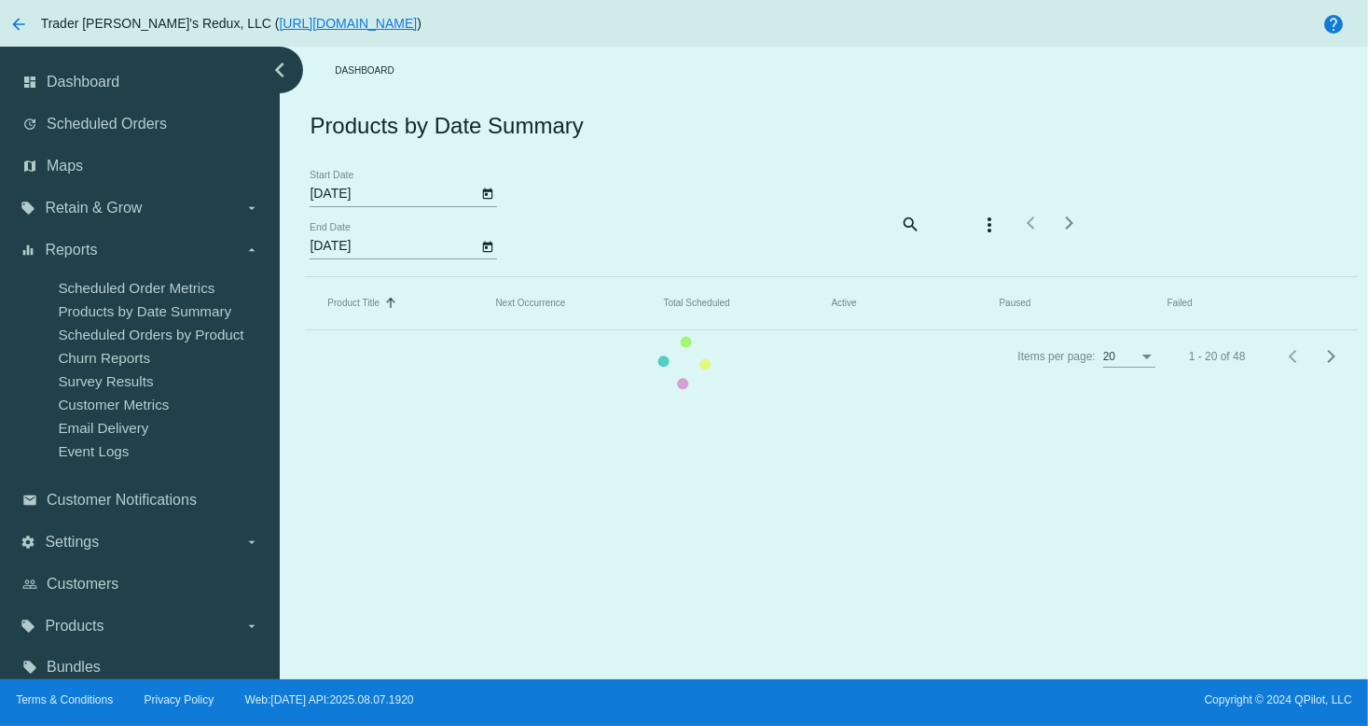
click at [305, 313] on mat-table "Product Title Sorted by Title ascending Next Occurrence Total Scheduled Active …" at bounding box center [831, 303] width 1052 height 53
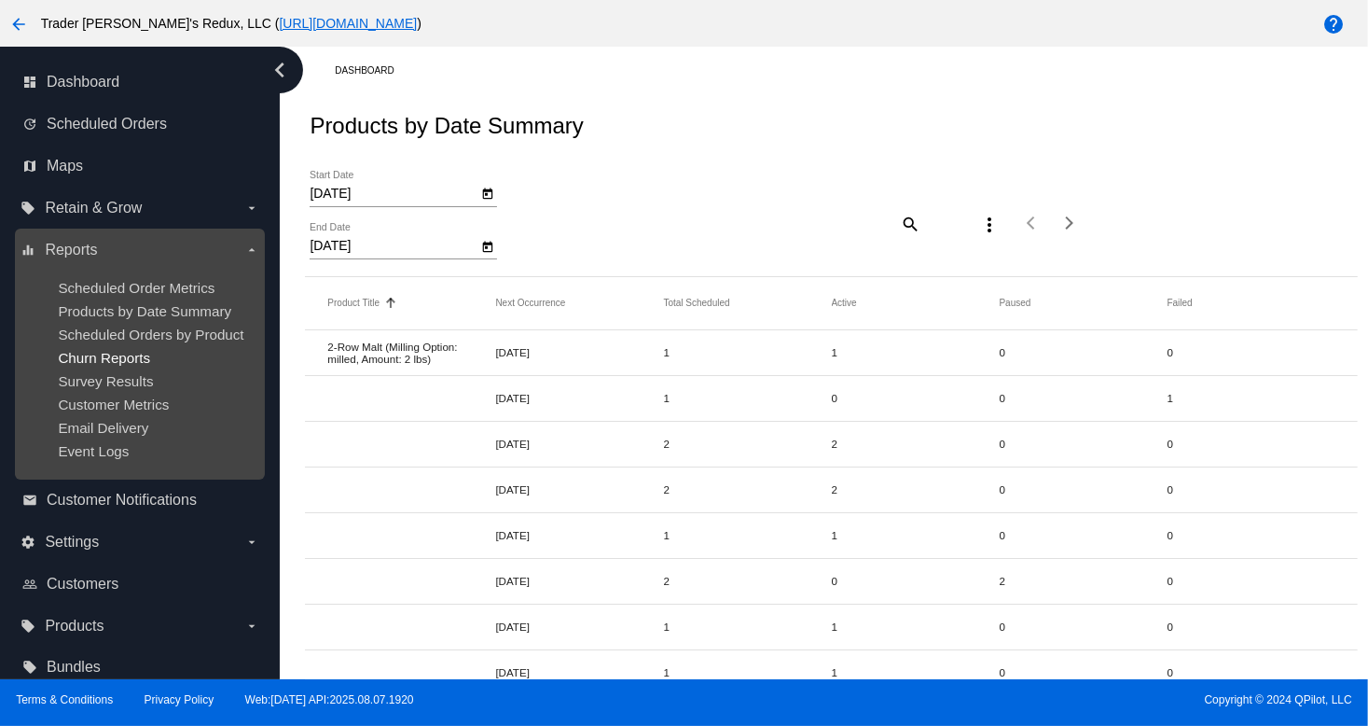
click at [61, 355] on span "Churn Reports" at bounding box center [104, 358] width 92 height 16
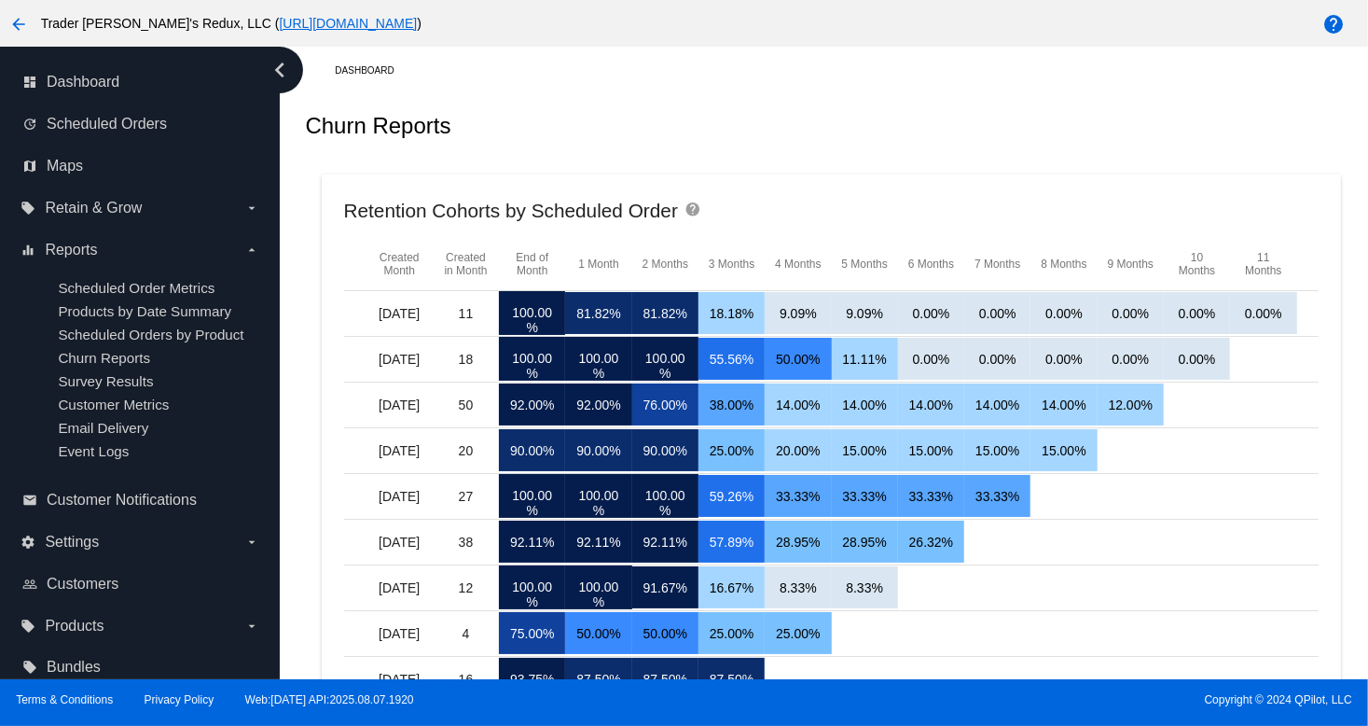
click at [97, 381] on span "Survey Results" at bounding box center [105, 381] width 95 height 16
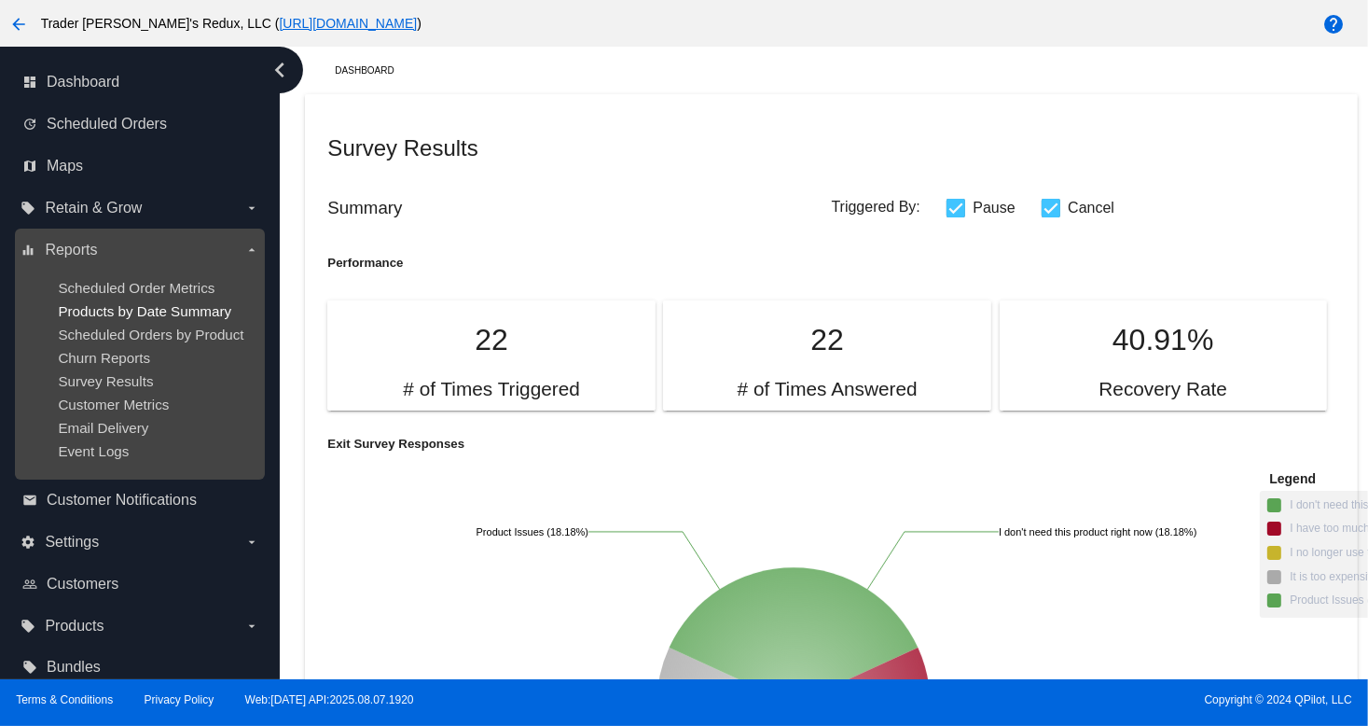
drag, startPoint x: 340, startPoint y: 263, endPoint x: 200, endPoint y: 316, distance: 150.5
drag, startPoint x: 47, startPoint y: 353, endPoint x: 77, endPoint y: 374, distance: 37.5
click at [46, 354] on ul "Scheduled Order Metrics Products by Date Summary Scheduled Orders by Product Ch…" at bounding box center [140, 369] width 238 height 209
click at [90, 381] on span "Survey Results" at bounding box center [105, 381] width 95 height 16
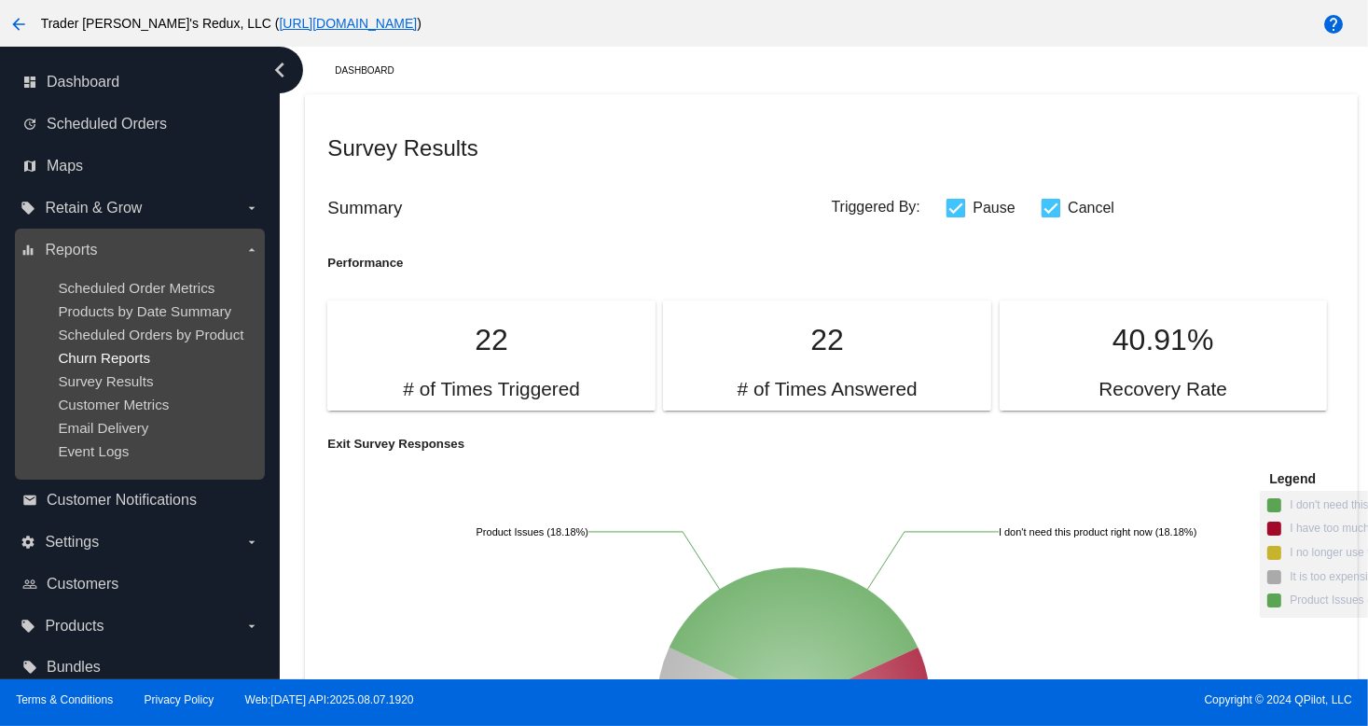
click at [103, 353] on span "Churn Reports" at bounding box center [104, 358] width 92 height 16
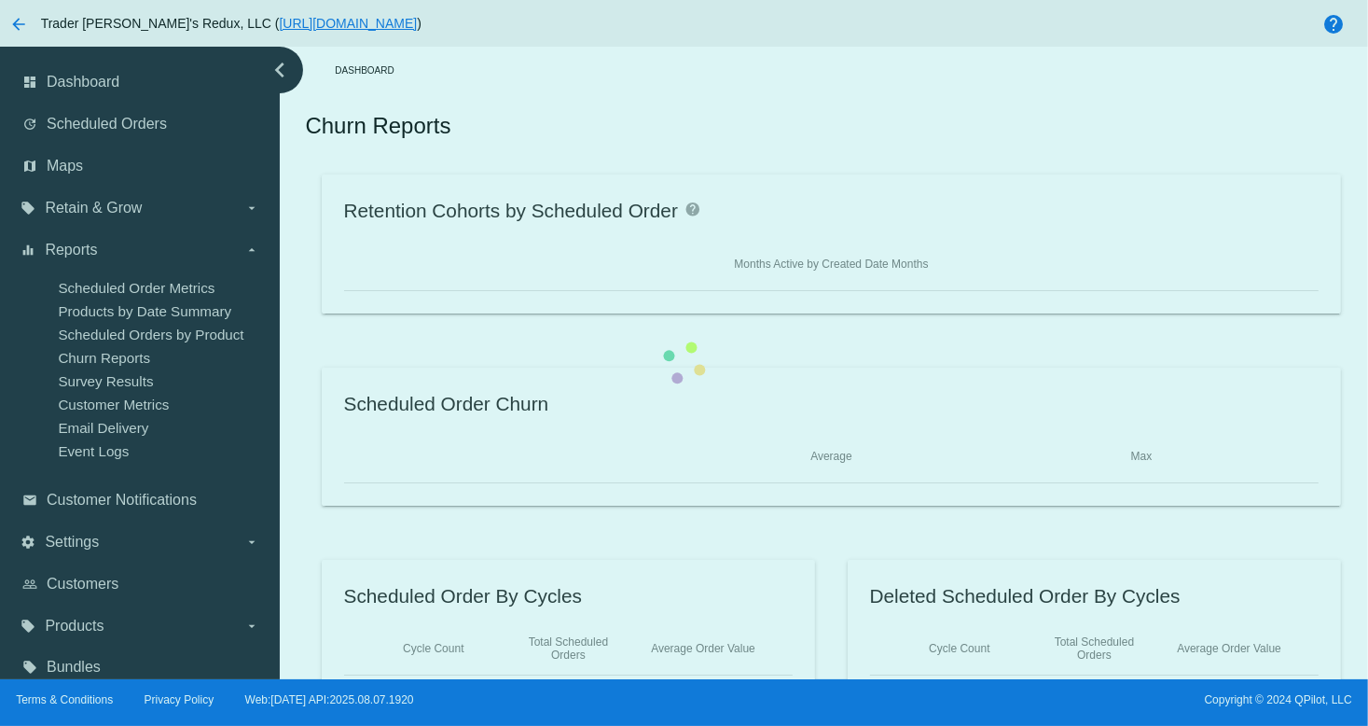
drag, startPoint x: 88, startPoint y: 431, endPoint x: 578, endPoint y: 470, distance: 492.1
click at [305, 434] on div "Retention Cohorts by Scheduled Order help Months Active by Created Date Months …" at bounding box center [831, 435] width 1052 height 523
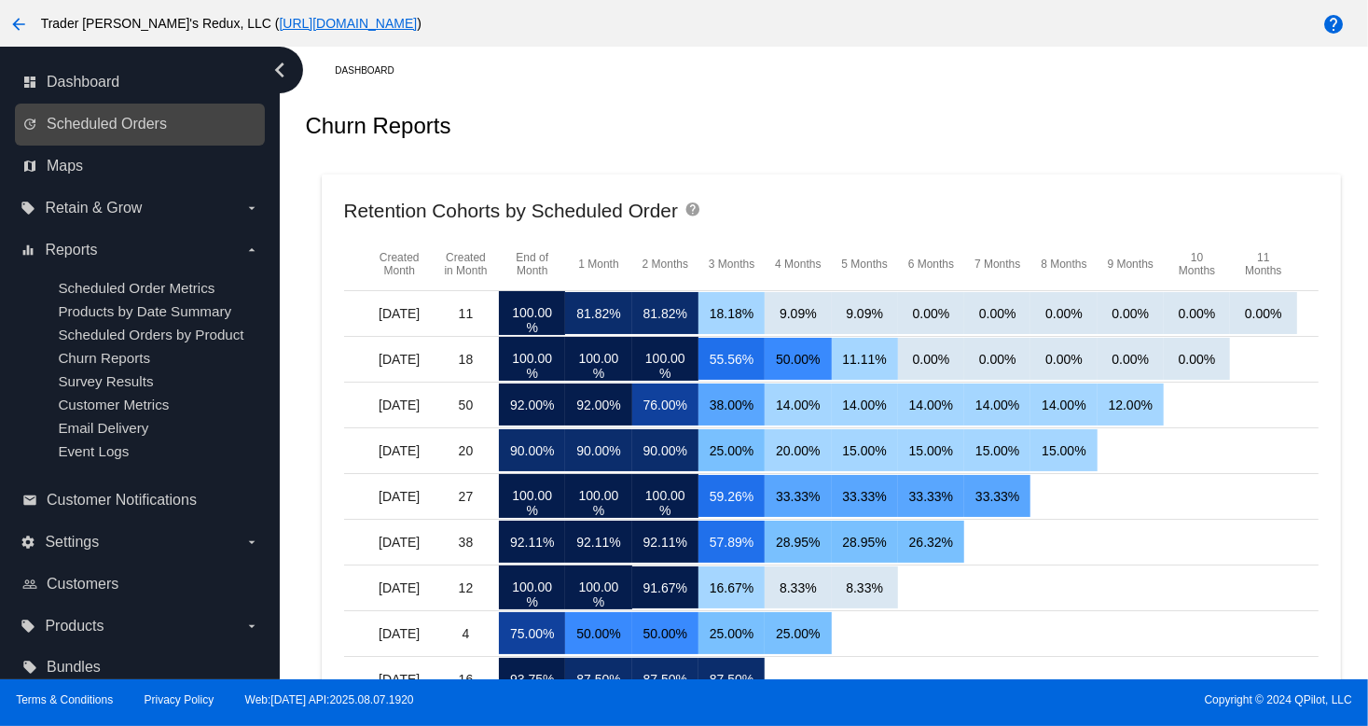
click at [48, 143] on div "update Scheduled Orders" at bounding box center [140, 125] width 250 height 42
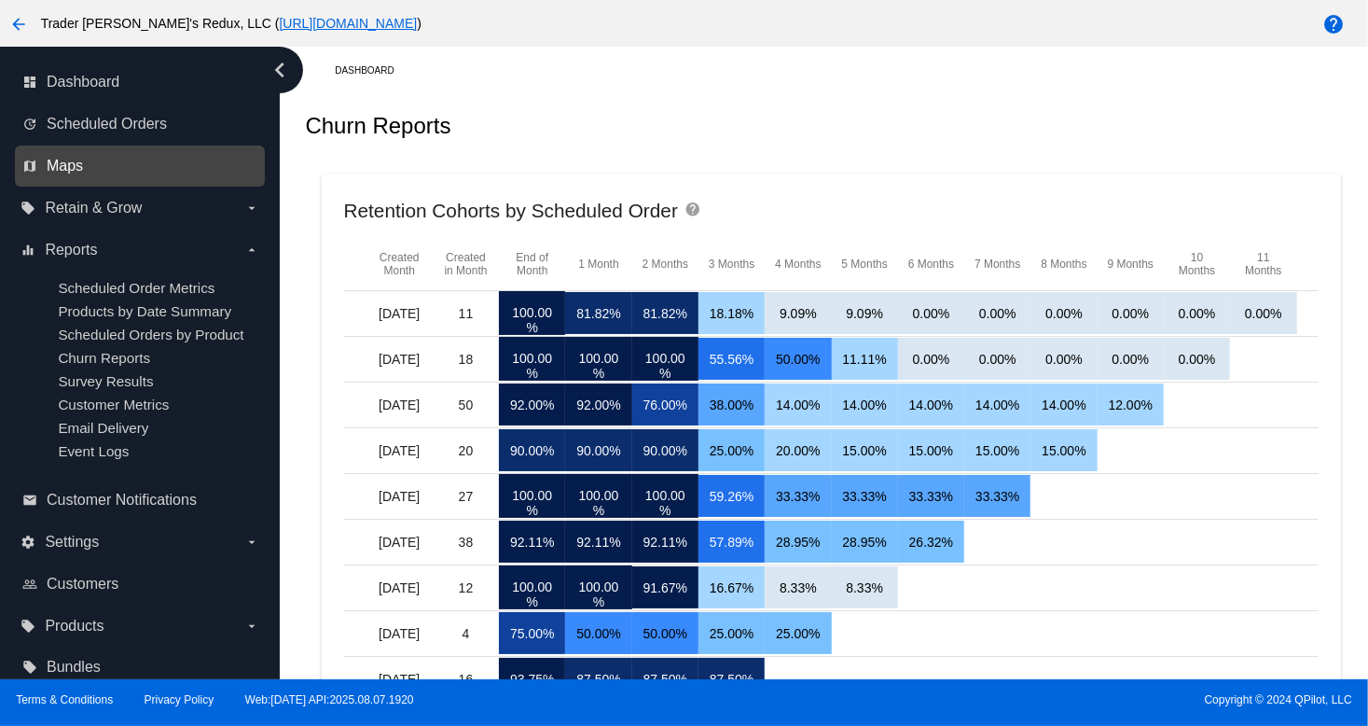
click at [61, 159] on span "Maps" at bounding box center [65, 166] width 36 height 17
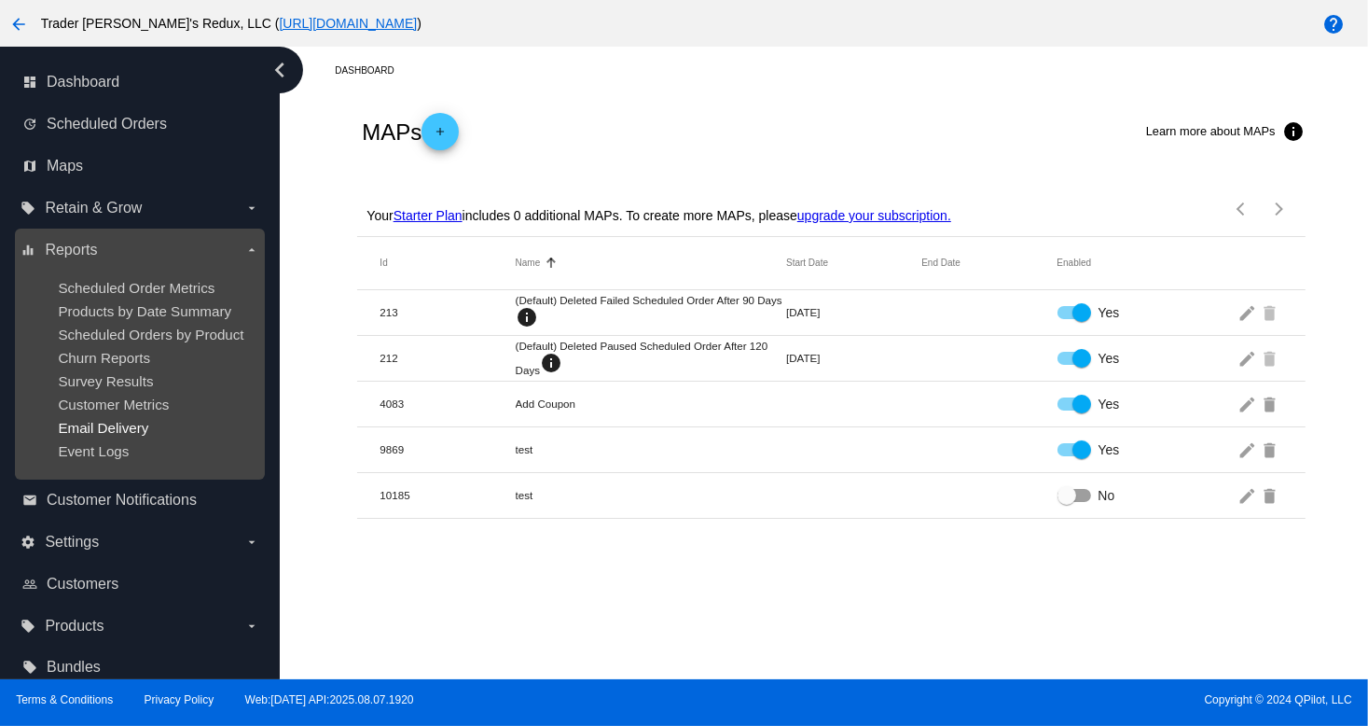
click at [140, 430] on span "Email Delivery" at bounding box center [103, 428] width 90 height 16
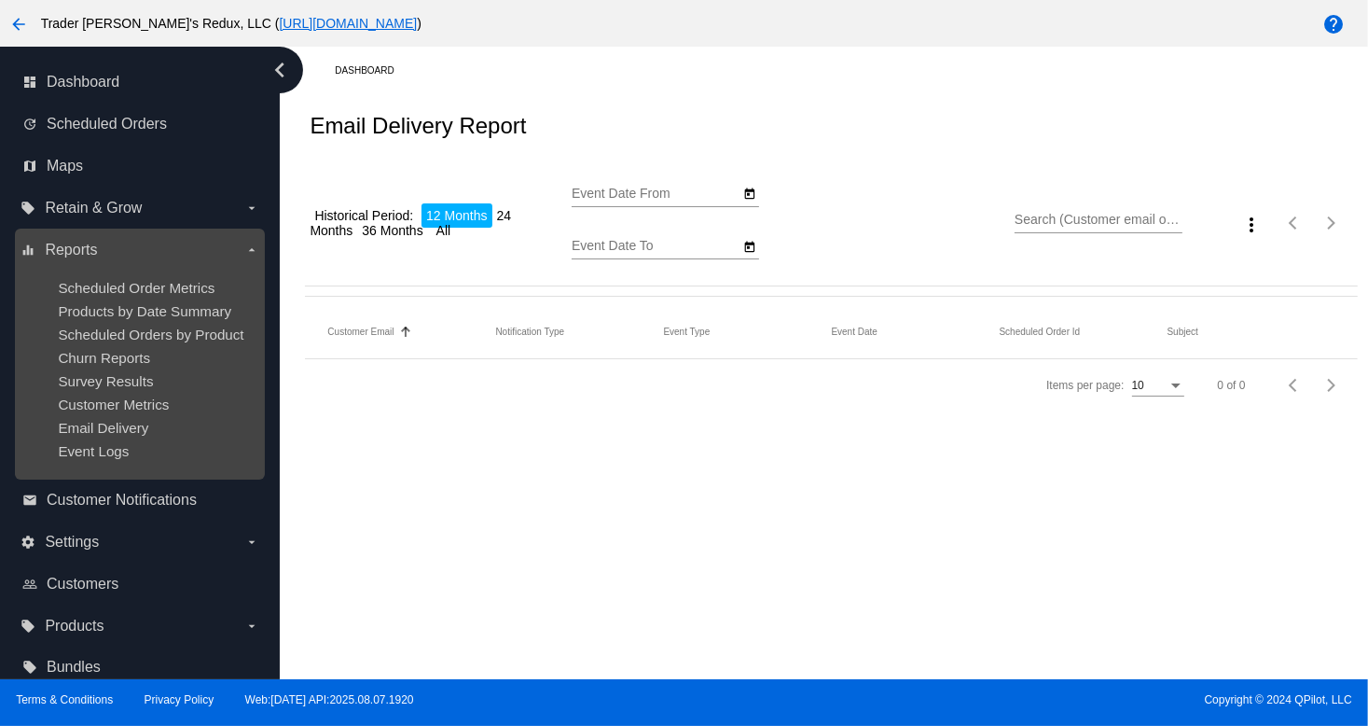
drag, startPoint x: 145, startPoint y: 369, endPoint x: 155, endPoint y: 327, distance: 43.0
click at [145, 367] on ul "Scheduled Order Metrics Products by Date Summary Scheduled Orders by Product Ch…" at bounding box center [140, 369] width 238 height 209
click at [158, 298] on ul "Scheduled Order Metrics Products by Date Summary Scheduled Orders by Product Ch…" at bounding box center [140, 369] width 238 height 209
type input "[DATE]"
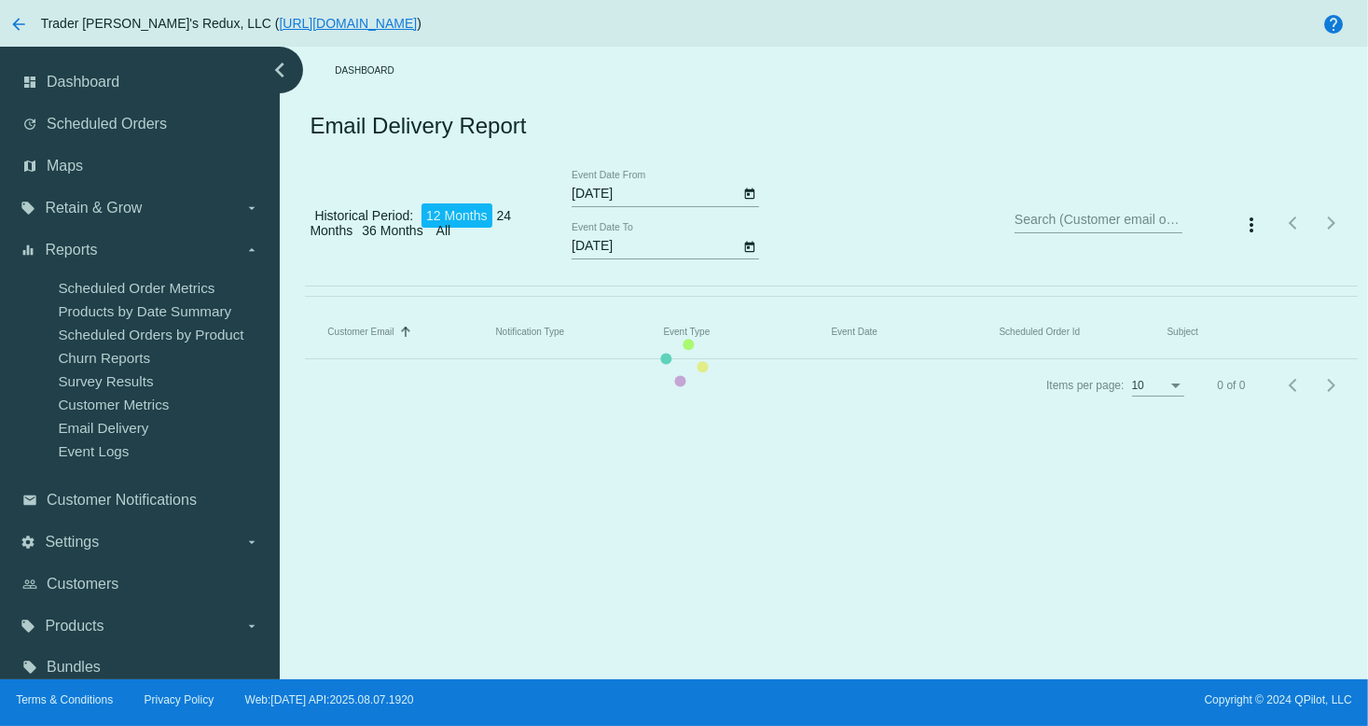
click at [171, 259] on div "chevron_left dashboard Dashboard update Scheduled Orders map Maps local_offer R…" at bounding box center [684, 363] width 1368 height 632
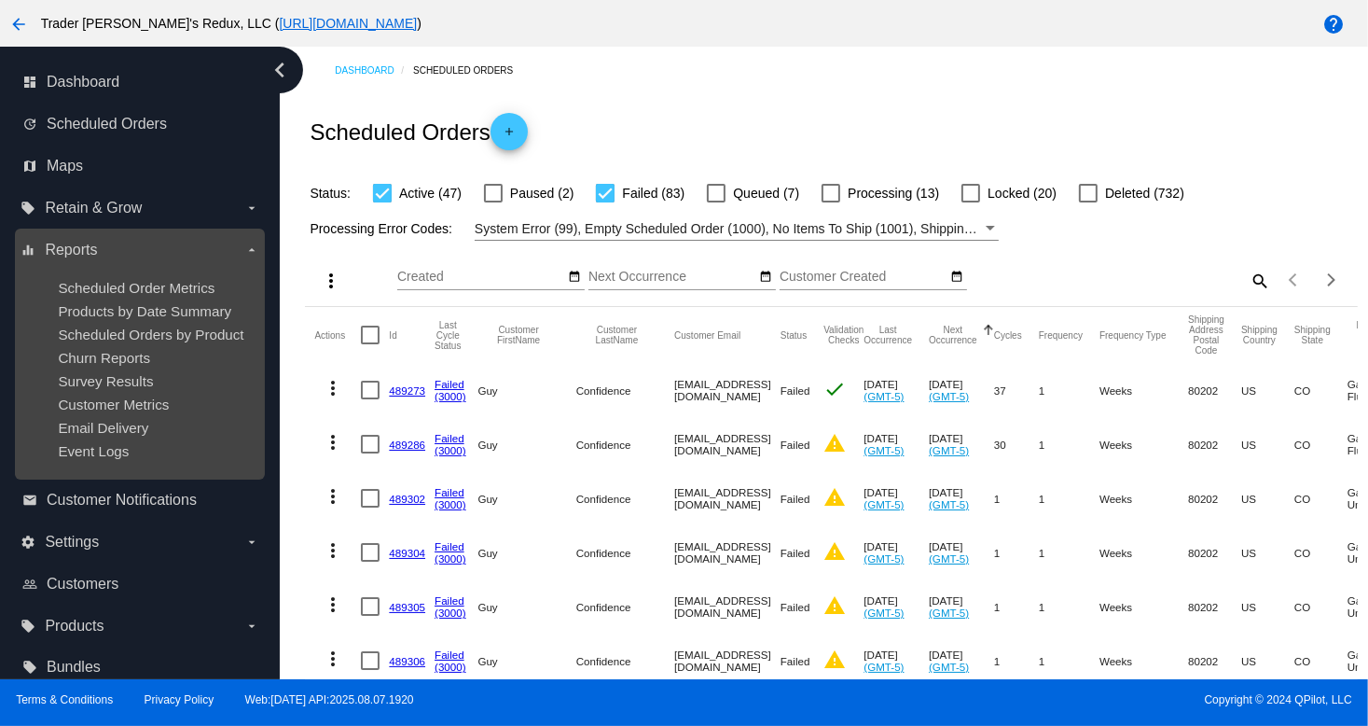
click at [153, 296] on ul "Scheduled Order Metrics Products by Date Summary Scheduled Orders by Product Ch…" at bounding box center [140, 369] width 238 height 209
click at [104, 369] on ul "Scheduled Order Metrics Products by Date Summary Scheduled Orders by Product Ch…" at bounding box center [140, 369] width 238 height 209
click at [112, 378] on span "Survey Results" at bounding box center [105, 381] width 95 height 16
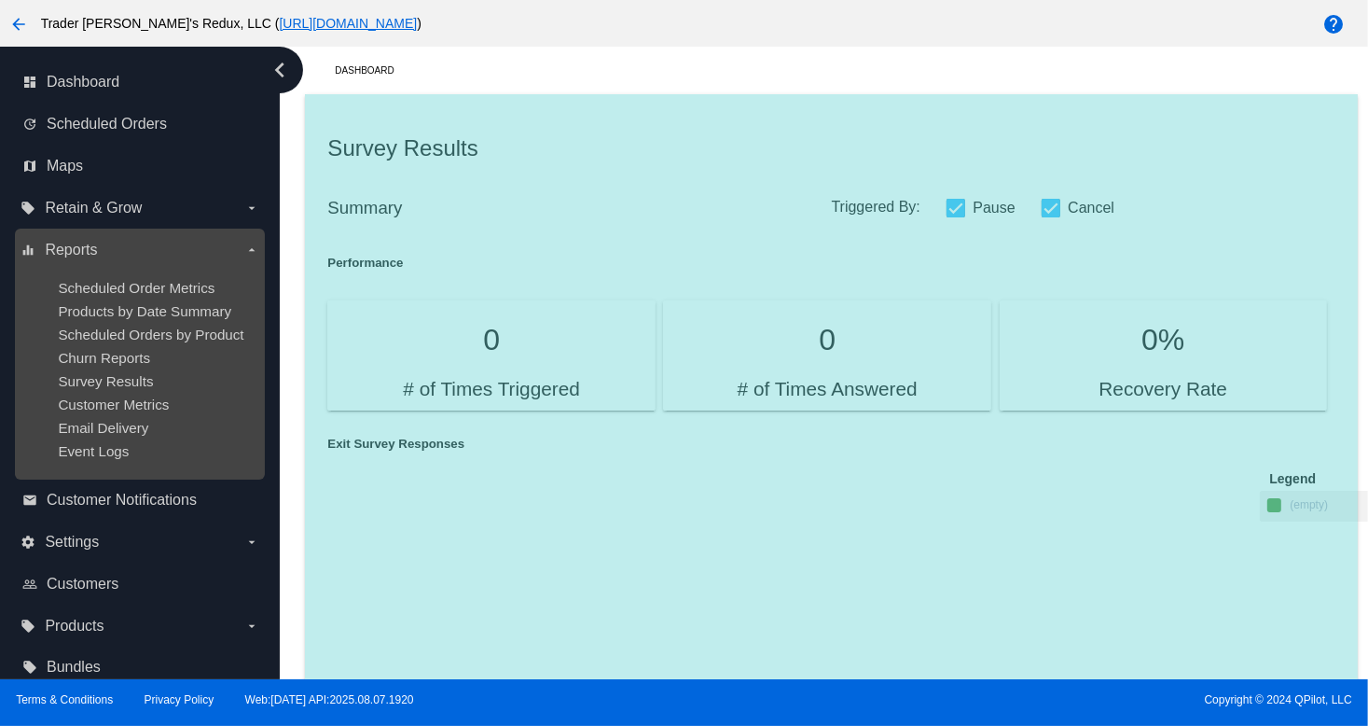
click at [109, 347] on ul "Scheduled Order Metrics Products by Date Summary Scheduled Orders by Product Ch…" at bounding box center [140, 369] width 238 height 209
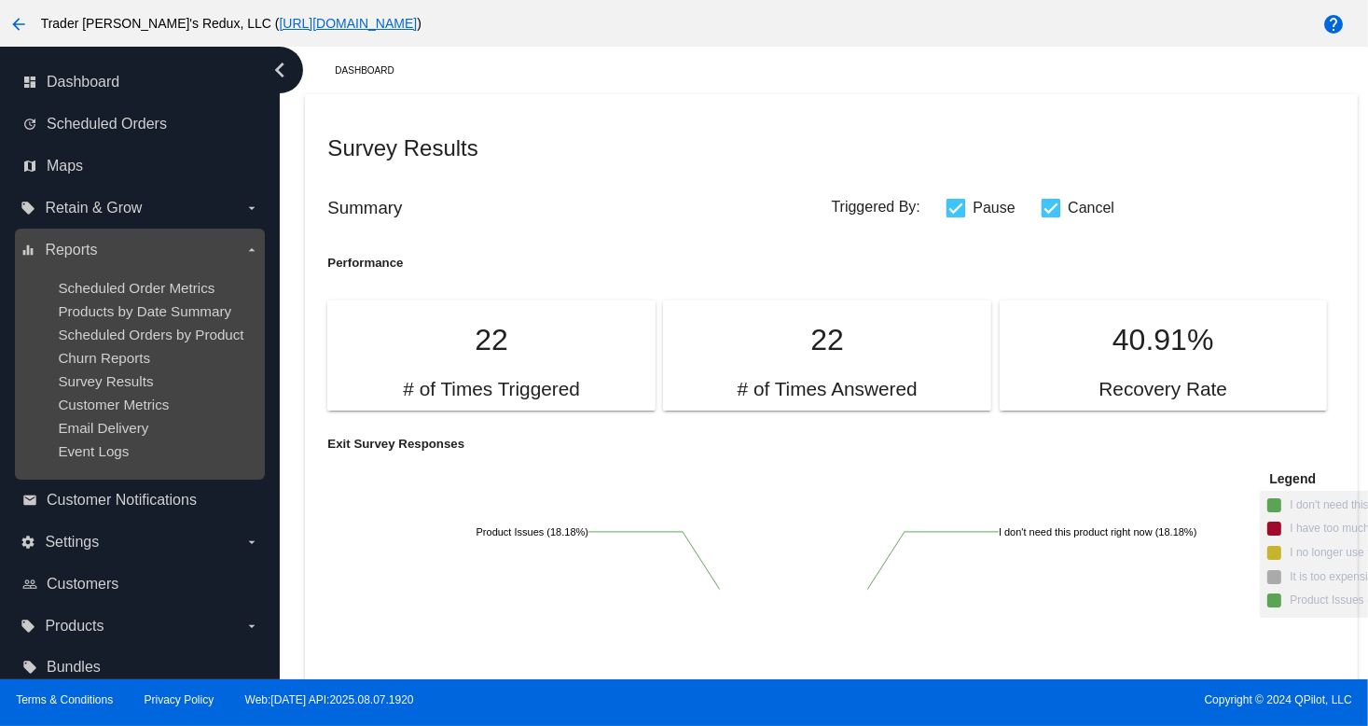
click at [127, 366] on div "Churn Reports" at bounding box center [154, 358] width 193 height 16
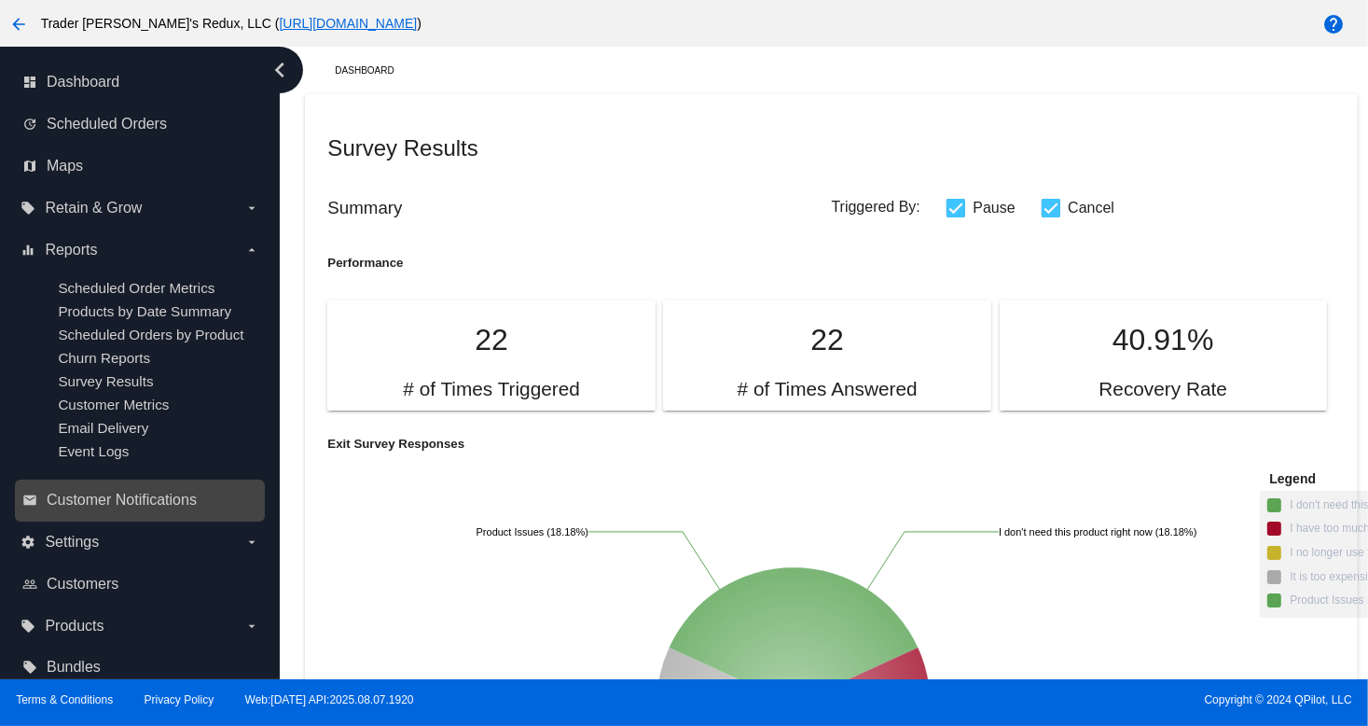
click at [45, 486] on div "email Customer Notifications" at bounding box center [140, 500] width 250 height 42
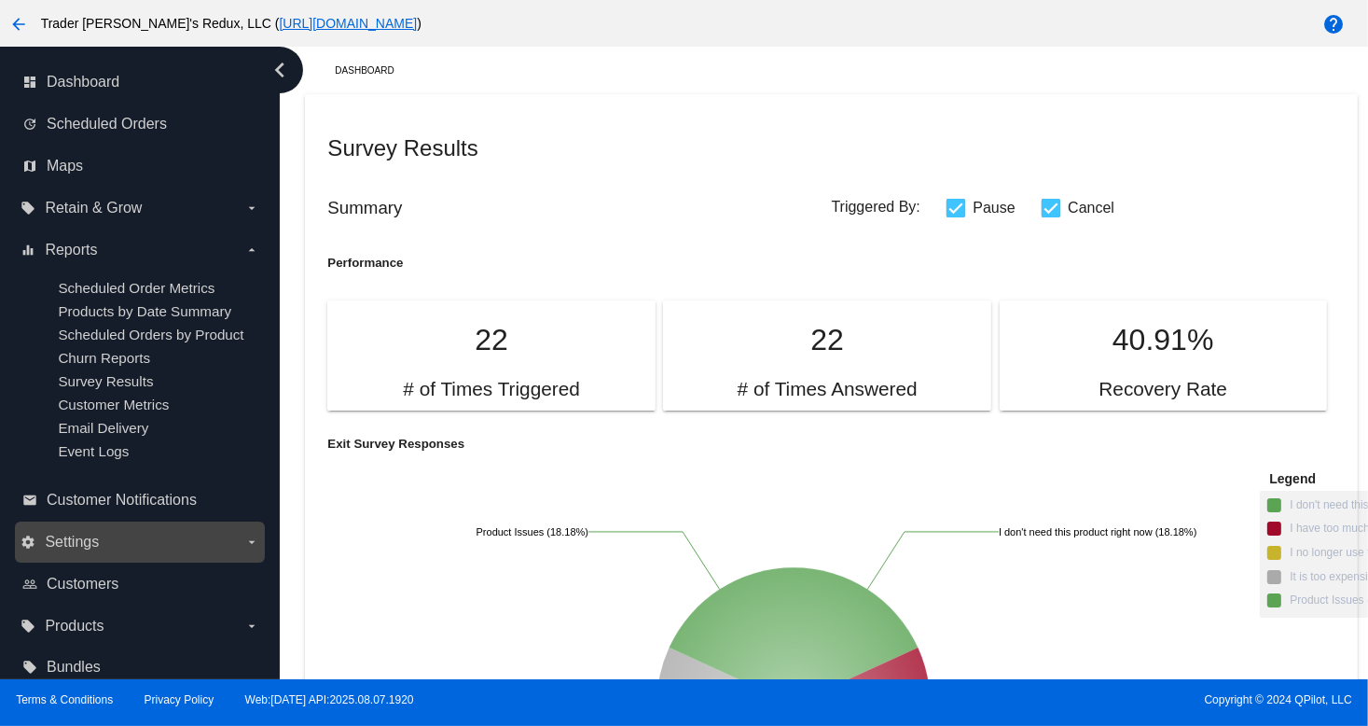
drag, startPoint x: 56, startPoint y: 507, endPoint x: 61, endPoint y: 561, distance: 53.4
click at [56, 508] on span "Customer Notifications" at bounding box center [122, 499] width 150 height 17
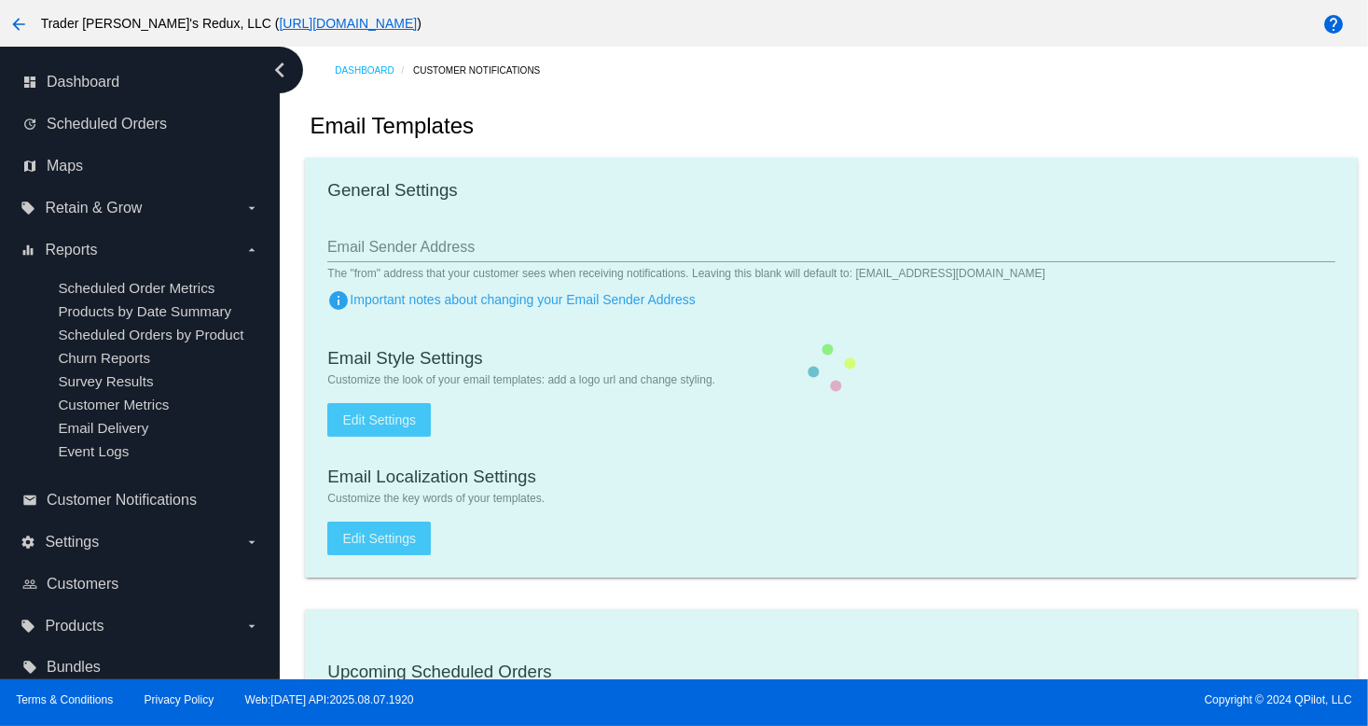
checkbox input "true"
type input "1"
checkbox input "true"
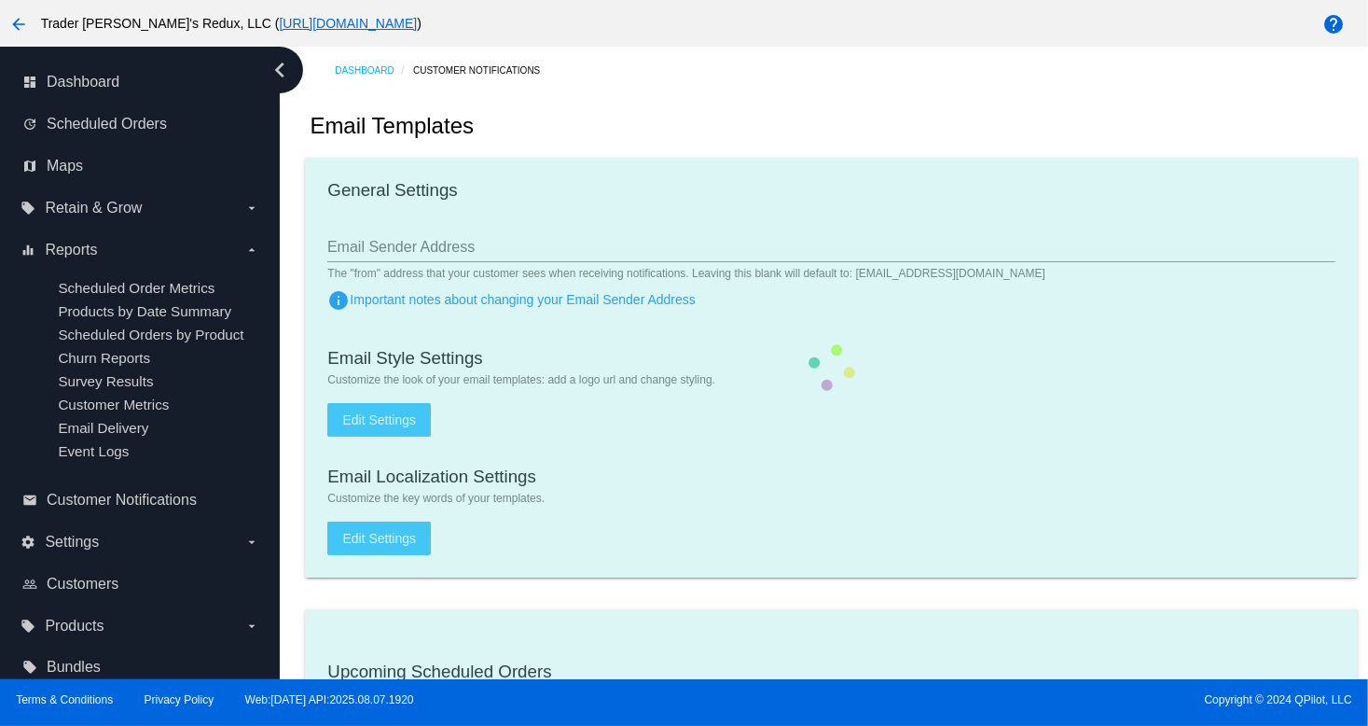
checkbox input "true"
type input "[EMAIL_ADDRESS][DOMAIN_NAME]"
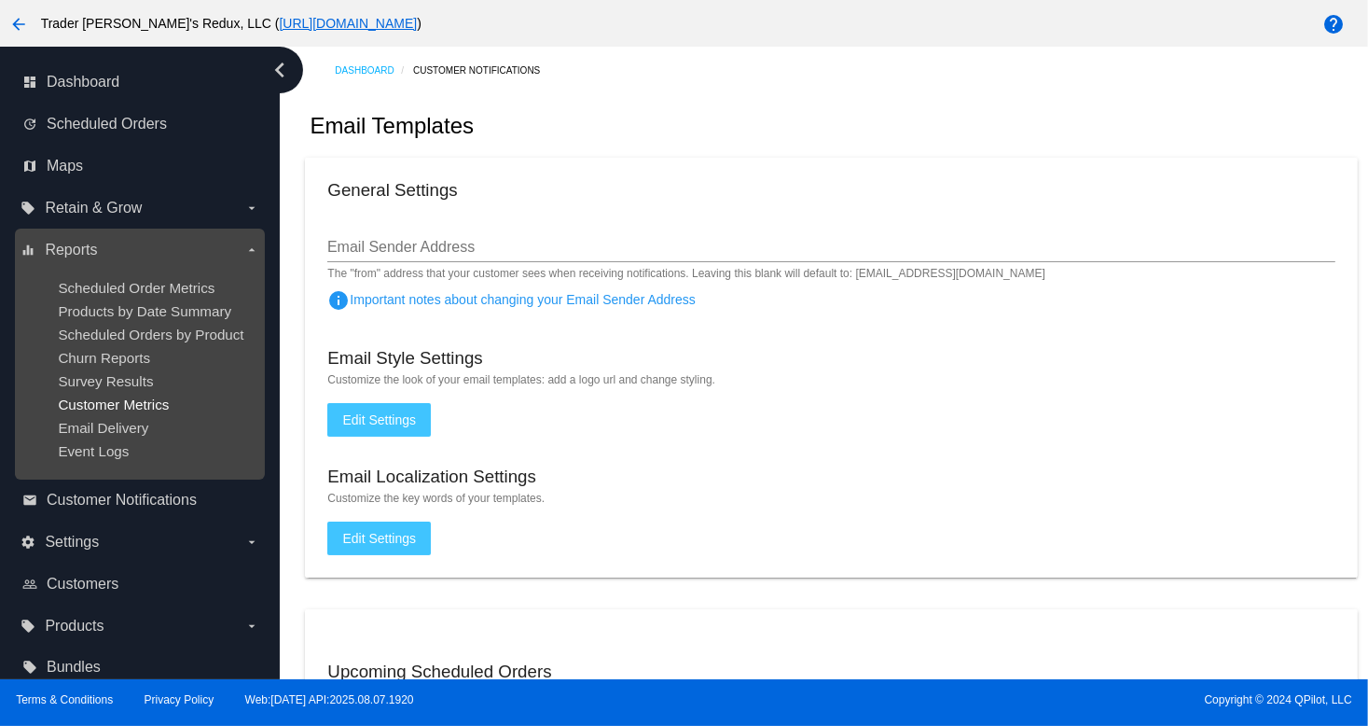
click at [116, 405] on span "Customer Metrics" at bounding box center [113, 404] width 111 height 16
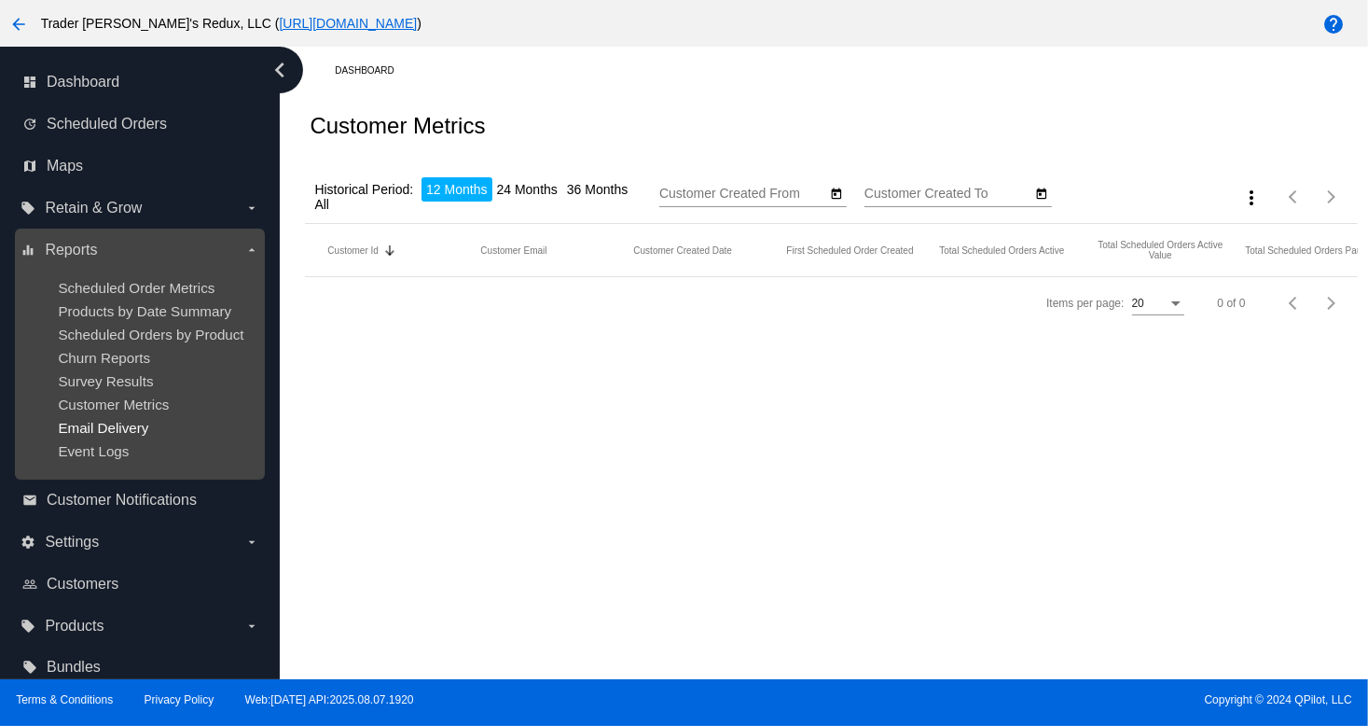
click at [125, 436] on span "Email Delivery" at bounding box center [103, 428] width 90 height 16
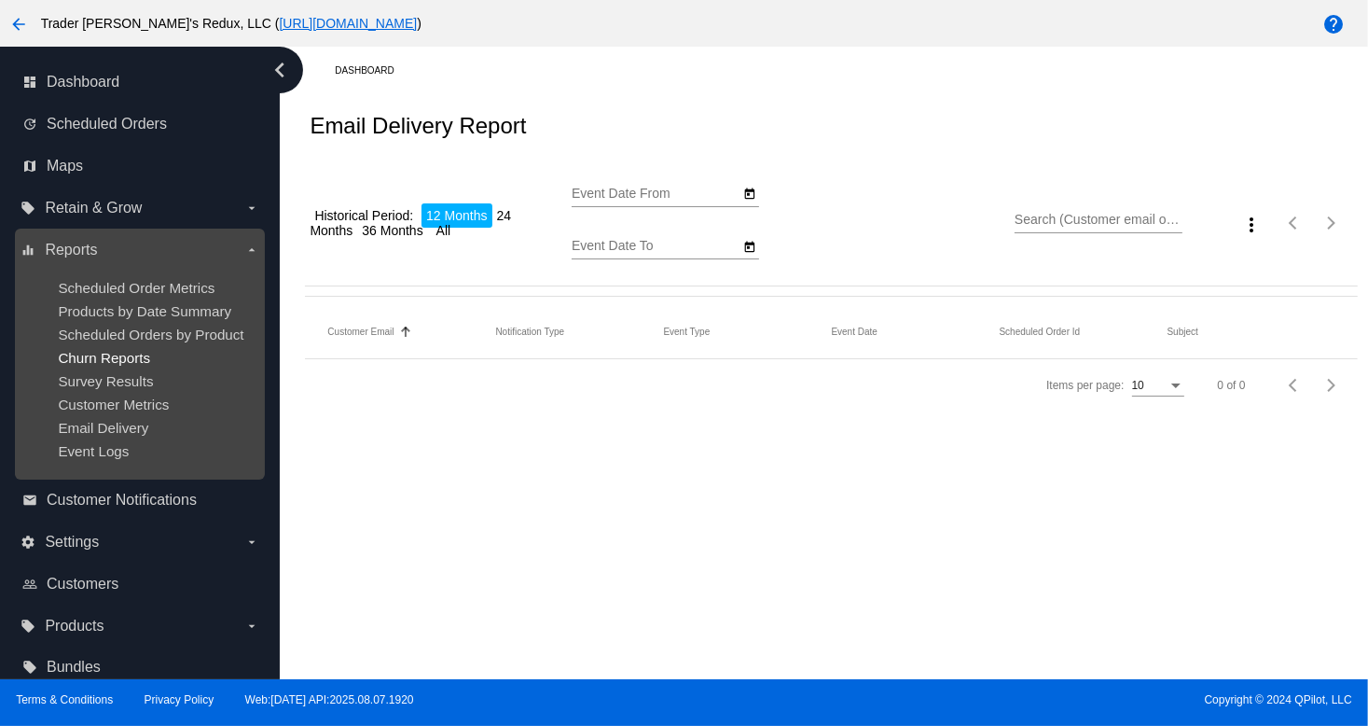
click at [112, 361] on span "Churn Reports" at bounding box center [104, 358] width 92 height 16
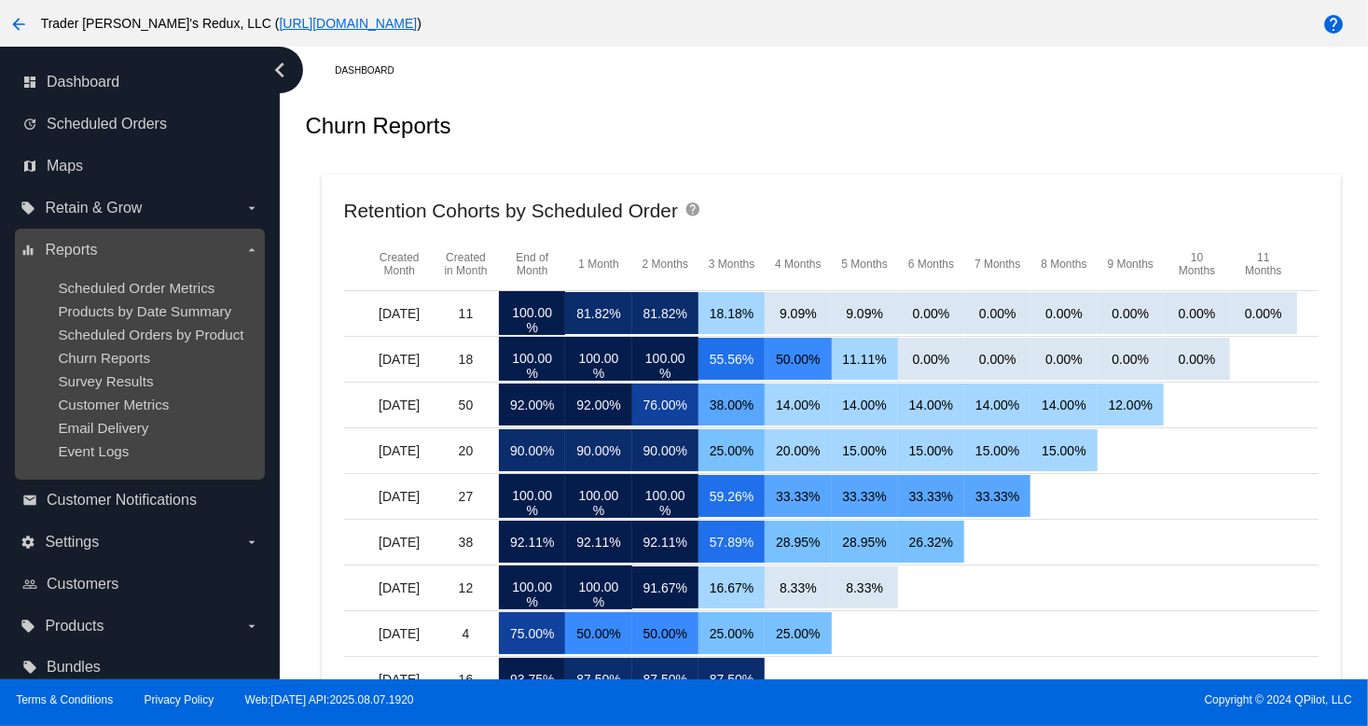
click at [151, 300] on ul "Scheduled Order Metrics Products by Date Summary Scheduled Orders by Product Ch…" at bounding box center [140, 369] width 238 height 209
click at [153, 278] on ul "Scheduled Order Metrics Products by Date Summary Scheduled Orders by Product Ch…" at bounding box center [140, 369] width 238 height 209
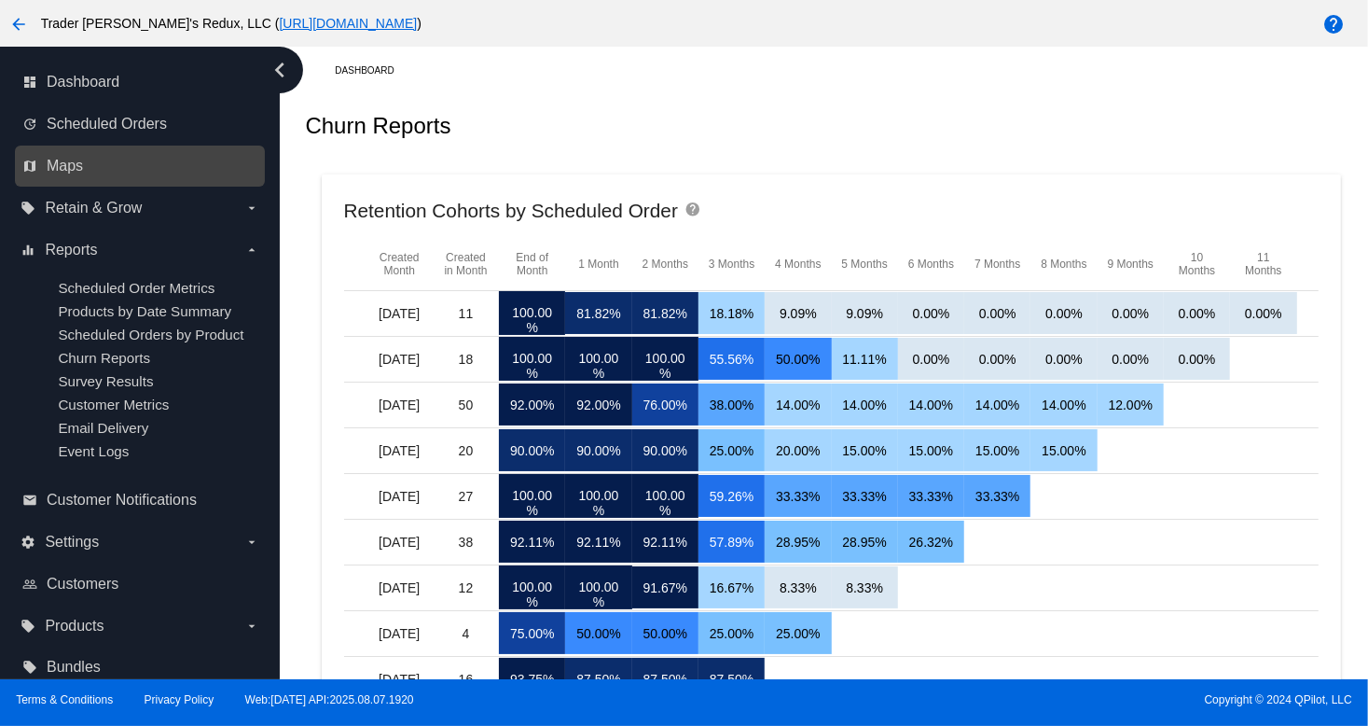
click at [98, 164] on link "map Maps" at bounding box center [140, 166] width 237 height 30
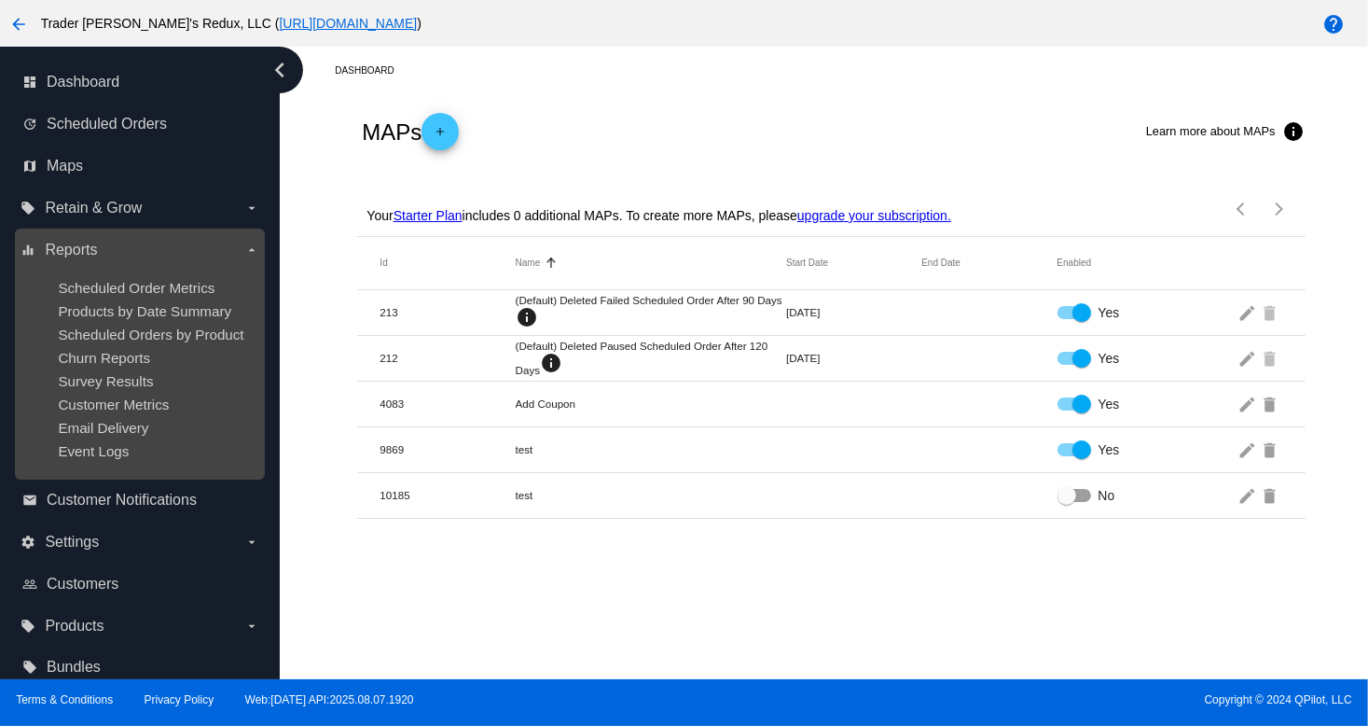
drag, startPoint x: 343, startPoint y: 197, endPoint x: 209, endPoint y: 232, distance: 138.9
click at [312, 201] on app-dashboard-maps "MAPs add Learn more about MAPs info Your Starter Plan includes 0 additional MAP…" at bounding box center [831, 306] width 1052 height 424
click at [63, 389] on span "Survey Results" at bounding box center [105, 381] width 95 height 16
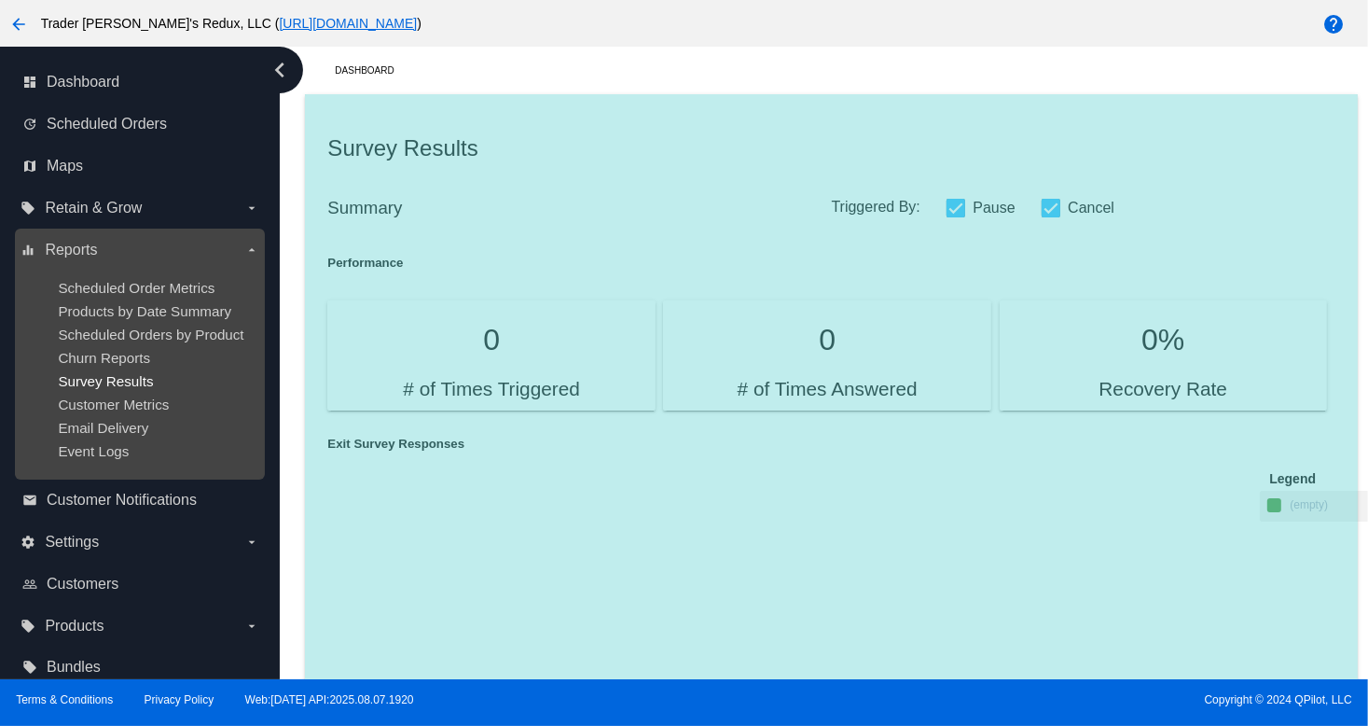
click at [101, 385] on span "Survey Results" at bounding box center [105, 381] width 95 height 16
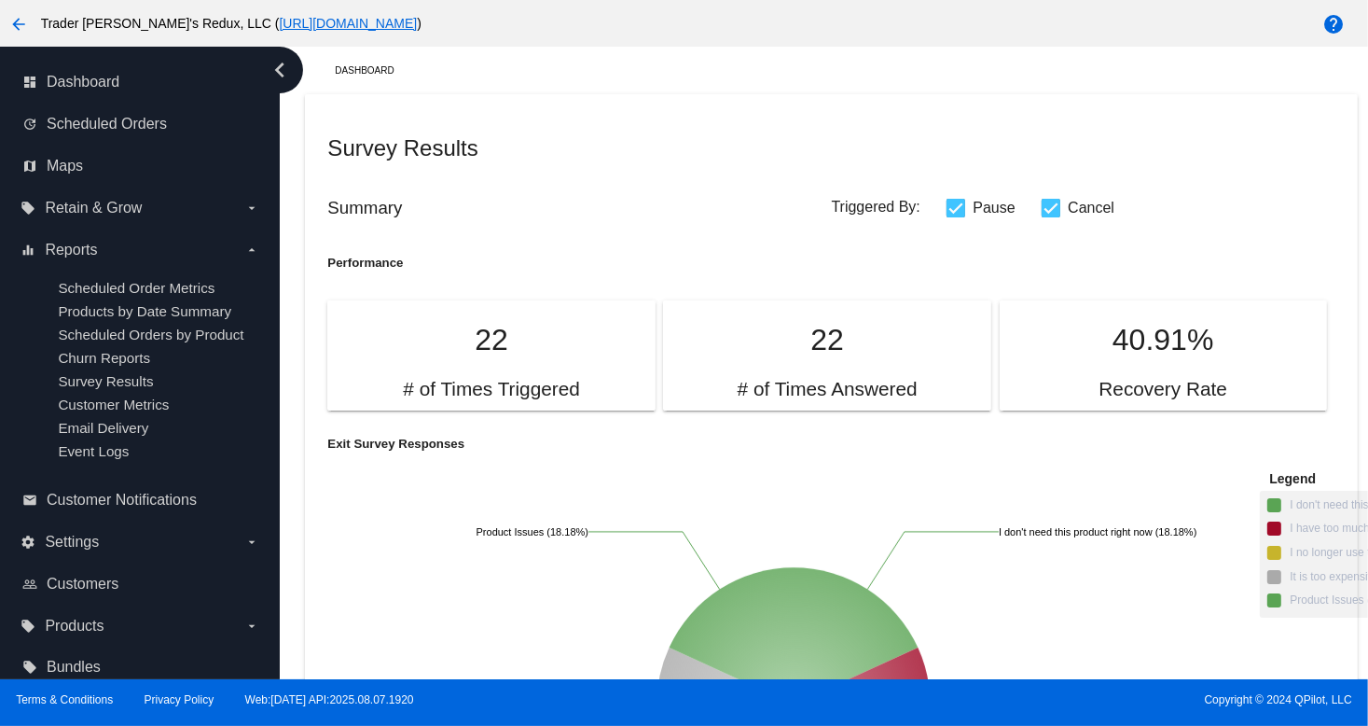
drag, startPoint x: 798, startPoint y: 299, endPoint x: 738, endPoint y: 289, distance: 61.5
click at [787, 298] on article "22 # of Times Answered" at bounding box center [831, 346] width 336 height 110
click at [82, 154] on link "map Maps" at bounding box center [140, 166] width 237 height 30
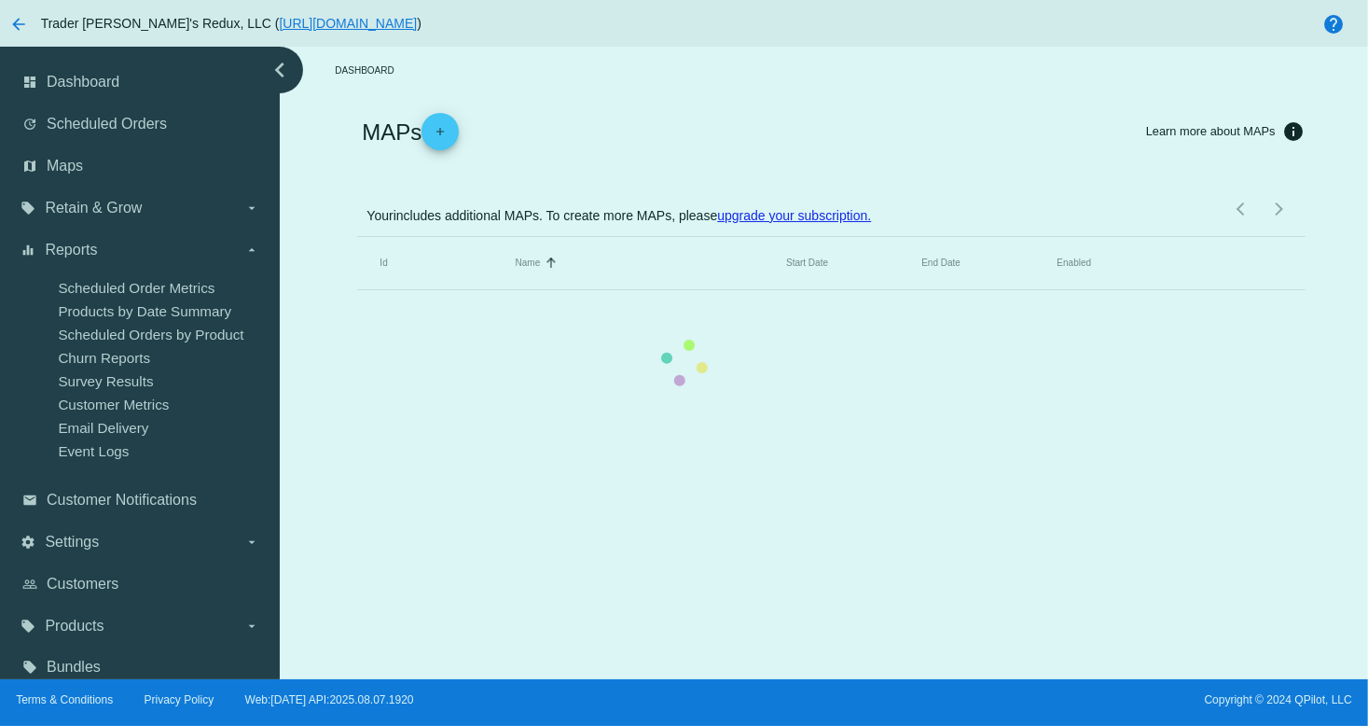
click at [357, 237] on mat-table "Id Name Sorted by Name ascending Start Date End Date Enabled" at bounding box center [831, 263] width 948 height 53
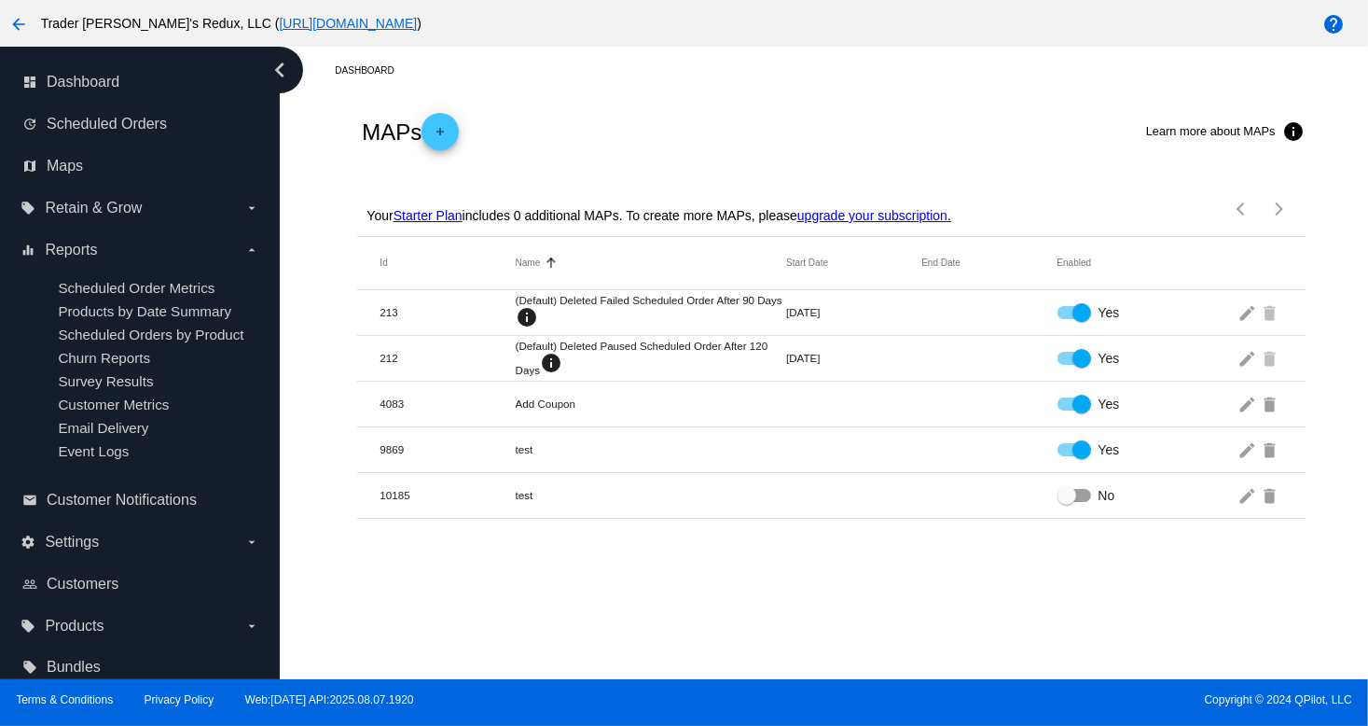
click at [523, 80] on div "Dashboard" at bounding box center [846, 70] width 1022 height 29
